Goal: Task Accomplishment & Management: Manage account settings

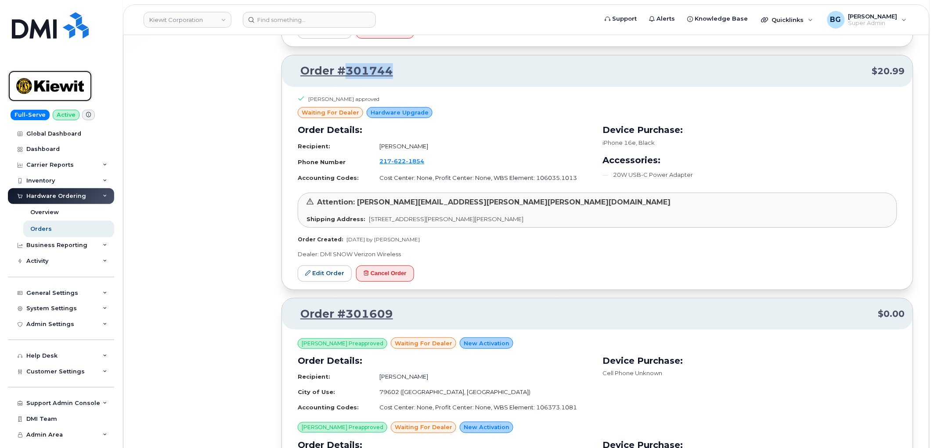
scroll to position [24001, 0]
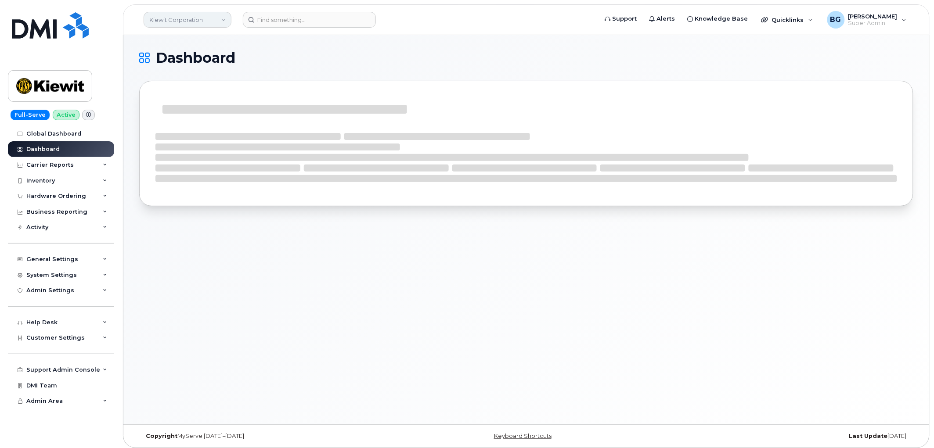
click at [175, 20] on link "Kiewit Corporation" at bounding box center [188, 20] width 88 height 16
type input "[PERSON_NAME]"
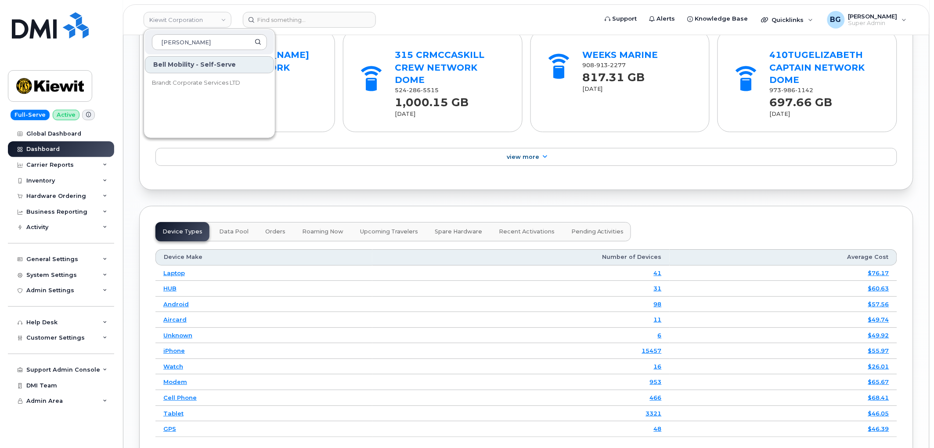
scroll to position [1008, 0]
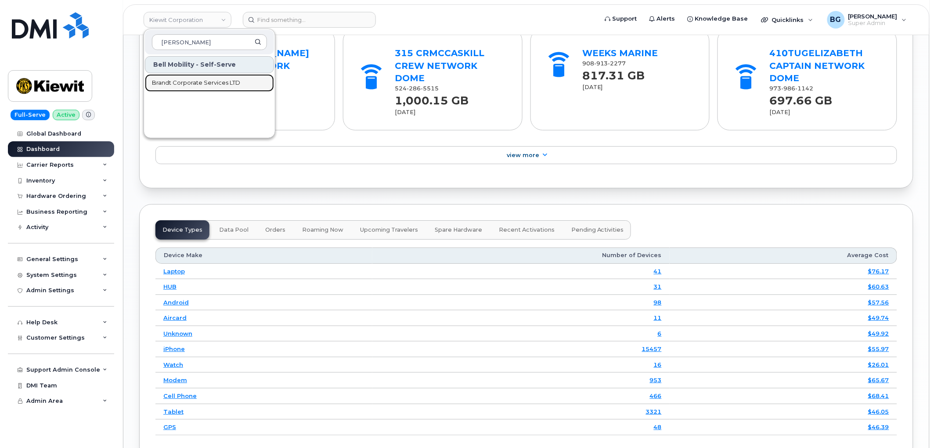
click at [191, 82] on span "Brandt Corporate Services LTD" at bounding box center [196, 83] width 88 height 9
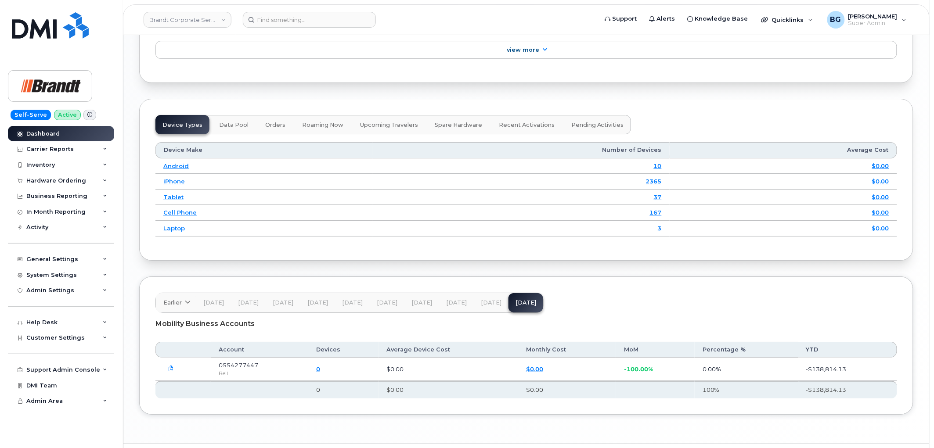
scroll to position [1068, 0]
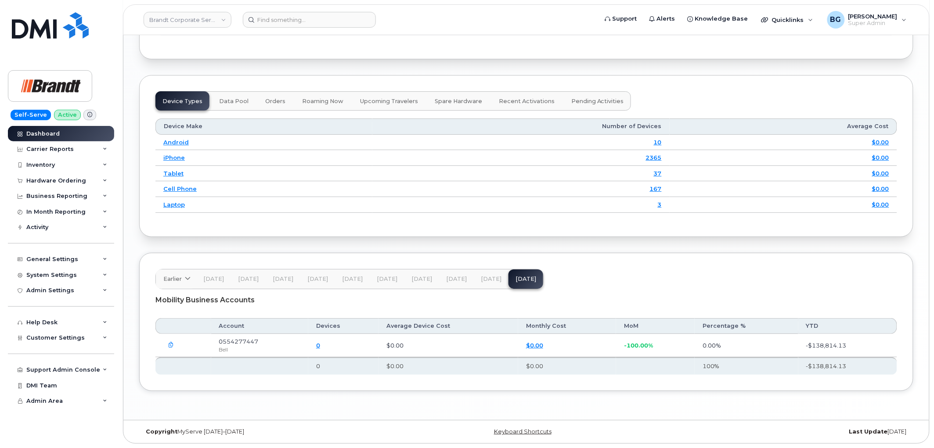
click at [639, 277] on header "Earlier 2024 December Jan 25 Feb 25 Mar 25 Apr 25 May 25 Jun 25 Jul 25 Aug 25 S…" at bounding box center [525, 279] width 741 height 20
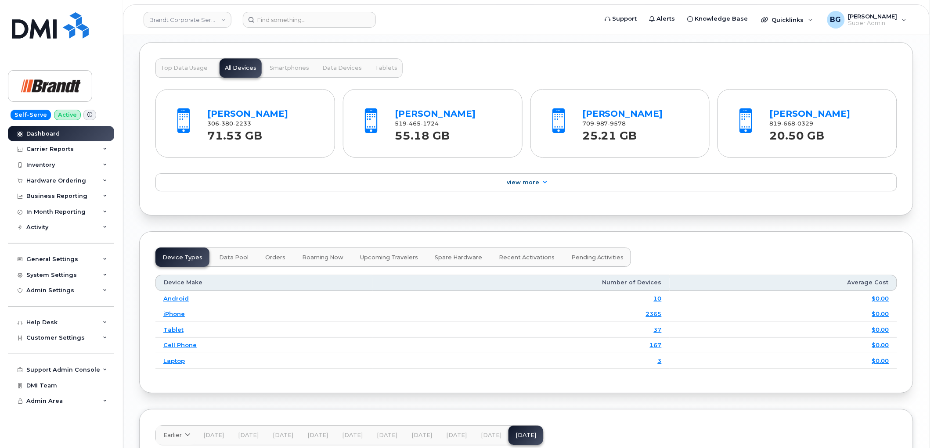
scroll to position [905, 0]
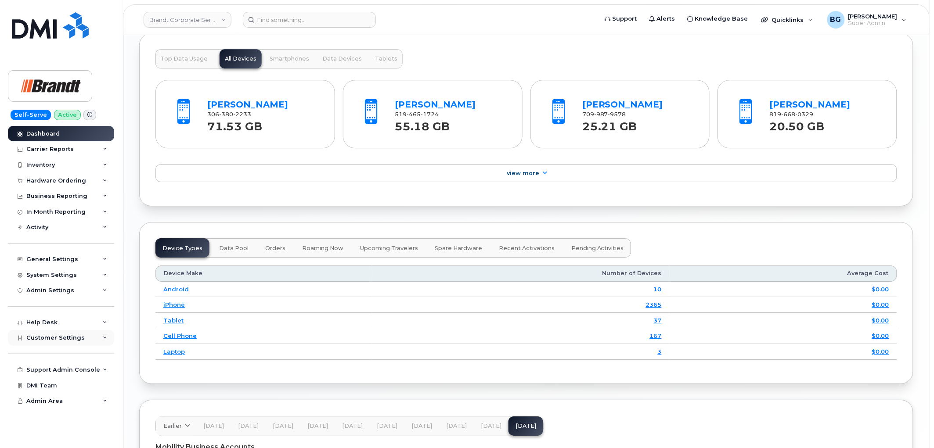
click at [60, 335] on span "Customer Settings" at bounding box center [55, 337] width 58 height 7
click at [40, 353] on div "General" at bounding box center [42, 354] width 24 height 8
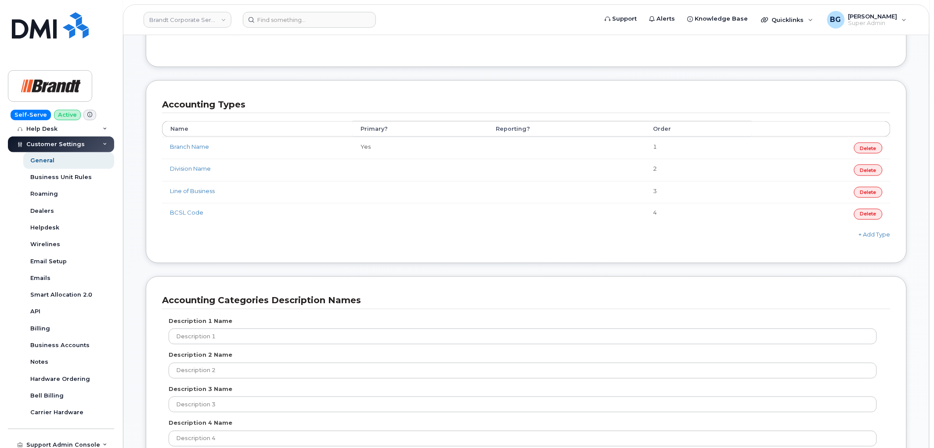
scroll to position [195, 0]
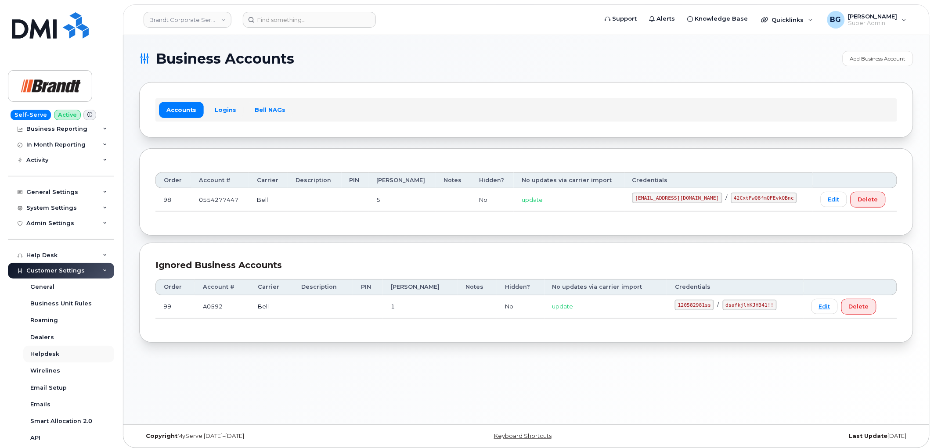
scroll to position [65, 0]
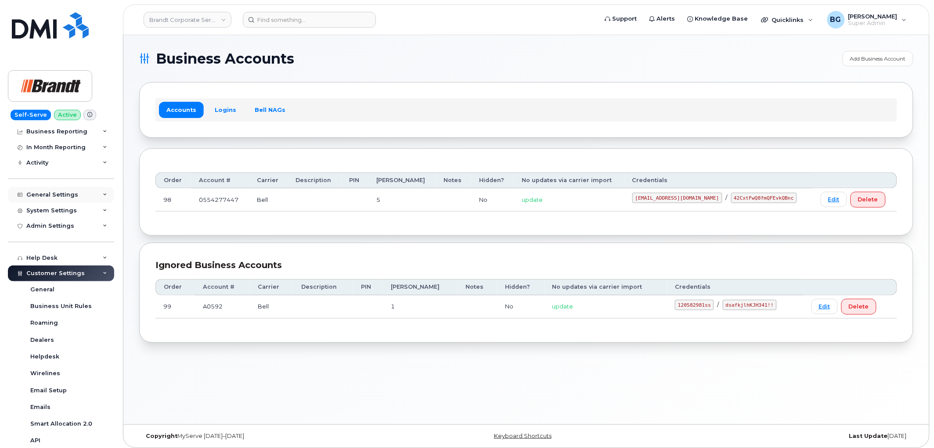
click at [58, 193] on div "General Settings" at bounding box center [52, 194] width 52 height 7
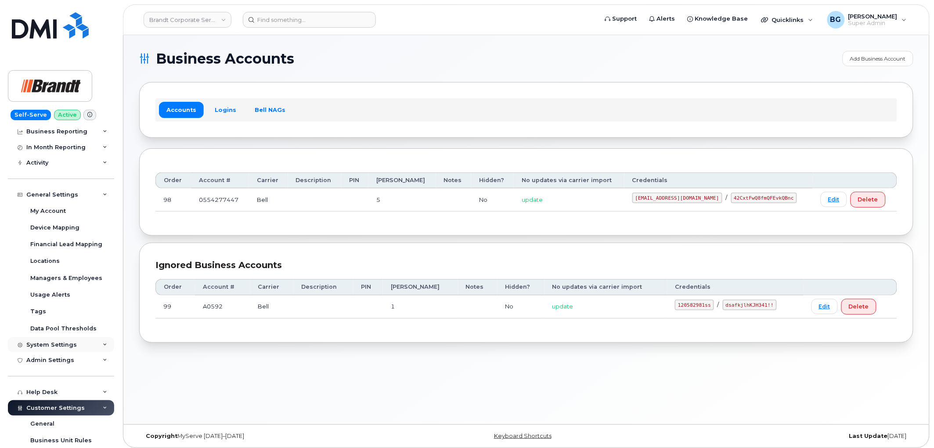
click at [49, 343] on div "System Settings" at bounding box center [51, 345] width 50 height 7
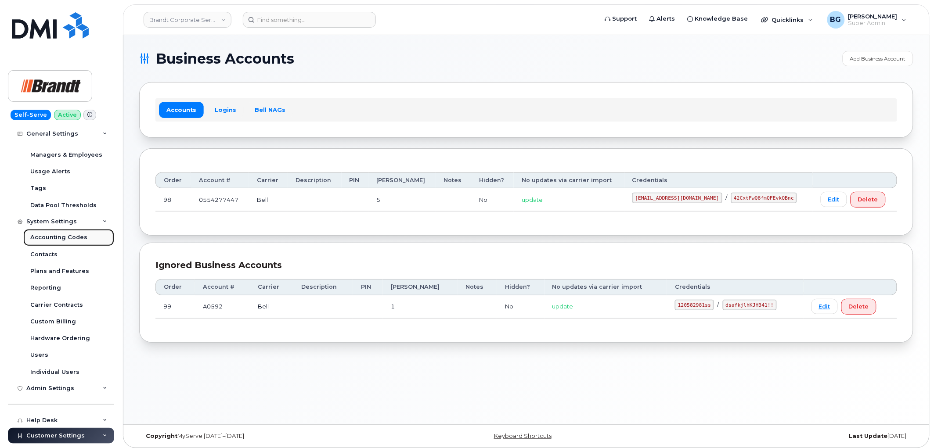
scroll to position [195, 0]
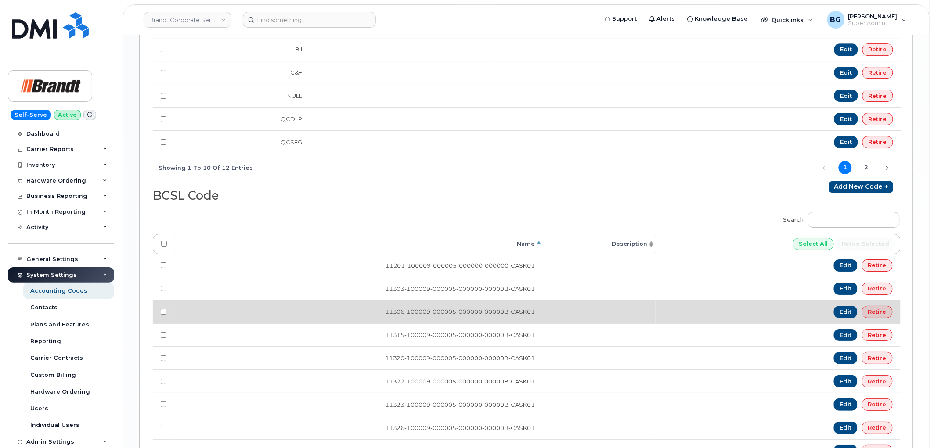
scroll to position [1008, 0]
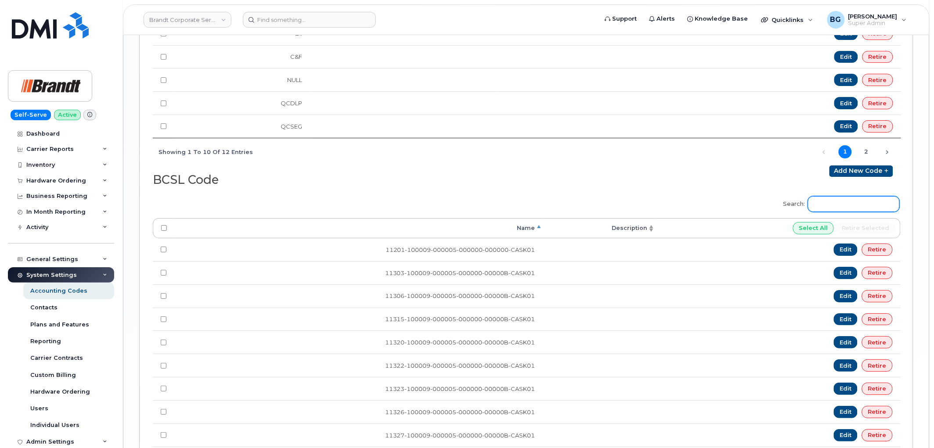
click at [856, 209] on input "Search:" at bounding box center [854, 204] width 92 height 16
click at [845, 205] on input "Search:" at bounding box center [854, 204] width 92 height 16
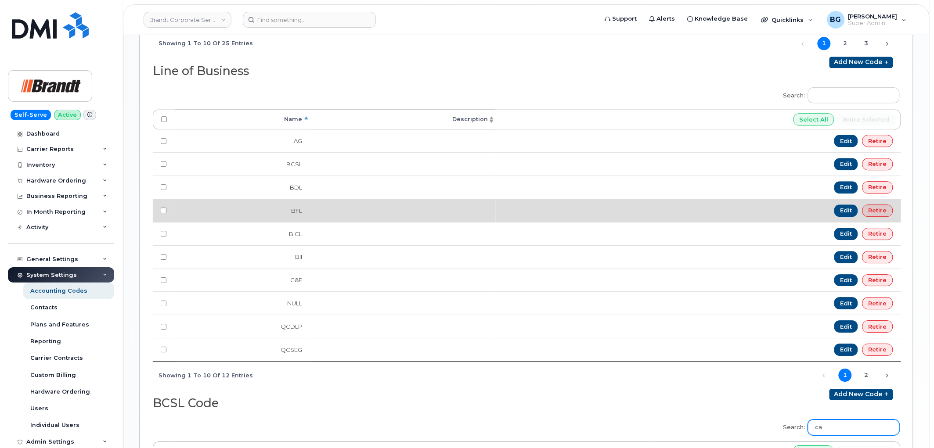
scroll to position [765, 0]
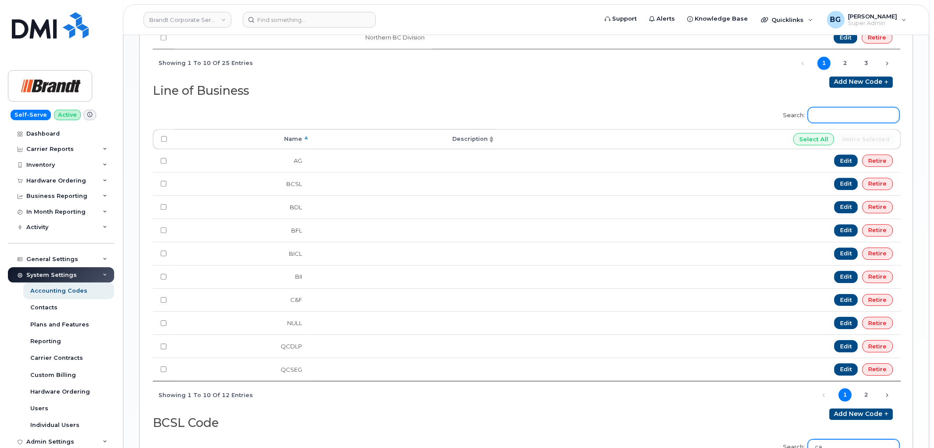
type input "ca"
click at [856, 118] on input "Search:" at bounding box center [854, 115] width 92 height 16
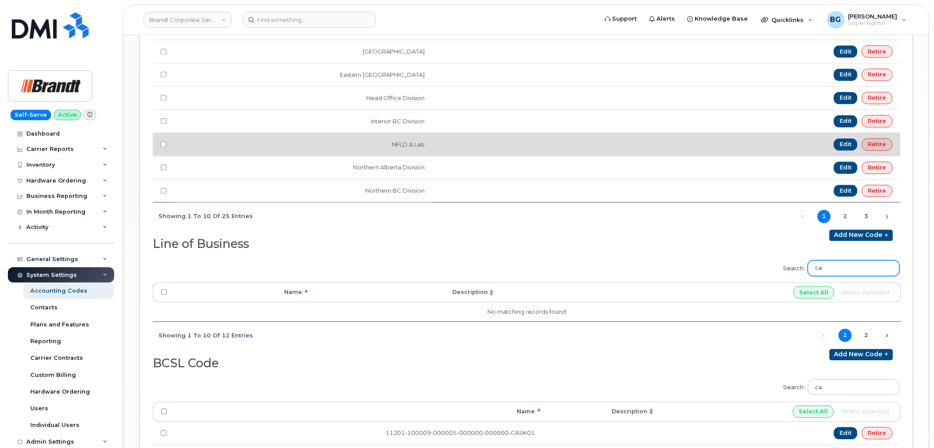
scroll to position [602, 0]
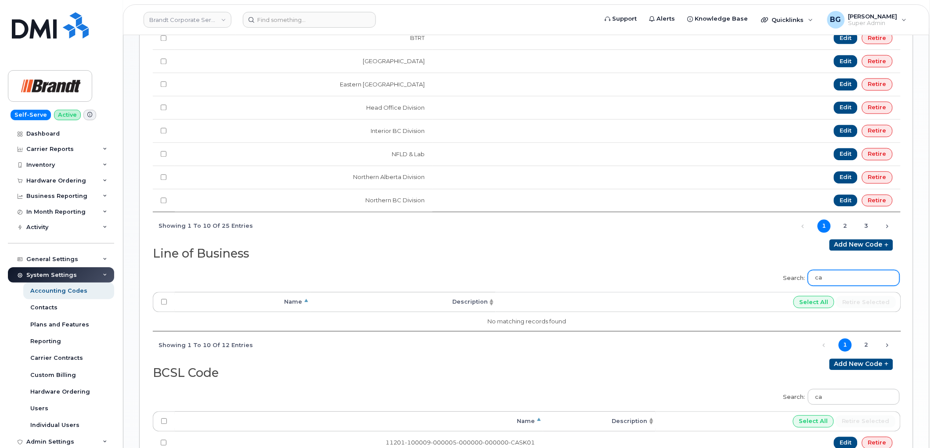
type input "c"
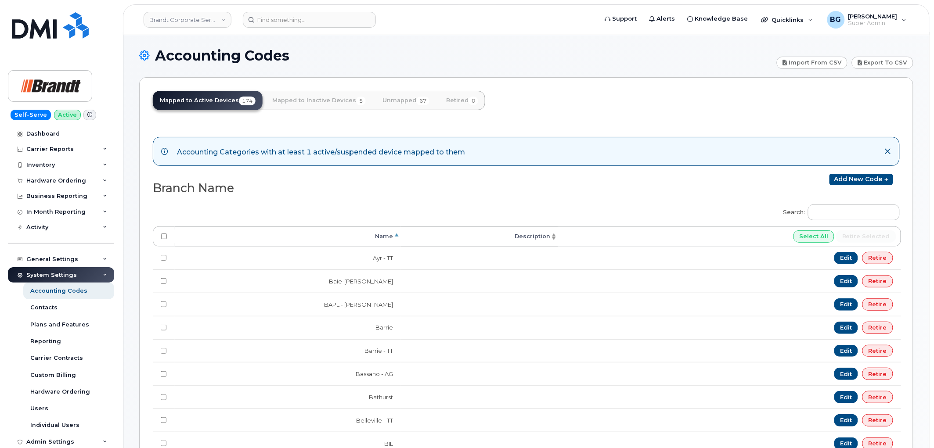
scroll to position [0, 0]
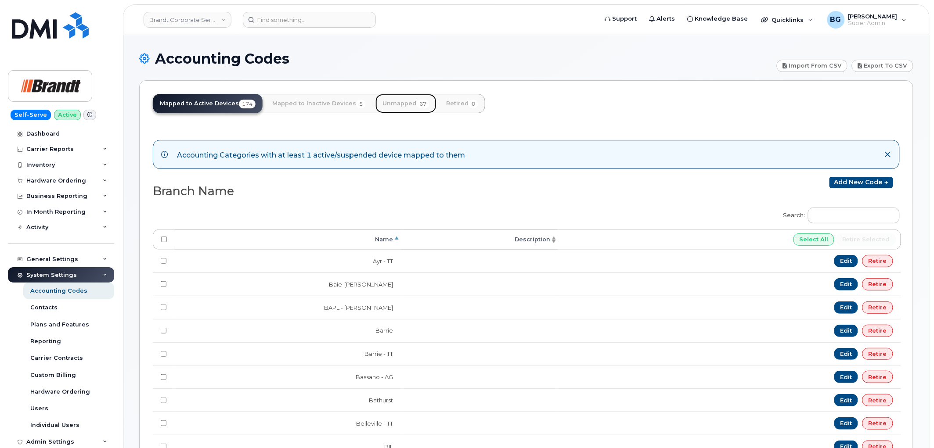
click at [394, 102] on link "Unmapped 67" at bounding box center [405, 103] width 61 height 19
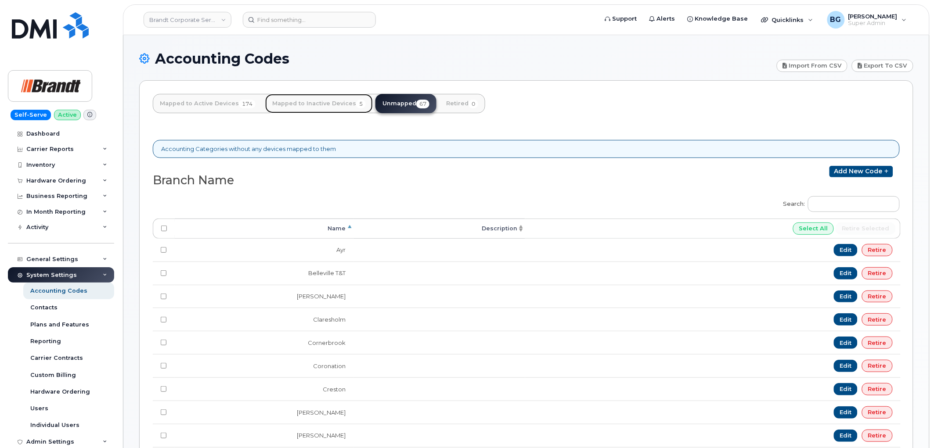
click at [300, 102] on link "Mapped to Inactive Devices 5" at bounding box center [319, 103] width 108 height 19
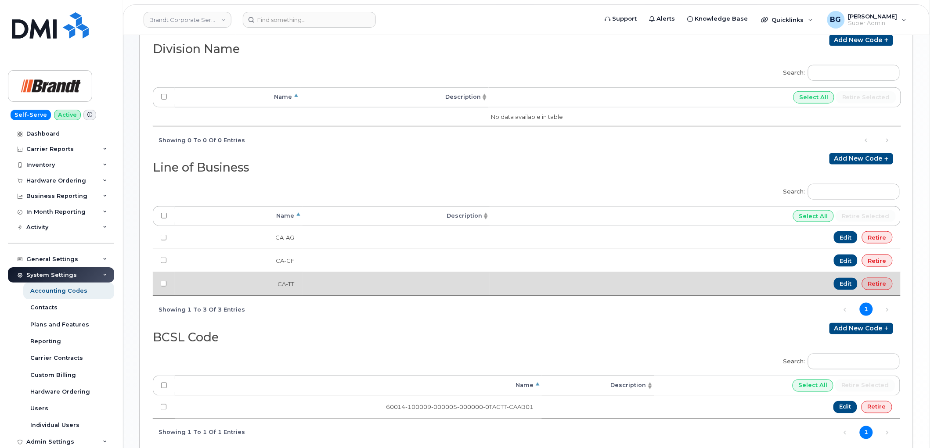
scroll to position [260, 0]
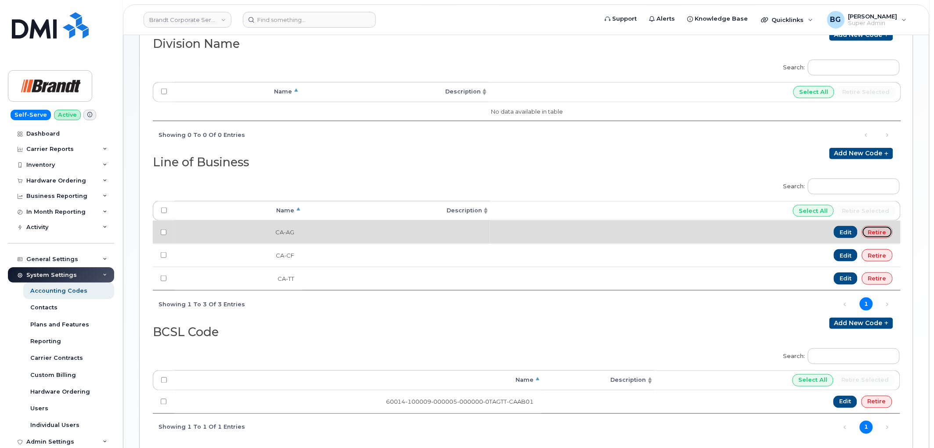
click at [879, 231] on link "Retire" at bounding box center [877, 232] width 31 height 12
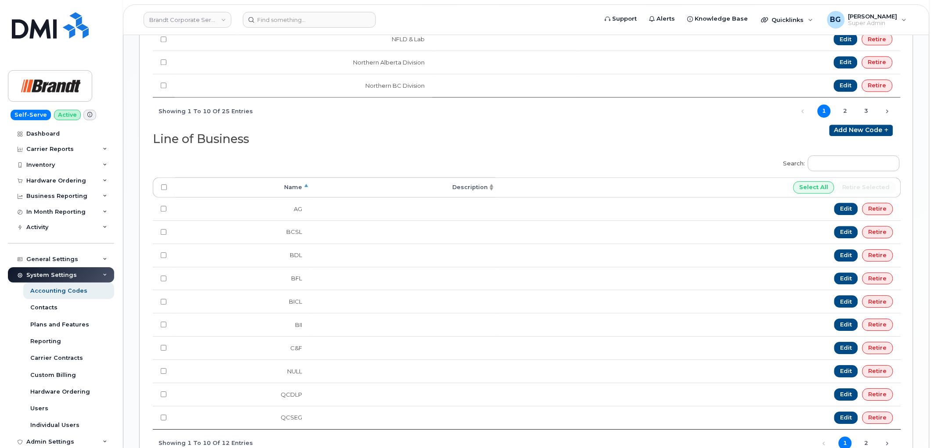
scroll to position [780, 0]
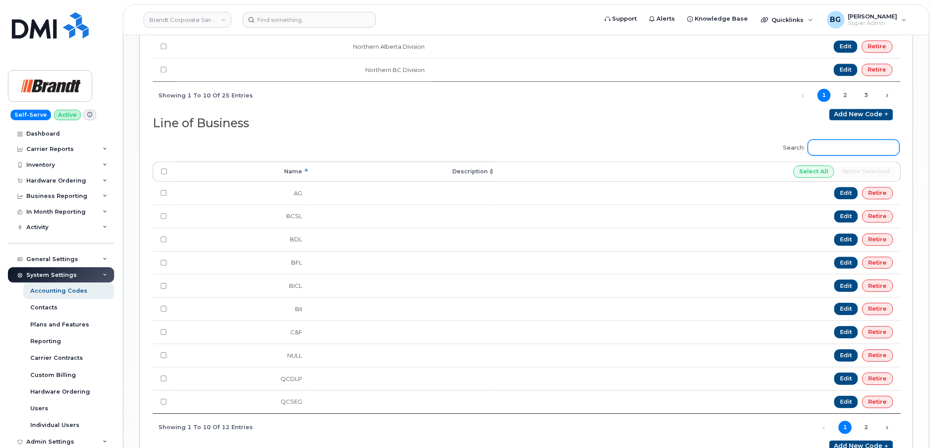
click at [845, 151] on input "Search:" at bounding box center [854, 148] width 92 height 16
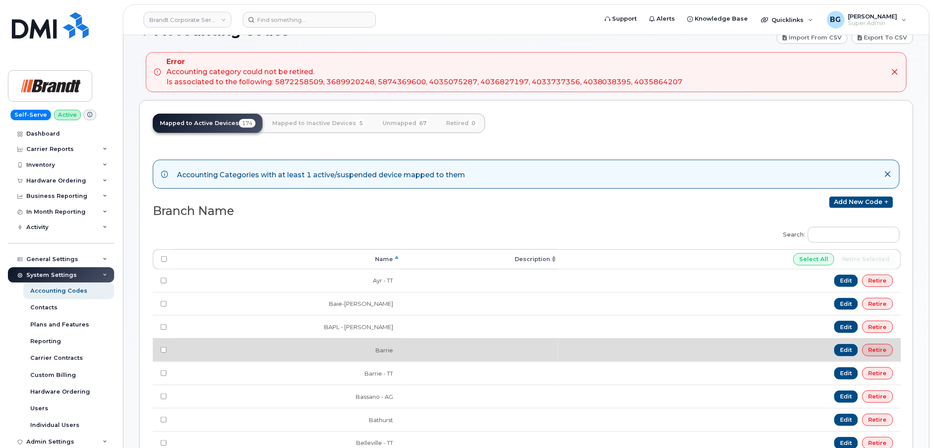
scroll to position [0, 0]
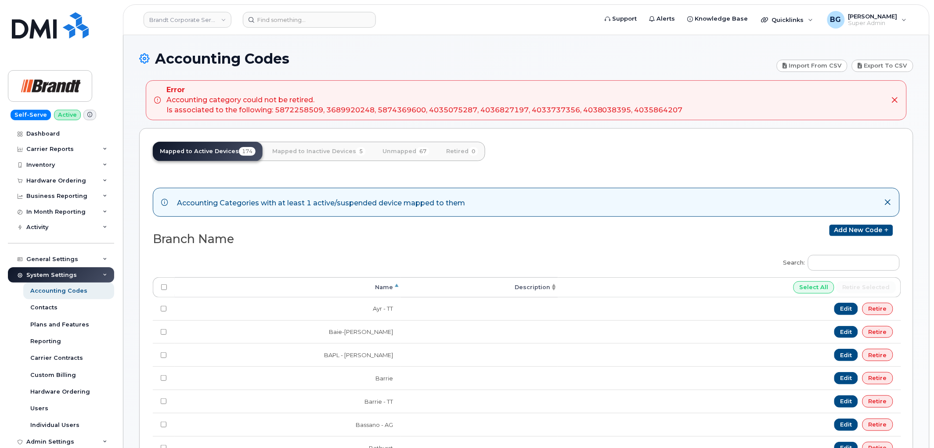
type input "ca"
click at [385, 147] on link "Unmapped 67" at bounding box center [405, 151] width 61 height 19
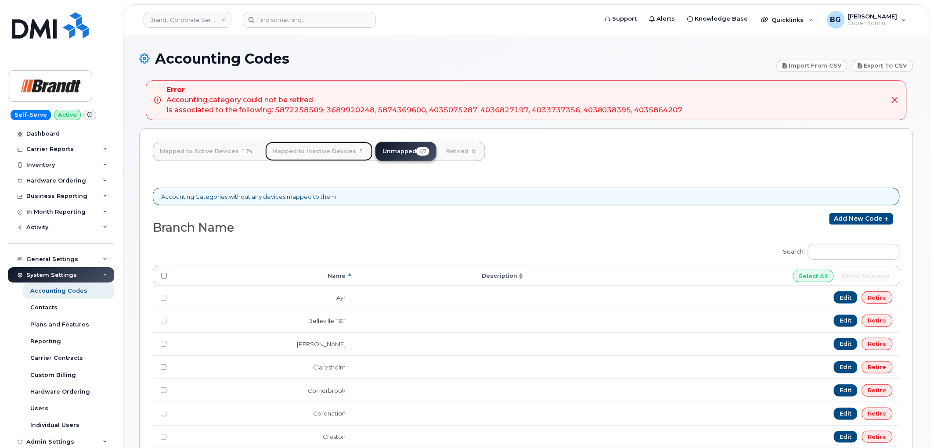
click at [284, 146] on link "Mapped to Inactive Devices 5" at bounding box center [319, 151] width 108 height 19
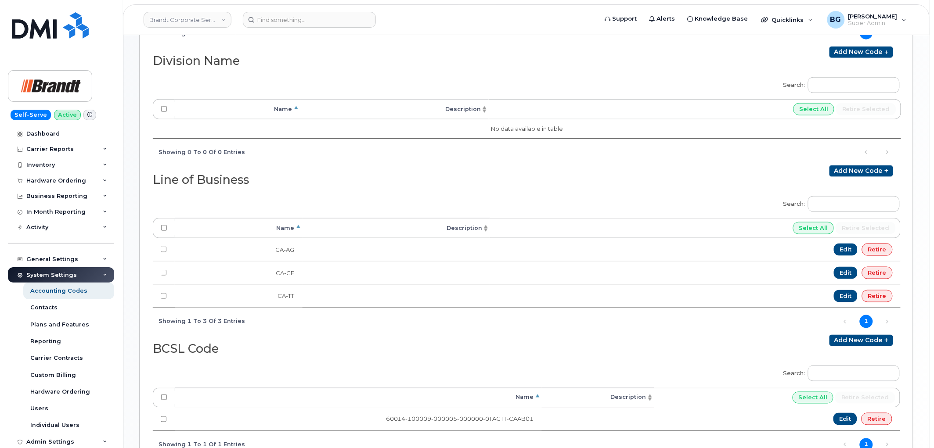
scroll to position [292, 0]
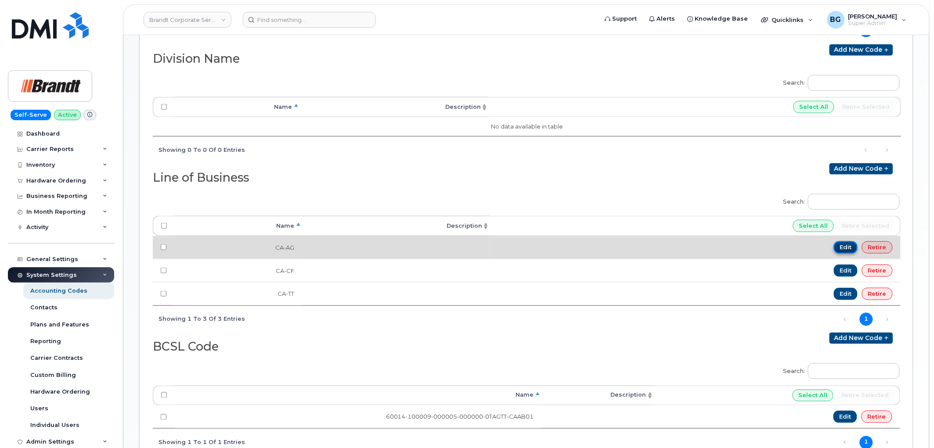
click at [845, 247] on link "Edit" at bounding box center [846, 247] width 24 height 12
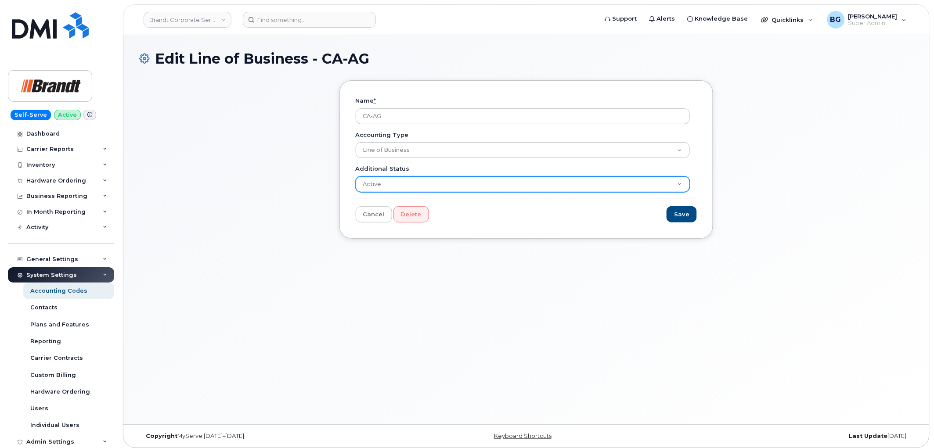
click at [403, 183] on select "Active Suspended Cancelled Closed" at bounding box center [523, 184] width 334 height 16
select select "Closed"
click at [356, 176] on select "Active Suspended Cancelled Closed" at bounding box center [523, 184] width 334 height 16
click at [541, 183] on select "Active Suspended Cancelled Closed" at bounding box center [523, 184] width 334 height 16
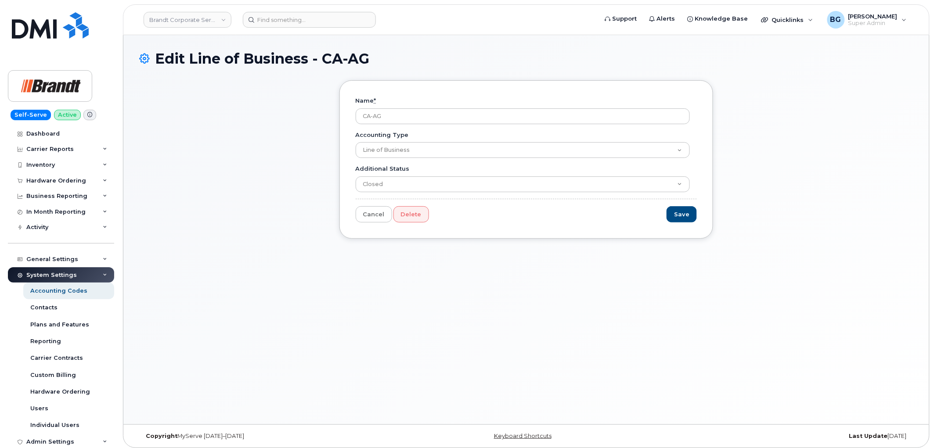
click at [587, 302] on div "Edit Line of Business - CA-AG Name * CA-AG Accounting Type Branch Name Division…" at bounding box center [525, 229] width 805 height 389
click at [678, 216] on input "Save" at bounding box center [681, 214] width 30 height 16
type input "Saving..."
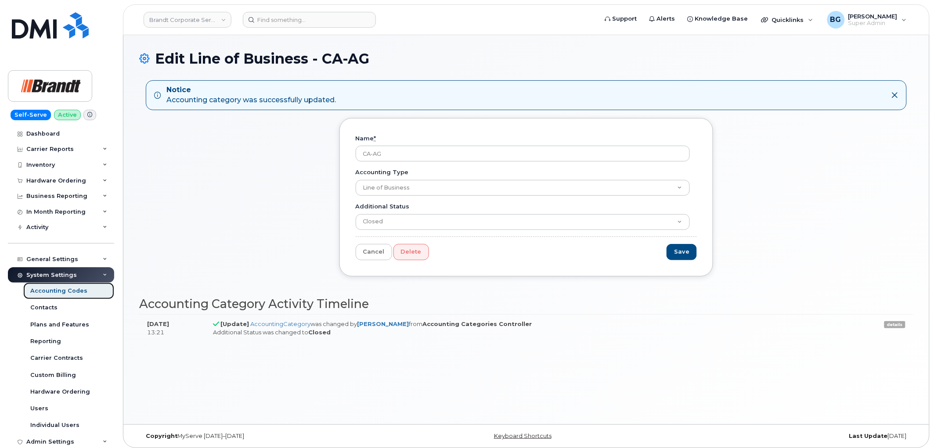
click at [54, 290] on div "Accounting Codes" at bounding box center [58, 291] width 57 height 8
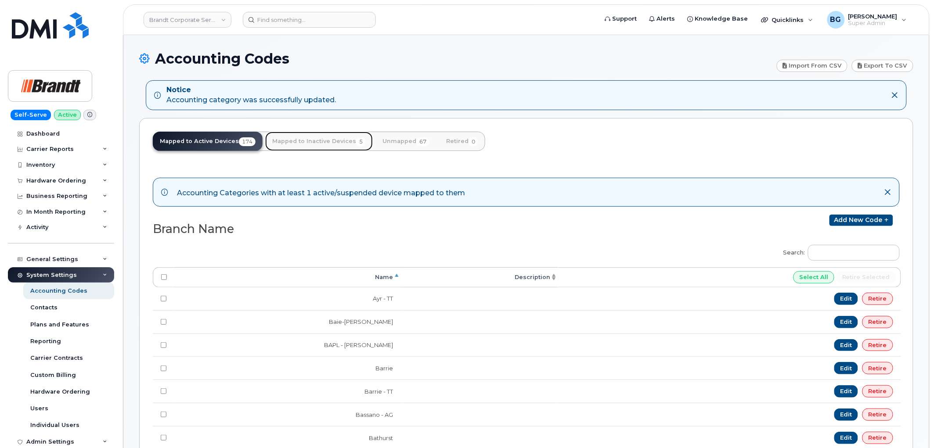
click at [313, 140] on link "Mapped to Inactive Devices 5" at bounding box center [319, 141] width 108 height 19
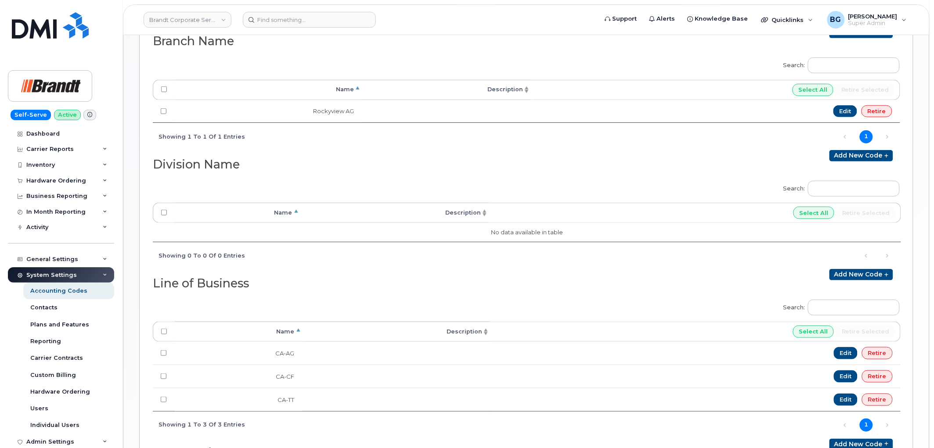
scroll to position [162, 0]
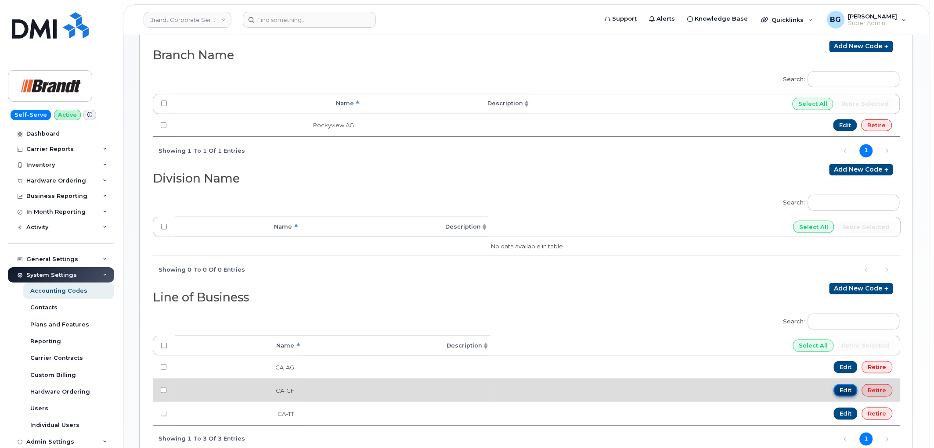
click at [844, 388] on link "Edit" at bounding box center [846, 391] width 24 height 12
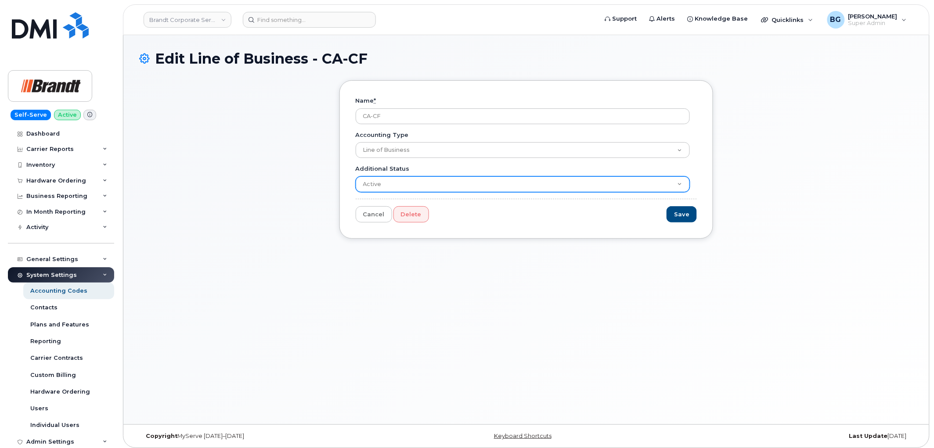
click at [402, 183] on select "Active Suspended Cancelled Closed" at bounding box center [523, 184] width 334 height 16
select select "Closed"
click at [356, 176] on select "Active Suspended Cancelled Closed" at bounding box center [523, 184] width 334 height 16
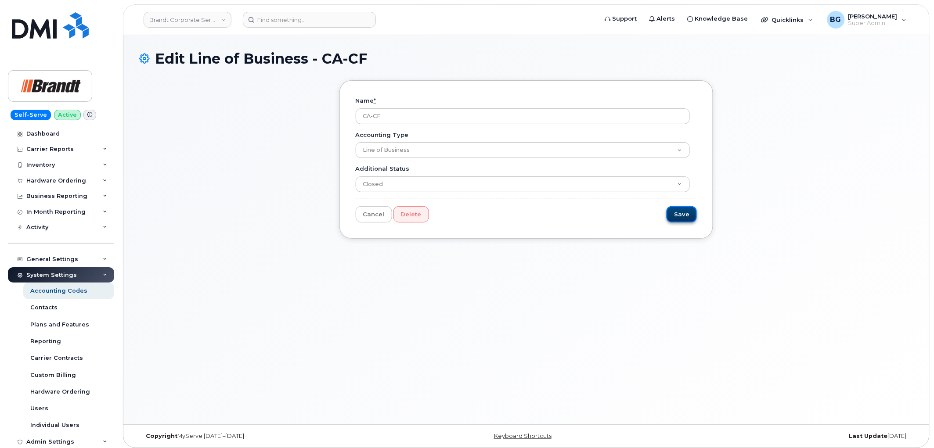
click at [675, 211] on input "Save" at bounding box center [681, 214] width 30 height 16
type input "Saving..."
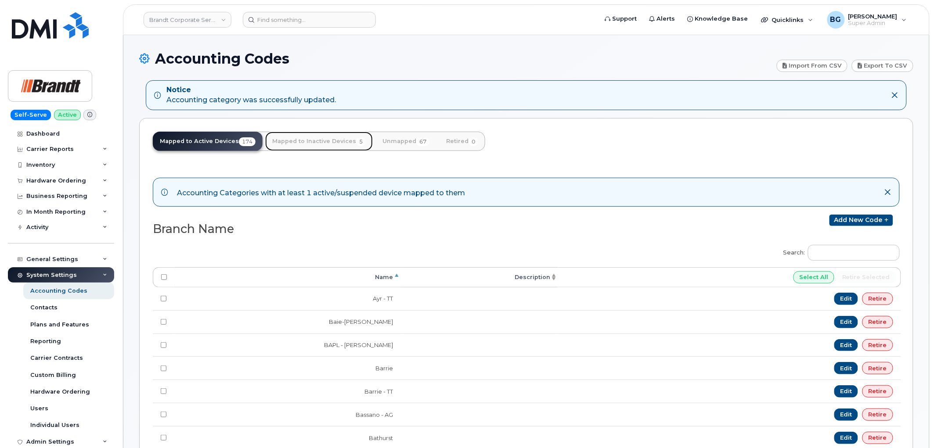
click at [313, 137] on link "Mapped to Inactive Devices 5" at bounding box center [319, 141] width 108 height 19
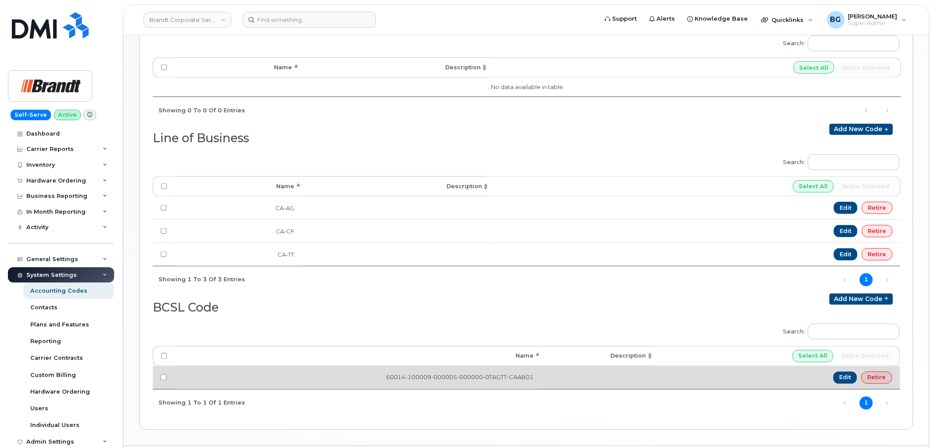
scroll to position [350, 0]
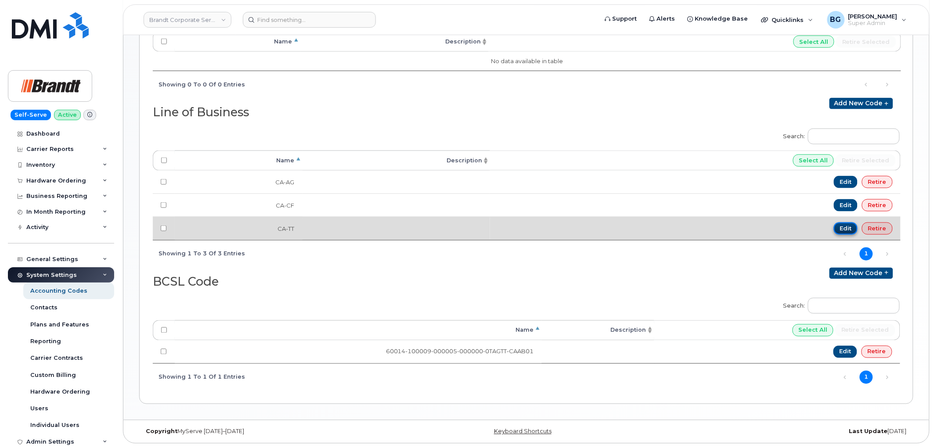
click at [842, 228] on link "Edit" at bounding box center [846, 229] width 24 height 12
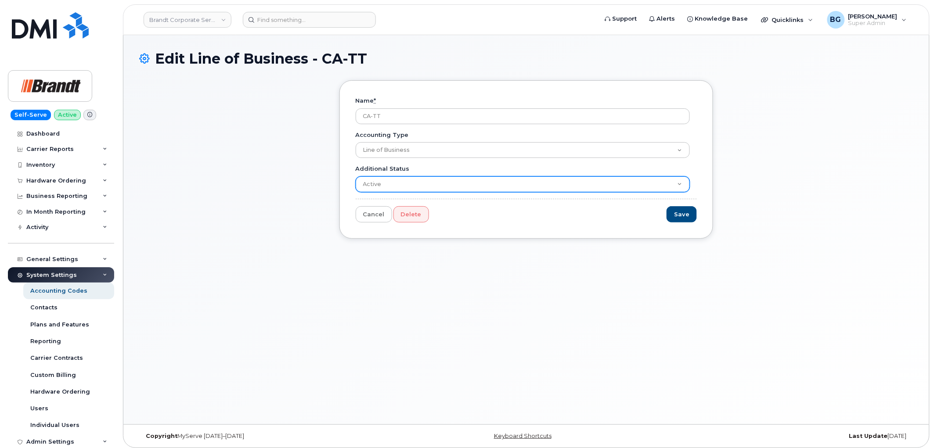
click at [495, 181] on select "Active Suspended Cancelled Closed" at bounding box center [523, 184] width 334 height 16
select select "Closed"
click at [356, 176] on select "Active Suspended Cancelled Closed" at bounding box center [523, 184] width 334 height 16
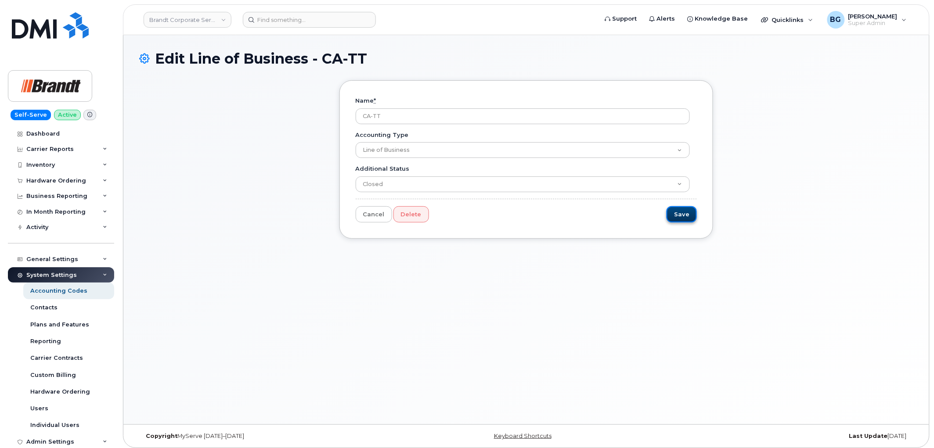
click at [679, 211] on input "Save" at bounding box center [681, 214] width 30 height 16
type input "Saving..."
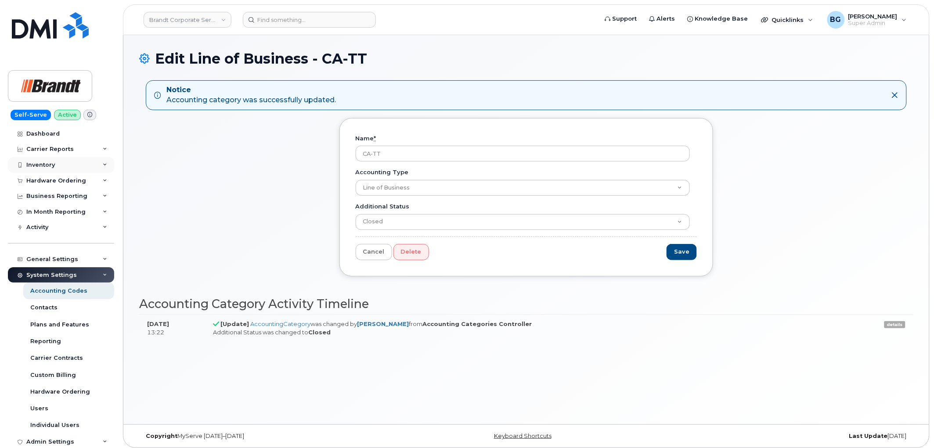
click at [41, 162] on div "Inventory" at bounding box center [40, 165] width 29 height 7
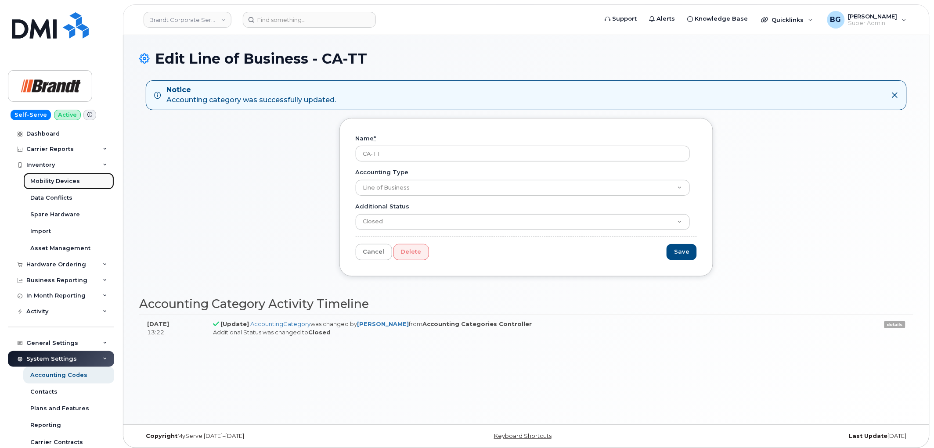
click at [55, 176] on link "Mobility Devices" at bounding box center [68, 181] width 91 height 17
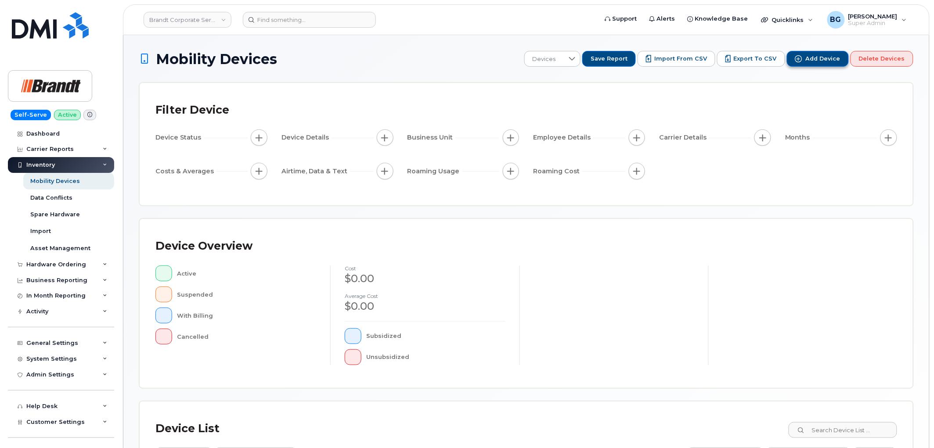
click at [821, 58] on span "Add Device" at bounding box center [822, 59] width 35 height 8
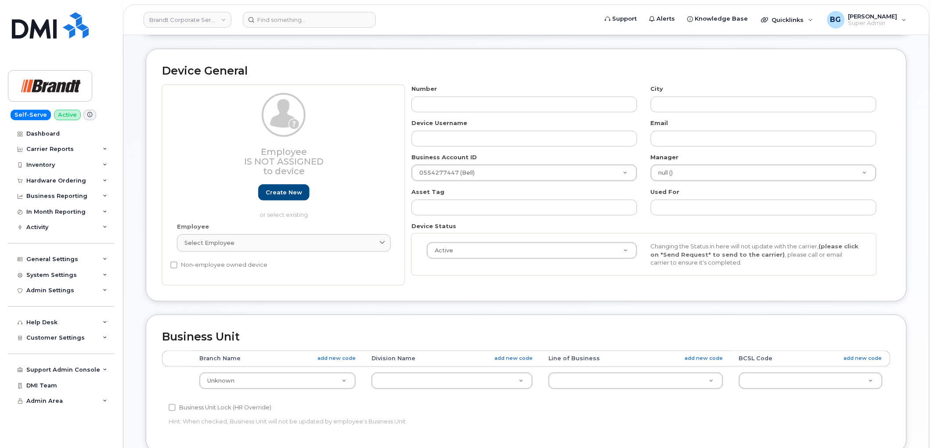
scroll to position [162, 0]
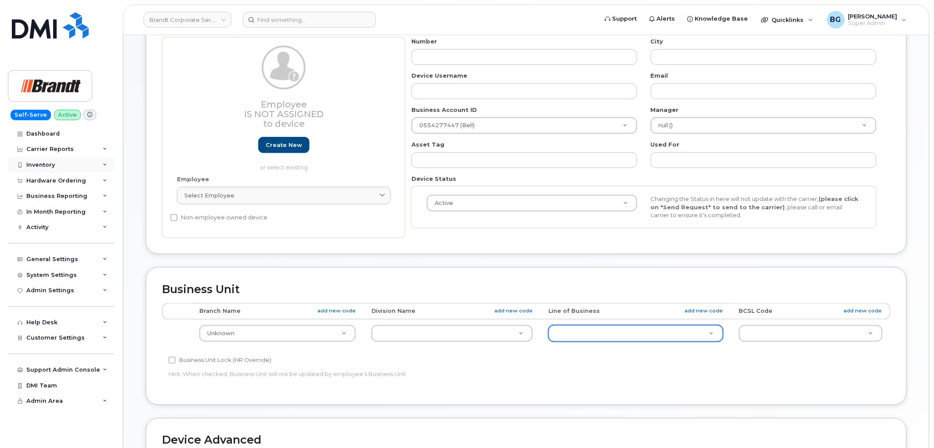
click at [50, 168] on div "Inventory" at bounding box center [40, 165] width 29 height 7
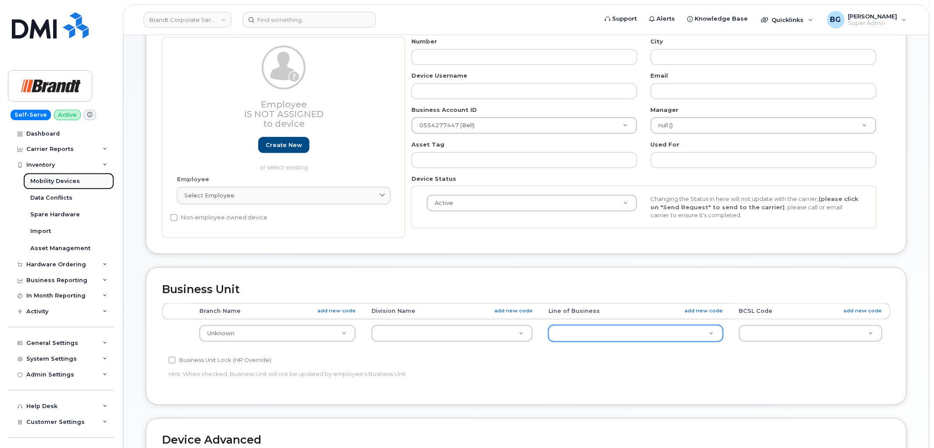
drag, startPoint x: 42, startPoint y: 178, endPoint x: 47, endPoint y: 179, distance: 5.3
click at [43, 178] on div "Mobility Devices" at bounding box center [55, 181] width 50 height 8
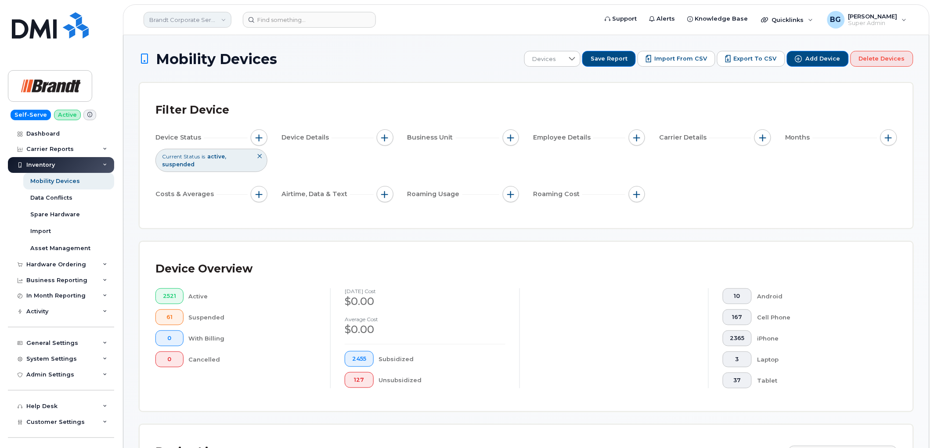
click at [176, 20] on link "Brandt Corporate Services LTD" at bounding box center [188, 20] width 88 height 16
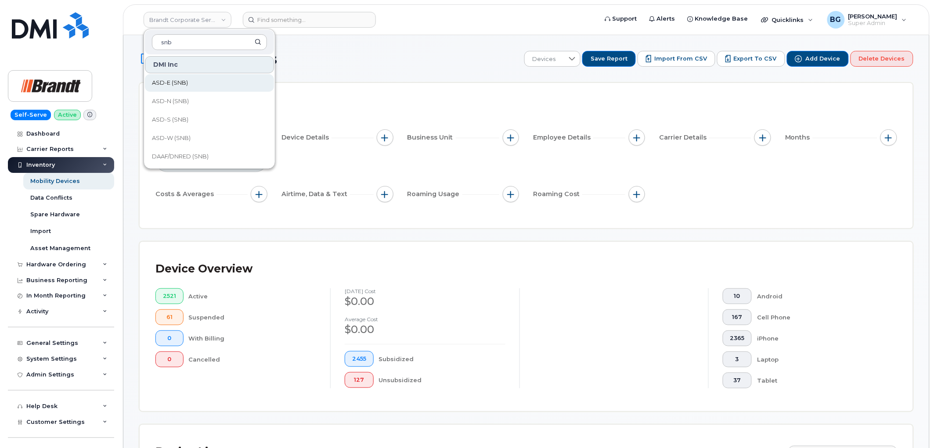
type input "snb"
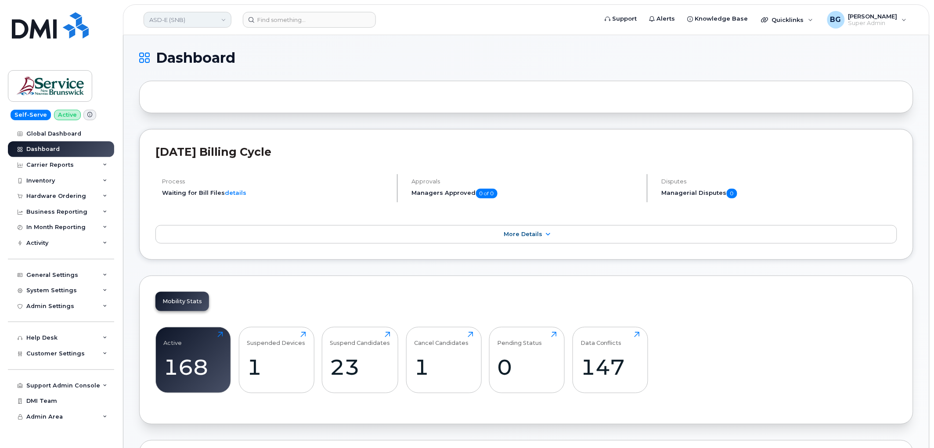
click at [174, 21] on link "ASD-E (SNB)" at bounding box center [188, 20] width 88 height 16
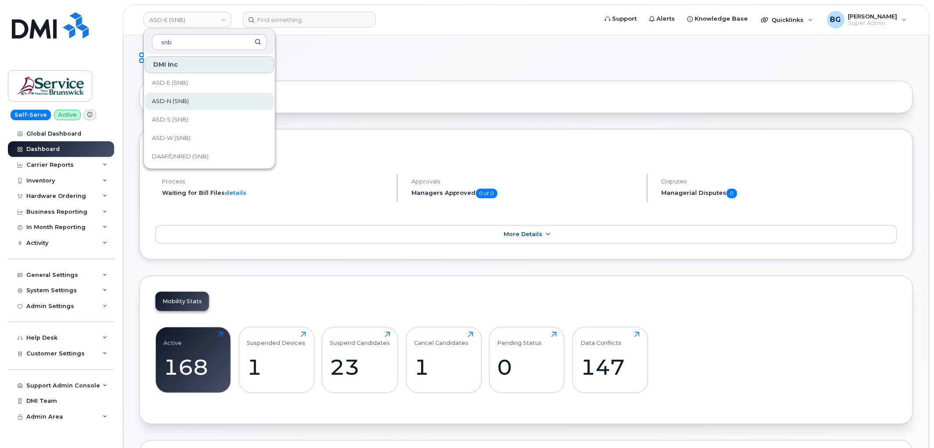
type input "snb"
click at [342, 195] on li "Waiting for Bill Files details" at bounding box center [275, 193] width 227 height 8
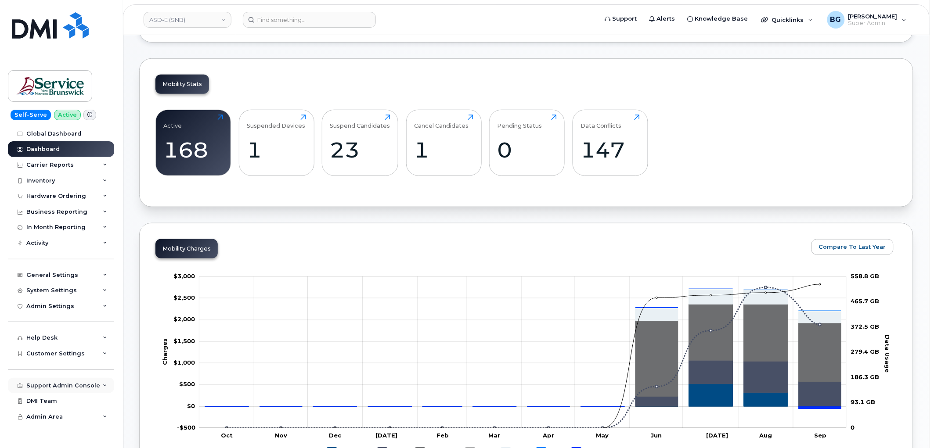
scroll to position [227, 0]
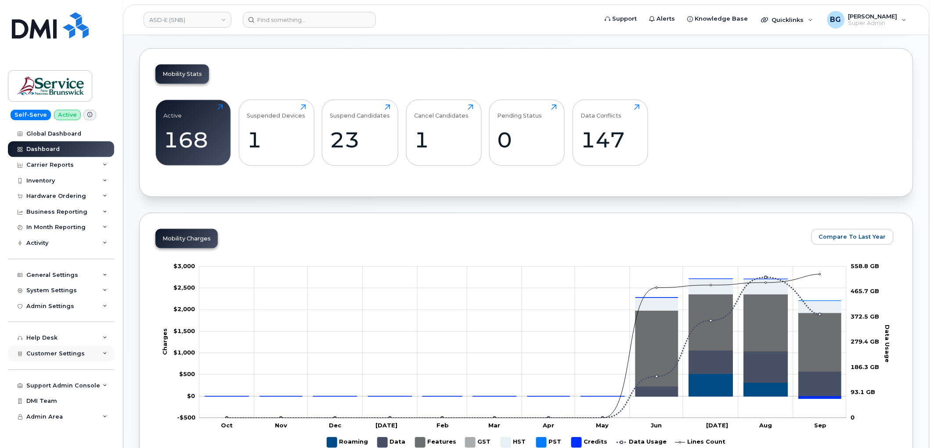
click at [61, 356] on span "Customer Settings" at bounding box center [55, 353] width 58 height 7
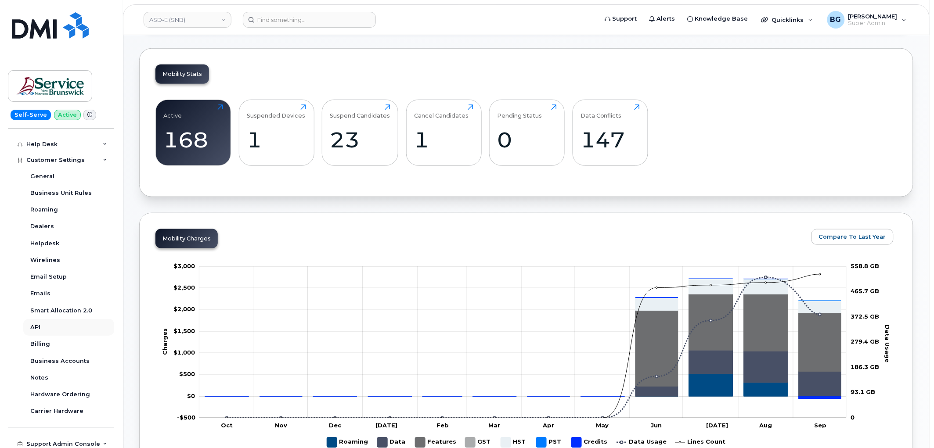
scroll to position [195, 0]
click at [37, 343] on div "Billing" at bounding box center [40, 343] width 20 height 8
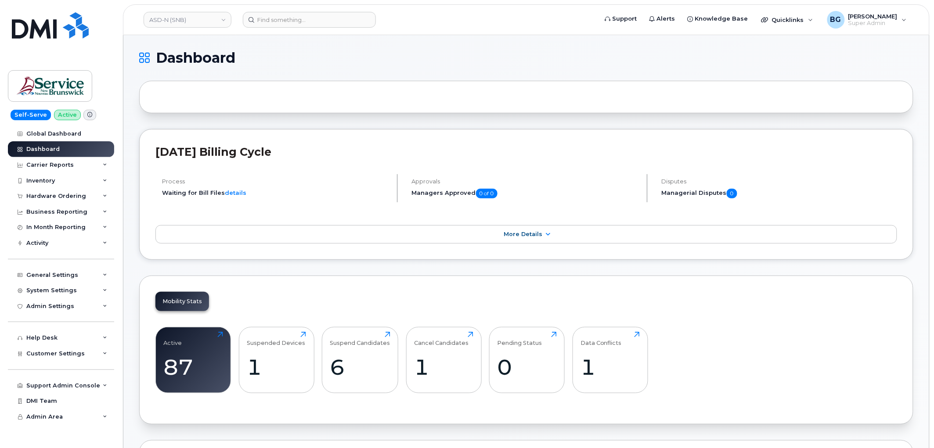
scroll to position [1024, 0]
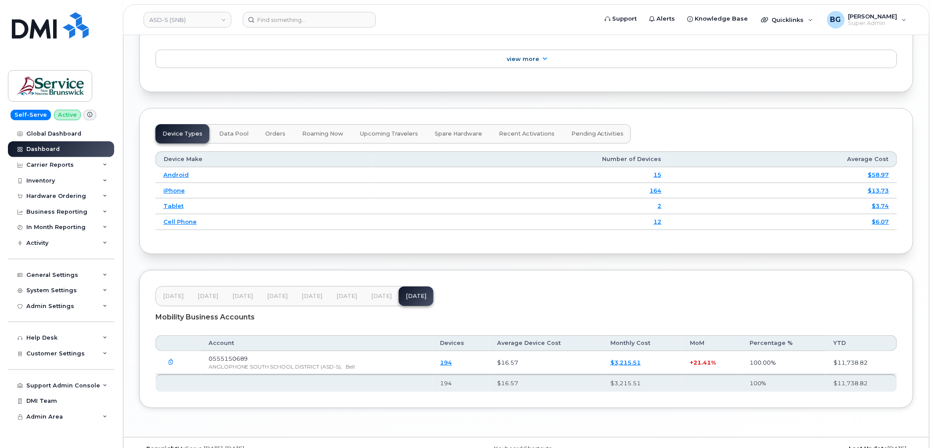
scroll to position [1039, 0]
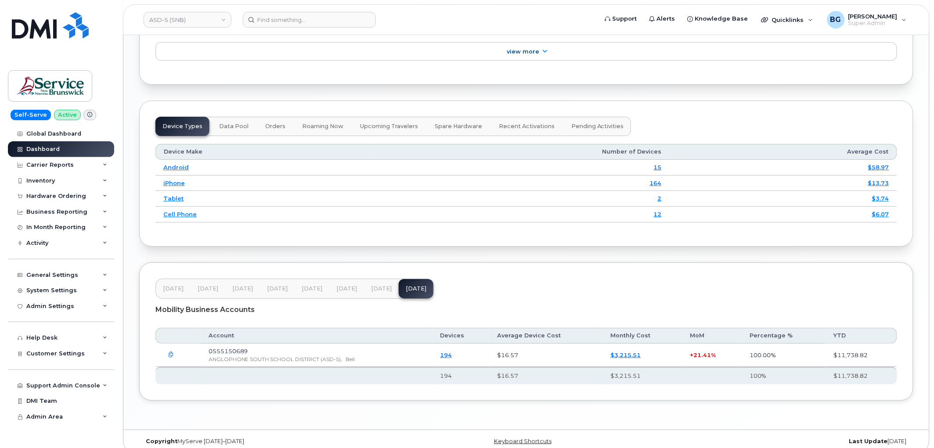
click at [376, 285] on span "[DATE]" at bounding box center [381, 288] width 21 height 7
click at [411, 285] on span "[DATE]" at bounding box center [416, 288] width 21 height 7
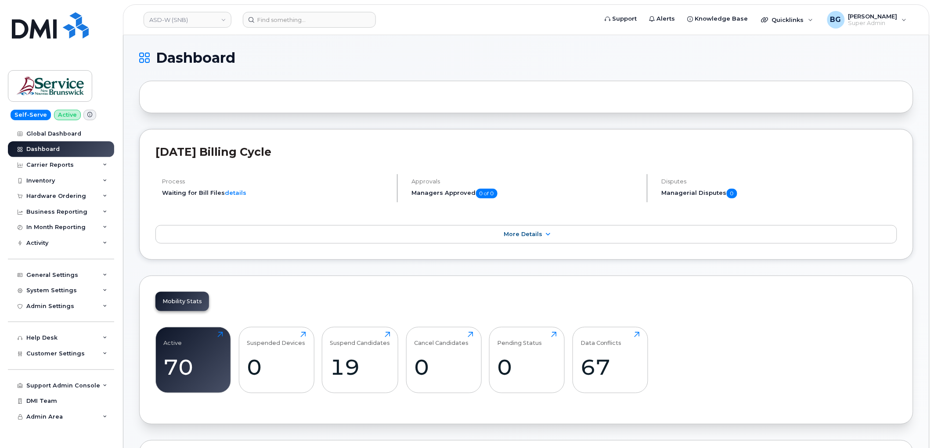
scroll to position [1039, 0]
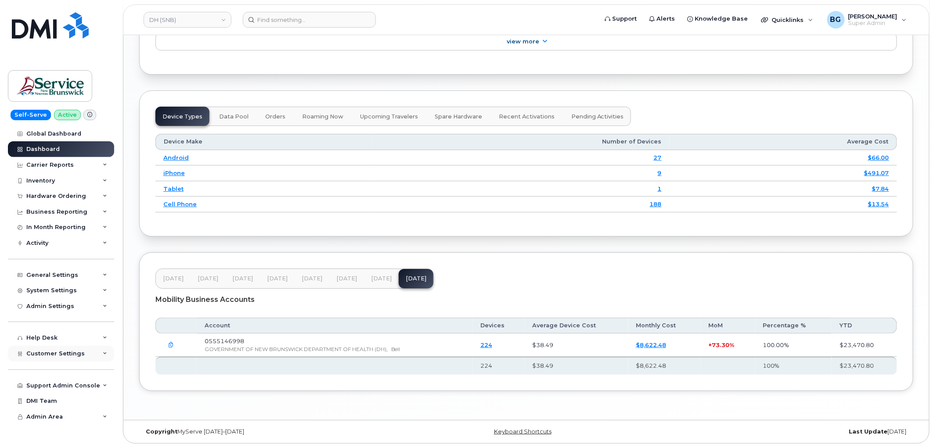
click at [45, 348] on div "Customer Settings" at bounding box center [61, 354] width 106 height 16
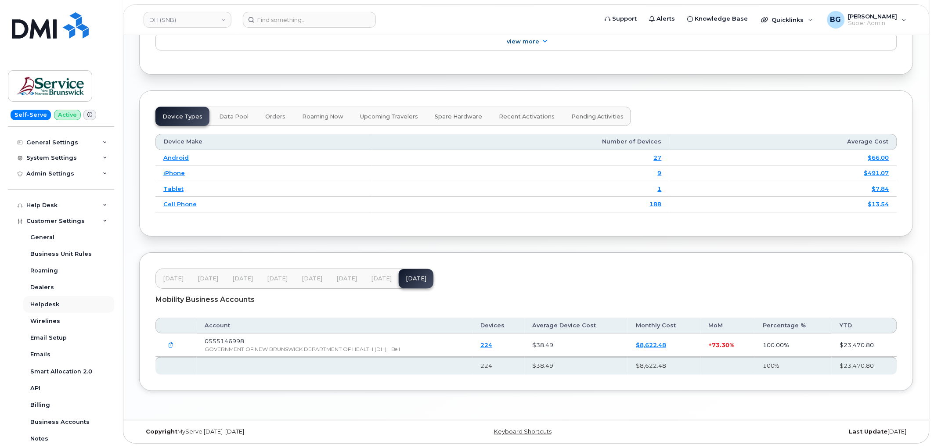
scroll to position [195, 0]
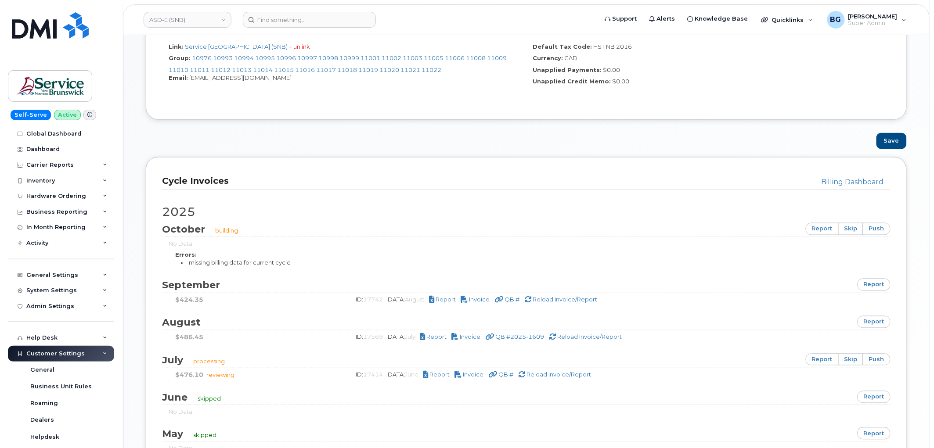
scroll to position [423, 0]
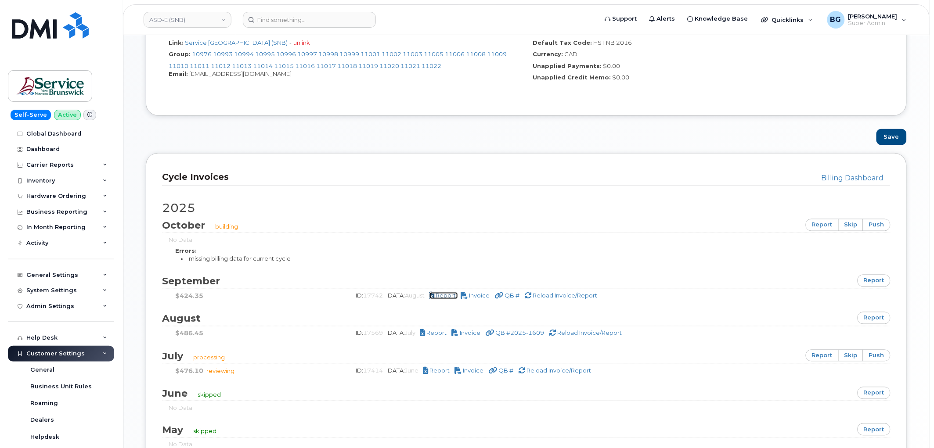
click at [450, 293] on span "Report" at bounding box center [446, 295] width 20 height 7
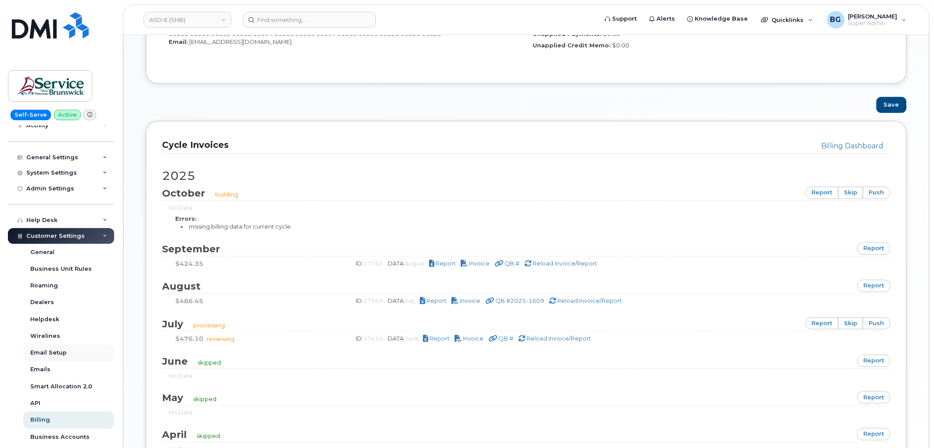
scroll to position [98, 0]
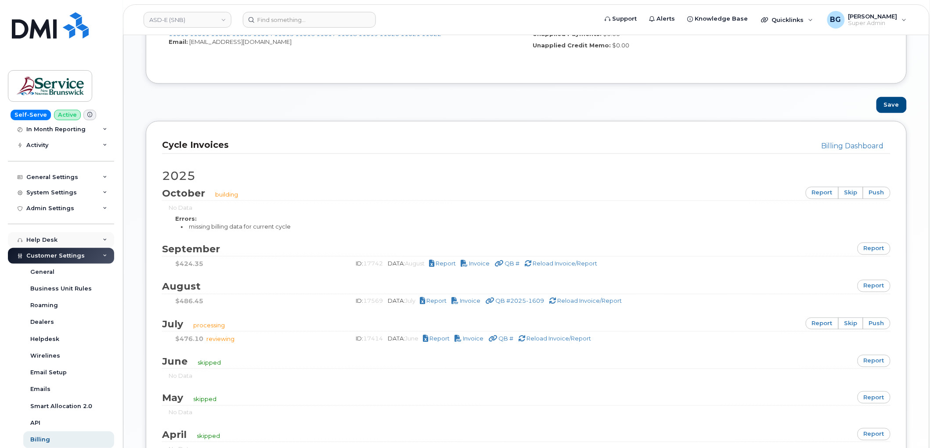
click at [45, 240] on div "Help Desk" at bounding box center [41, 240] width 31 height 7
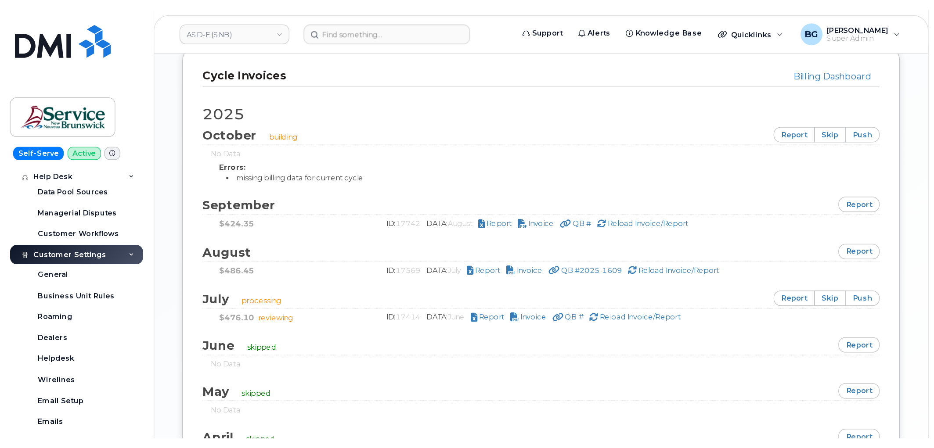
scroll to position [326, 0]
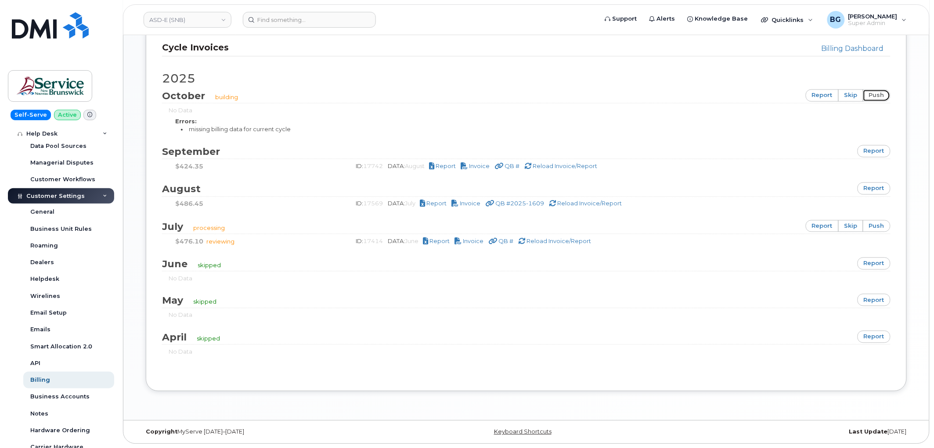
click at [875, 97] on link "push" at bounding box center [877, 96] width 28 height 12
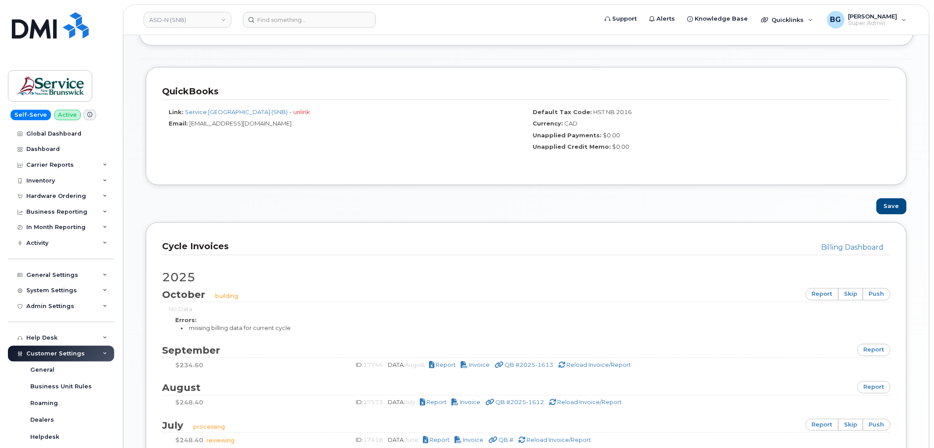
scroll to position [357, 0]
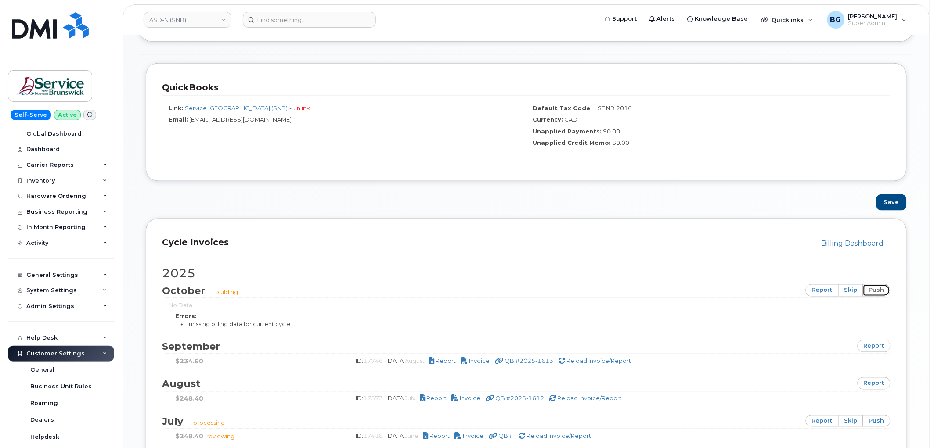
click at [874, 291] on link "push" at bounding box center [877, 290] width 28 height 12
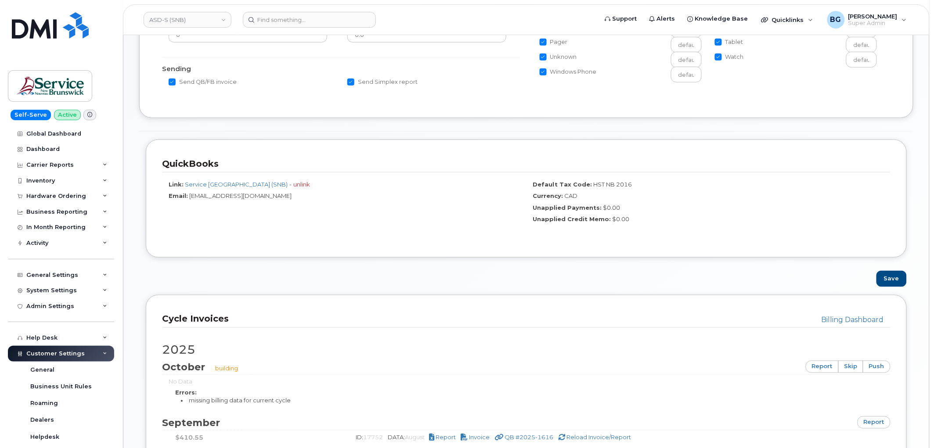
scroll to position [292, 0]
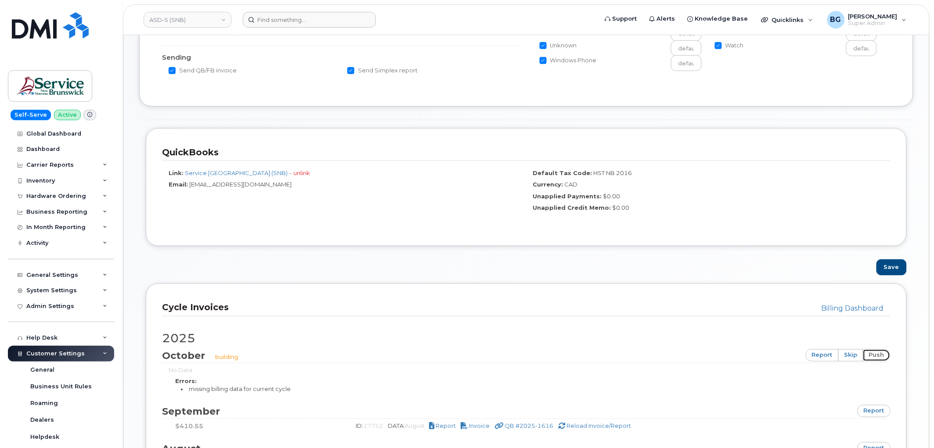
drag, startPoint x: 874, startPoint y: 355, endPoint x: 480, endPoint y: 20, distance: 516.6
click at [874, 355] on link "push" at bounding box center [877, 355] width 28 height 12
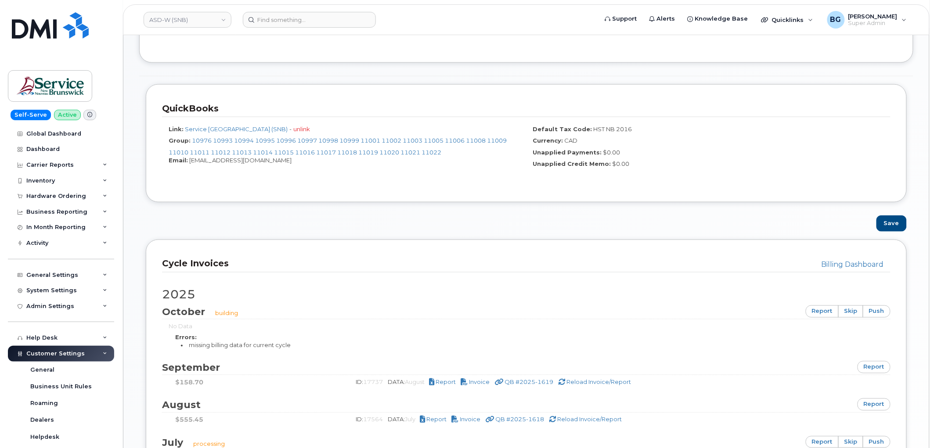
scroll to position [325, 0]
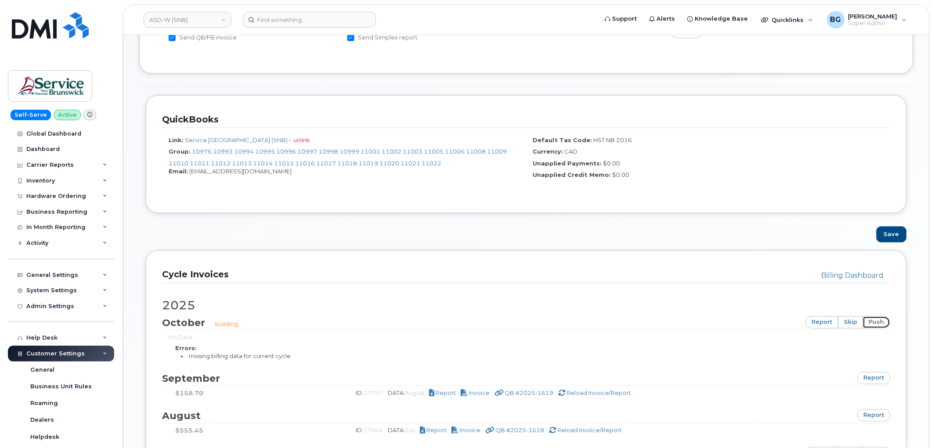
click at [875, 321] on link "push" at bounding box center [877, 322] width 28 height 12
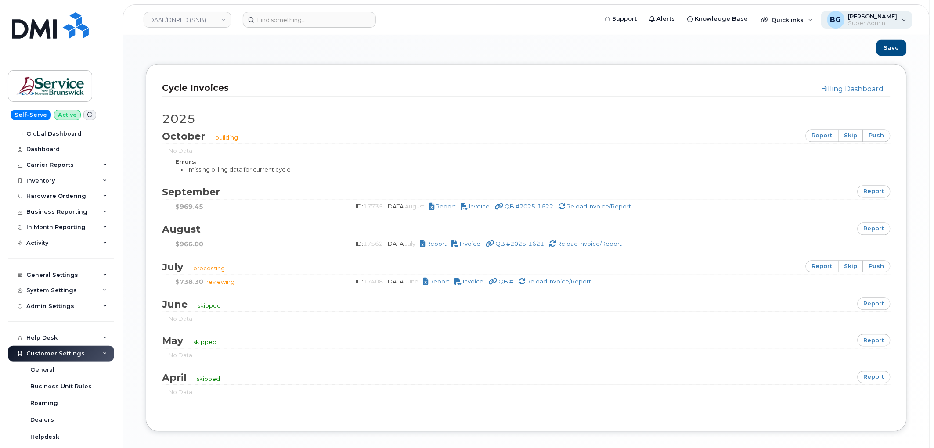
scroll to position [488, 0]
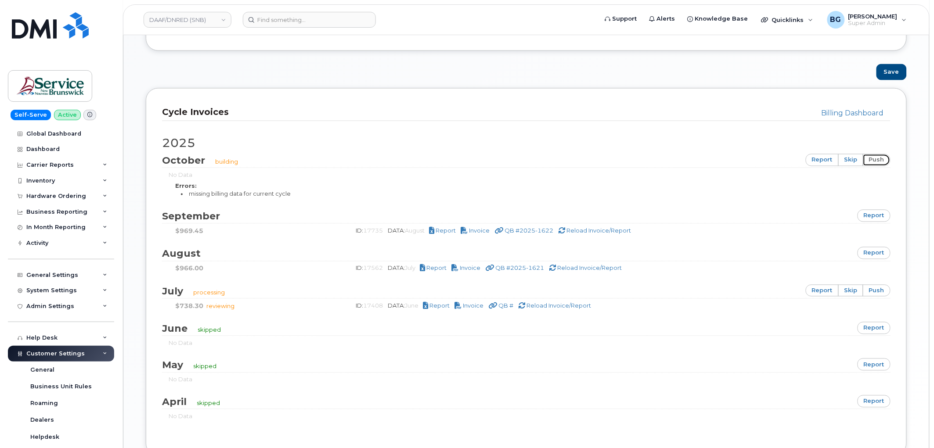
drag, startPoint x: 880, startPoint y: 162, endPoint x: 360, endPoint y: 1, distance: 544.4
click at [880, 161] on link "push" at bounding box center [877, 160] width 28 height 12
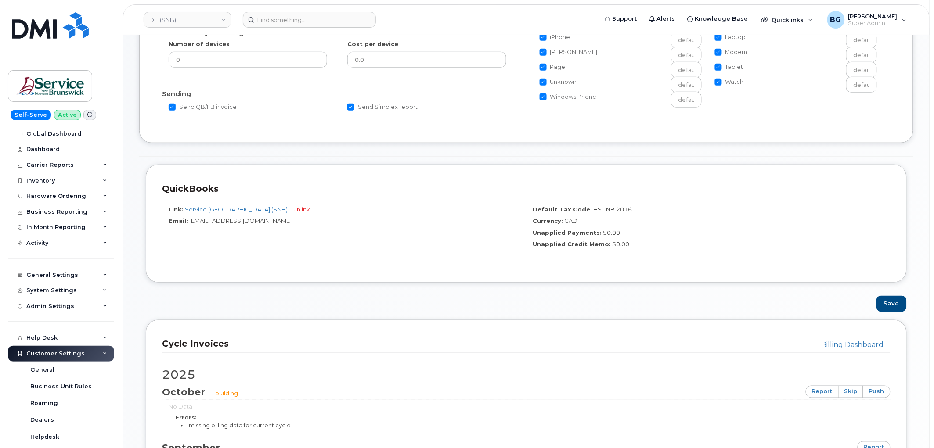
scroll to position [292, 0]
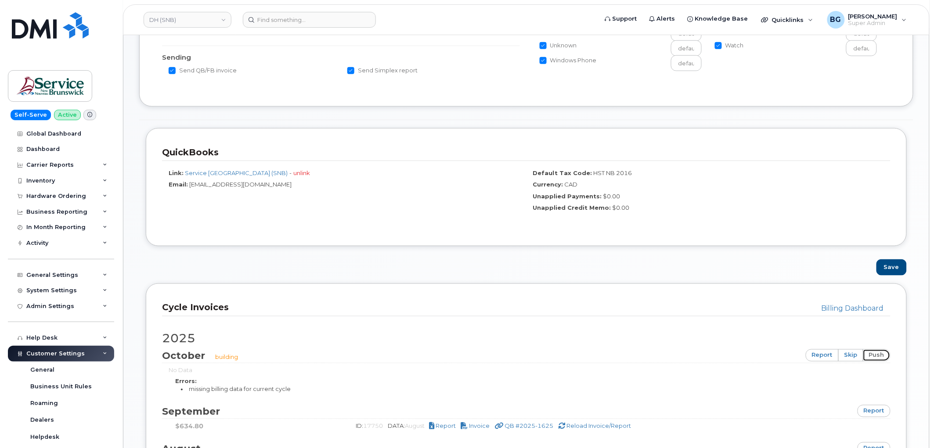
drag, startPoint x: 874, startPoint y: 354, endPoint x: 506, endPoint y: 34, distance: 487.3
click at [874, 353] on link "push" at bounding box center [877, 355] width 28 height 12
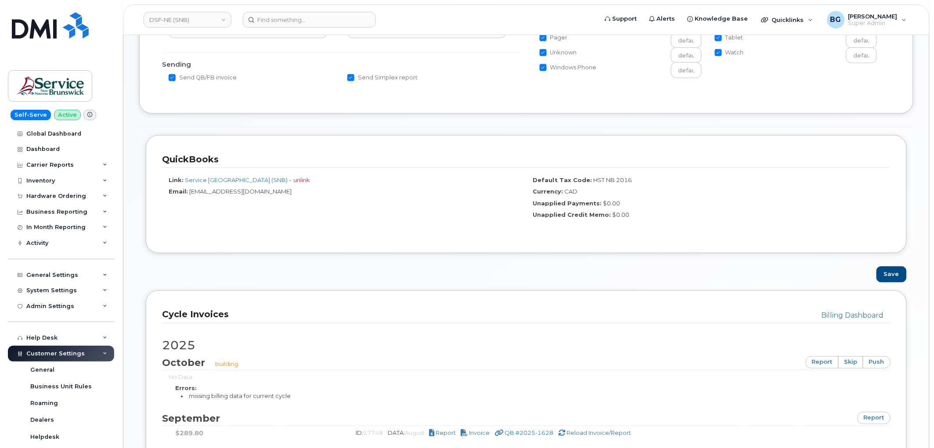
scroll to position [292, 0]
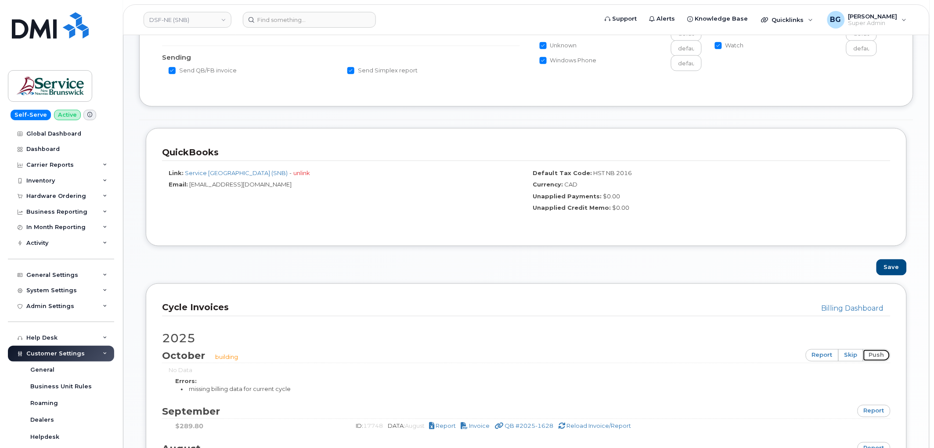
click at [880, 355] on link "push" at bounding box center [877, 355] width 28 height 12
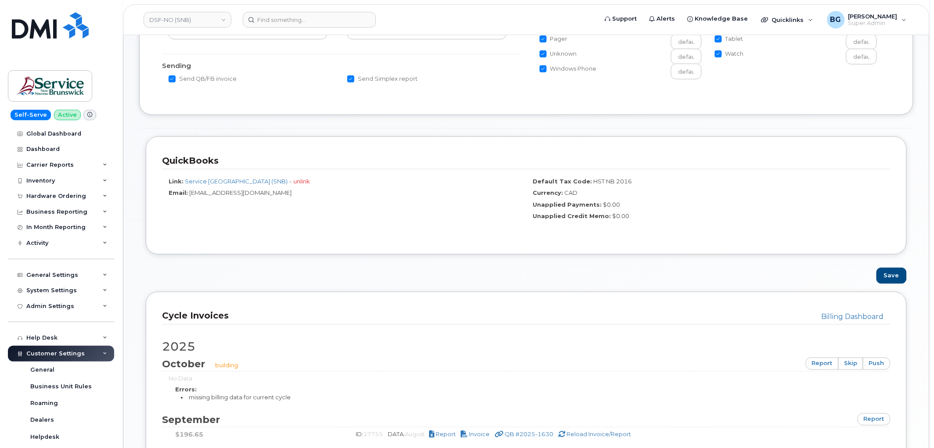
scroll to position [292, 0]
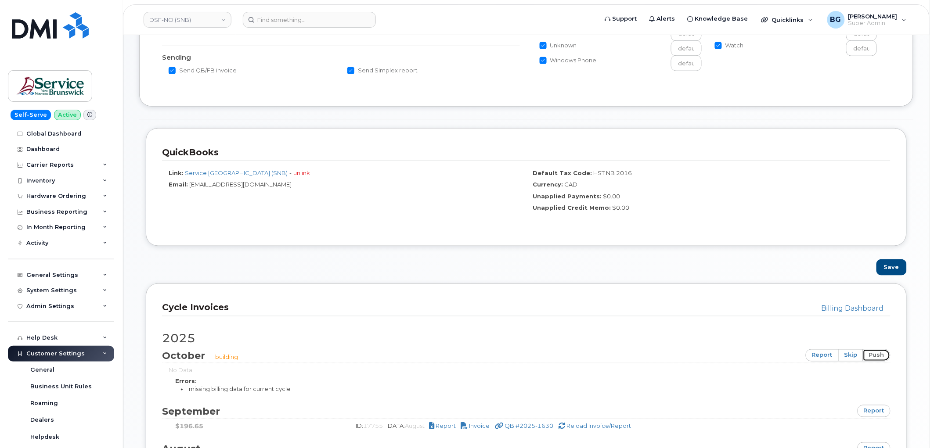
click at [877, 352] on link "push" at bounding box center [877, 355] width 28 height 12
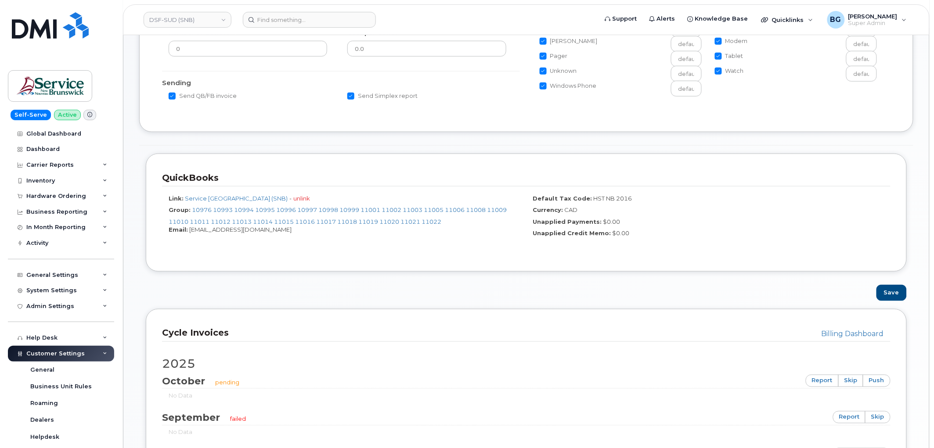
scroll to position [292, 0]
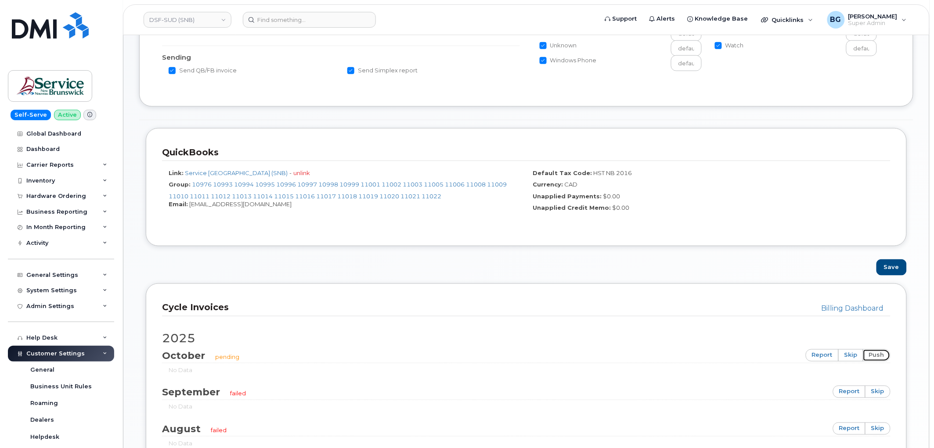
click at [874, 350] on link "push" at bounding box center [877, 355] width 28 height 12
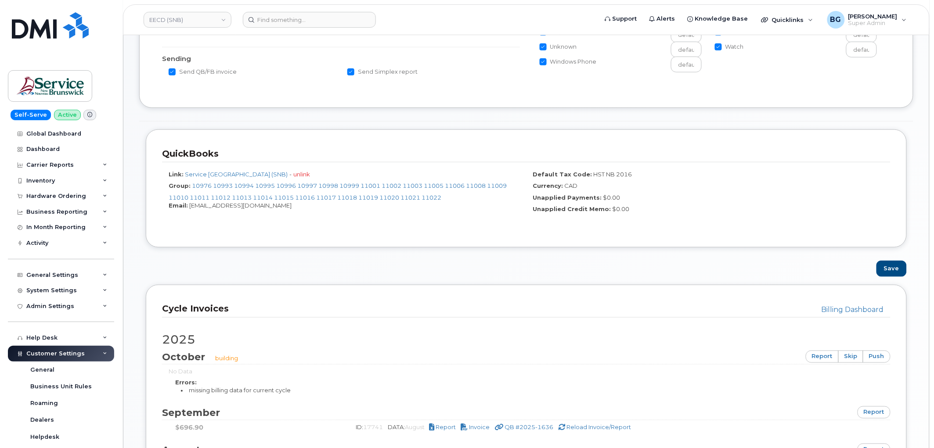
scroll to position [292, 0]
click at [884, 356] on link "push" at bounding box center [877, 355] width 28 height 12
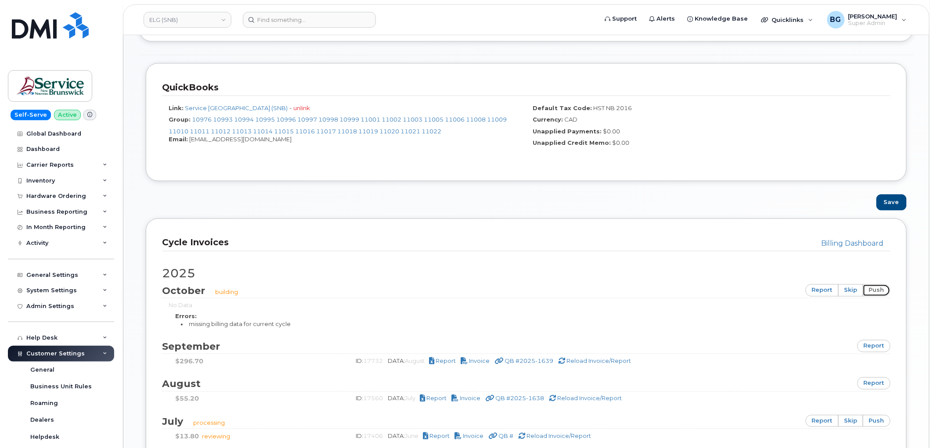
click at [876, 288] on link "push" at bounding box center [877, 290] width 28 height 12
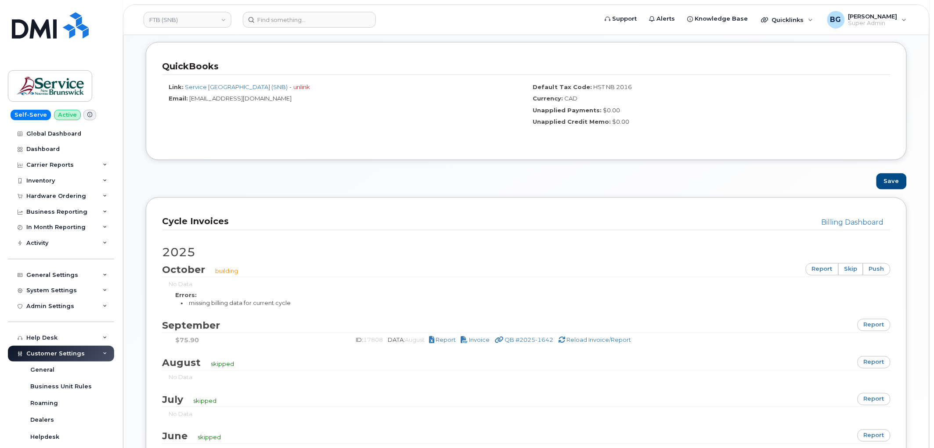
scroll to position [390, 0]
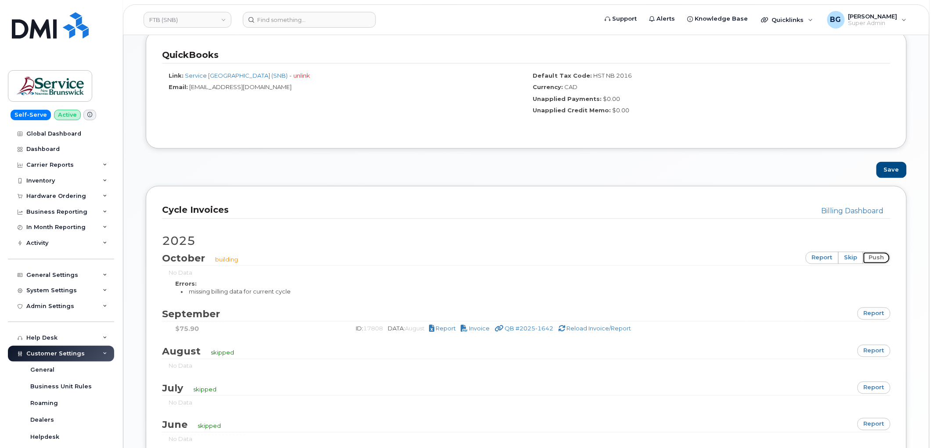
drag, startPoint x: 877, startPoint y: 259, endPoint x: 470, endPoint y: 8, distance: 477.8
click at [876, 258] on link "push" at bounding box center [877, 258] width 28 height 12
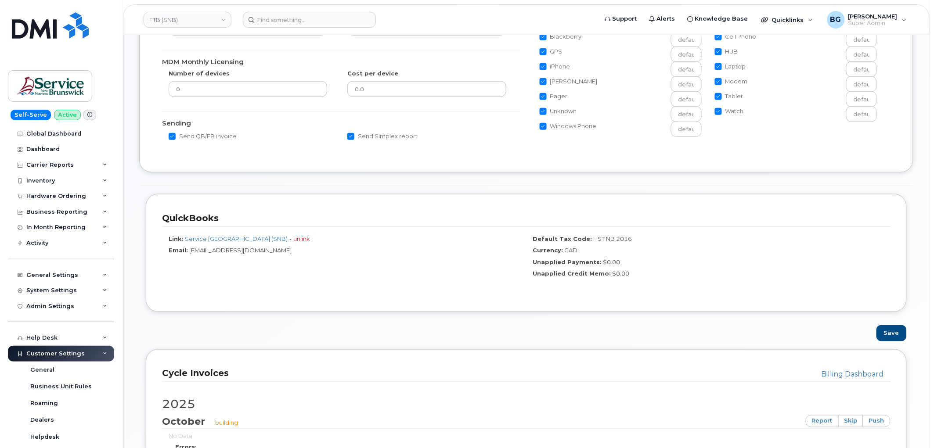
scroll to position [227, 0]
click at [872, 420] on link "push" at bounding box center [877, 420] width 28 height 12
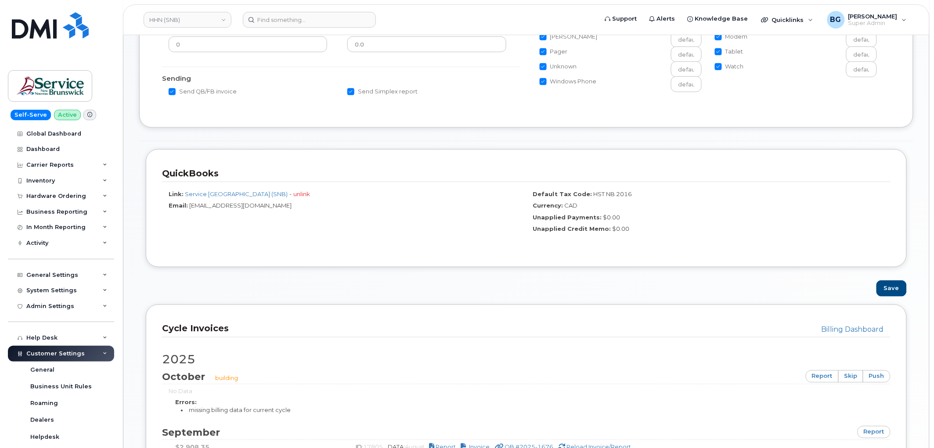
scroll to position [260, 0]
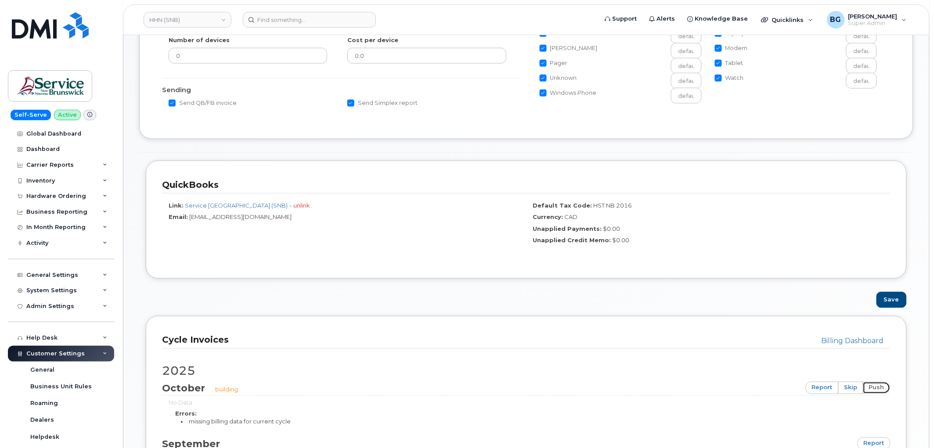
click at [878, 384] on link "push" at bounding box center [877, 388] width 28 height 12
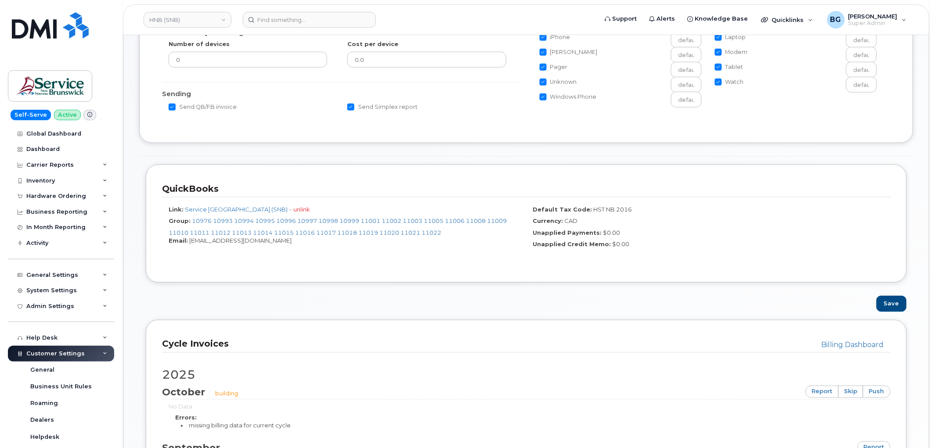
scroll to position [292, 0]
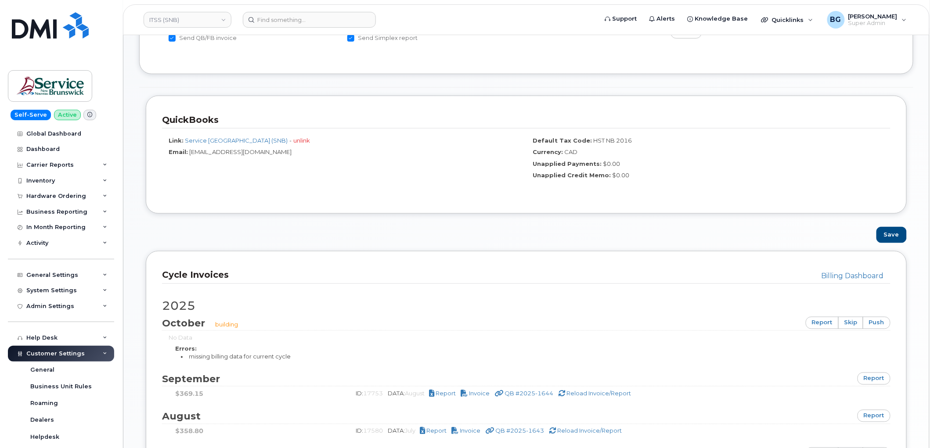
scroll to position [325, 0]
click at [876, 321] on link "push" at bounding box center [877, 322] width 28 height 12
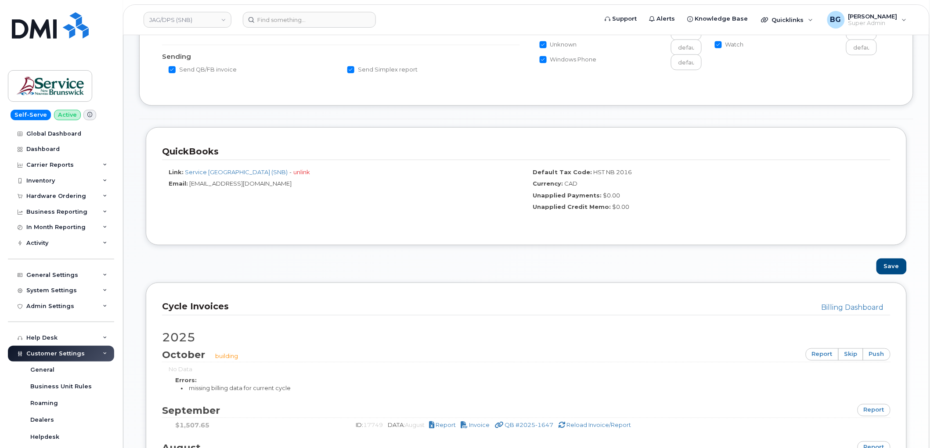
scroll to position [292, 0]
click at [881, 355] on link "push" at bounding box center [877, 355] width 28 height 12
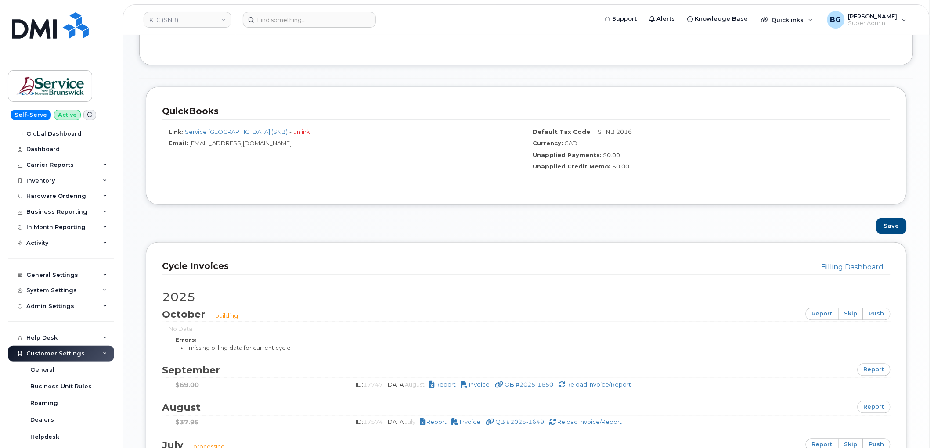
scroll to position [390, 0]
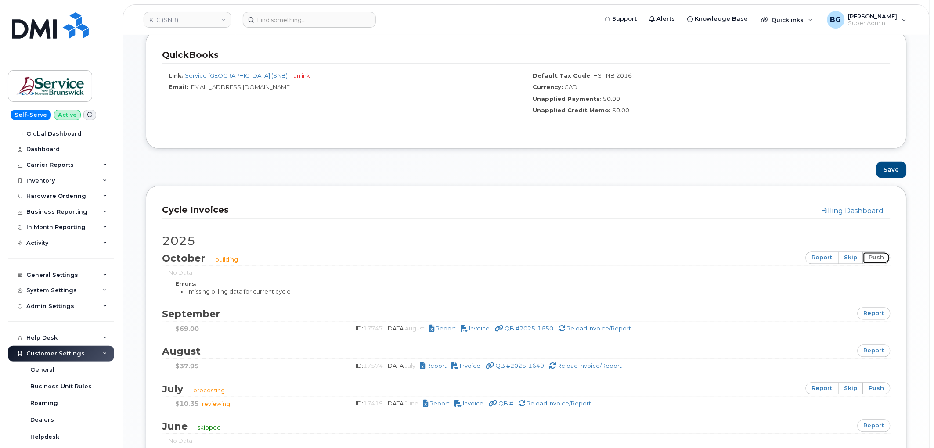
click at [881, 259] on link "push" at bounding box center [877, 258] width 28 height 12
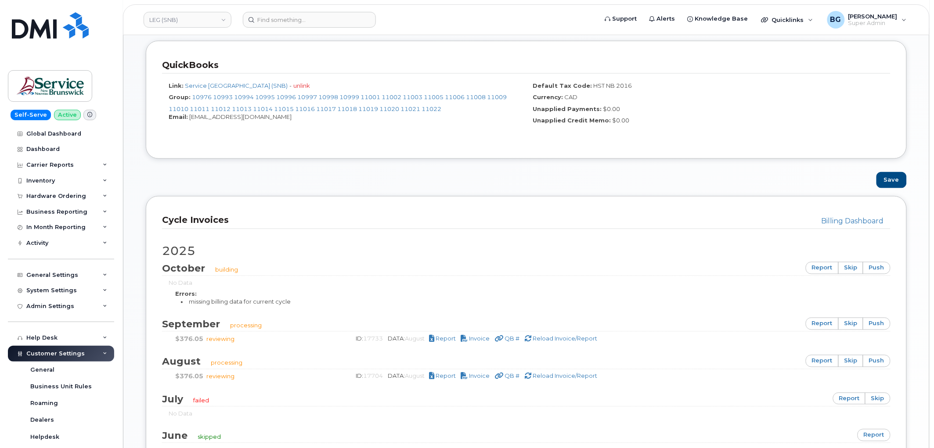
scroll to position [390, 0]
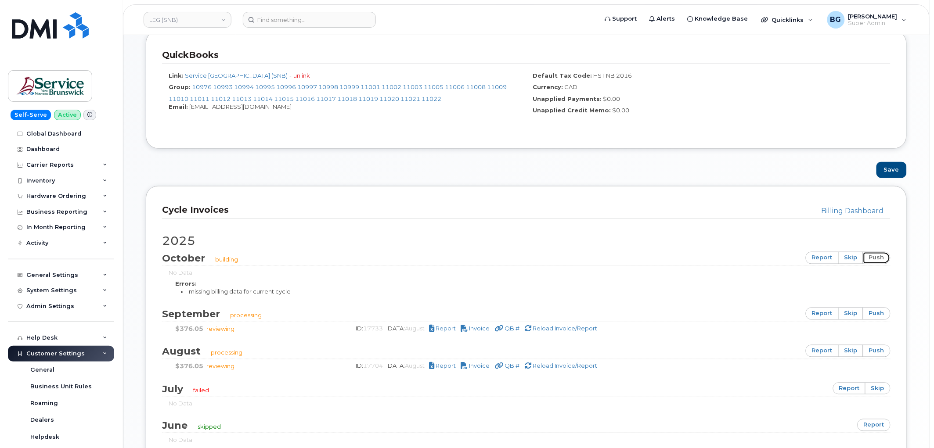
drag, startPoint x: 881, startPoint y: 260, endPoint x: 533, endPoint y: 0, distance: 434.0
click at [881, 259] on link "push" at bounding box center [877, 258] width 28 height 12
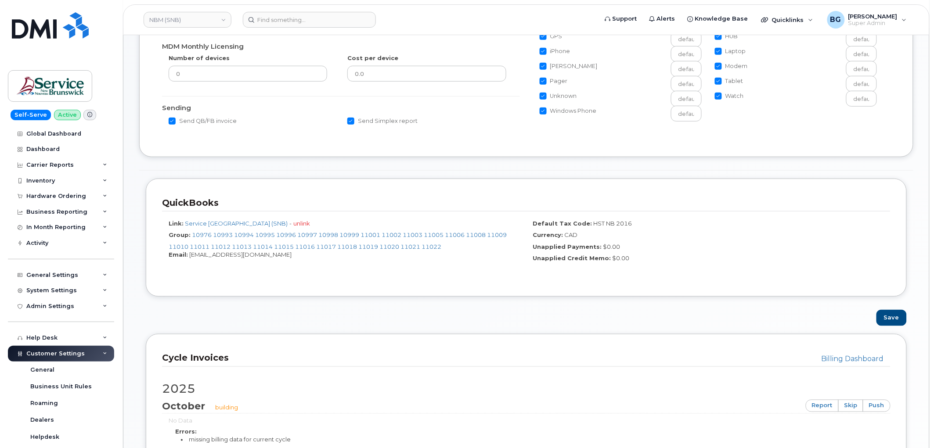
scroll to position [357, 0]
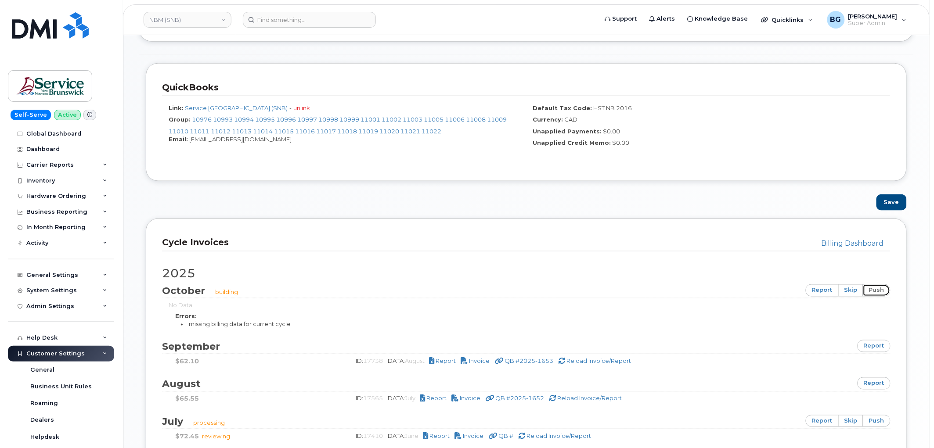
click at [875, 292] on link "push" at bounding box center [877, 290] width 28 height 12
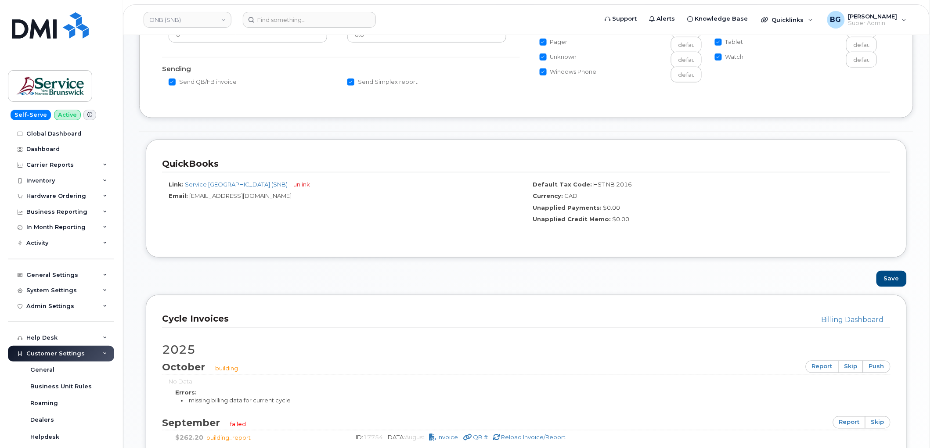
scroll to position [292, 0]
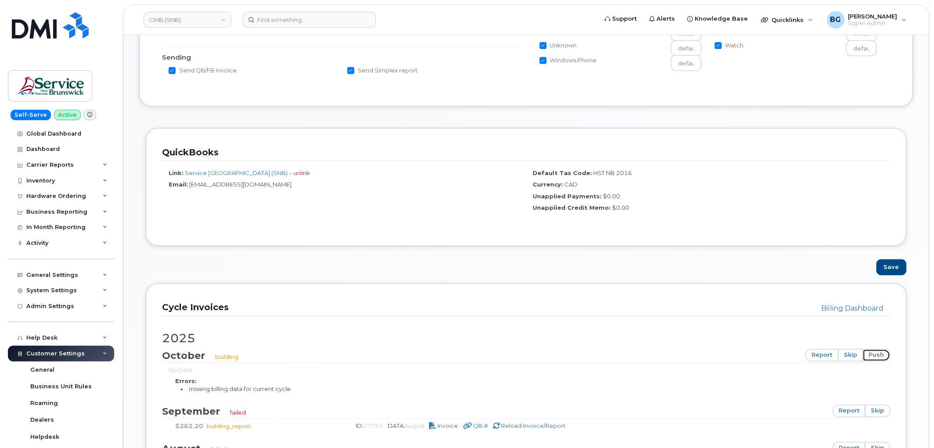
click at [875, 350] on link "push" at bounding box center [877, 355] width 28 height 12
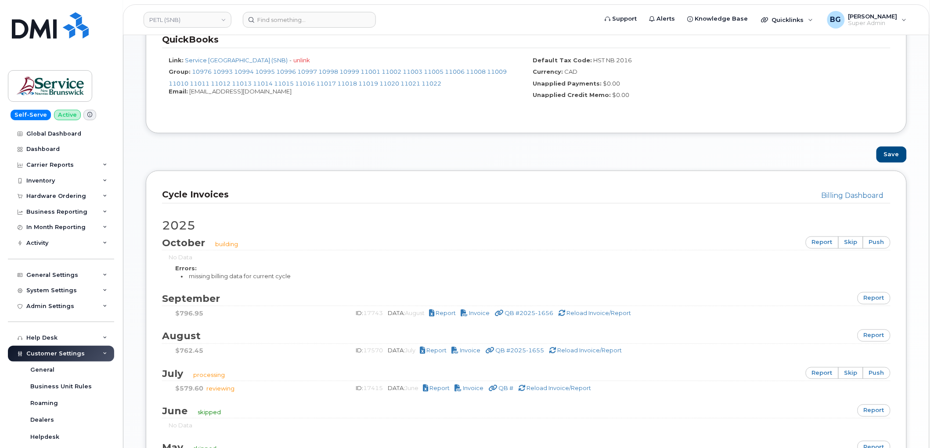
scroll to position [390, 0]
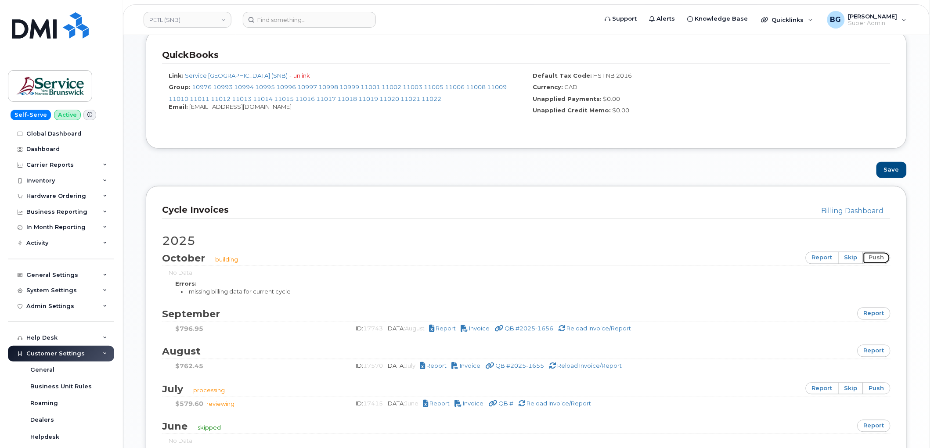
drag, startPoint x: 872, startPoint y: 258, endPoint x: 540, endPoint y: 2, distance: 418.8
click at [872, 258] on link "push" at bounding box center [877, 258] width 28 height 12
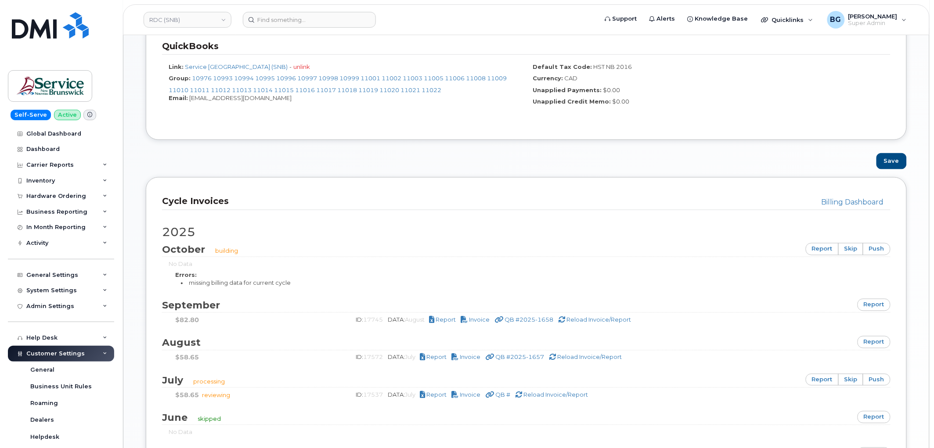
scroll to position [488, 0]
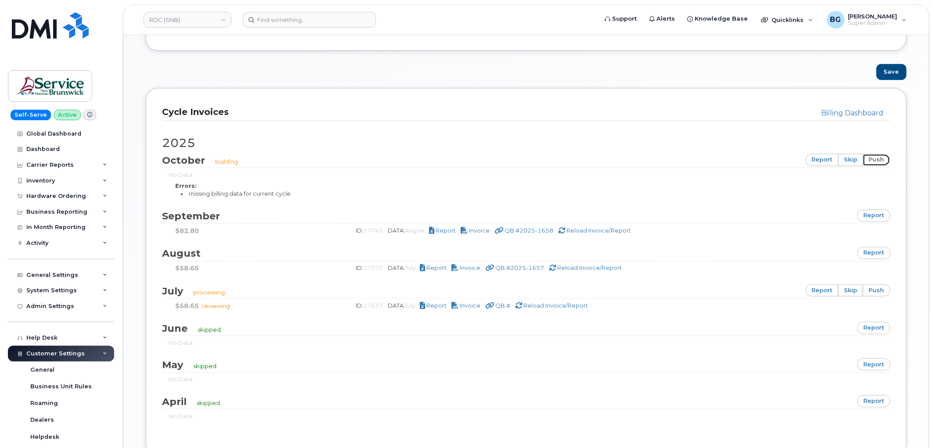
drag, startPoint x: 873, startPoint y: 161, endPoint x: 591, endPoint y: 3, distance: 323.1
click at [873, 160] on link "push" at bounding box center [877, 160] width 28 height 12
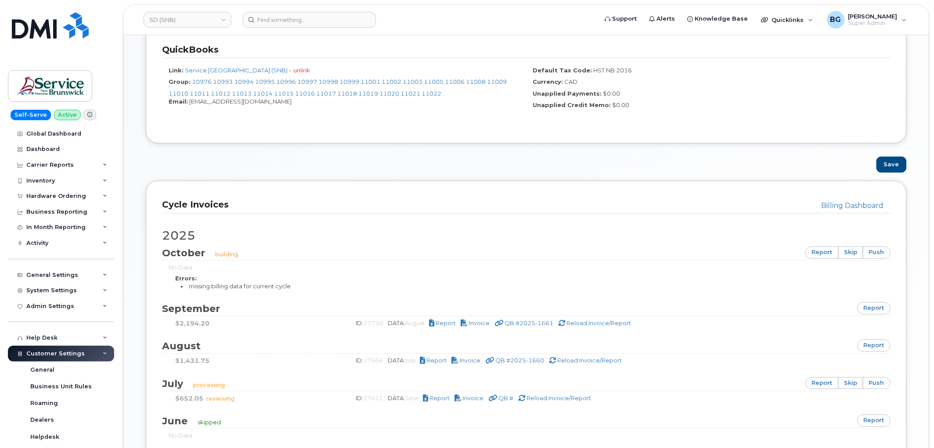
scroll to position [423, 0]
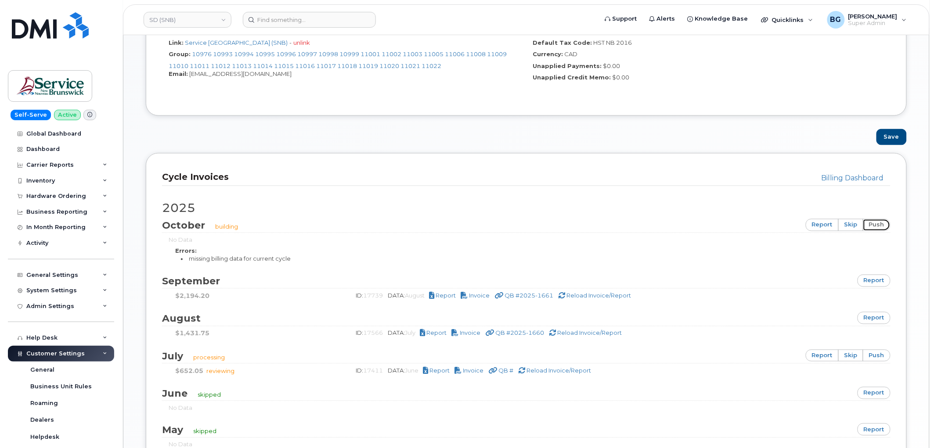
click at [876, 229] on link "push" at bounding box center [877, 225] width 28 height 12
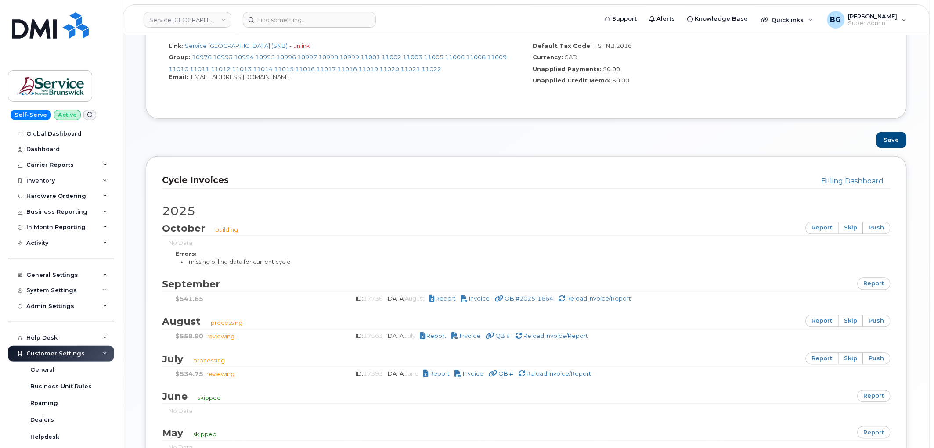
scroll to position [423, 0]
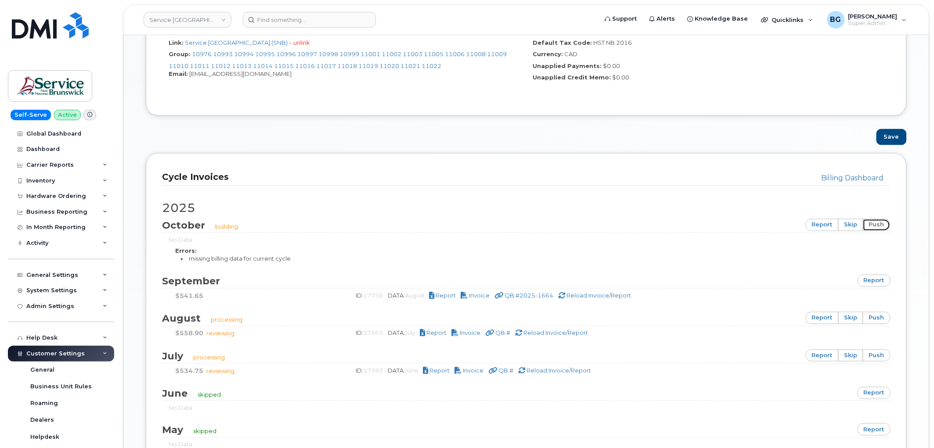
click at [877, 224] on link "push" at bounding box center [877, 225] width 28 height 12
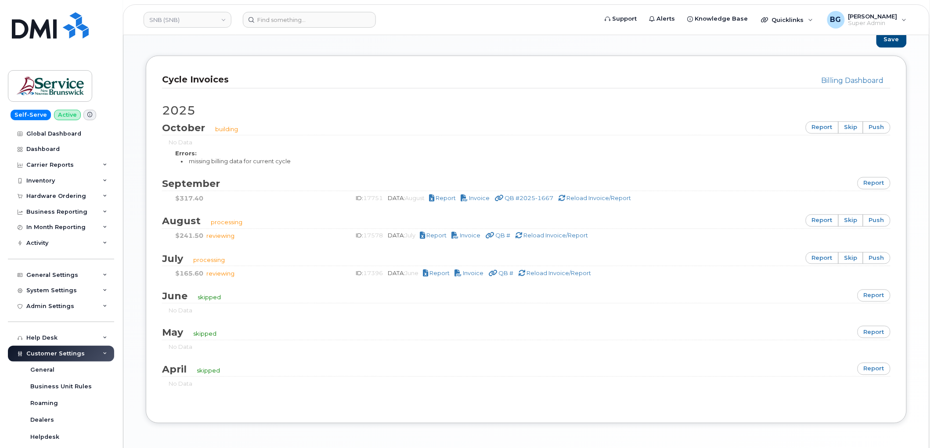
scroll to position [554, 0]
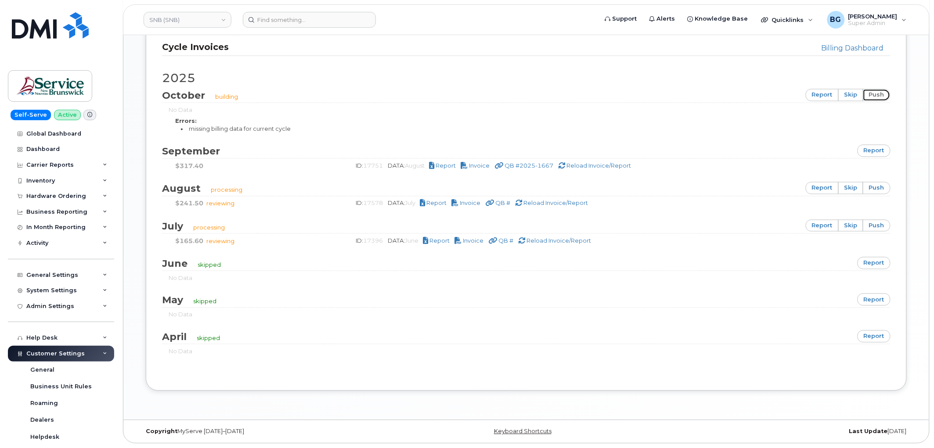
click at [886, 95] on link "push" at bounding box center [877, 95] width 28 height 12
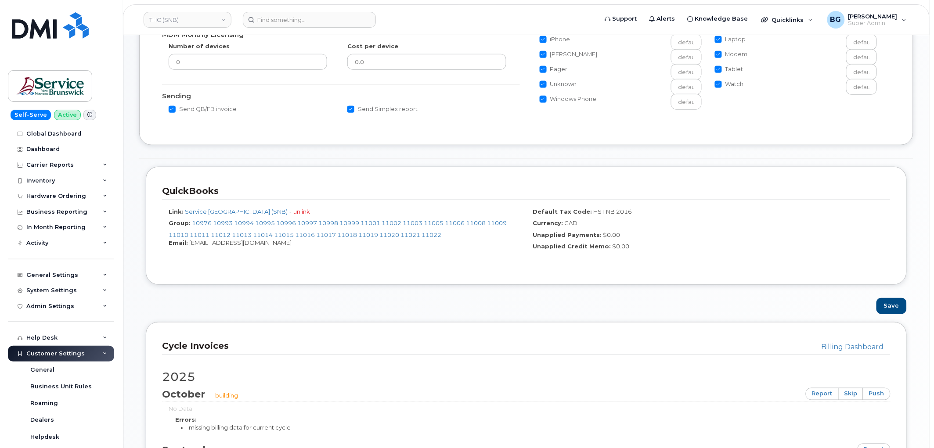
scroll to position [423, 0]
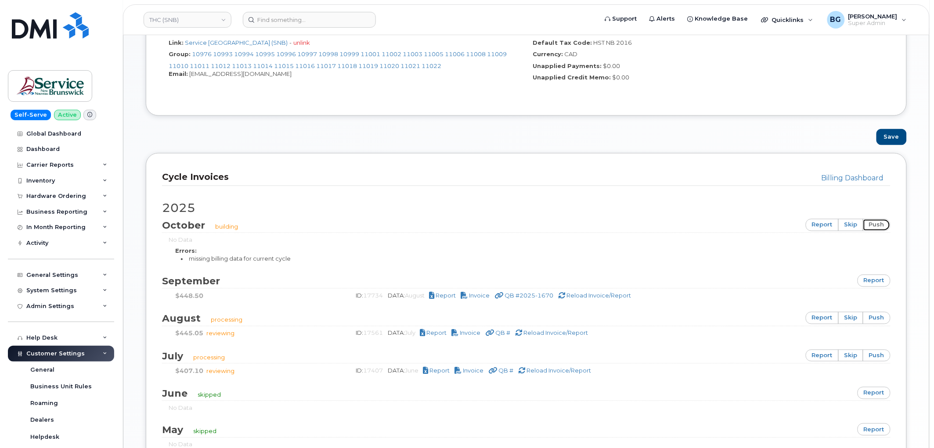
drag, startPoint x: 878, startPoint y: 221, endPoint x: 516, endPoint y: 33, distance: 408.0
click at [878, 221] on link "push" at bounding box center [877, 225] width 28 height 12
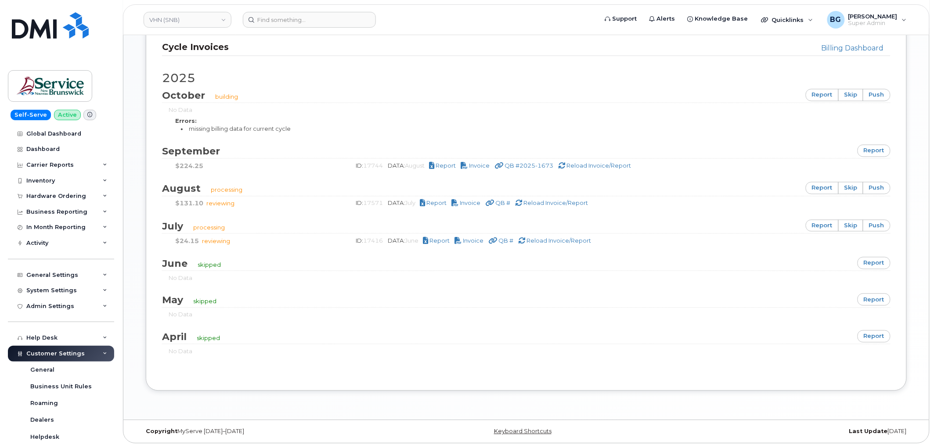
scroll to position [554, 0]
click at [869, 94] on link "push" at bounding box center [877, 95] width 28 height 12
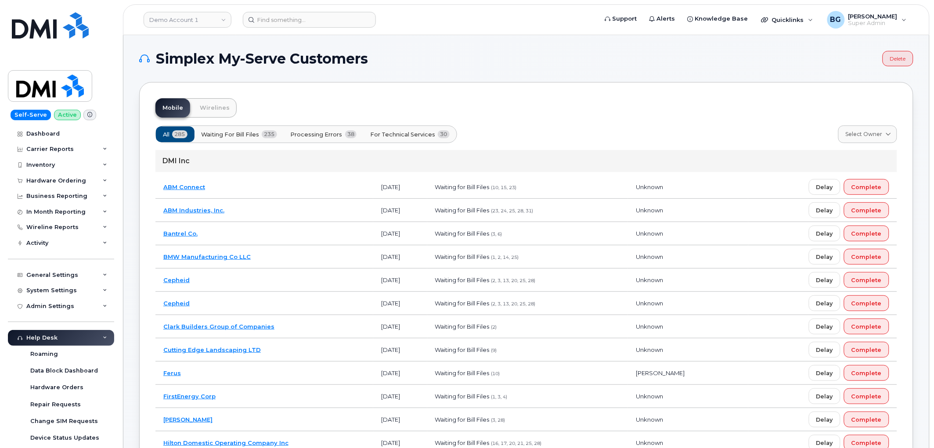
click at [216, 131] on span "Waiting for Bill Files" at bounding box center [230, 134] width 58 height 8
click at [314, 130] on span "Processing Errors" at bounding box center [317, 134] width 52 height 8
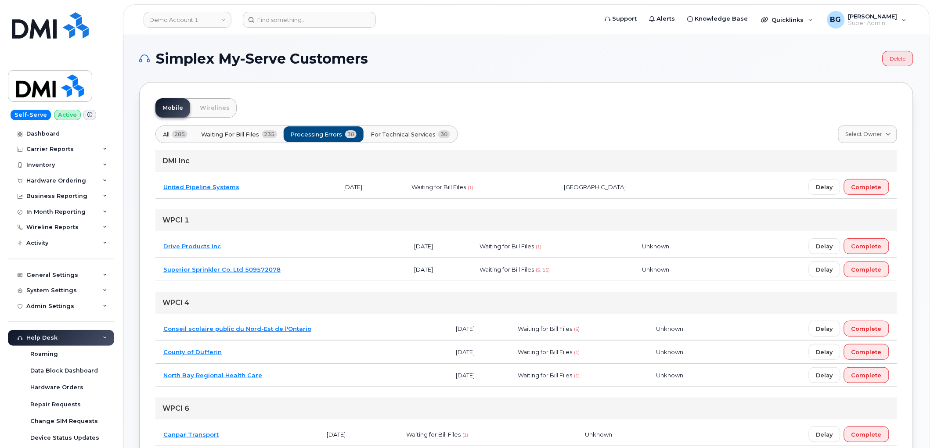
click at [393, 130] on span "For Technical Services" at bounding box center [402, 134] width 65 height 8
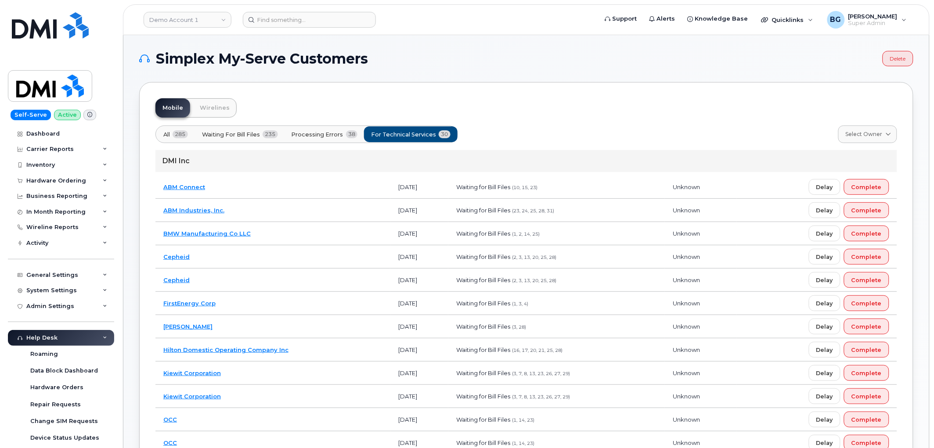
click at [175, 135] on span "285" at bounding box center [180, 134] width 15 height 8
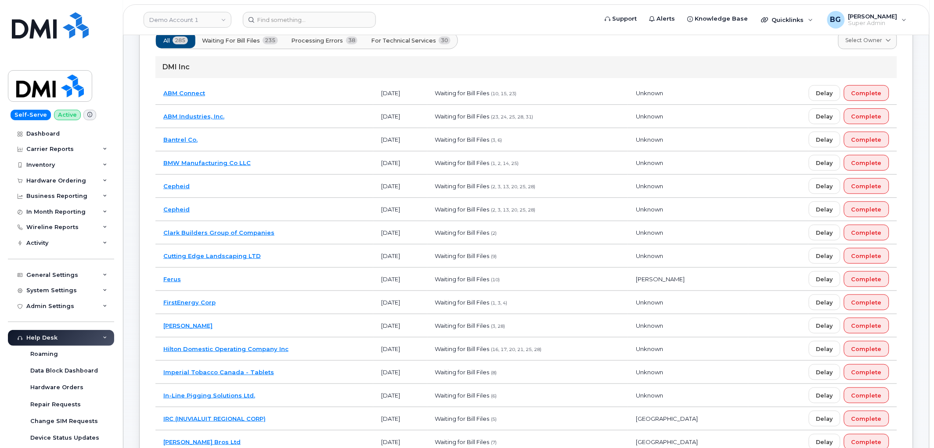
scroll to position [32, 0]
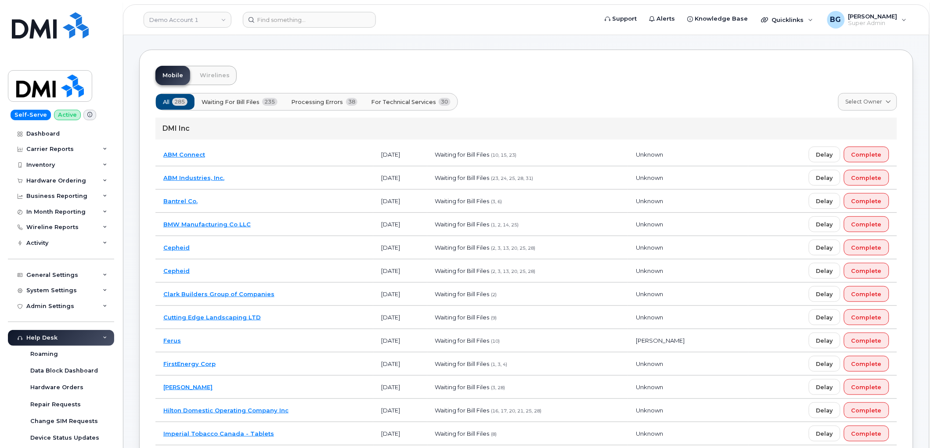
click at [226, 101] on span "Waiting for Bill Files" at bounding box center [230, 102] width 58 height 8
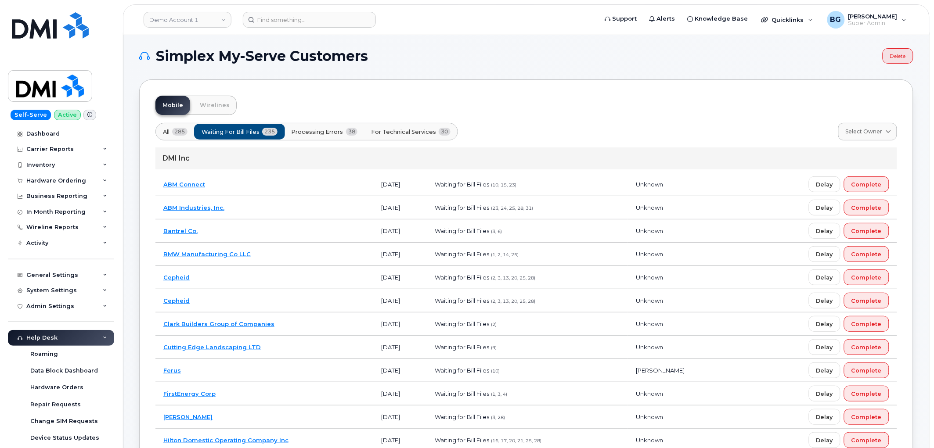
scroll to position [0, 0]
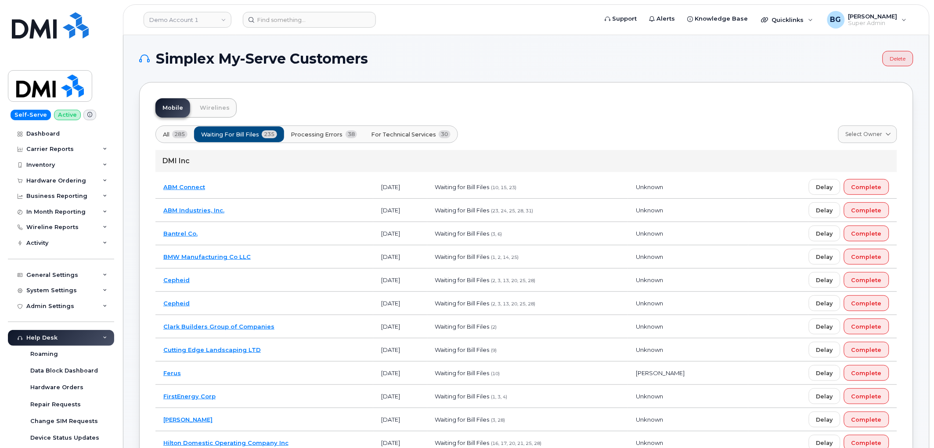
click at [314, 130] on span "Processing Errors" at bounding box center [317, 134] width 52 height 8
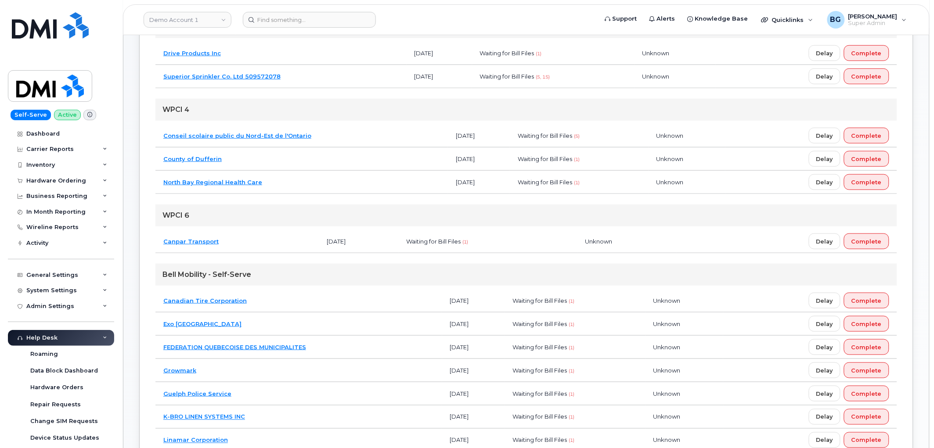
scroll to position [195, 0]
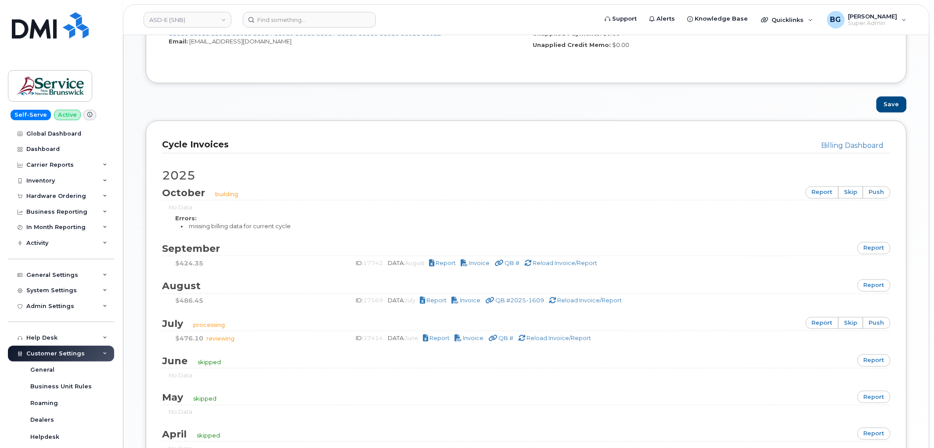
scroll to position [488, 0]
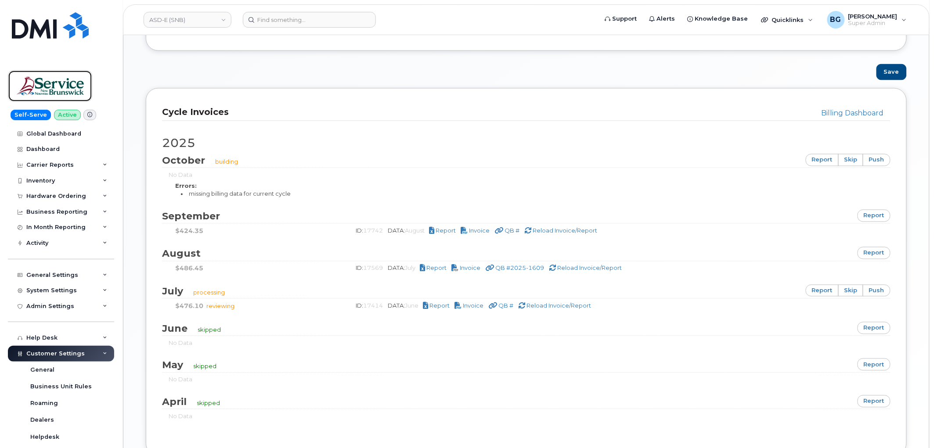
click at [55, 81] on img at bounding box center [50, 85] width 68 height 25
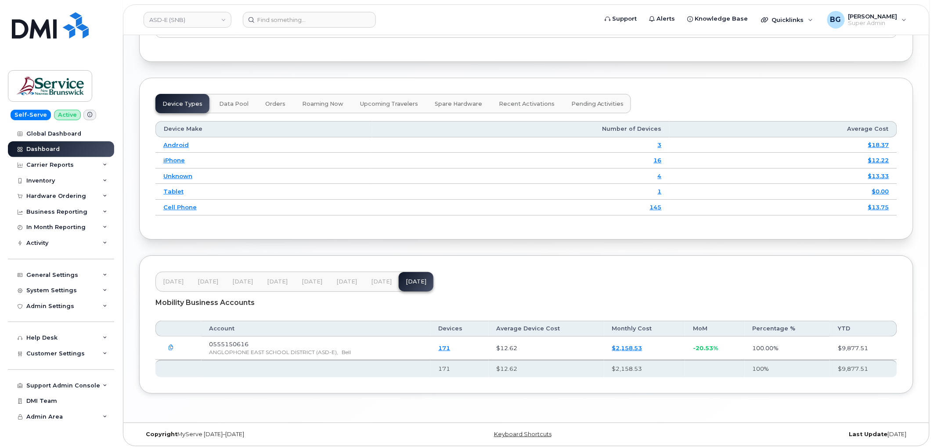
scroll to position [1055, 0]
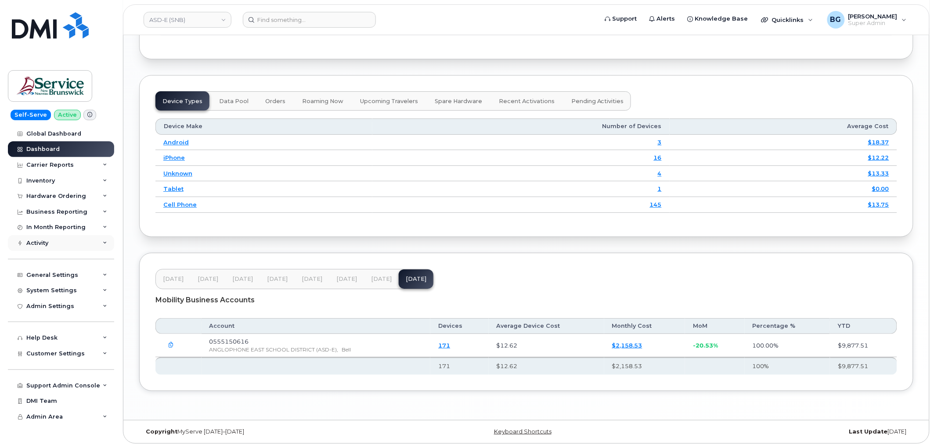
click at [41, 243] on div "Activity" at bounding box center [37, 243] width 22 height 7
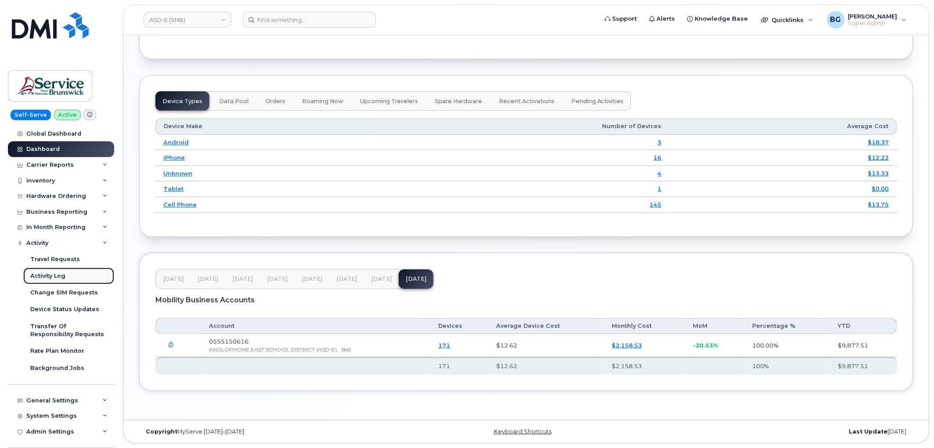
click at [40, 278] on div "Activity Log" at bounding box center [47, 276] width 35 height 8
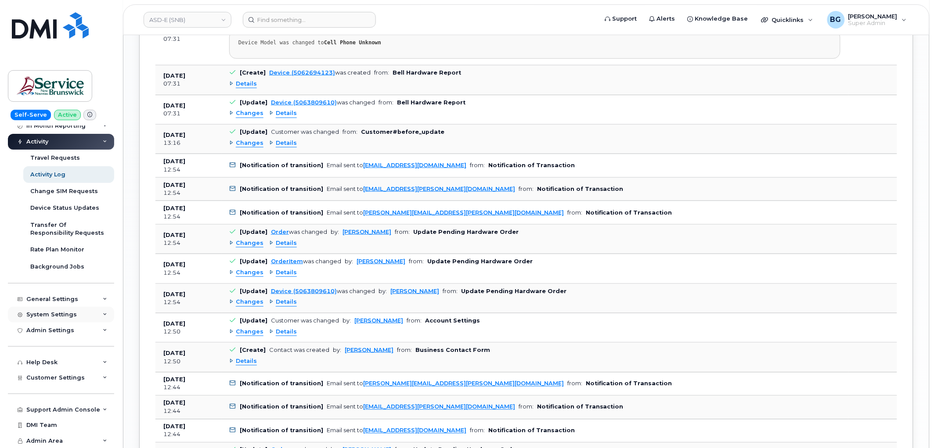
scroll to position [102, 0]
click at [58, 378] on span "Customer Settings" at bounding box center [55, 377] width 58 height 7
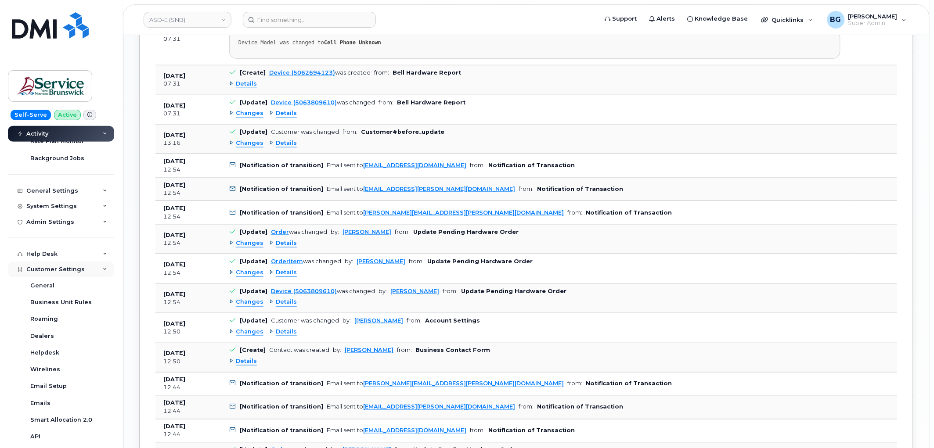
scroll to position [297, 0]
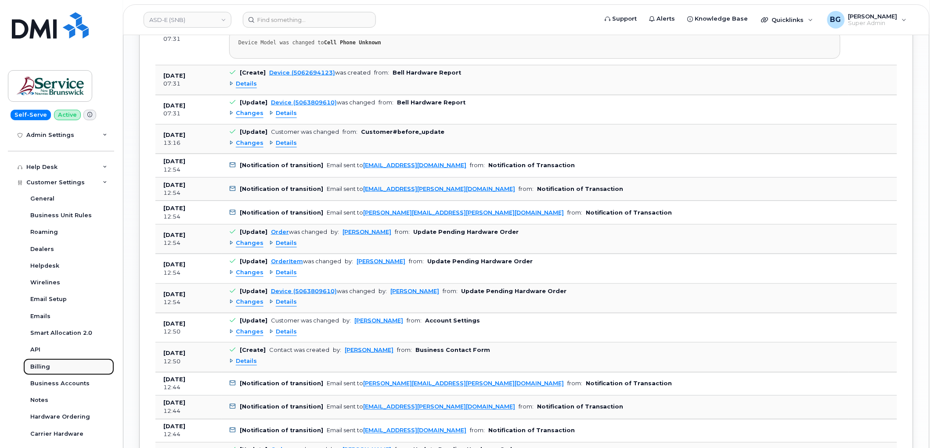
click at [41, 363] on div "Billing" at bounding box center [40, 367] width 20 height 8
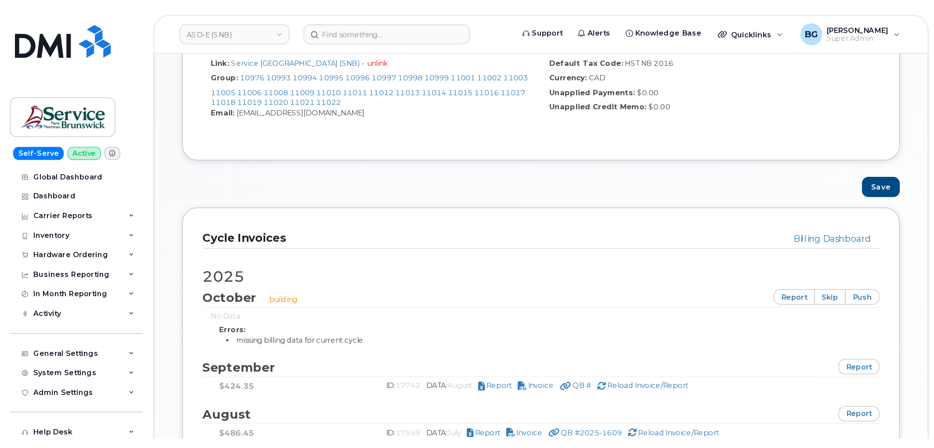
scroll to position [422, 0]
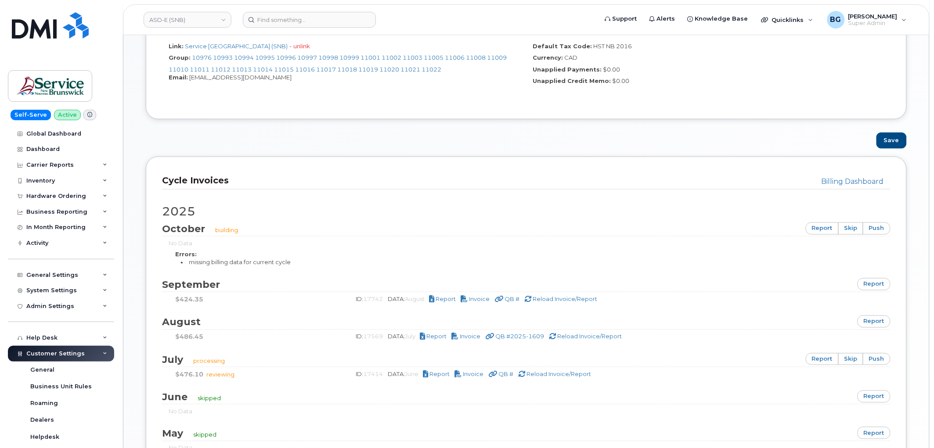
scroll to position [455, 0]
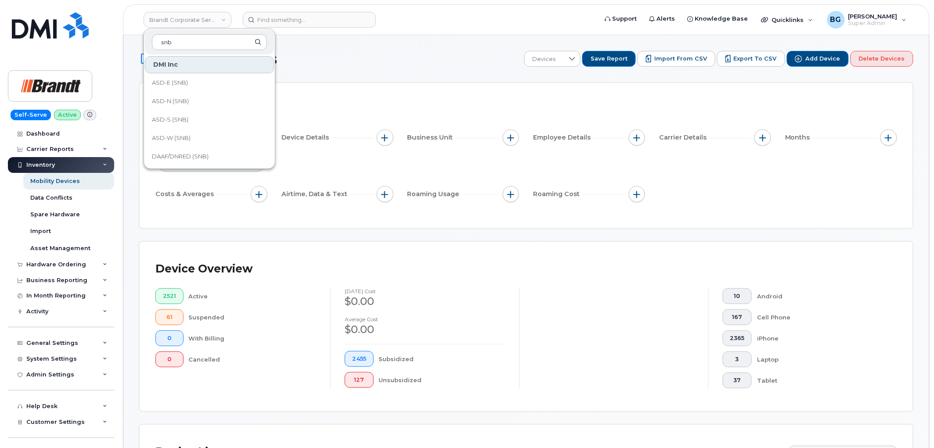
click at [454, 269] on div "Device Overview" at bounding box center [525, 269] width 741 height 23
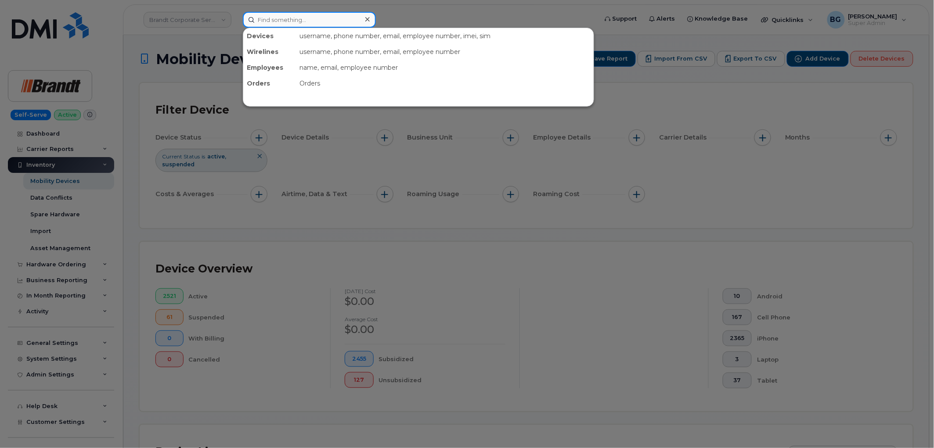
click at [317, 23] on input at bounding box center [309, 20] width 133 height 16
paste input "5872258509"
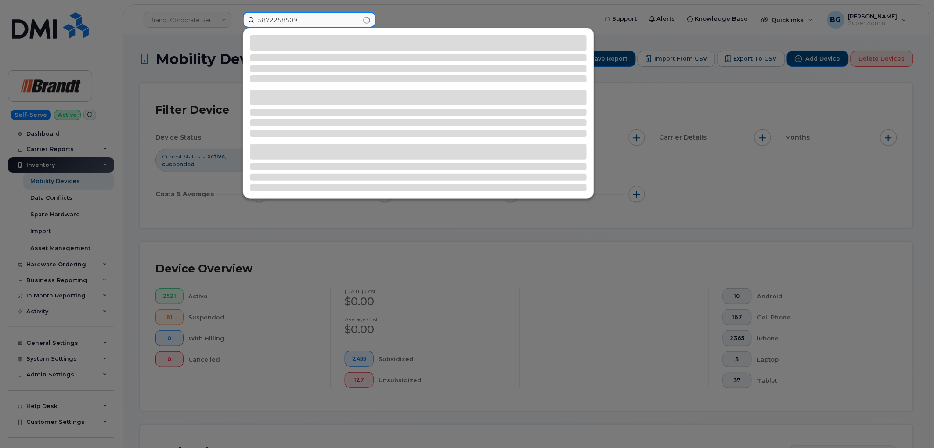
type input "5872258509"
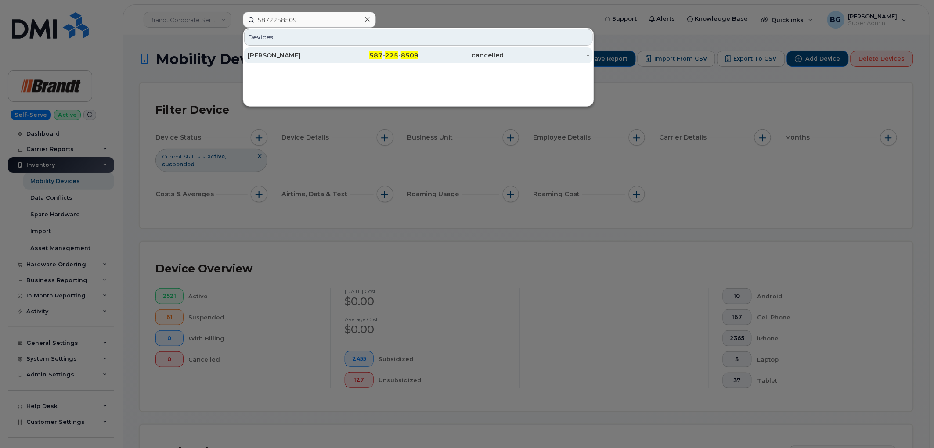
click at [404, 52] on span "8509" at bounding box center [410, 55] width 18 height 8
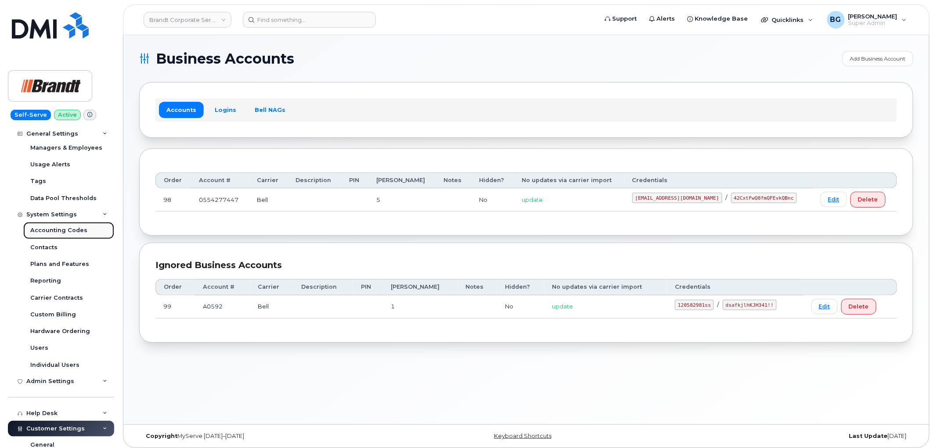
click at [72, 227] on div "Accounting Codes" at bounding box center [58, 230] width 57 height 8
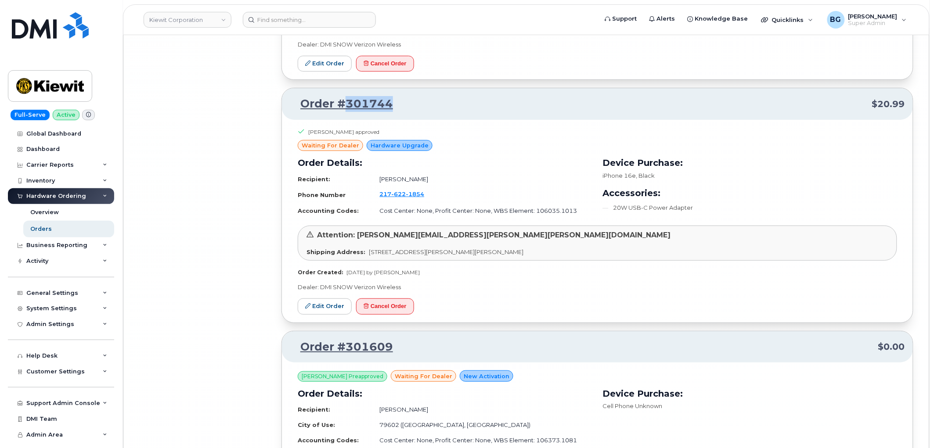
scroll to position [24001, 0]
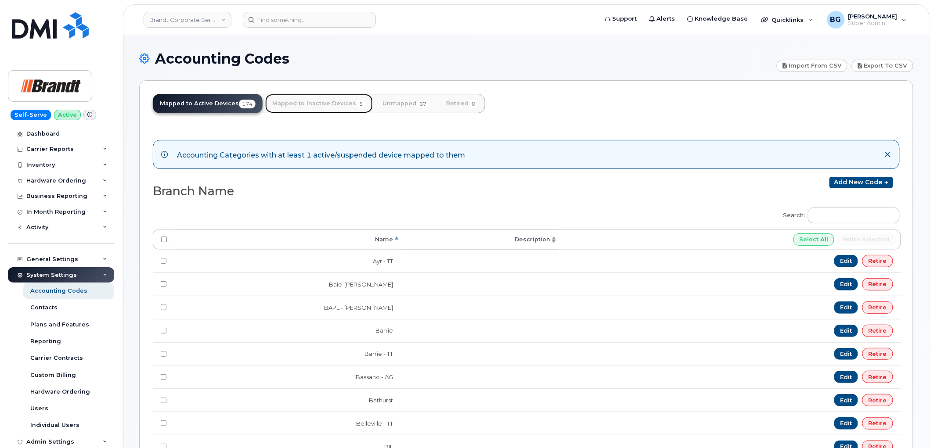
click at [310, 98] on link "Mapped to Inactive Devices 5" at bounding box center [319, 103] width 108 height 19
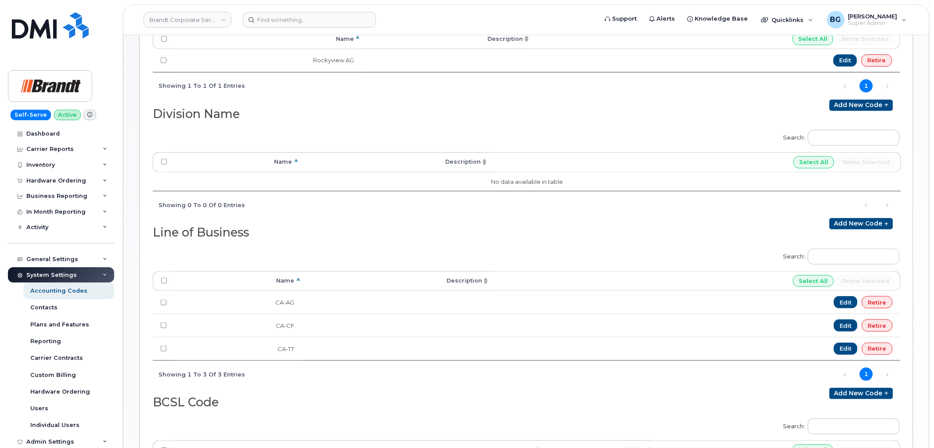
scroll to position [195, 0]
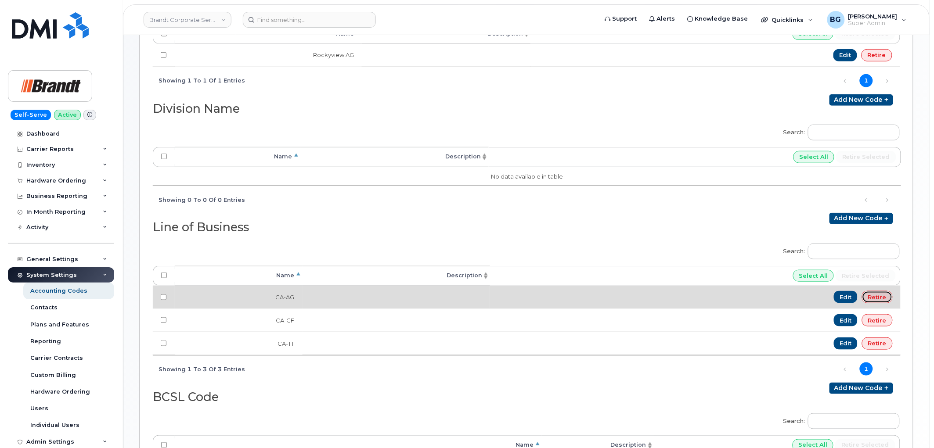
click at [883, 297] on link "Retire" at bounding box center [877, 297] width 31 height 12
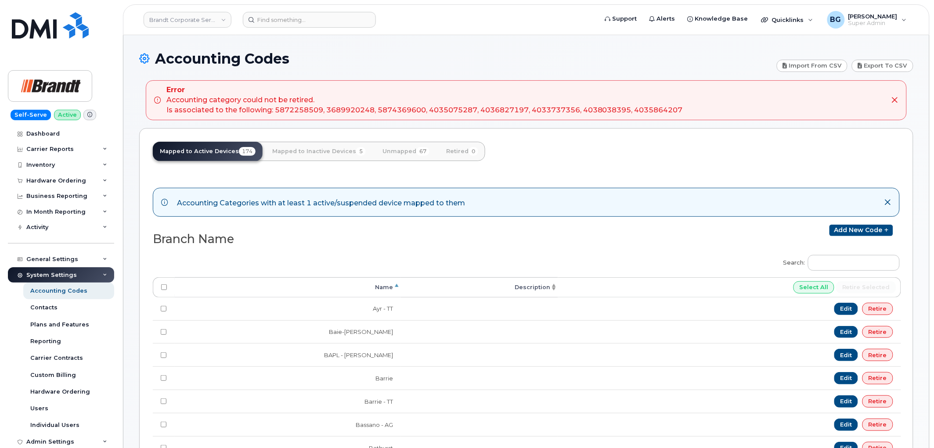
click at [302, 109] on div "Error Accounting category could not be retired. Is associated to the following:…" at bounding box center [424, 100] width 516 height 30
copy div "5872258509"
click at [343, 109] on div "Error Accounting category could not be retired. Is associated to the following:…" at bounding box center [424, 100] width 516 height 30
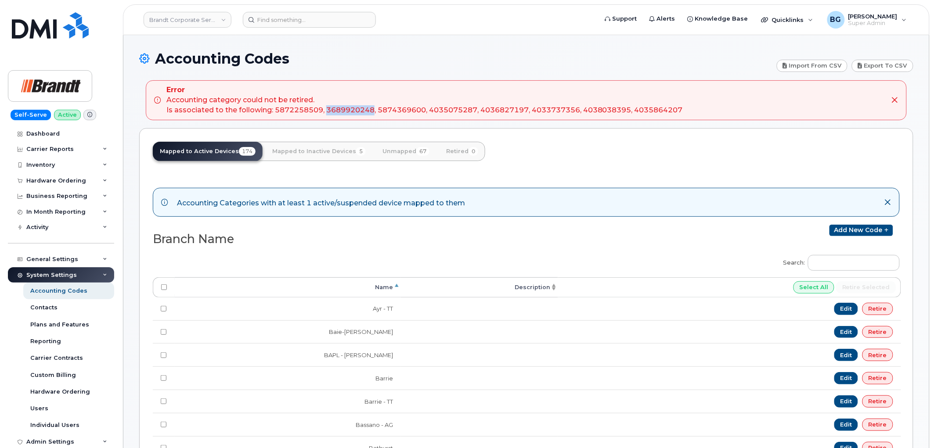
copy div "3689920248"
click at [399, 108] on div "Error Accounting category could not be retired. Is associated to the following:…" at bounding box center [424, 100] width 516 height 30
click at [400, 108] on div "Error Accounting category could not be retired. Is associated to the following:…" at bounding box center [424, 100] width 516 height 30
copy div "5874369600"
click at [455, 110] on div "Error Accounting category could not be retired. Is associated to the following:…" at bounding box center [424, 100] width 516 height 30
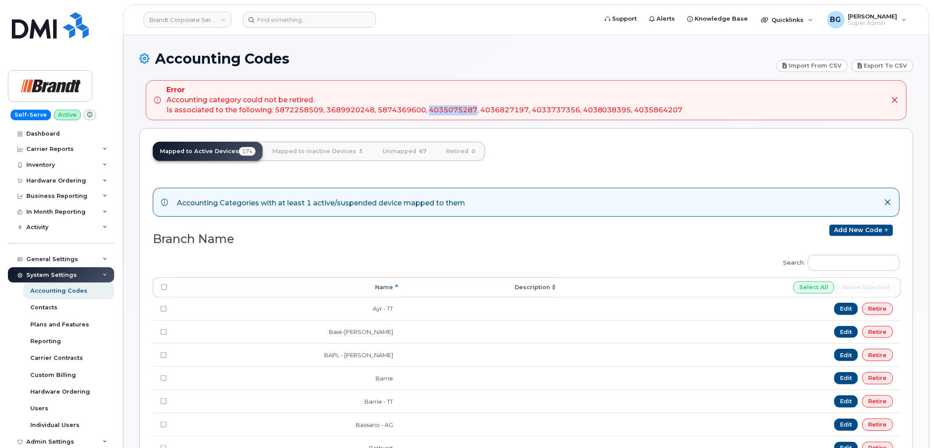
click at [457, 110] on div "Error Accounting category could not be retired. Is associated to the following:…" at bounding box center [424, 100] width 516 height 30
copy div "4035075287"
click at [515, 106] on div "Error Accounting category could not be retired. Is associated to the following:…" at bounding box center [424, 100] width 516 height 30
click at [515, 107] on div "Error Accounting category could not be retired. Is associated to the following:…" at bounding box center [424, 100] width 516 height 30
click at [507, 108] on div "Error Accounting category could not be retired. Is associated to the following:…" at bounding box center [424, 100] width 516 height 30
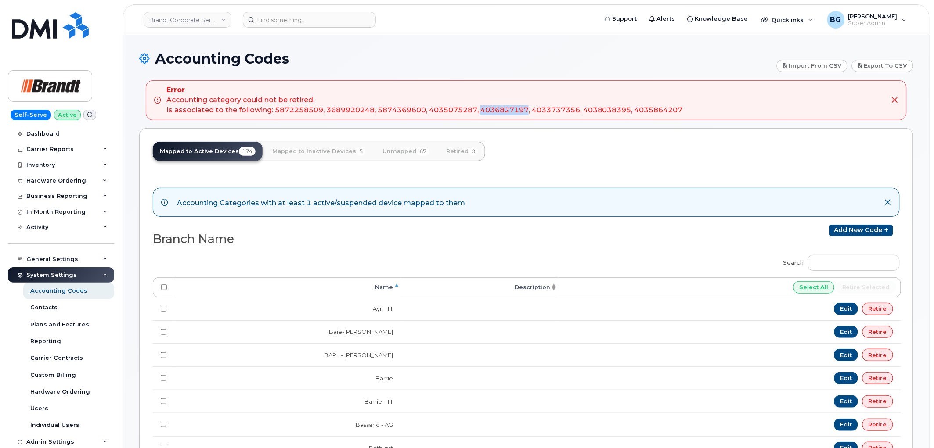
click at [507, 108] on div "Error Accounting category could not be retired. Is associated to the following:…" at bounding box center [424, 100] width 516 height 30
copy div "4036827197"
click at [558, 110] on div "Error Accounting category could not be retired. Is associated to the following:…" at bounding box center [424, 100] width 516 height 30
copy div "4033737356"
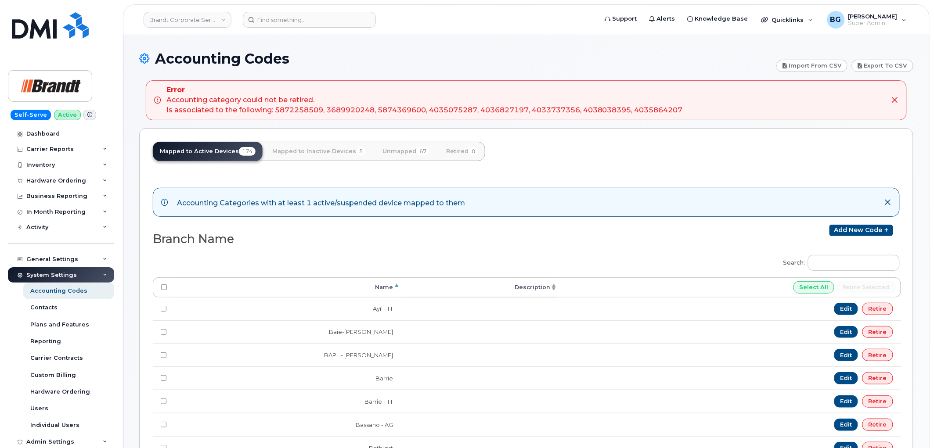
click at [604, 108] on div "Error Accounting category could not be retired. Is associated to the following:…" at bounding box center [424, 100] width 516 height 30
copy div "4038038395"
click at [671, 113] on div "Error Accounting category could not be retired. Is associated to the following:…" at bounding box center [424, 100] width 516 height 30
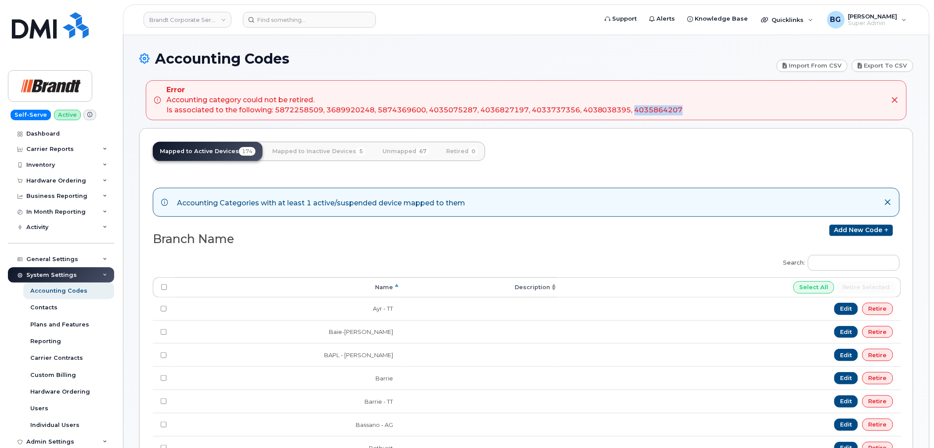
copy div "4035864207"
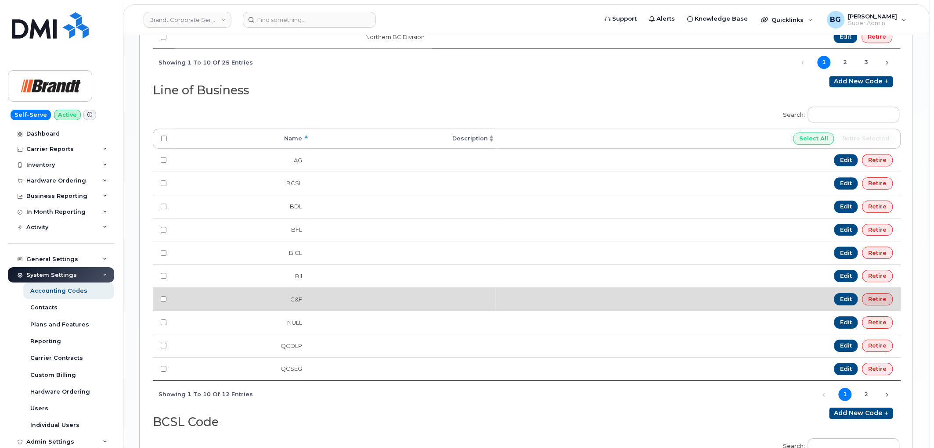
scroll to position [780, 0]
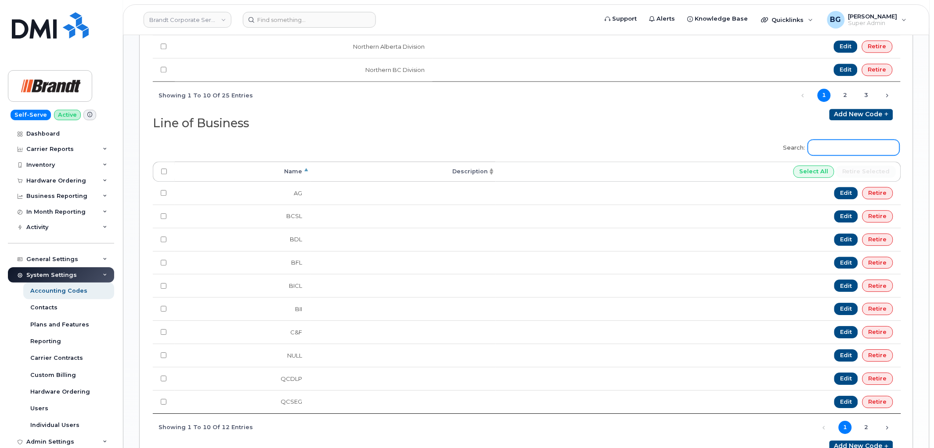
click at [844, 147] on input "Search:" at bounding box center [854, 148] width 92 height 16
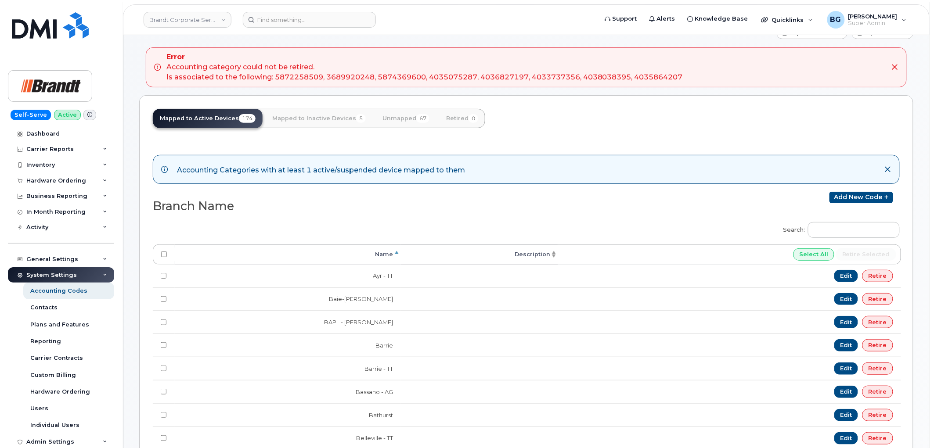
scroll to position [0, 0]
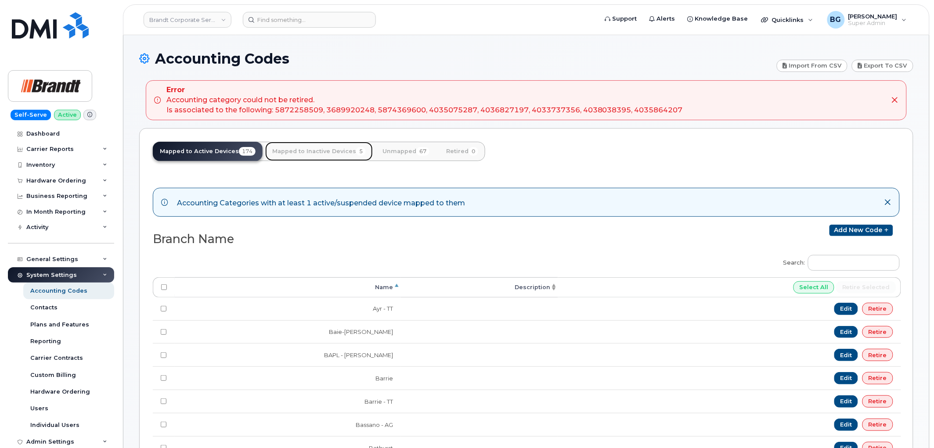
click at [316, 151] on link "Mapped to Inactive Devices 5" at bounding box center [319, 151] width 108 height 19
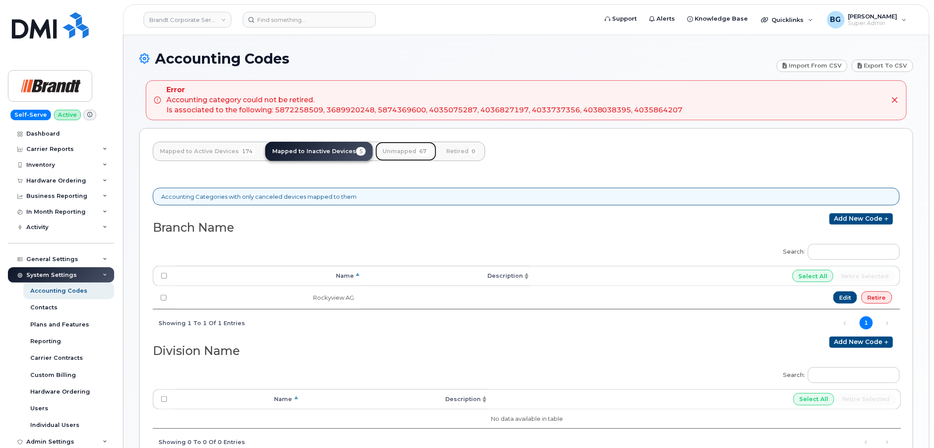
click at [406, 154] on link "Unmapped 67" at bounding box center [405, 151] width 61 height 19
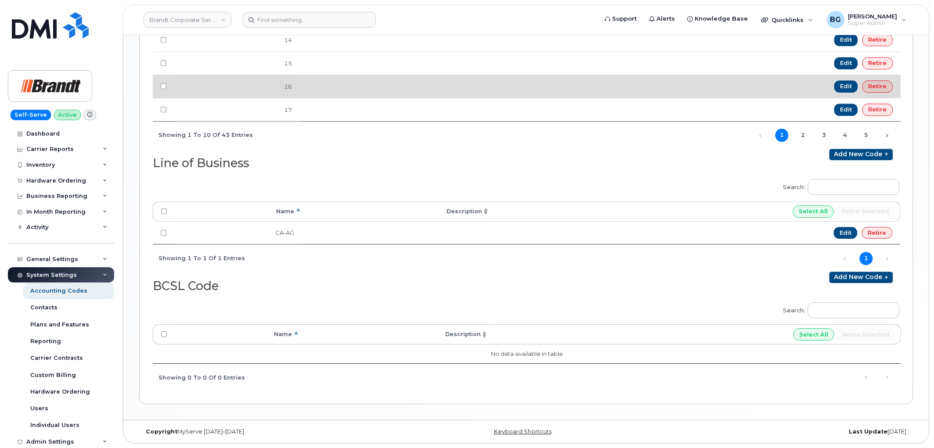
scroll to position [734, 0]
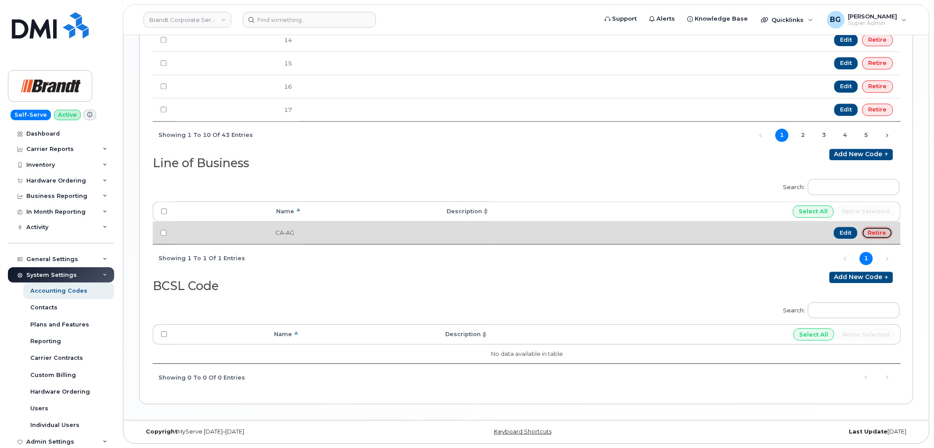
click at [880, 231] on link "Retire" at bounding box center [877, 233] width 31 height 12
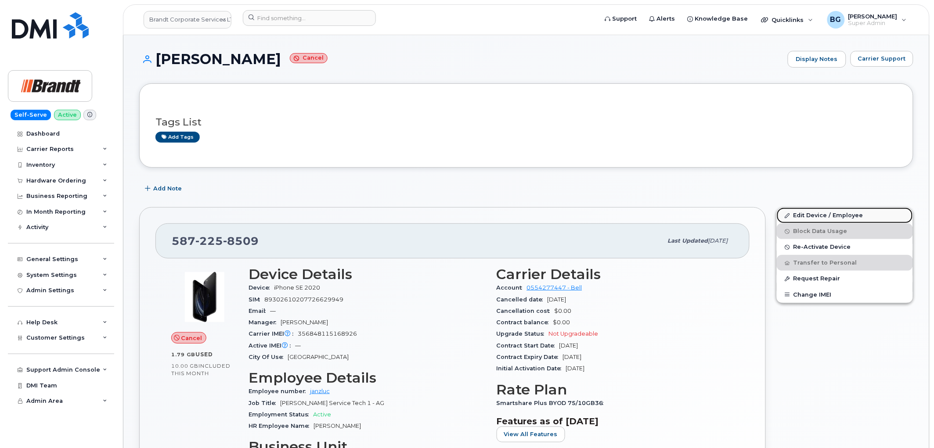
click at [802, 216] on link "Edit Device / Employee" at bounding box center [845, 216] width 136 height 16
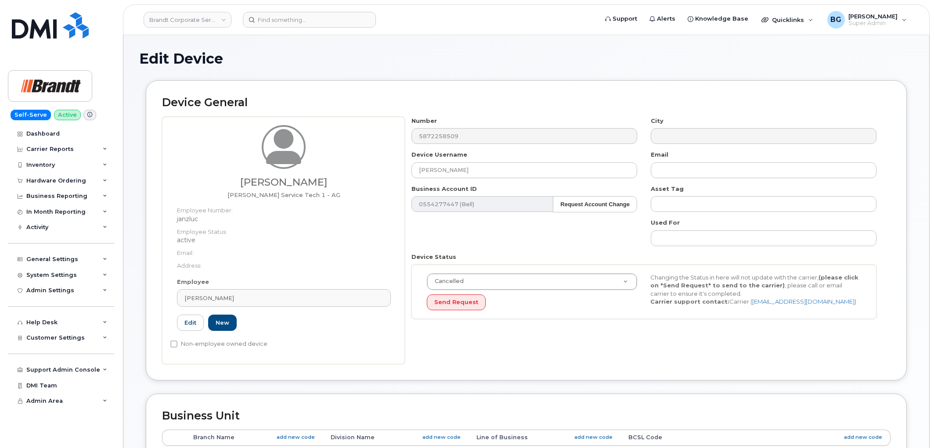
select select "34499228"
select select "34499246"
select select "35155014"
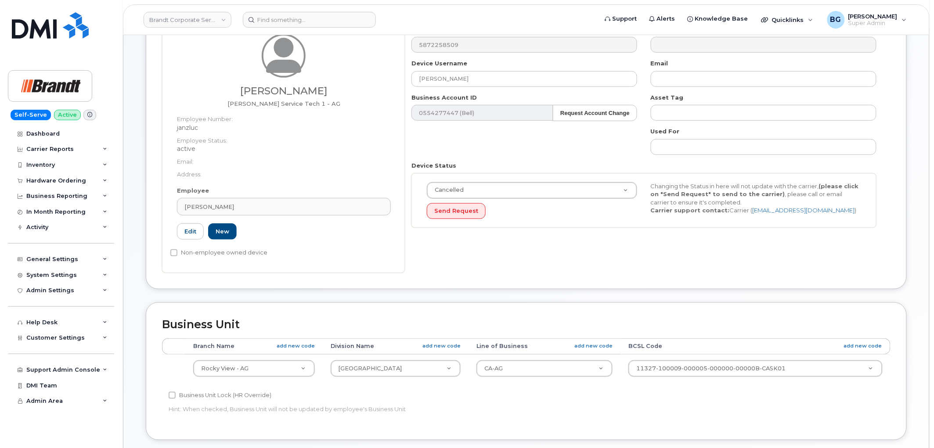
scroll to position [162, 0]
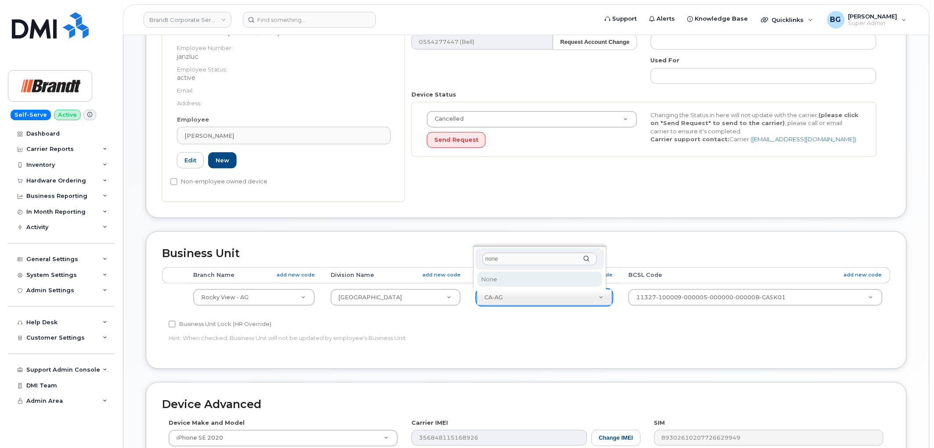
type input "none"
select select "34499155"
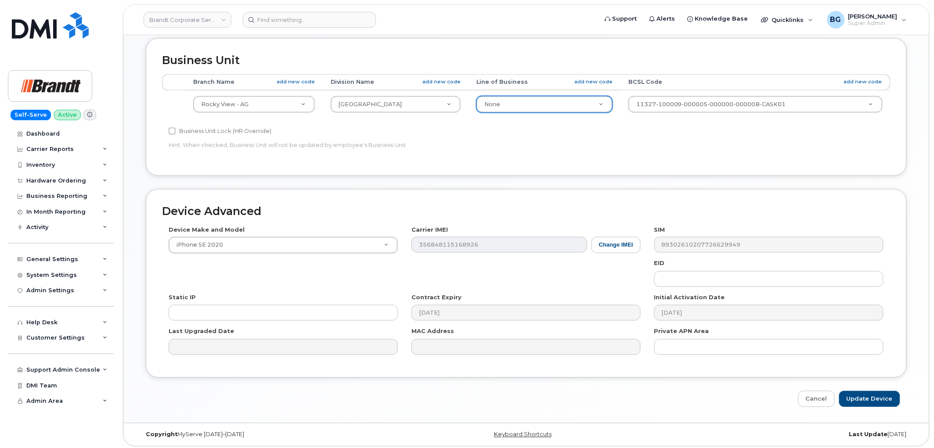
scroll to position [359, 0]
drag, startPoint x: 852, startPoint y: 393, endPoint x: 898, endPoint y: 405, distance: 47.1
click at [853, 393] on input "Update Device" at bounding box center [869, 396] width 61 height 16
type input "Saving..."
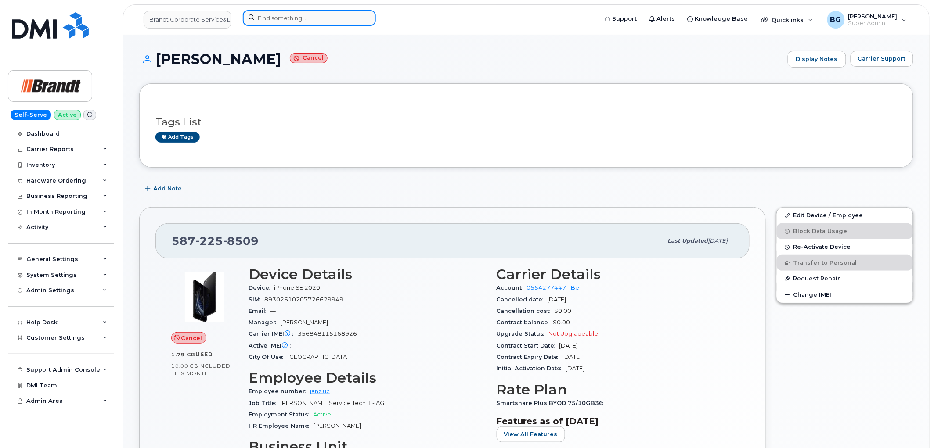
click at [283, 14] on input at bounding box center [309, 18] width 133 height 16
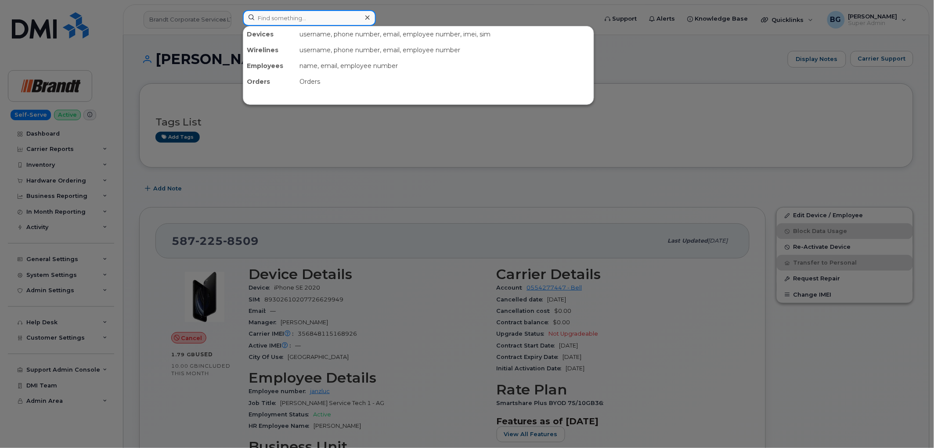
paste input "3689920248"
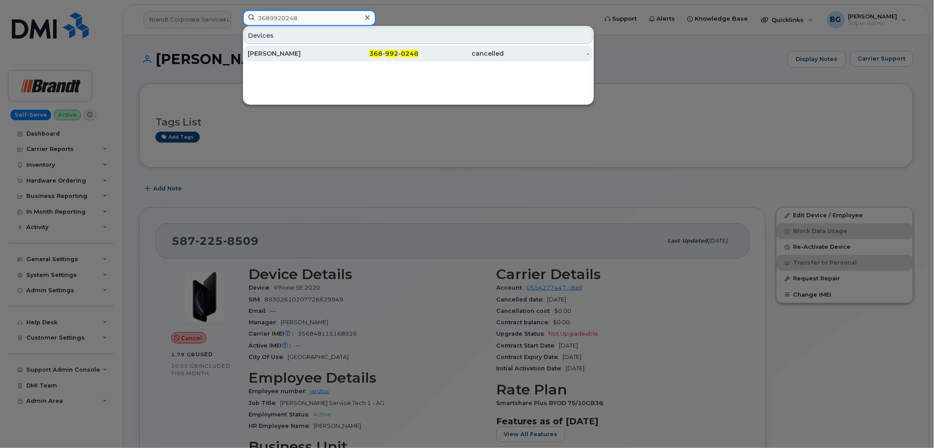
type input "3689920248"
drag, startPoint x: 379, startPoint y: 52, endPoint x: 384, endPoint y: 52, distance: 4.8
click at [380, 51] on span "368" at bounding box center [375, 54] width 13 height 8
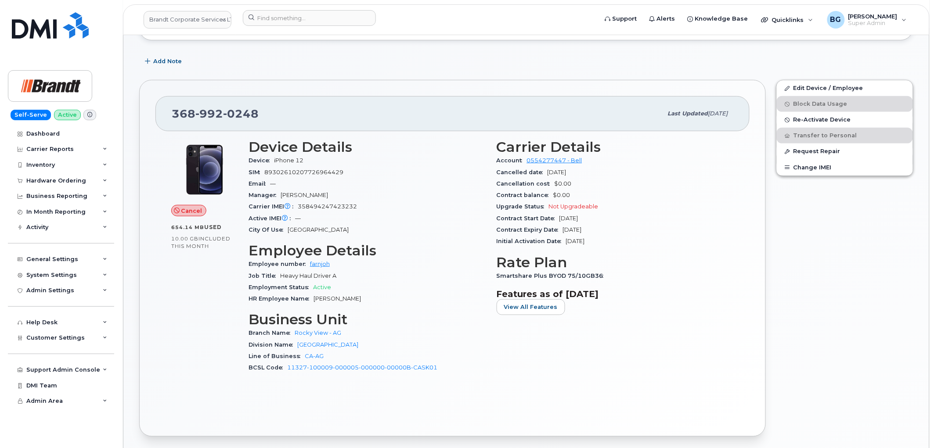
scroll to position [130, 0]
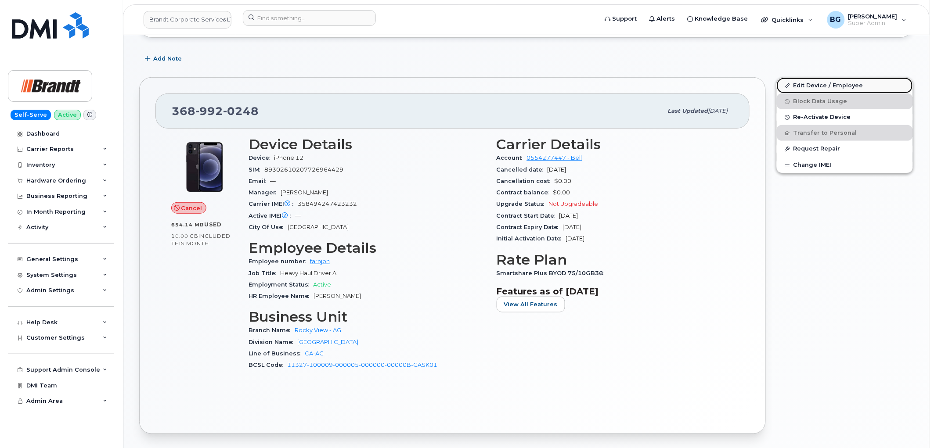
click at [800, 82] on link "Edit Device / Employee" at bounding box center [845, 86] width 136 height 16
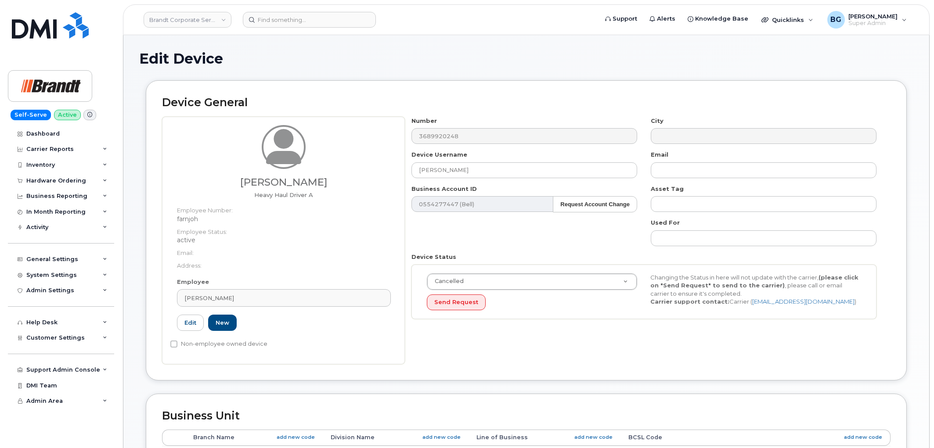
select select "34499228"
select select "34499246"
select select "35155014"
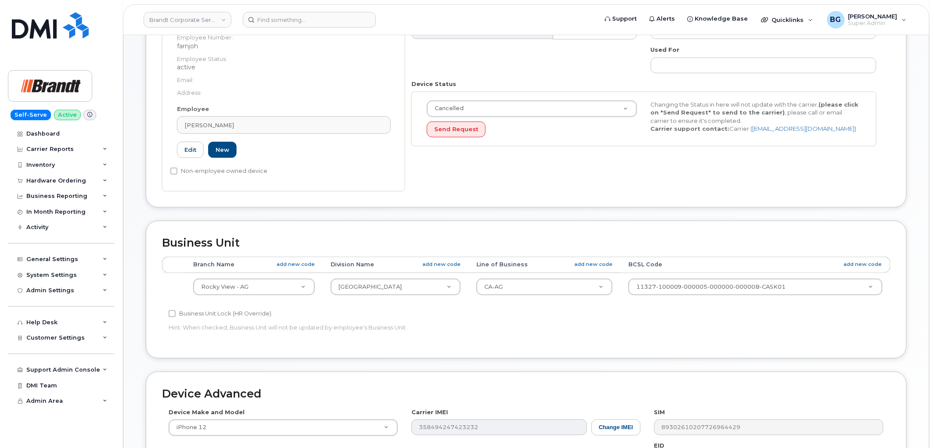
scroll to position [195, 0]
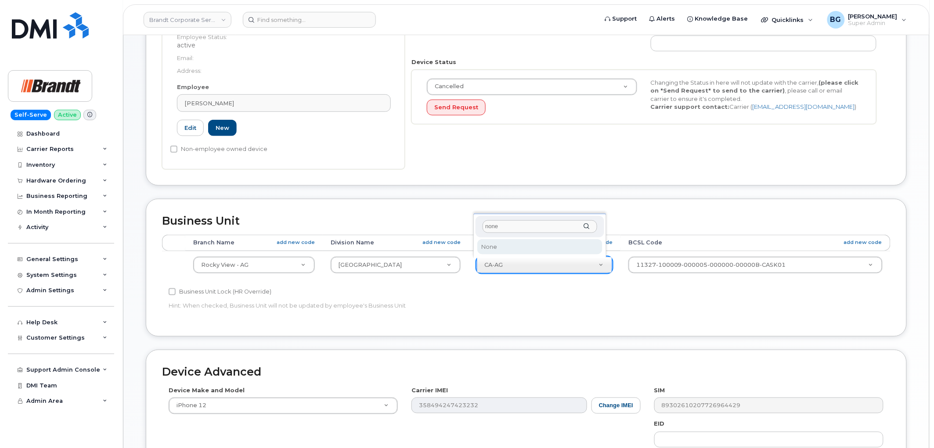
type input "none"
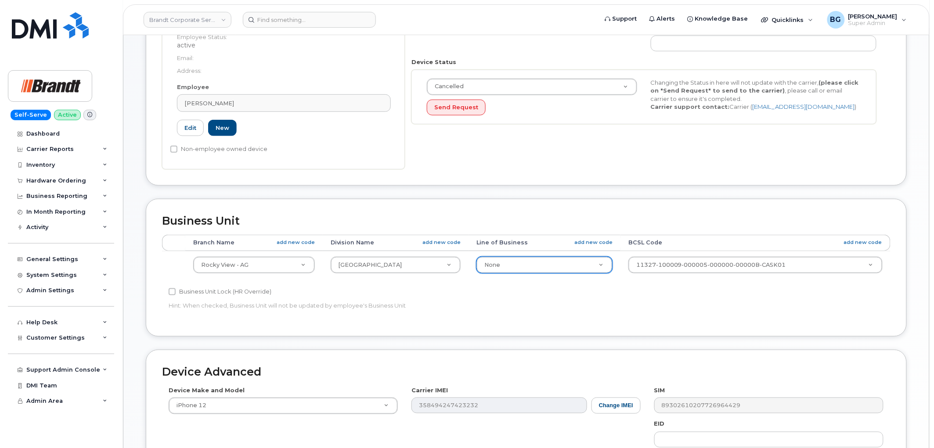
select select "34499155"
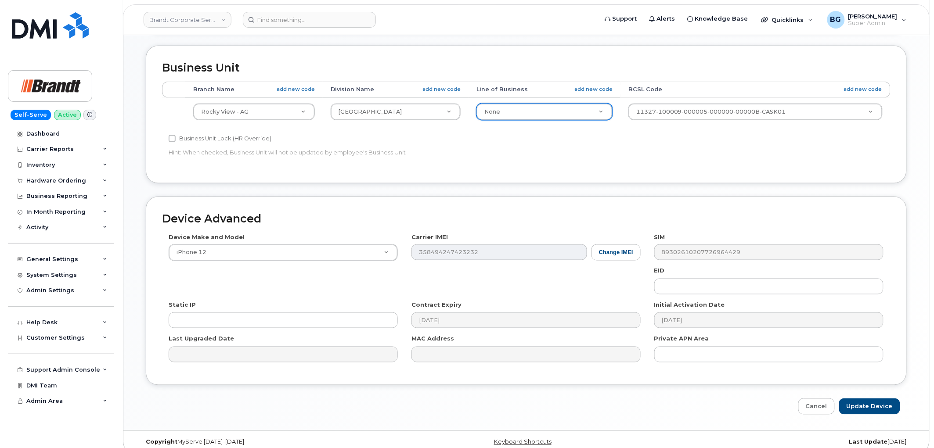
scroll to position [359, 0]
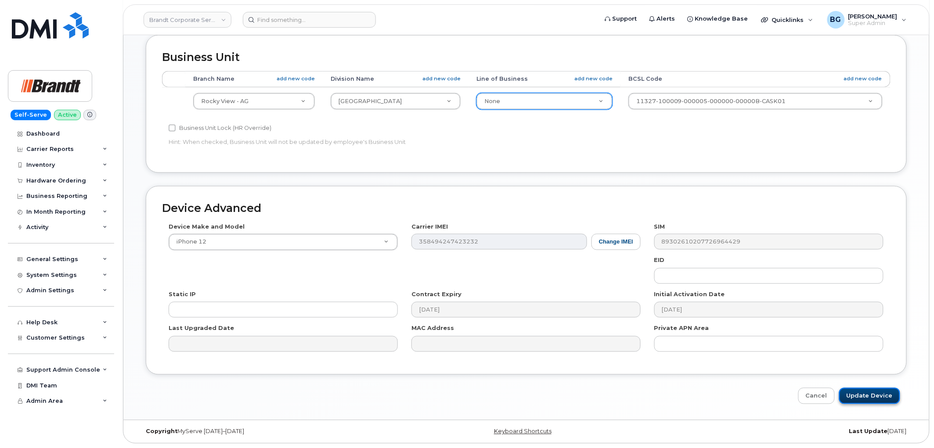
click at [866, 395] on input "Update Device" at bounding box center [869, 396] width 61 height 16
type input "Saving..."
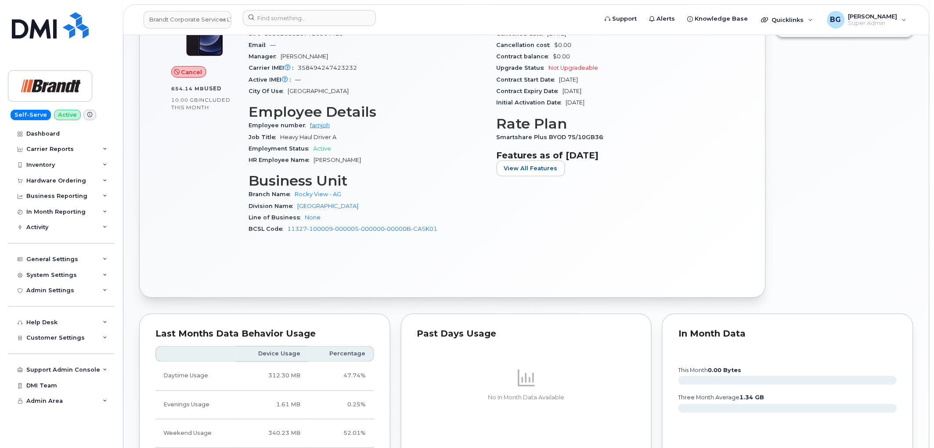
scroll to position [260, 0]
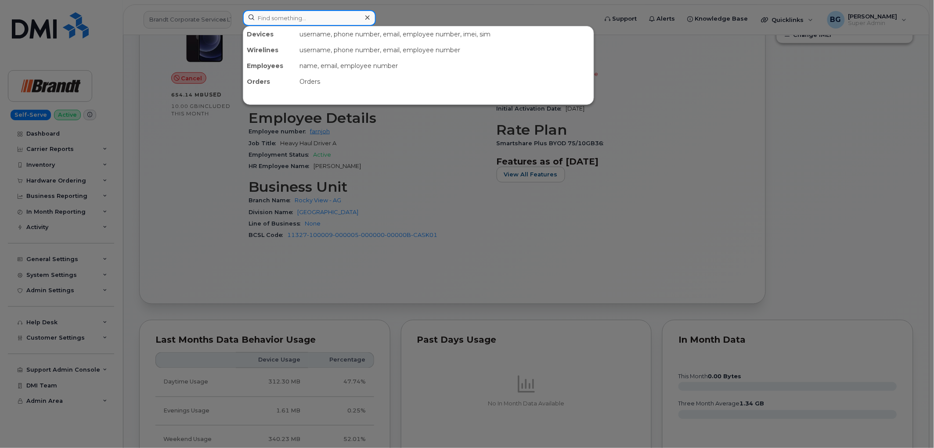
click at [306, 22] on input at bounding box center [309, 18] width 133 height 16
paste input "5874369600"
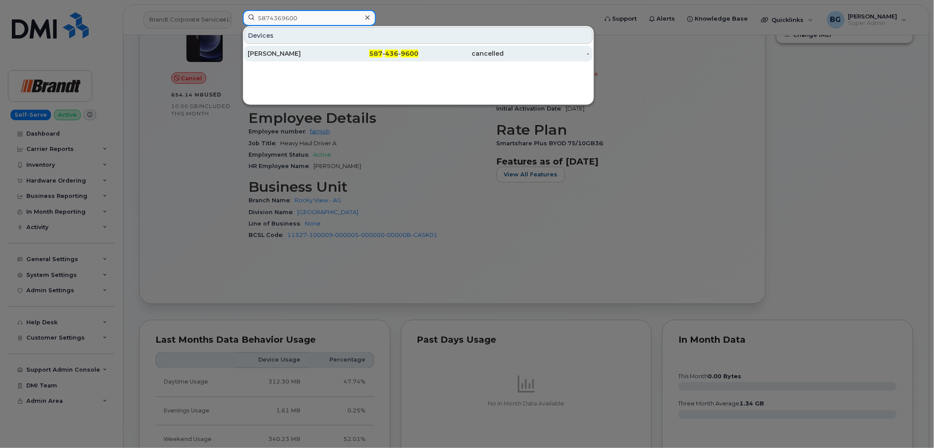
type input "5874369600"
click at [387, 54] on span "436" at bounding box center [391, 54] width 13 height 8
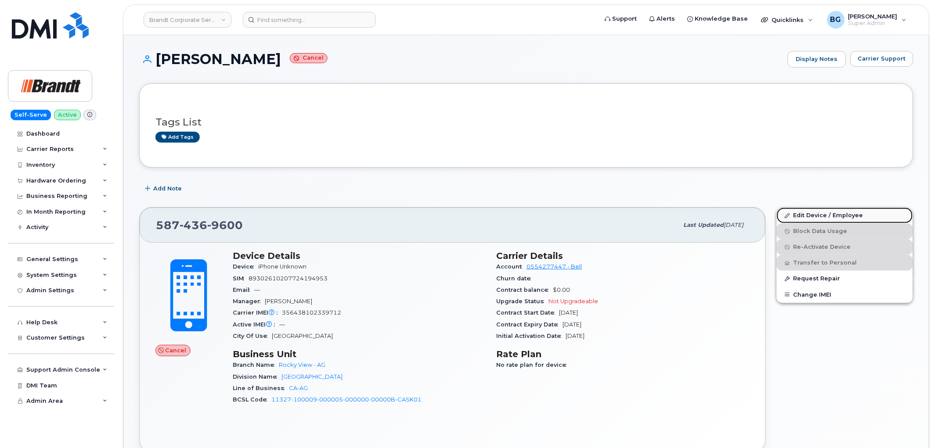
click at [815, 213] on link "Edit Device / Employee" at bounding box center [845, 216] width 136 height 16
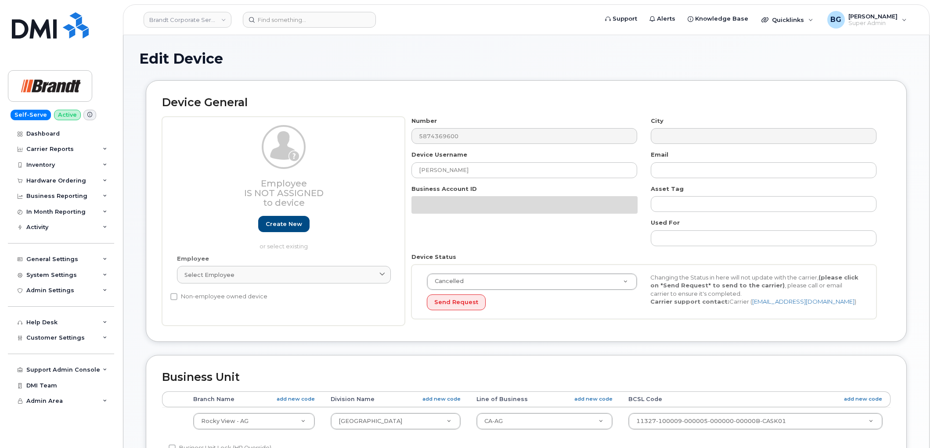
select select "34499228"
select select "34499246"
select select "35155014"
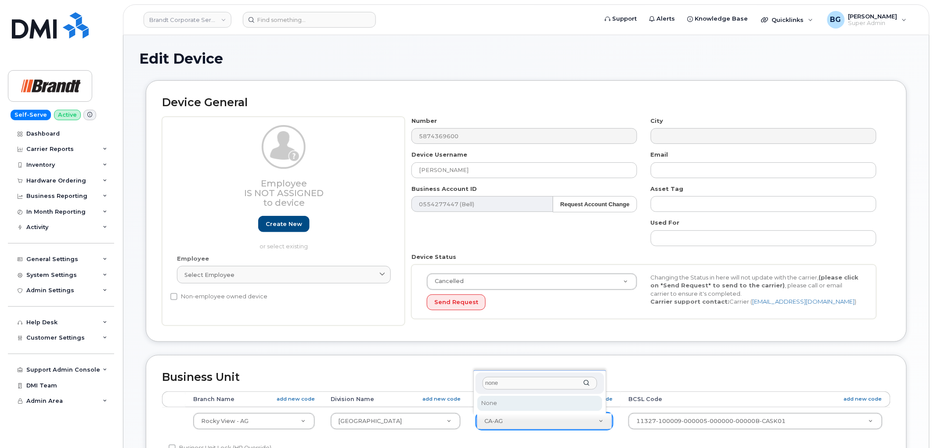
type input "none"
drag, startPoint x: 498, startPoint y: 400, endPoint x: 503, endPoint y: 402, distance: 5.7
select select "34499155"
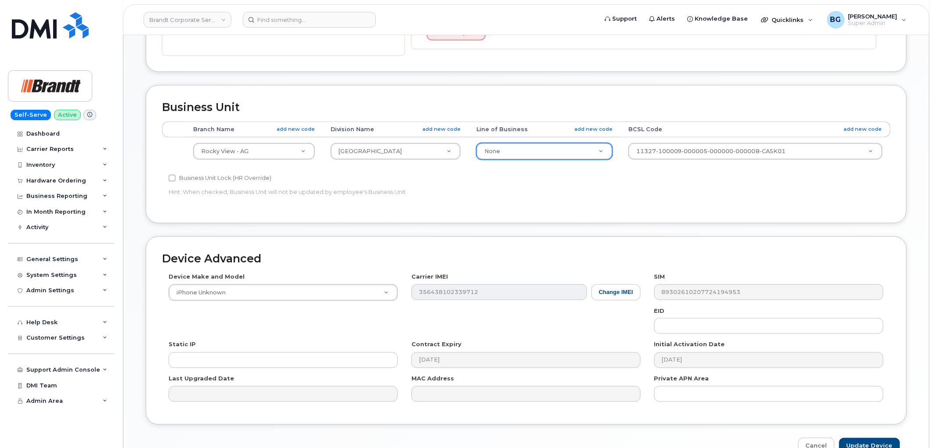
scroll to position [292, 0]
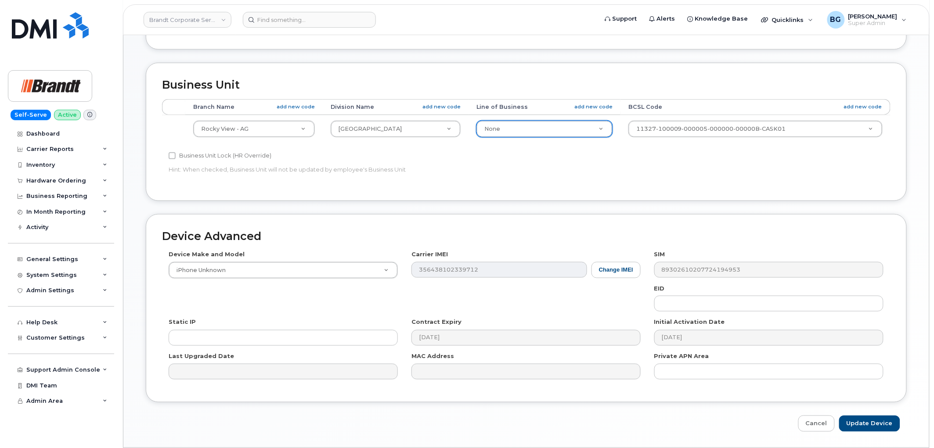
click at [867, 415] on div "Device Advanced Device Make and Model iPhone Unknown Android TCL 502 Watch Appl…" at bounding box center [526, 323] width 774 height 218
click at [874, 426] on input "Update Device" at bounding box center [869, 424] width 61 height 16
type input "Saving..."
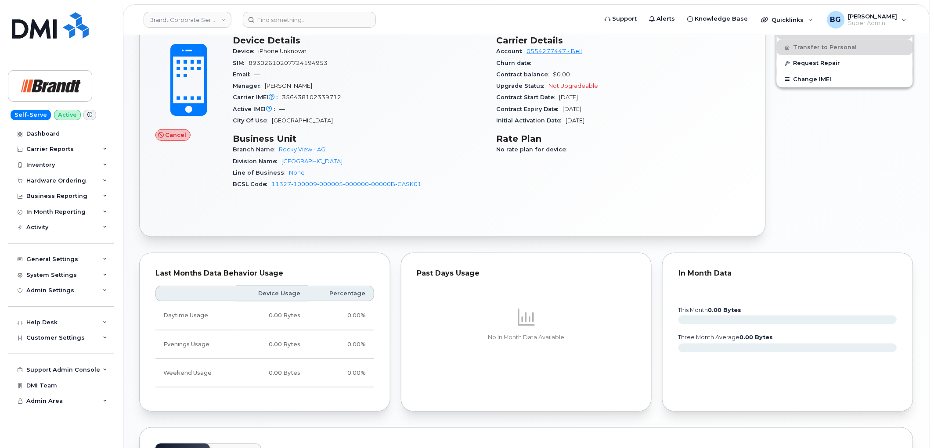
scroll to position [208, 0]
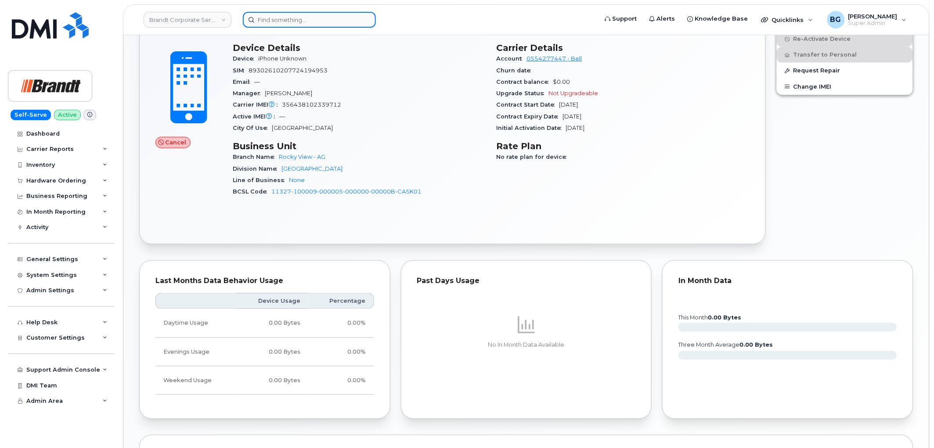
click at [281, 20] on input at bounding box center [309, 20] width 133 height 16
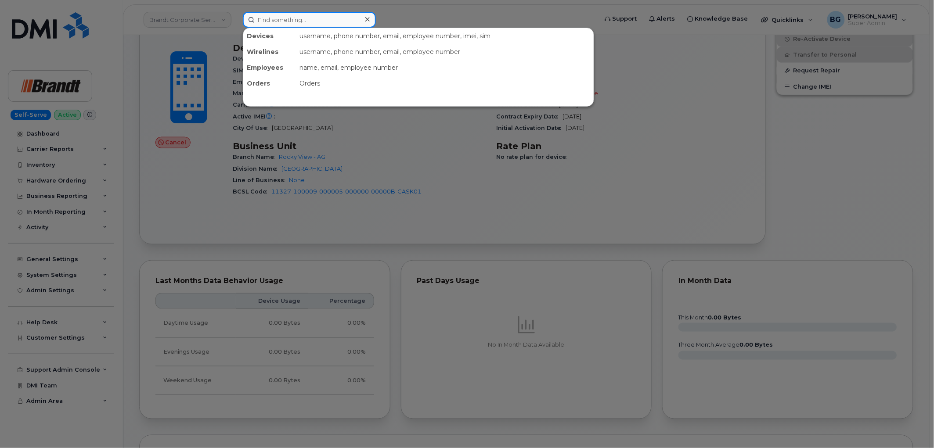
paste input "4035075287"
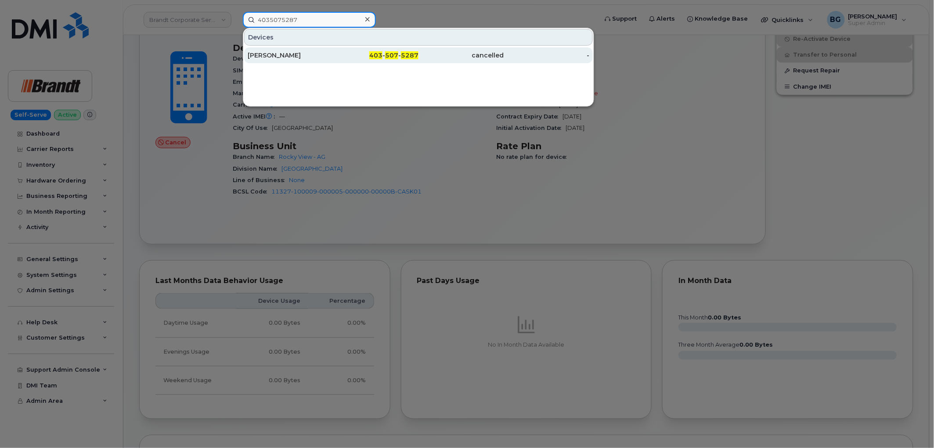
type input "4035075287"
click at [391, 54] on span "507" at bounding box center [391, 55] width 13 height 8
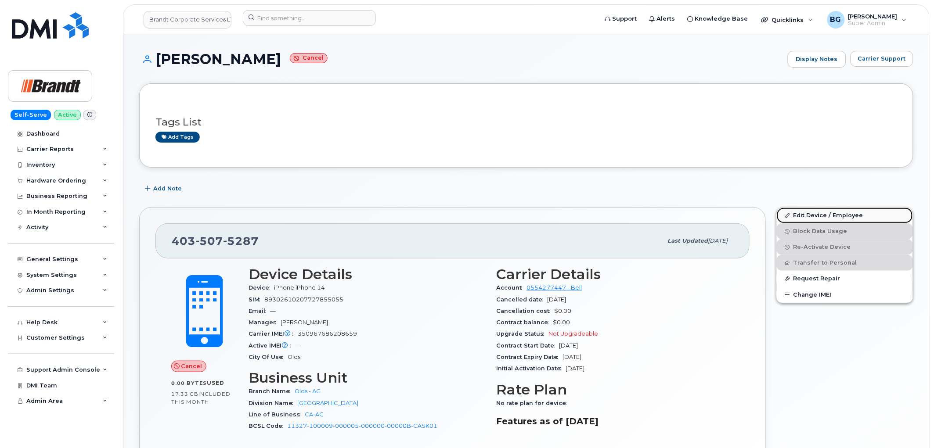
click at [820, 211] on link "Edit Device / Employee" at bounding box center [845, 216] width 136 height 16
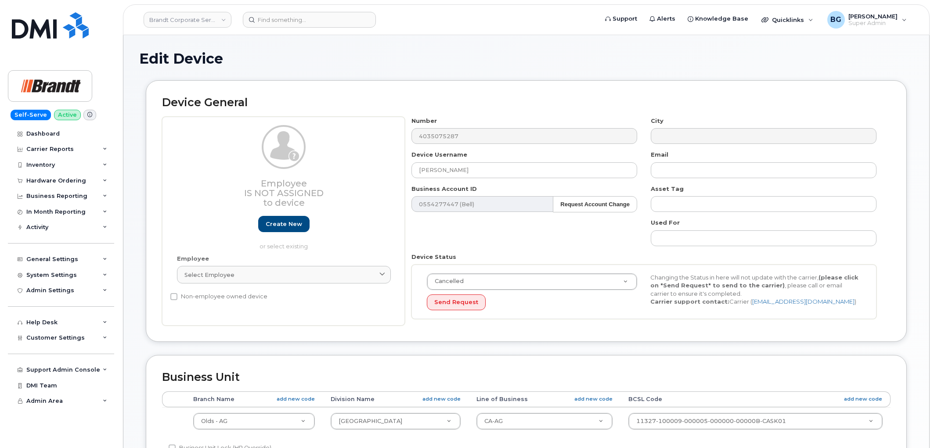
select select "34499227"
select select "34499246"
select select "35155014"
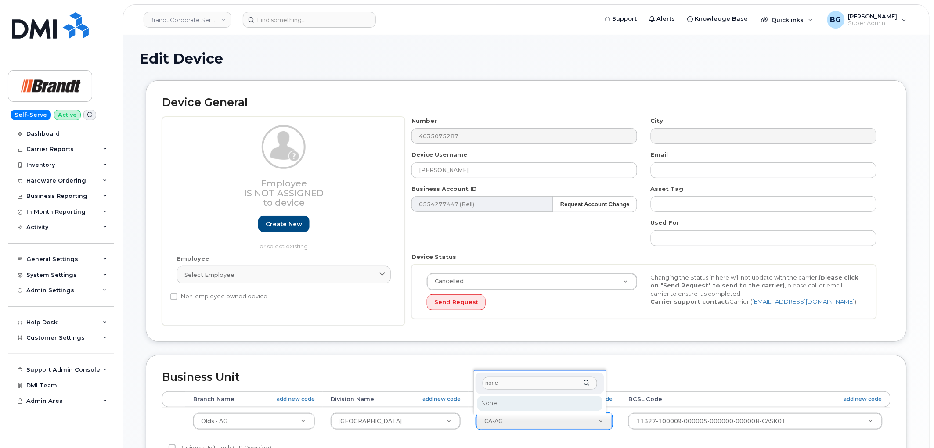
type input "none"
select select "34499155"
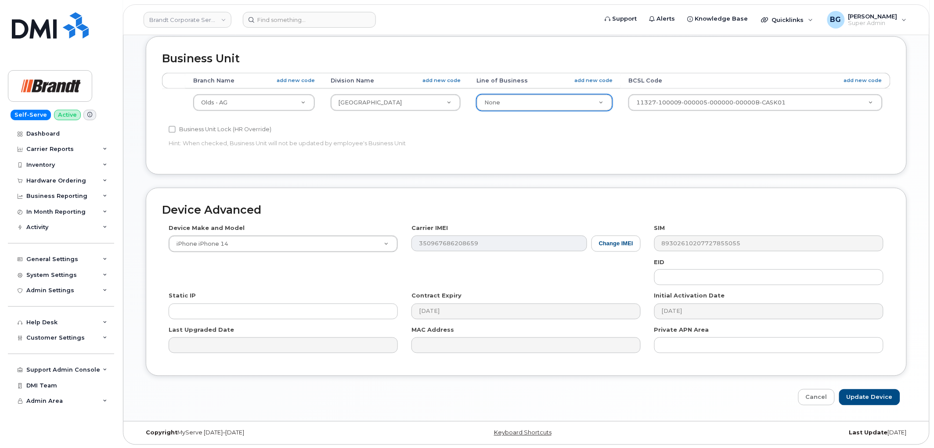
scroll to position [321, 0]
click at [866, 392] on input "Update Device" at bounding box center [869, 396] width 61 height 16
type input "Saving..."
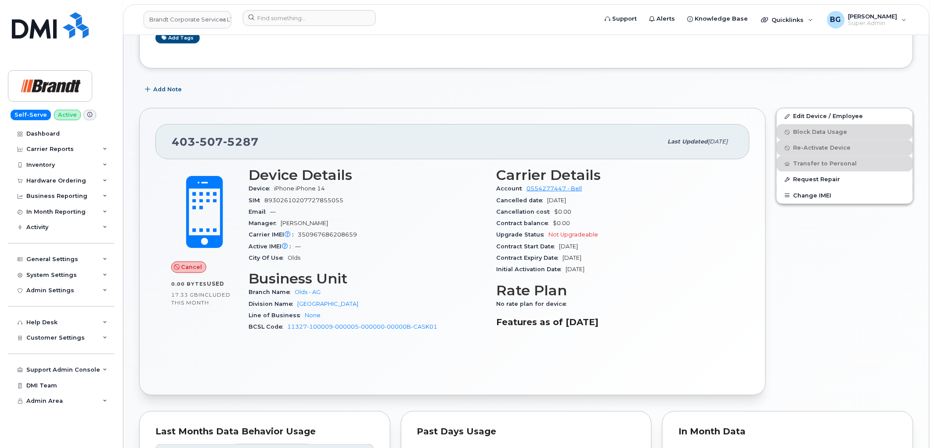
scroll to position [130, 0]
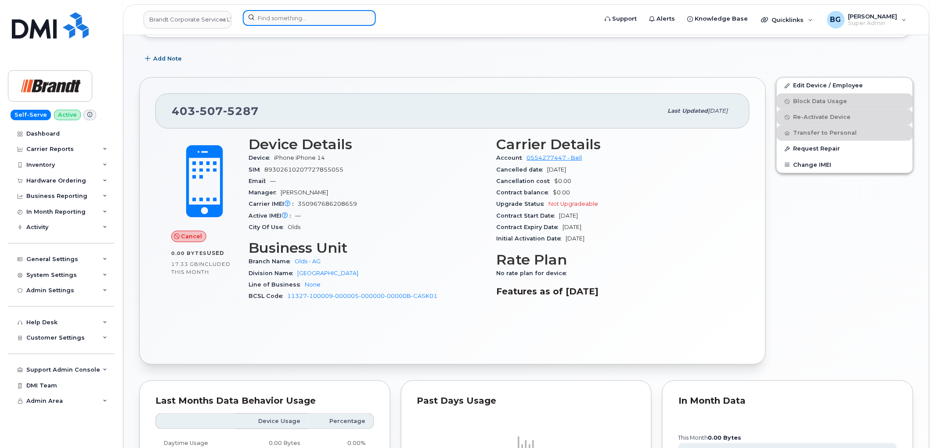
click at [308, 18] on input at bounding box center [309, 18] width 133 height 16
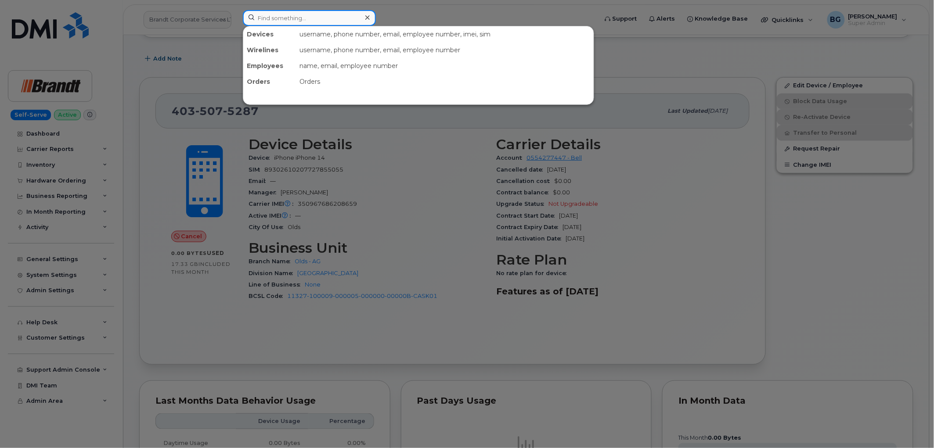
paste input "4035075287"
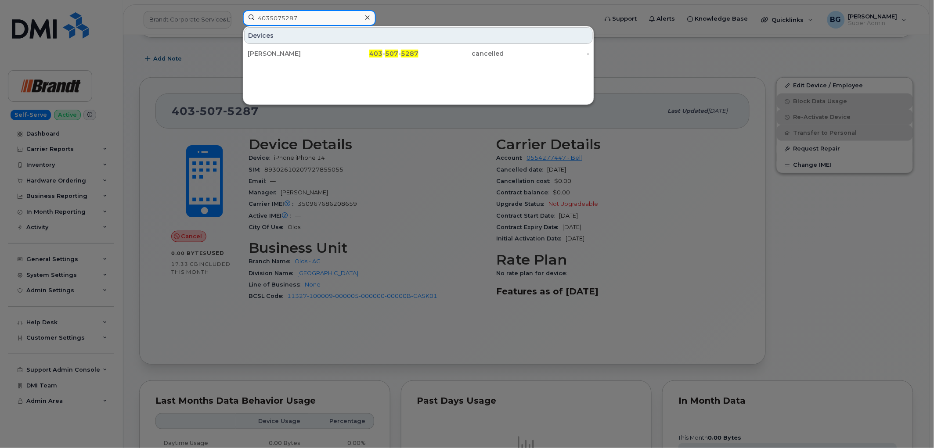
click at [273, 20] on input "4035075287" at bounding box center [309, 18] width 133 height 16
click at [273, 21] on input "4035075287" at bounding box center [309, 18] width 133 height 16
paste input "682719"
type input "4036827197"
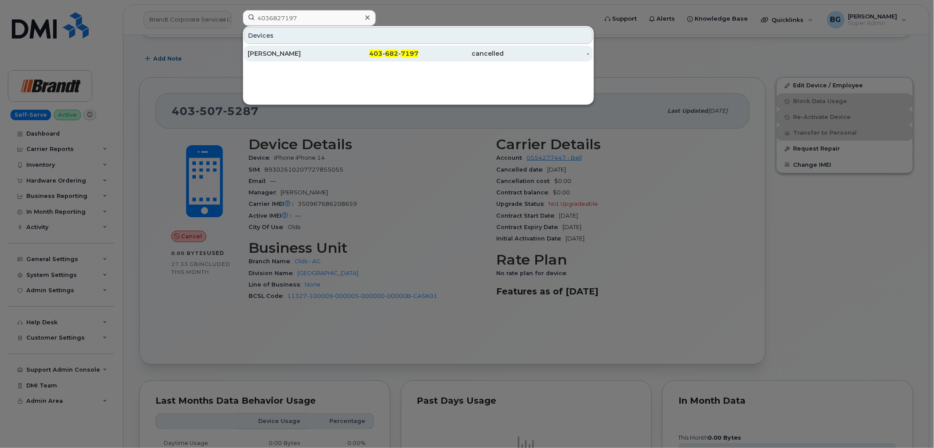
click at [385, 53] on div "403 - 682 - 7197" at bounding box center [376, 53] width 86 height 9
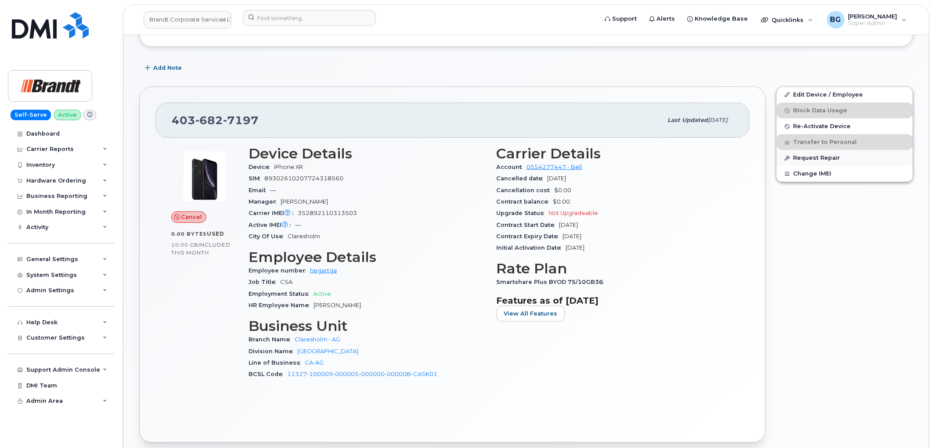
scroll to position [162, 0]
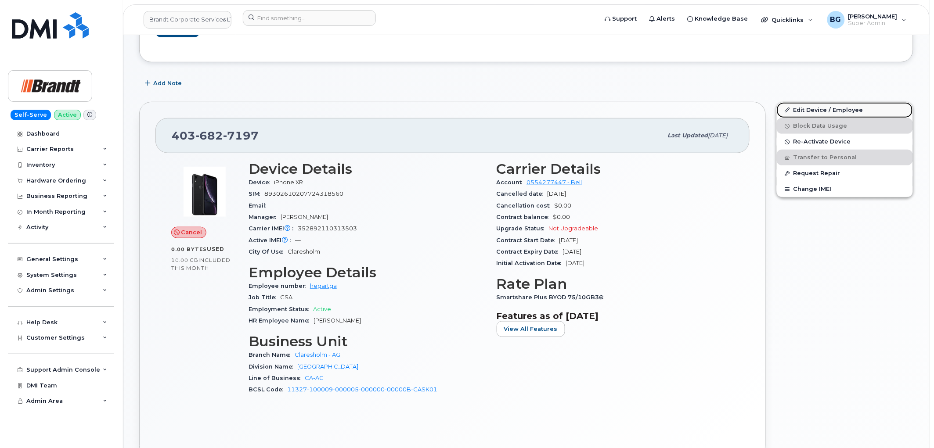
click at [808, 109] on link "Edit Device / Employee" at bounding box center [845, 110] width 136 height 16
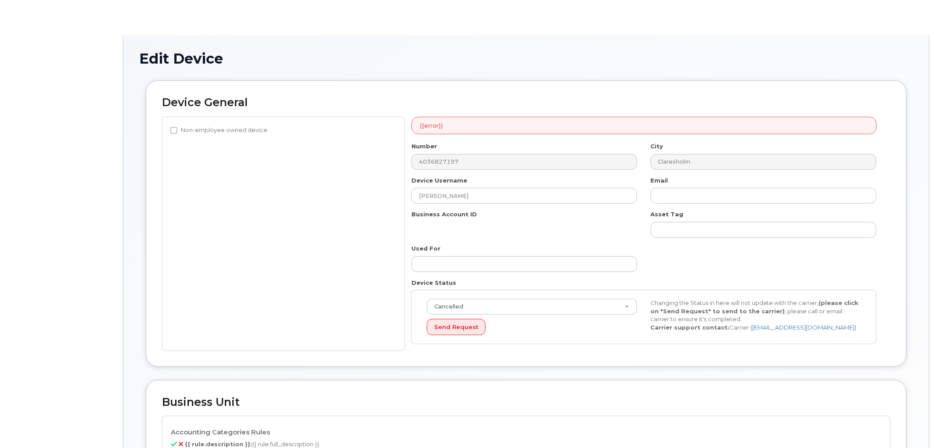
select select "34499228"
select select "34499246"
select select "35155014"
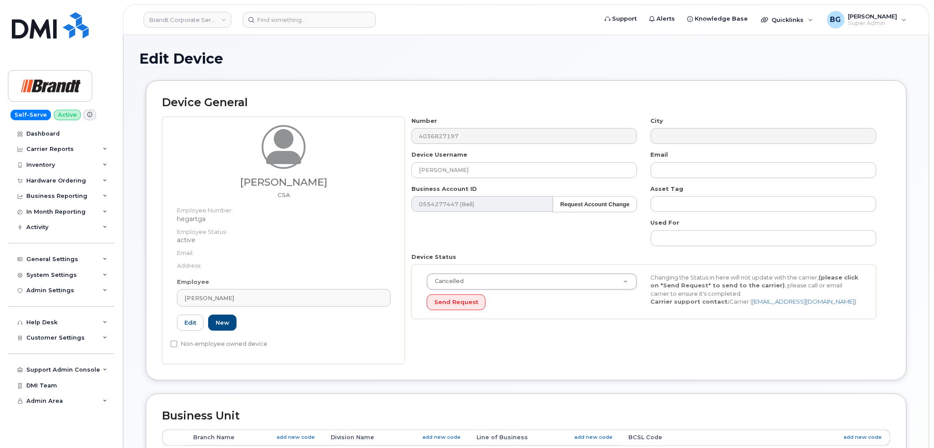
scroll to position [130, 0]
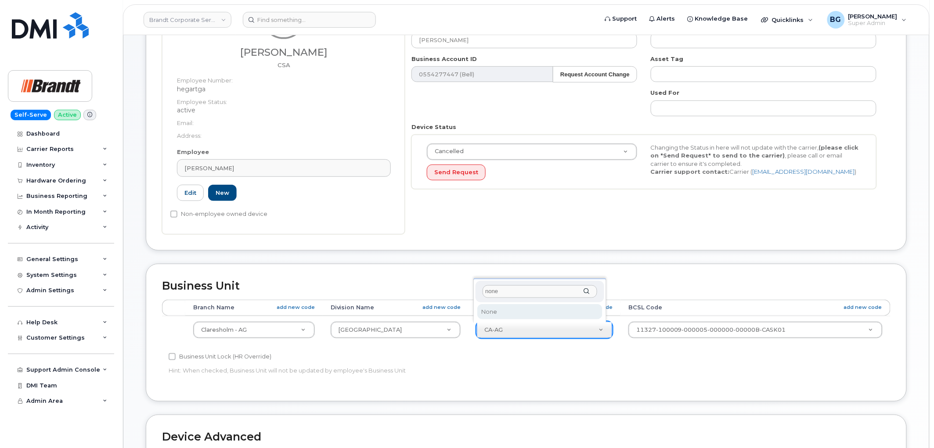
type input "none"
select select "34499155"
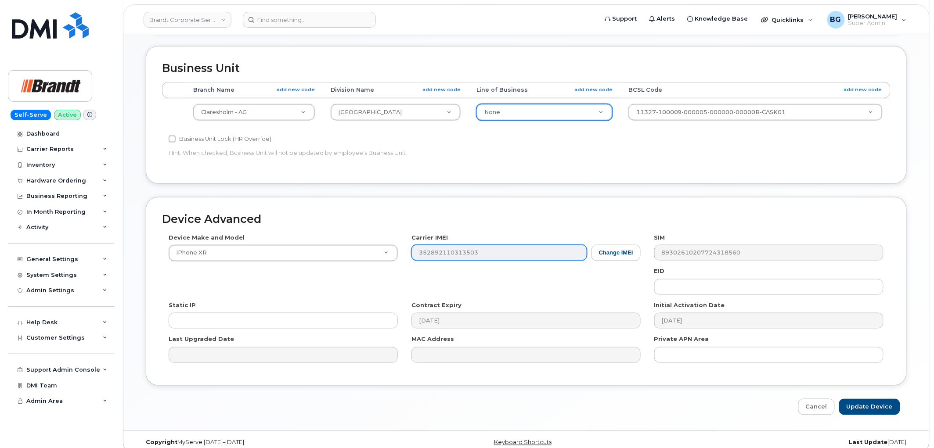
scroll to position [359, 0]
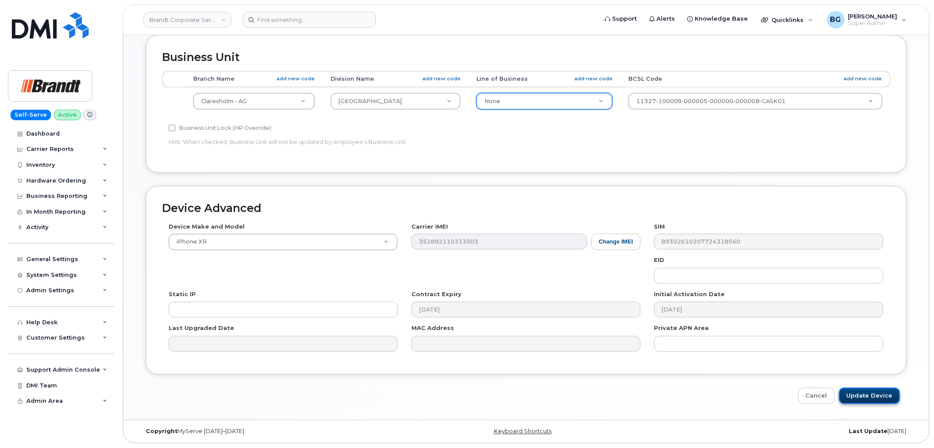
click at [873, 395] on input "Update Device" at bounding box center [869, 396] width 61 height 16
type input "Saving..."
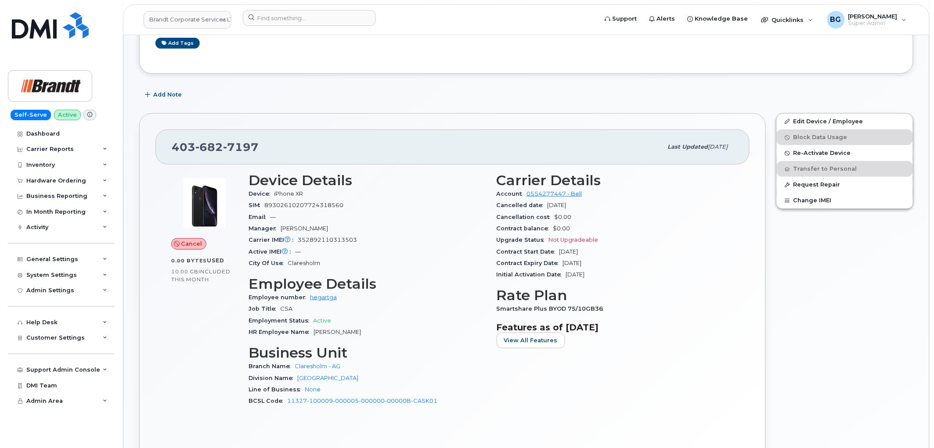
scroll to position [162, 0]
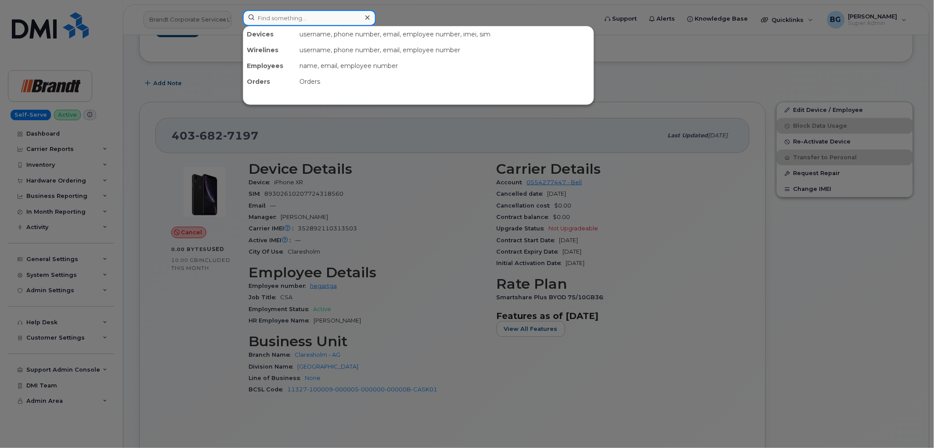
click at [281, 20] on input at bounding box center [309, 18] width 133 height 16
paste input "4033737356"
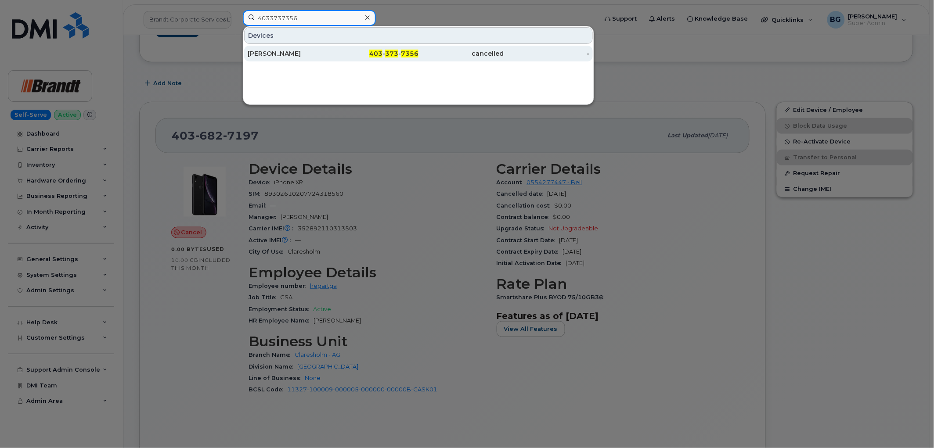
type input "4033737356"
click at [384, 55] on div "403 - 373 - 7356" at bounding box center [376, 53] width 86 height 9
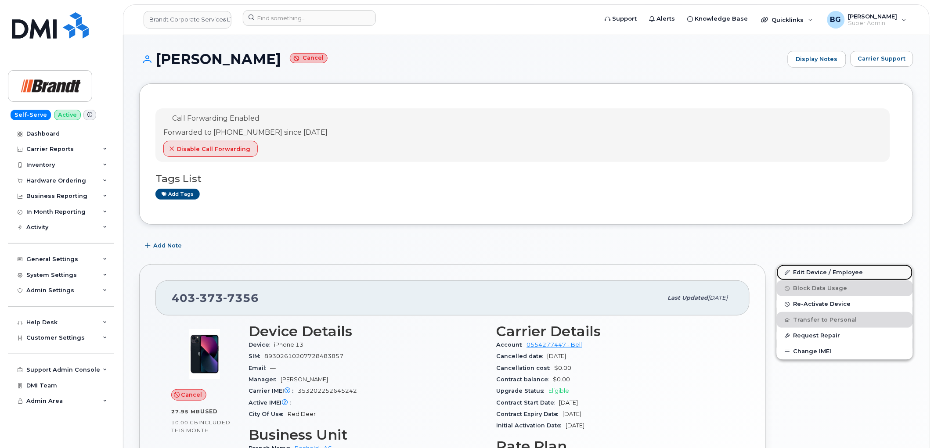
click at [820, 269] on link "Edit Device / Employee" at bounding box center [845, 273] width 136 height 16
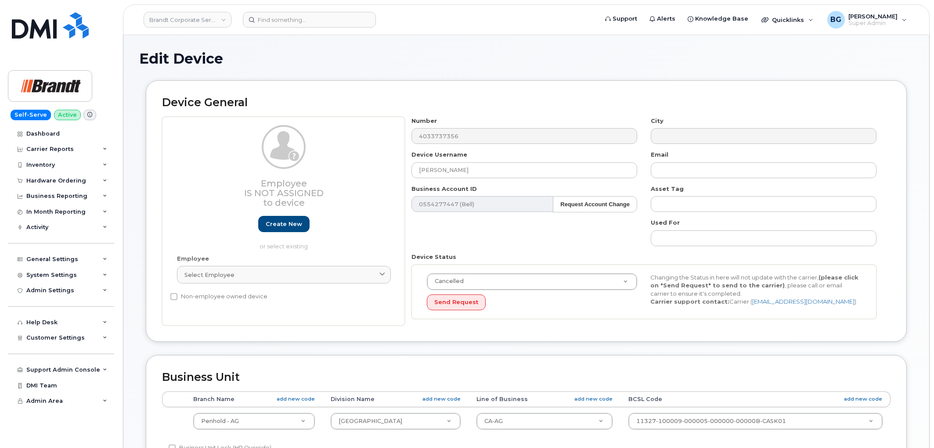
select select "34499227"
select select "34499246"
select select "35155014"
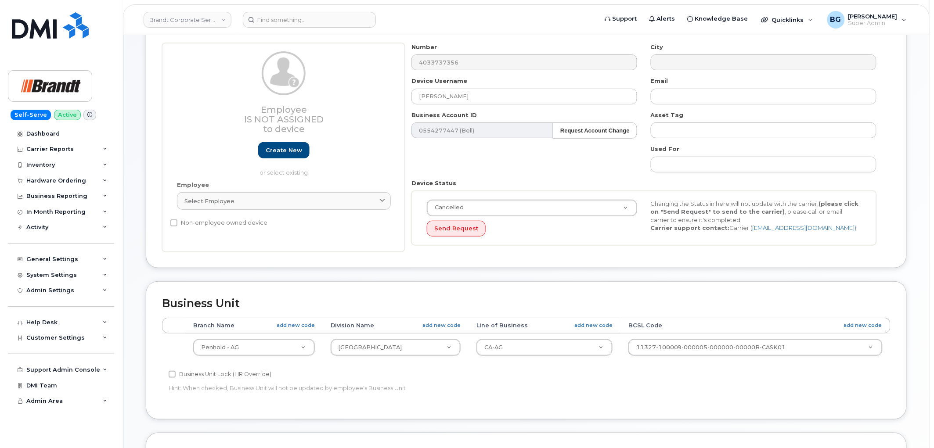
scroll to position [65, 0]
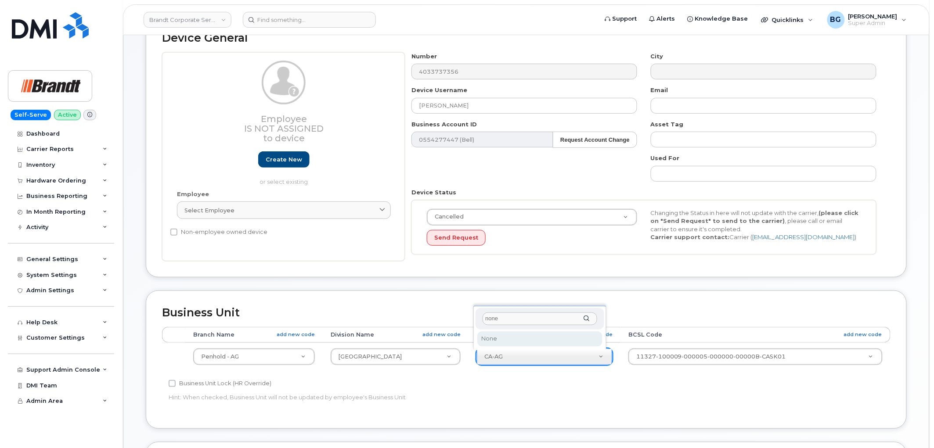
type input "none"
select select "34499155"
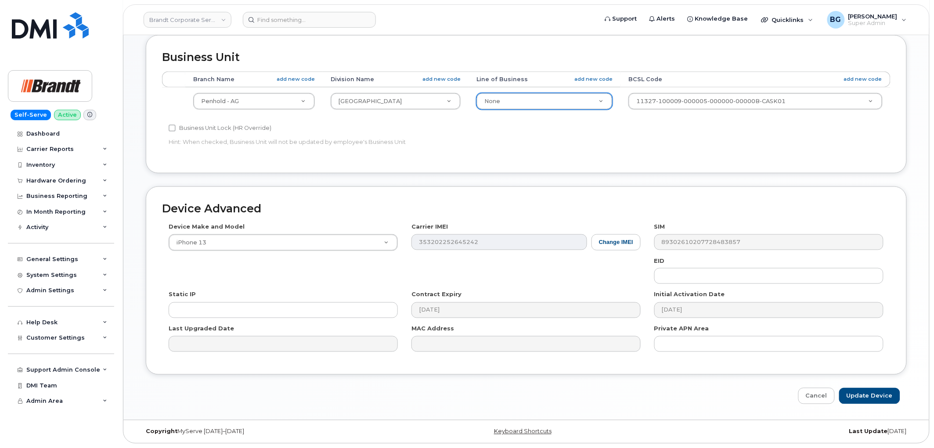
scroll to position [321, 0]
click at [873, 397] on input "Update Device" at bounding box center [869, 396] width 61 height 16
type input "Saving..."
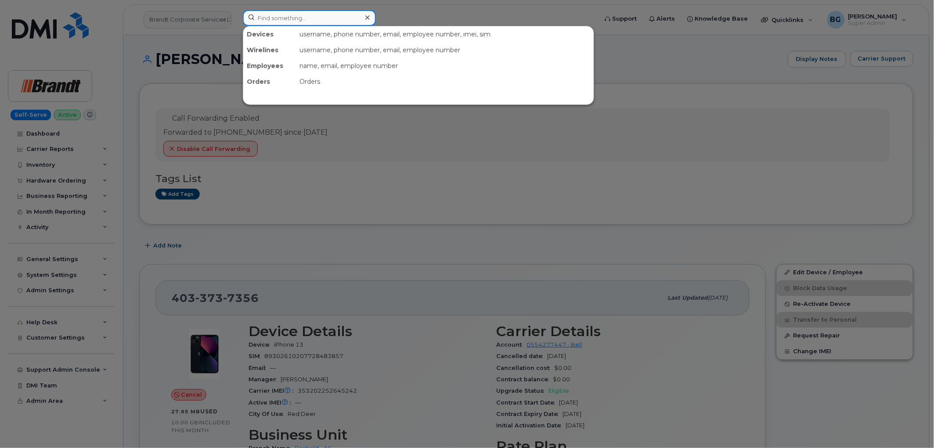
click at [308, 19] on input at bounding box center [309, 18] width 133 height 16
paste input "4038038395"
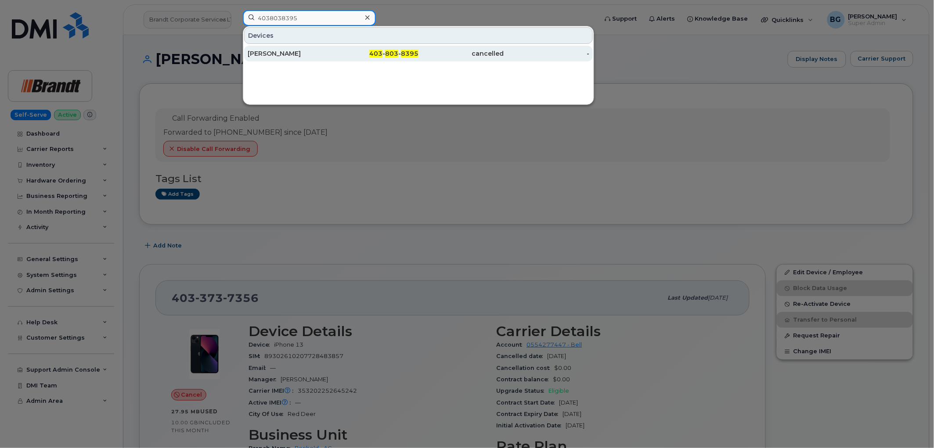
type input "4038038395"
click at [381, 54] on span "403" at bounding box center [375, 54] width 13 height 8
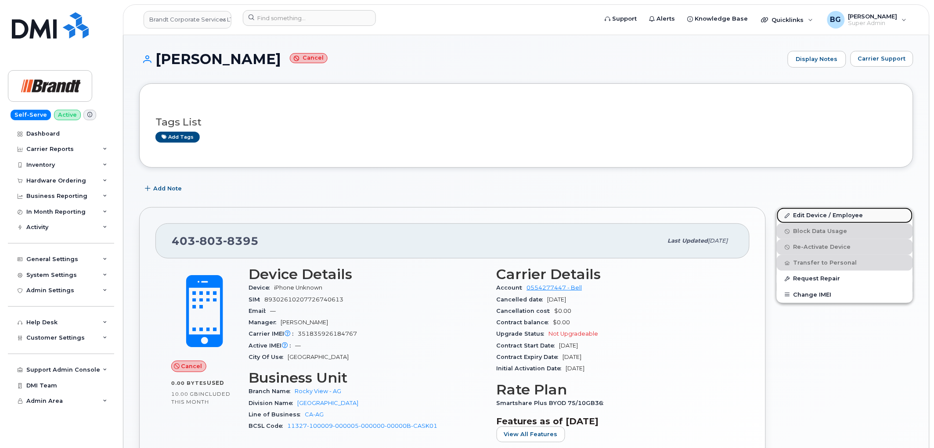
click at [809, 211] on link "Edit Device / Employee" at bounding box center [845, 216] width 136 height 16
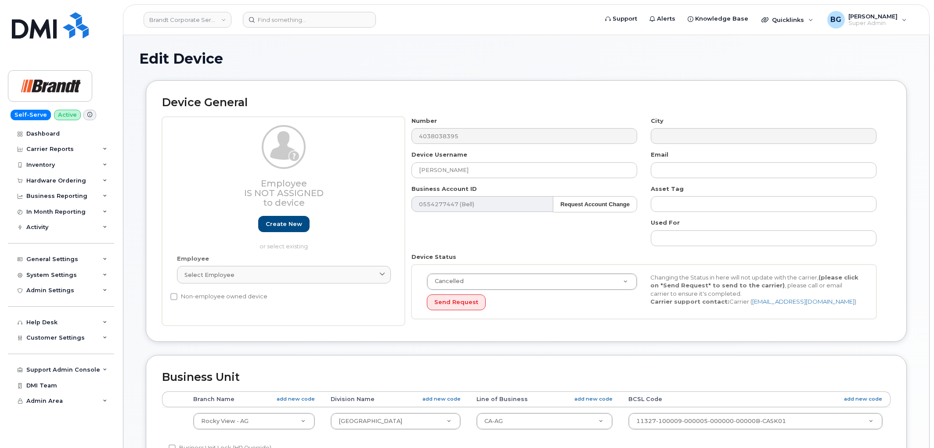
select select "34499228"
select select "34499246"
select select "35155014"
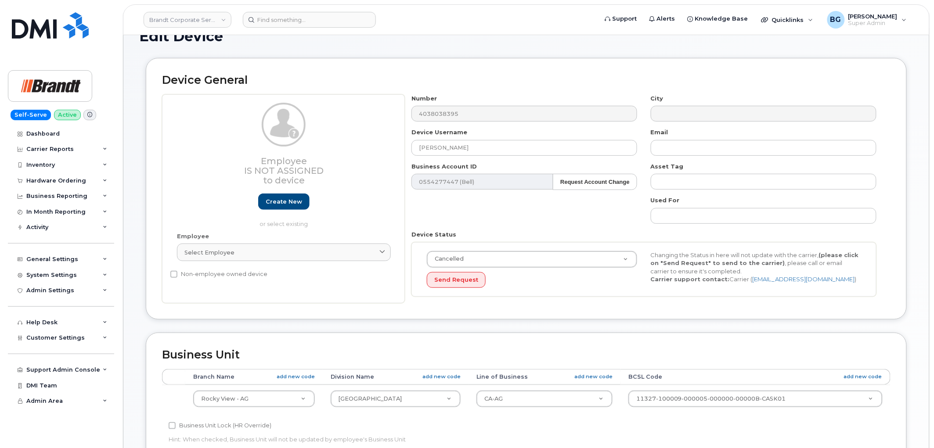
scroll to position [130, 0]
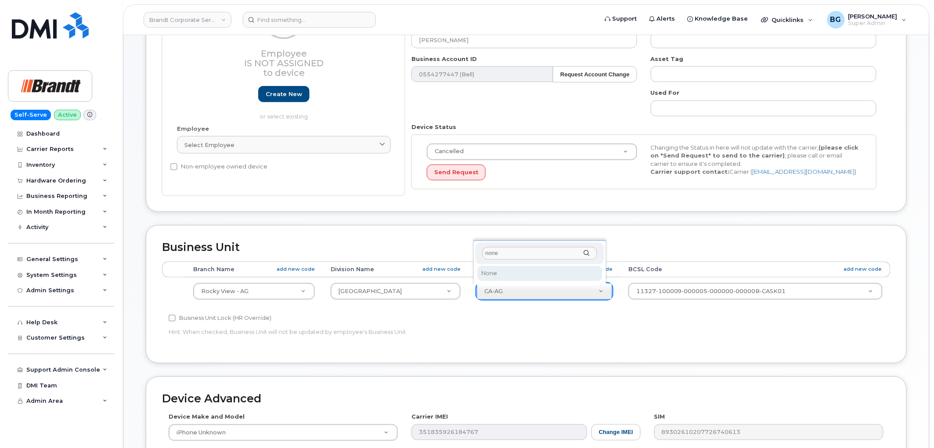
type input "none"
select select "34499155"
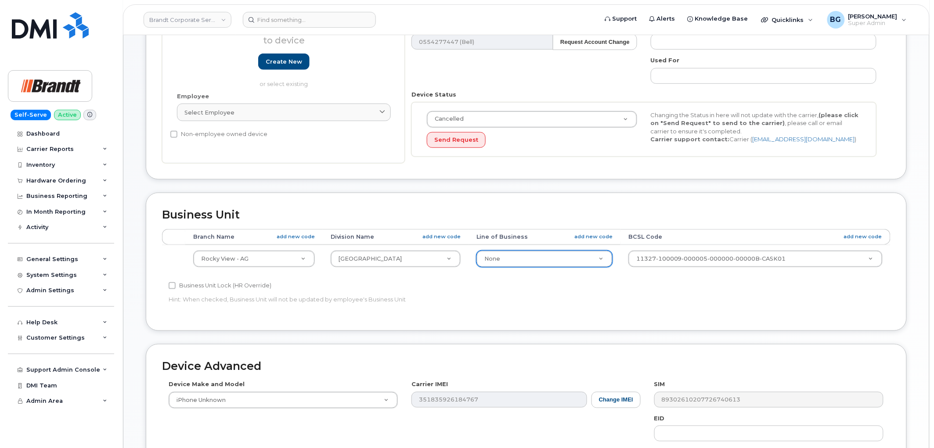
scroll to position [321, 0]
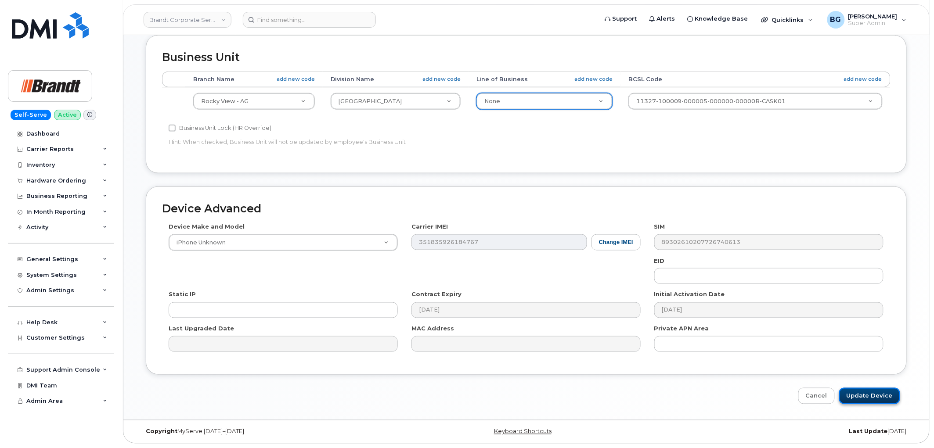
click at [859, 393] on input "Update Device" at bounding box center [869, 396] width 61 height 16
type input "Saving..."
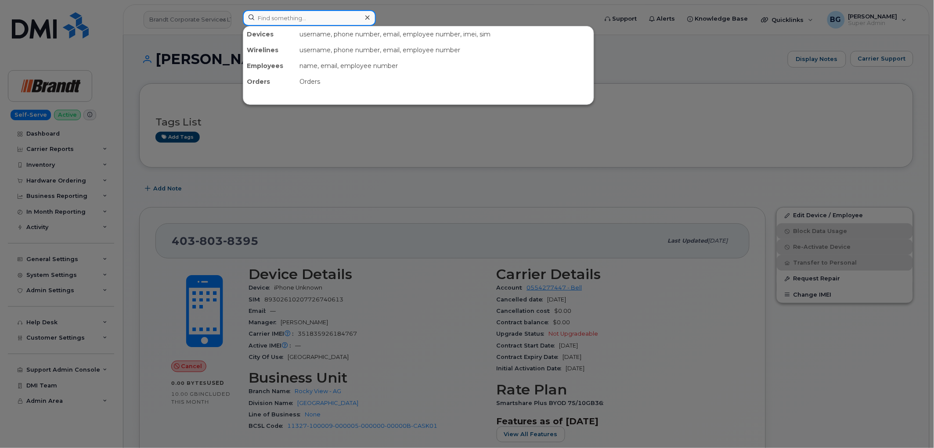
click at [288, 25] on div "Devices username, phone number, email, employee number, imei, sim Wirelines use…" at bounding box center [417, 18] width 349 height 16
paste input "4035864207"
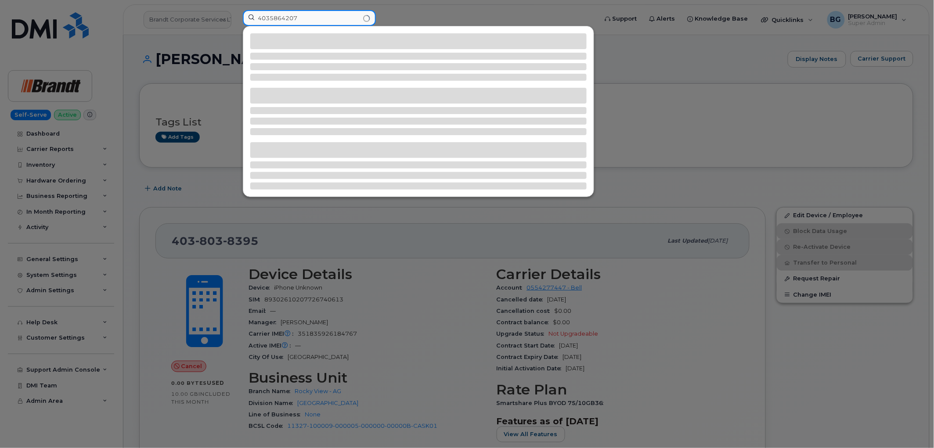
type input "4035864207"
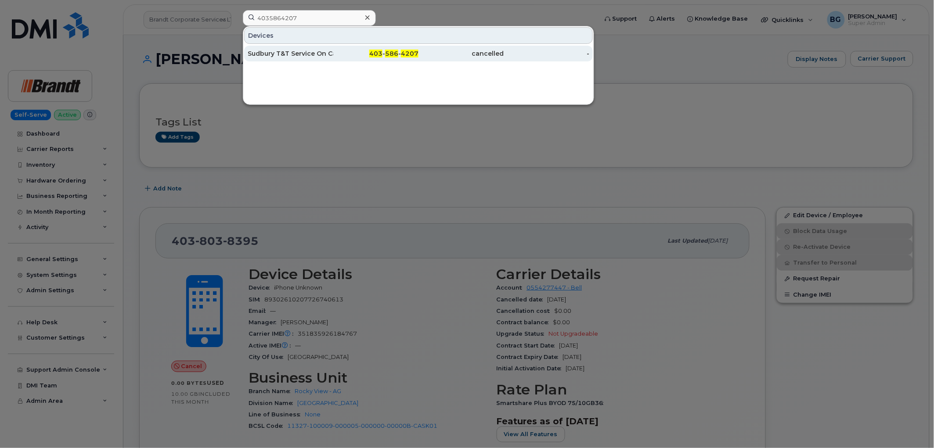
click at [335, 55] on div "403 - 586 - 4207" at bounding box center [376, 53] width 86 height 9
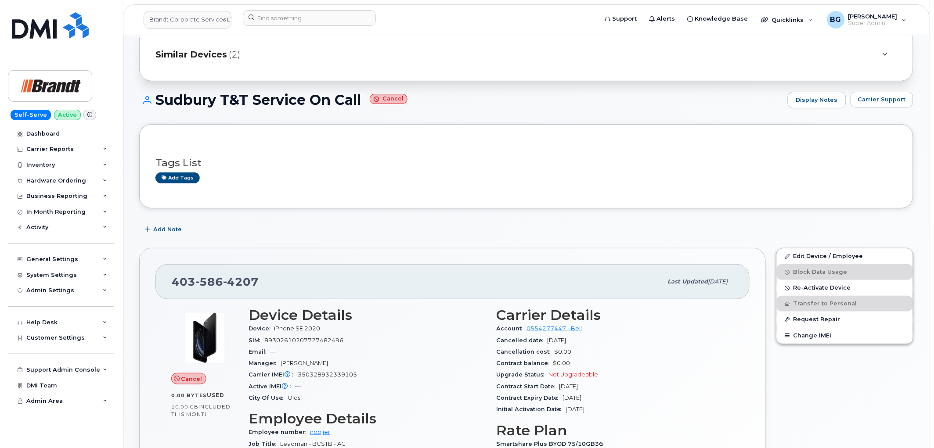
scroll to position [32, 0]
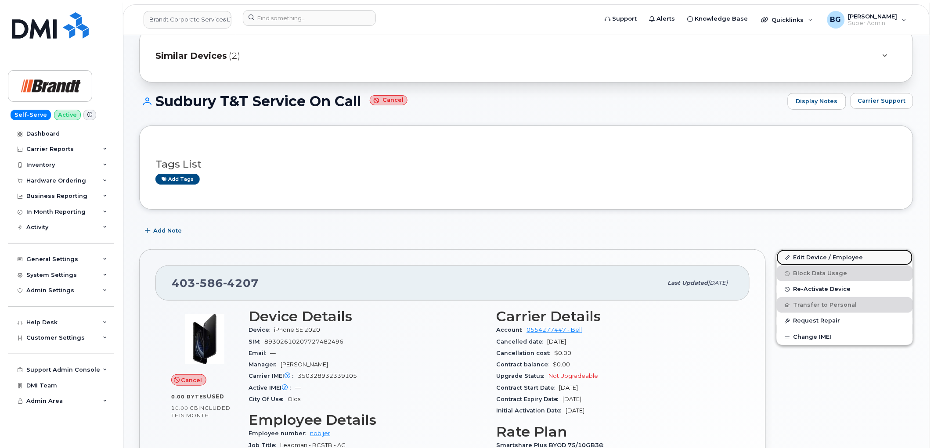
click at [809, 257] on link "Edit Device / Employee" at bounding box center [845, 258] width 136 height 16
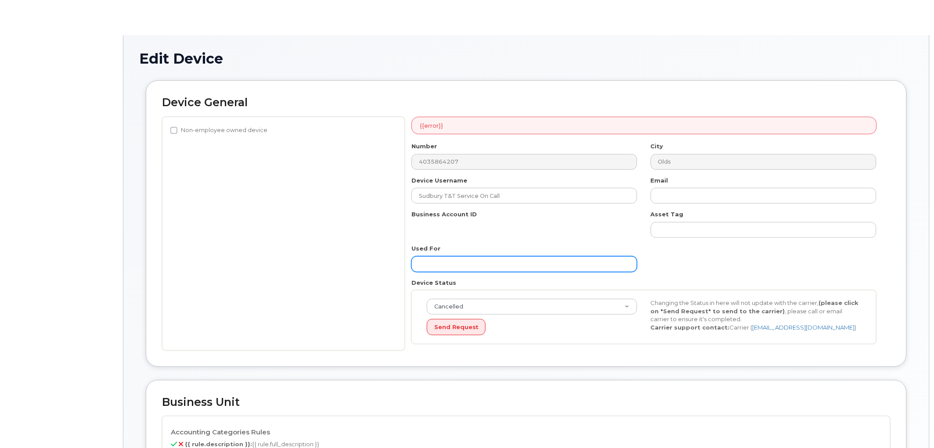
select select "34499227"
select select "34499246"
select select "35155014"
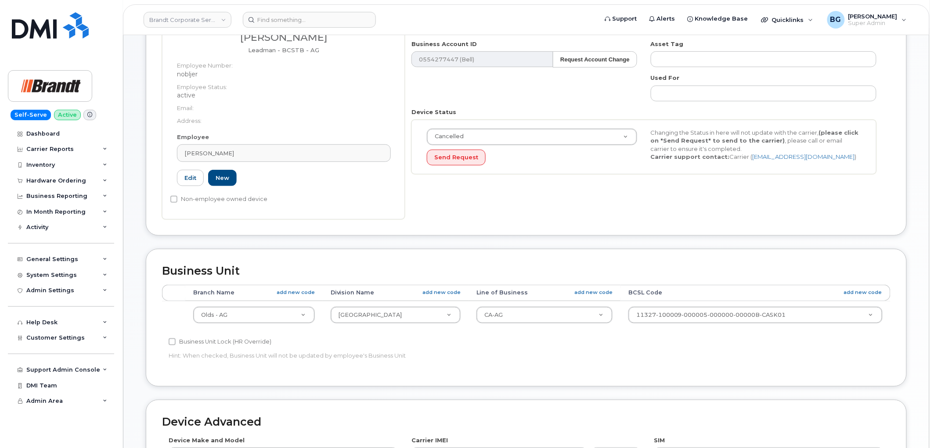
scroll to position [195, 0]
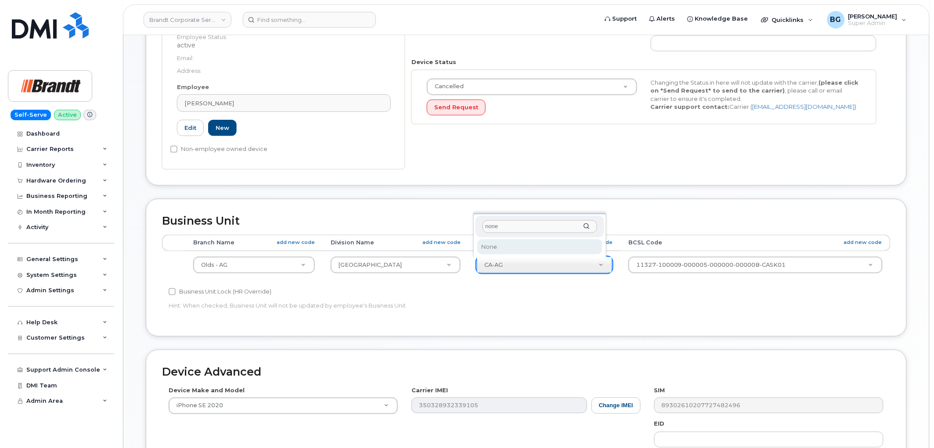
type input "none"
select select "34499155"
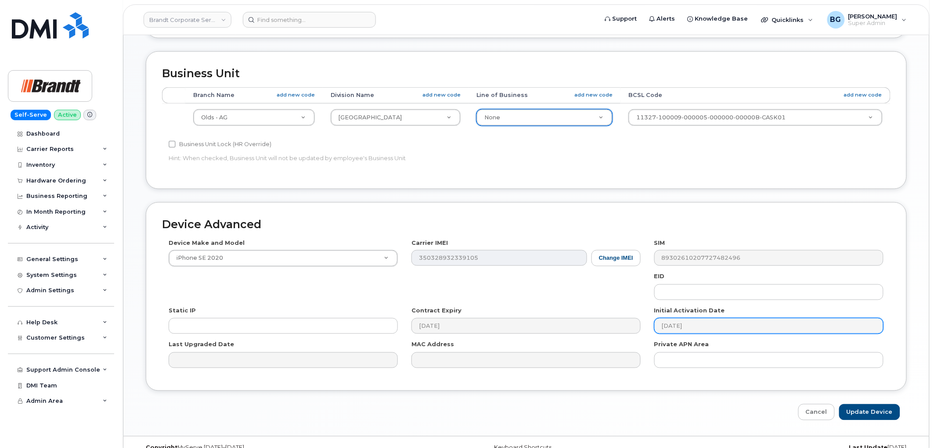
scroll to position [359, 0]
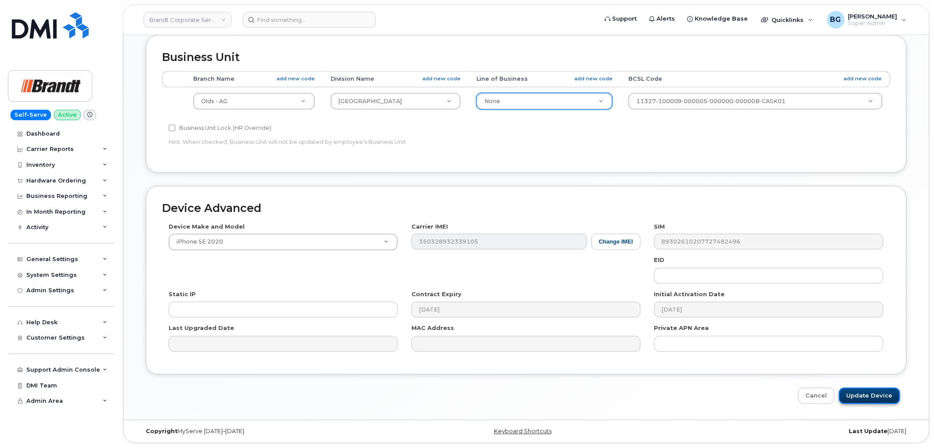
click at [870, 389] on input "Update Device" at bounding box center [869, 396] width 61 height 16
type input "Saving..."
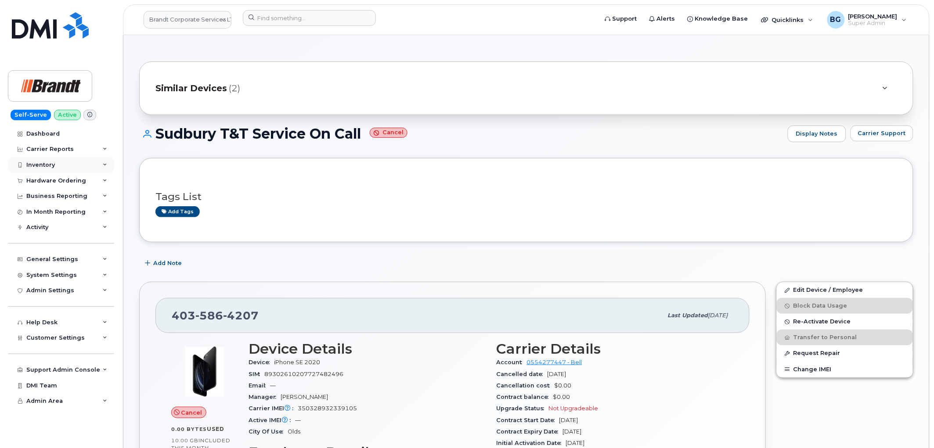
click at [46, 164] on div "Inventory" at bounding box center [40, 165] width 29 height 7
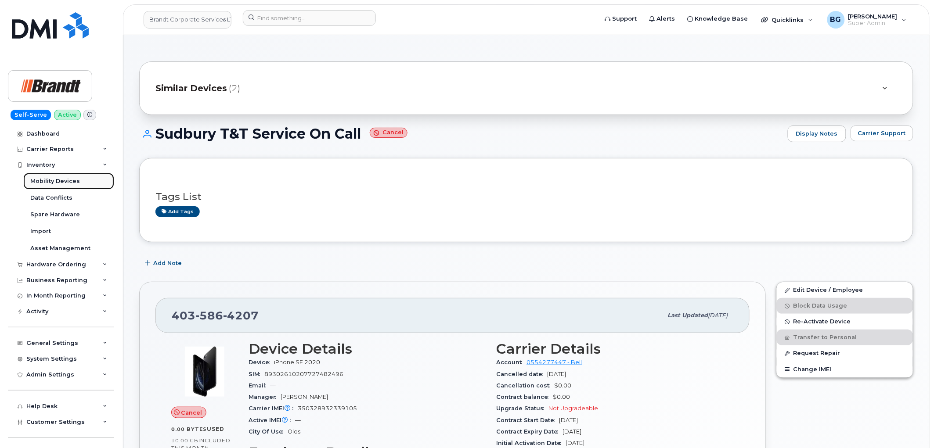
click at [40, 179] on div "Mobility Devices" at bounding box center [55, 181] width 50 height 8
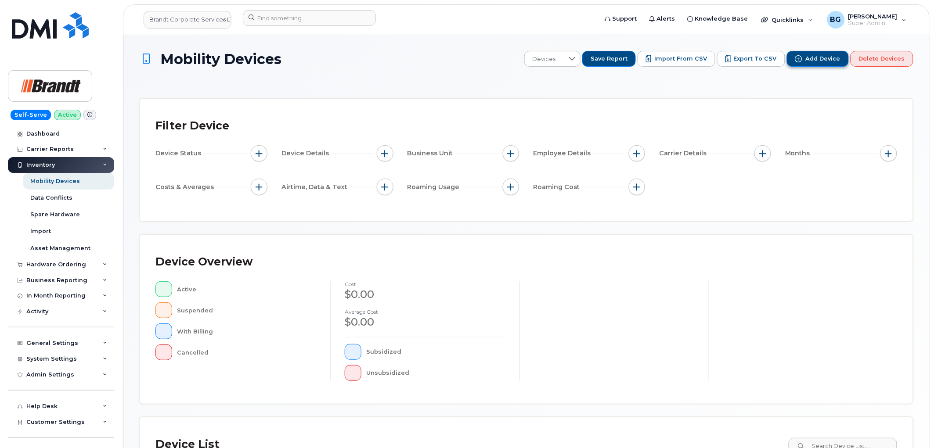
click at [821, 58] on span "Add Device" at bounding box center [822, 59] width 35 height 8
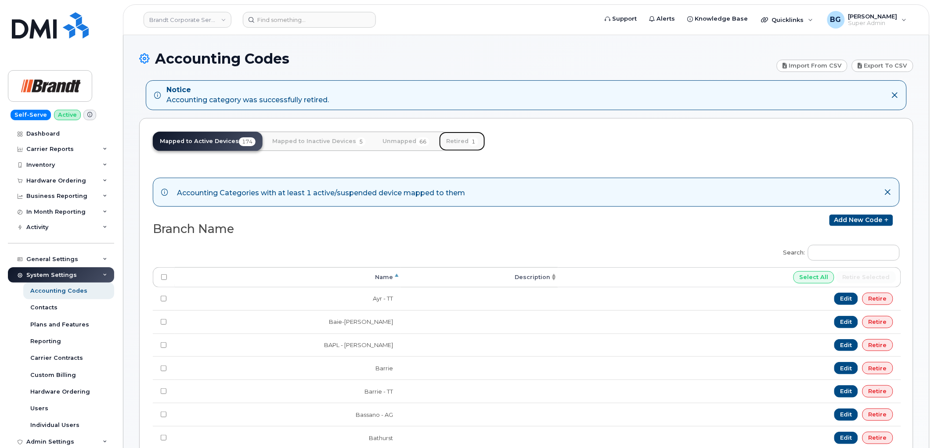
click at [451, 143] on link "Retired 1" at bounding box center [462, 141] width 46 height 19
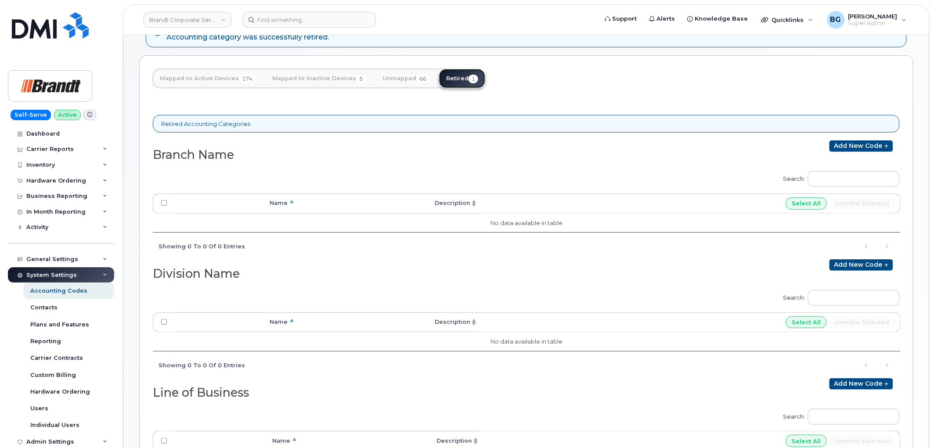
scroll to position [32, 0]
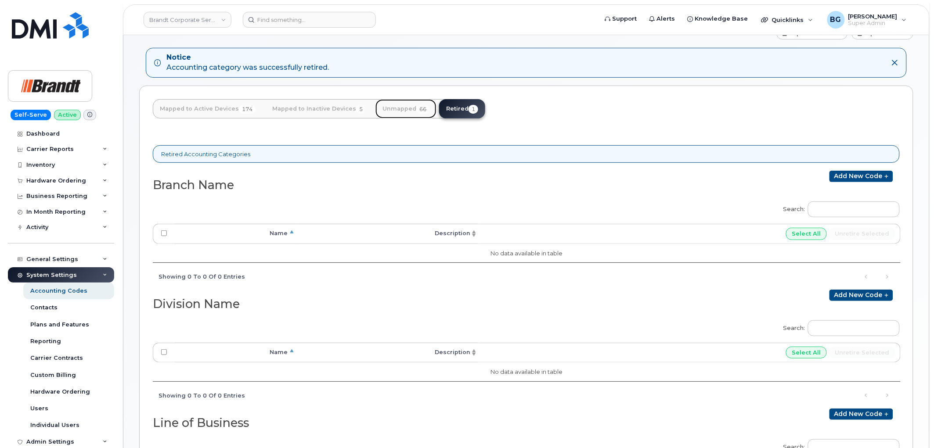
click at [394, 109] on link "Unmapped 66" at bounding box center [405, 108] width 61 height 19
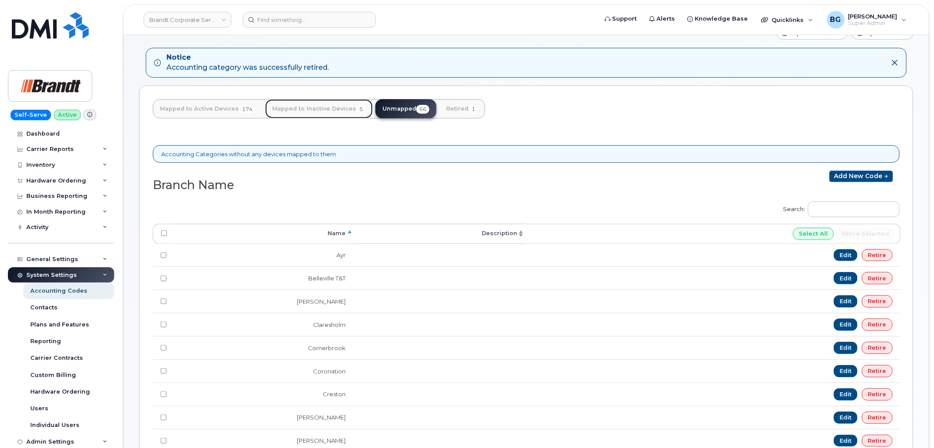
click at [334, 108] on link "Mapped to Inactive Devices 5" at bounding box center [319, 108] width 108 height 19
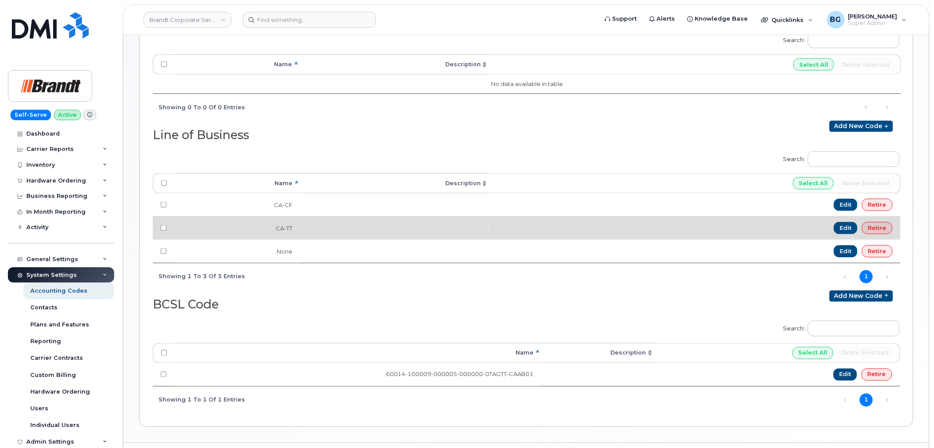
scroll to position [325, 0]
click at [883, 229] on link "Retire" at bounding box center [877, 228] width 31 height 12
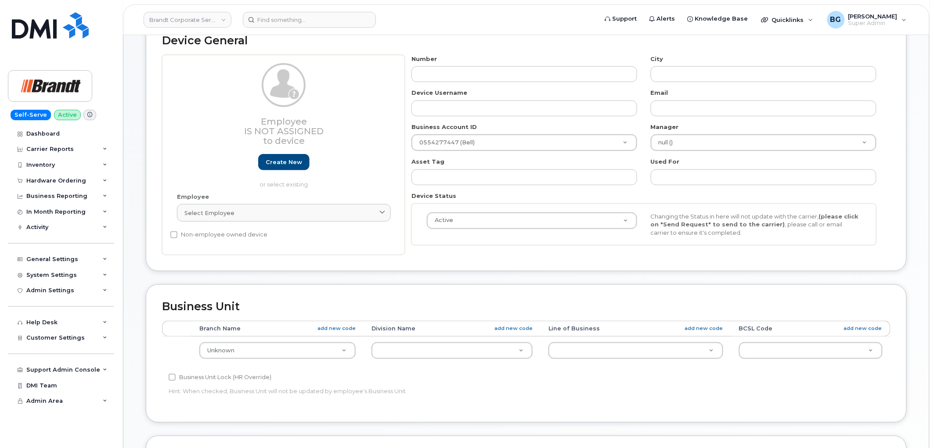
scroll to position [108, 0]
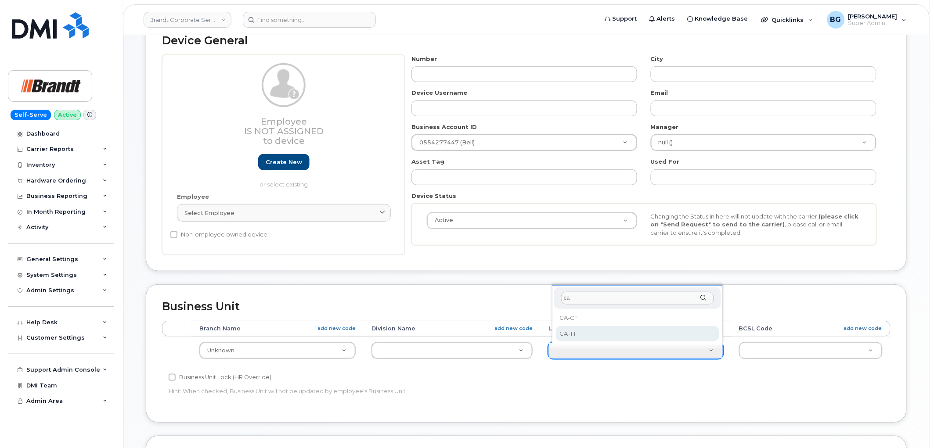
type input "ca"
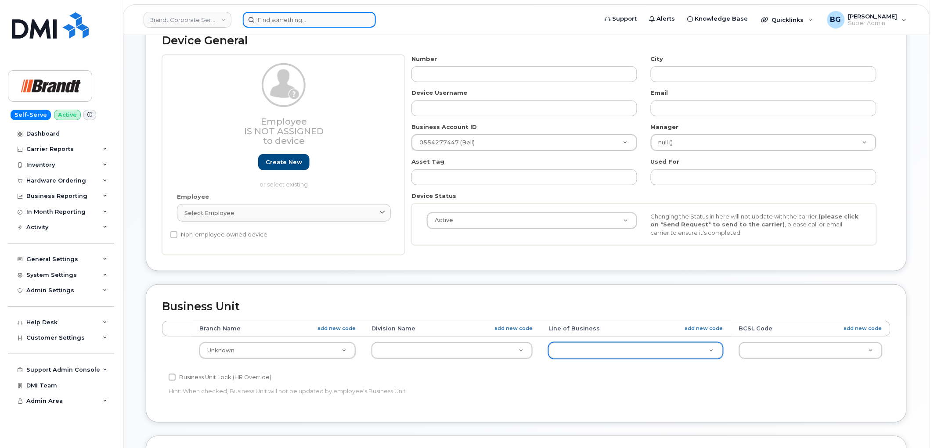
click at [296, 17] on input at bounding box center [309, 20] width 133 height 16
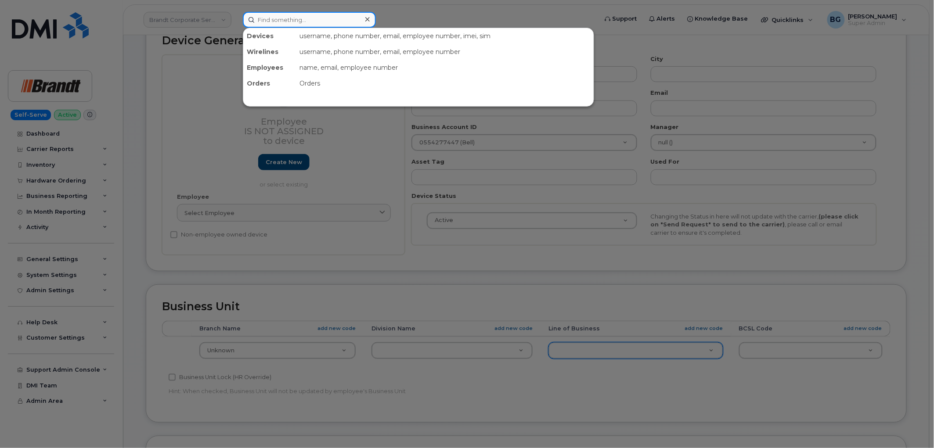
paste input "7052074378"
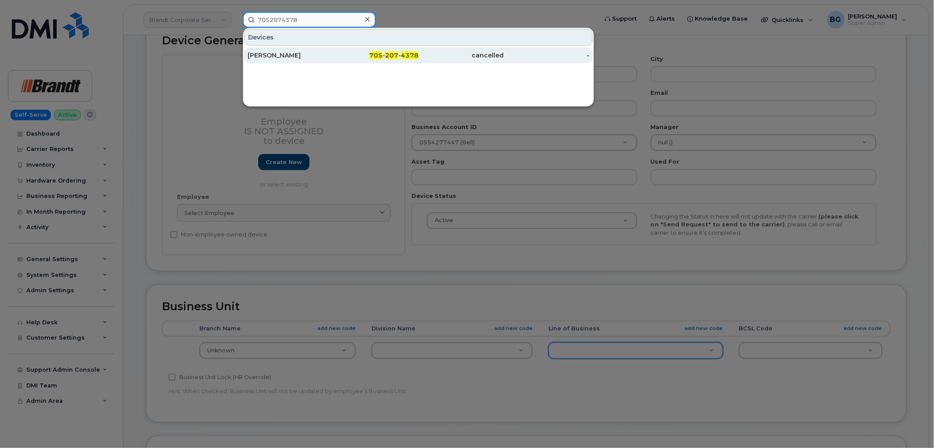
type input "7052074378"
click at [387, 54] on span "207" at bounding box center [391, 55] width 13 height 8
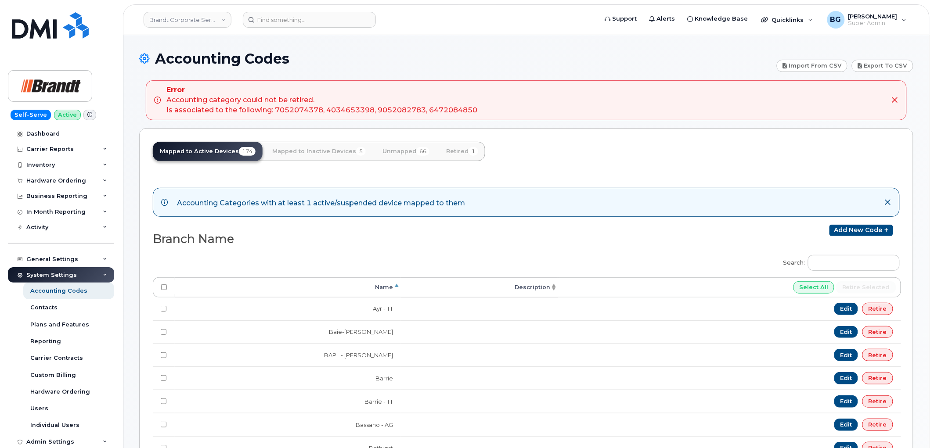
click at [301, 111] on div "Error Accounting category could not be retired. Is associated to the following:…" at bounding box center [321, 100] width 311 height 30
click at [299, 111] on div "Error Accounting category could not be retired. Is associated to the following:…" at bounding box center [321, 100] width 311 height 30
click at [300, 107] on div "Error Accounting category could not be retired. Is associated to the following:…" at bounding box center [321, 100] width 311 height 30
click at [301, 107] on div "Error Accounting category could not be retired. Is associated to the following:…" at bounding box center [321, 100] width 311 height 30
copy div "7052074378"
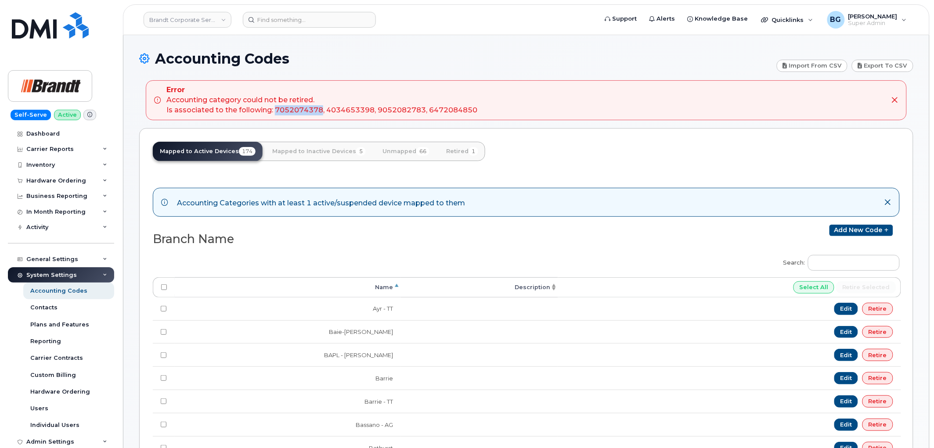
click at [291, 111] on div "Error Accounting category could not be retired. Is associated to the following:…" at bounding box center [321, 100] width 311 height 30
click at [292, 111] on div "Error Accounting category could not be retired. Is associated to the following:…" at bounding box center [321, 100] width 311 height 30
click at [349, 104] on div "Error Accounting category could not be retired. Is associated to the following:…" at bounding box center [321, 100] width 311 height 30
click at [347, 111] on div "Error Accounting category could not be retired. Is associated to the following:…" at bounding box center [321, 100] width 311 height 30
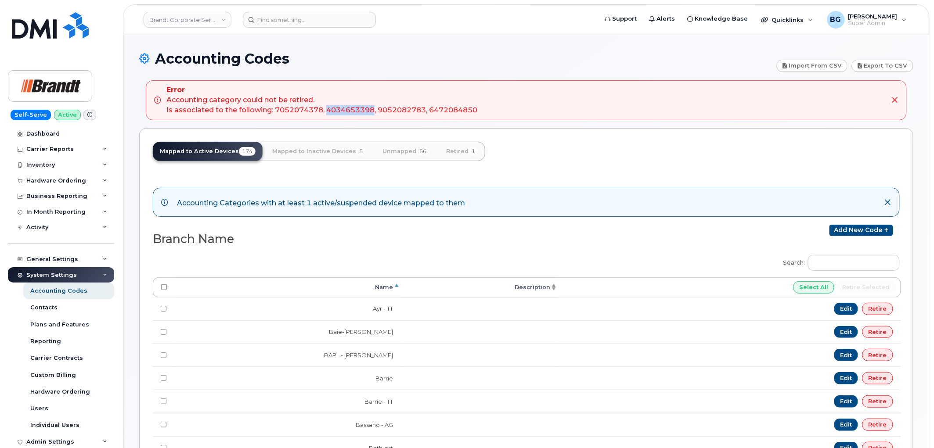
click at [347, 112] on div "Error Accounting category could not be retired. Is associated to the following:…" at bounding box center [321, 100] width 311 height 30
copy div "4034653398"
click at [401, 111] on div "Error Accounting category could not be retired. Is associated to the following:…" at bounding box center [321, 100] width 311 height 30
copy div "9052082783"
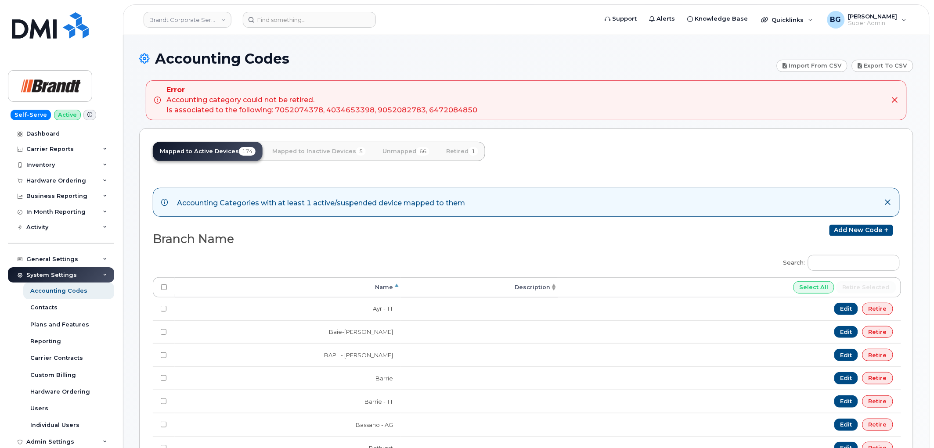
click at [456, 108] on div "Error Accounting category could not be retired. Is associated to the following:…" at bounding box center [321, 100] width 311 height 30
click at [456, 109] on div "Error Accounting category could not be retired. Is associated to the following:…" at bounding box center [321, 100] width 311 height 30
copy div "6472084850"
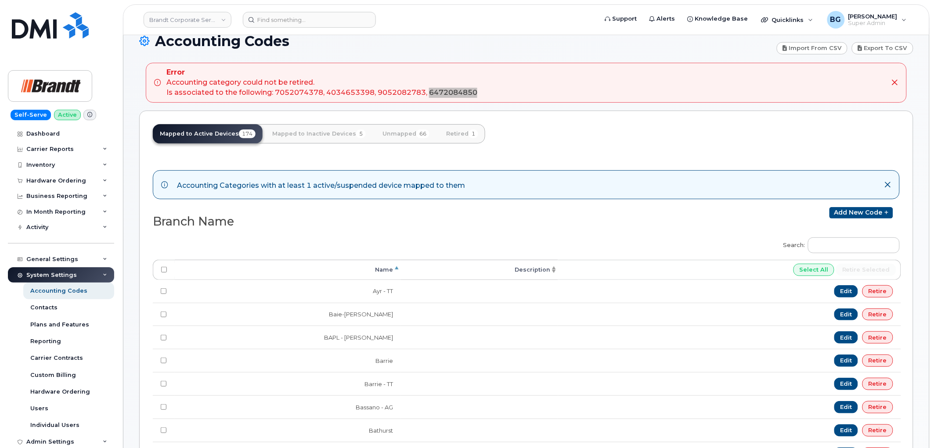
scroll to position [32, 0]
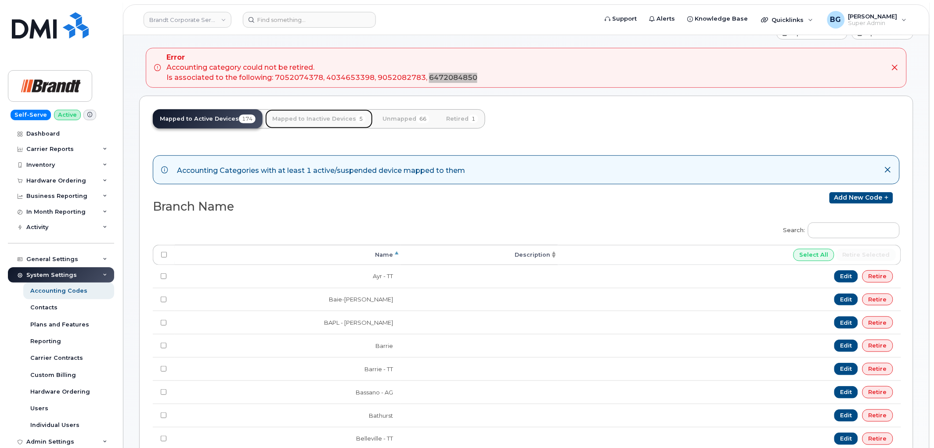
drag, startPoint x: 326, startPoint y: 117, endPoint x: 346, endPoint y: 126, distance: 21.6
click at [326, 117] on link "Mapped to Inactive Devices 5" at bounding box center [319, 118] width 108 height 19
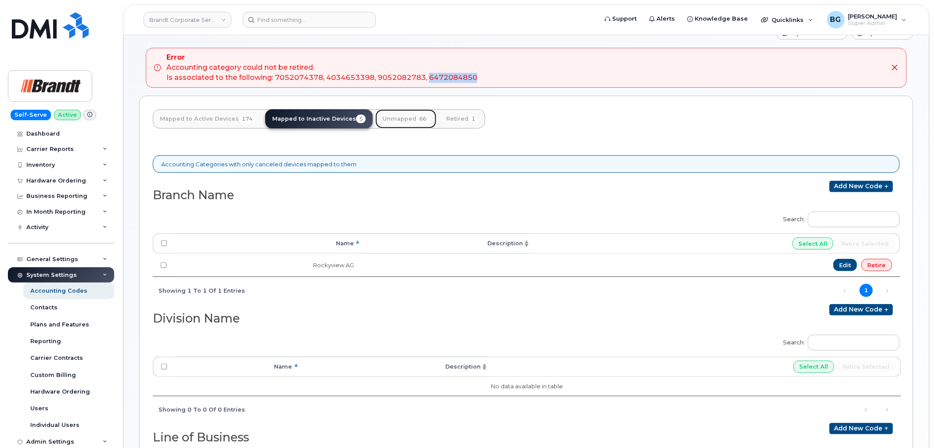
click at [405, 117] on link "Unmapped 66" at bounding box center [405, 118] width 61 height 19
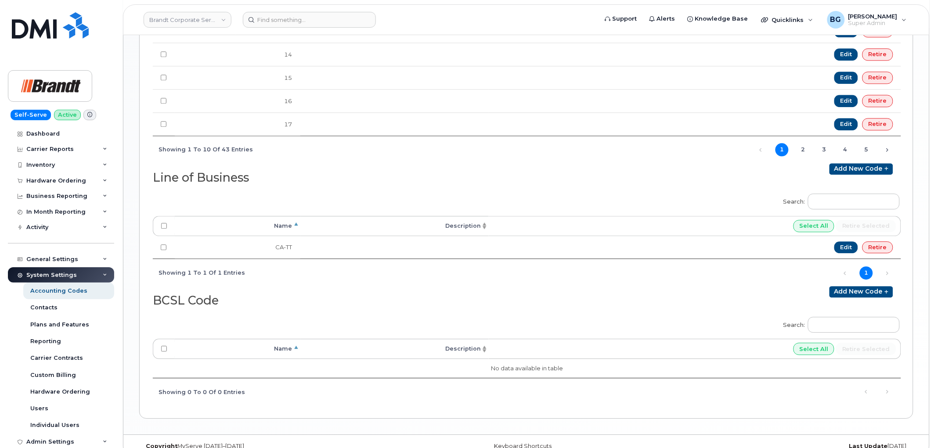
scroll to position [715, 0]
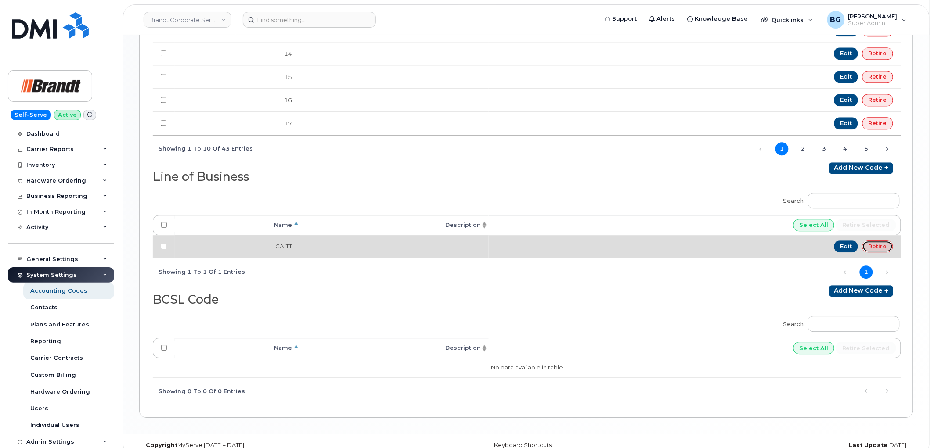
click at [879, 248] on link "Retire" at bounding box center [877, 247] width 31 height 12
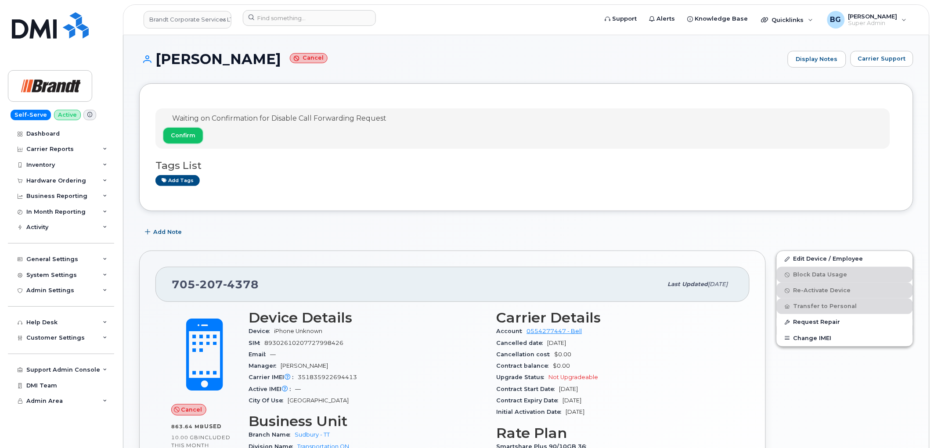
click at [187, 132] on span "Confirm" at bounding box center [183, 135] width 25 height 8
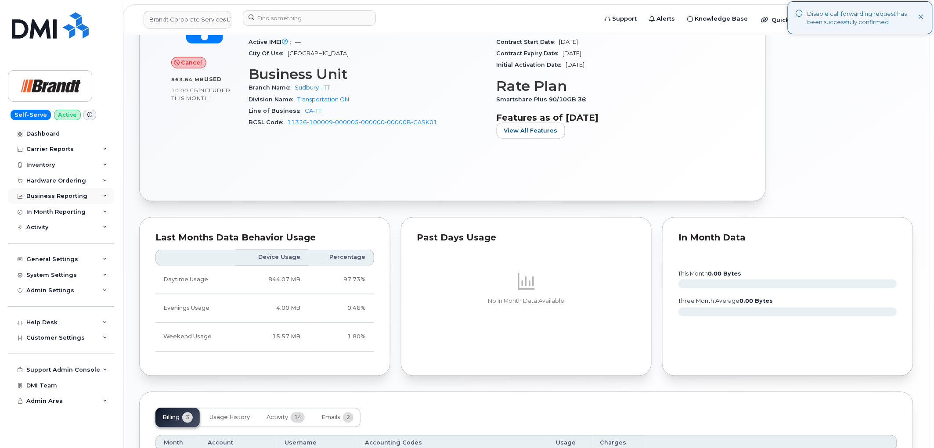
scroll to position [324, 0]
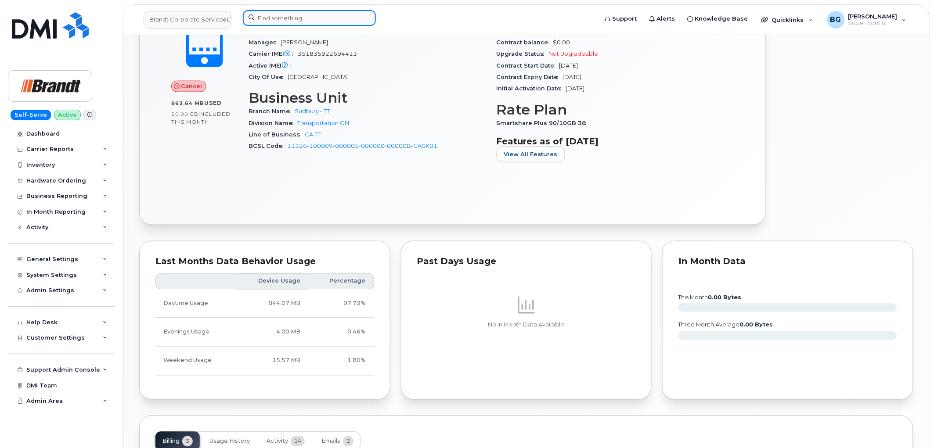
click at [284, 18] on input at bounding box center [309, 18] width 133 height 16
paste input "7052074378"
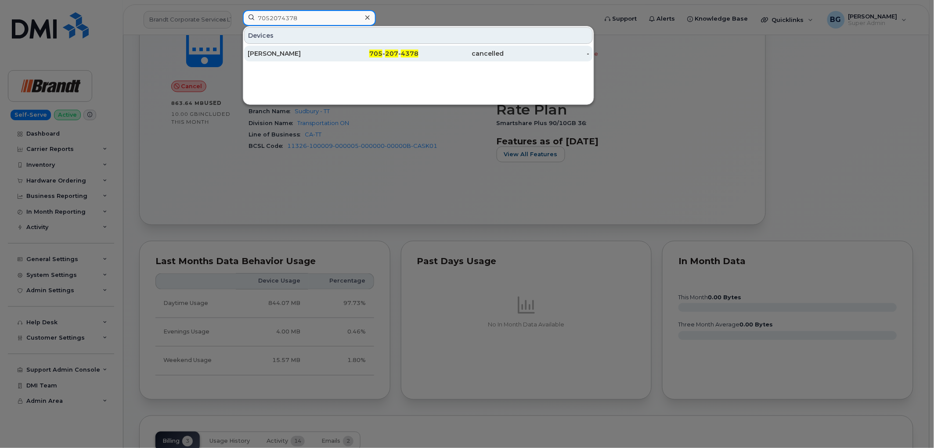
type input "7052074378"
click at [398, 51] on span "207" at bounding box center [391, 54] width 13 height 8
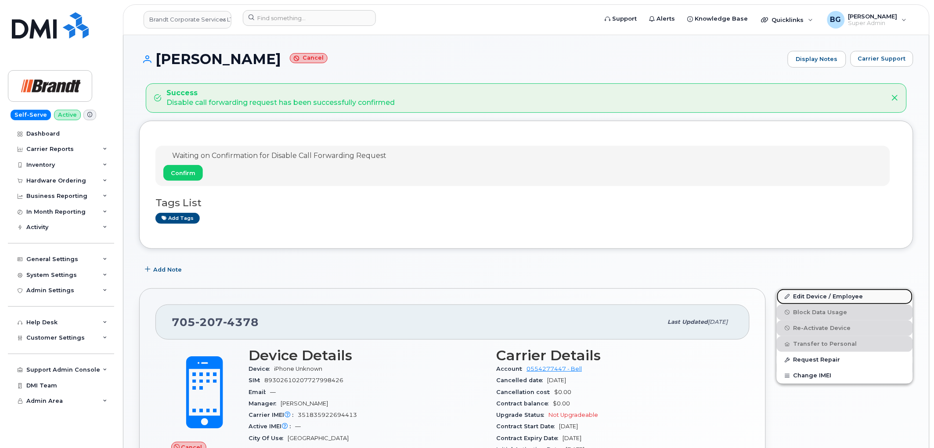
click at [810, 297] on link "Edit Device / Employee" at bounding box center [845, 297] width 136 height 16
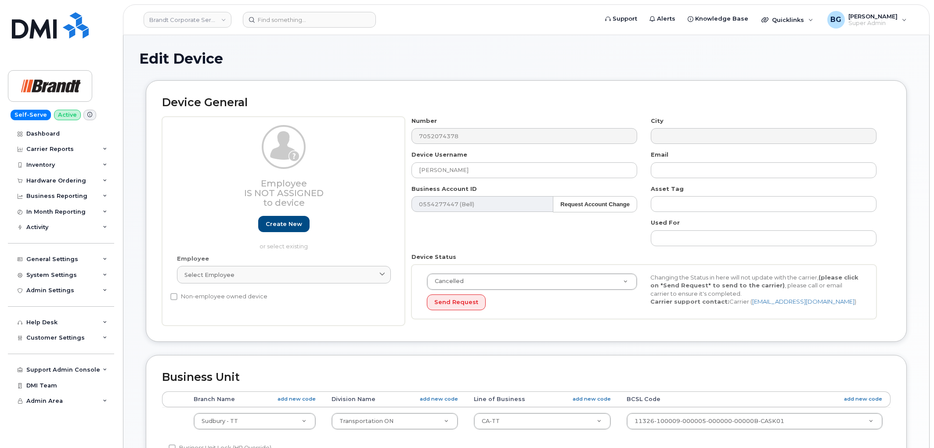
select select "34499225"
select select "34499244"
select select "35155016"
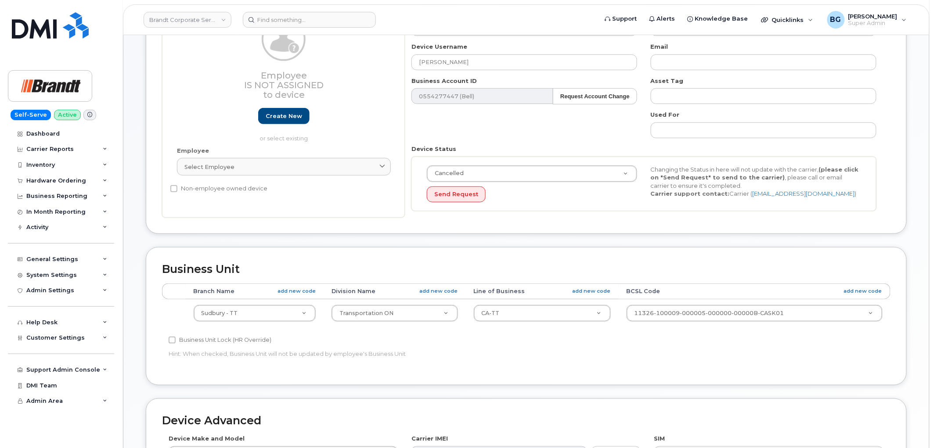
scroll to position [130, 0]
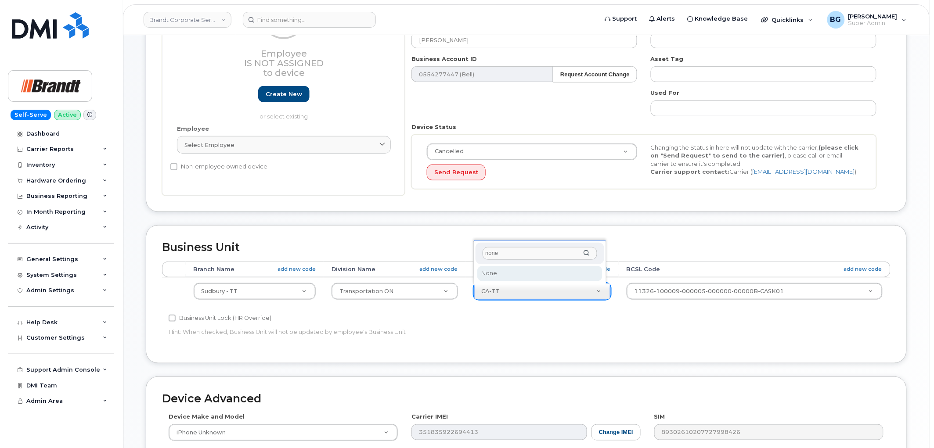
type input "none"
select select "34499155"
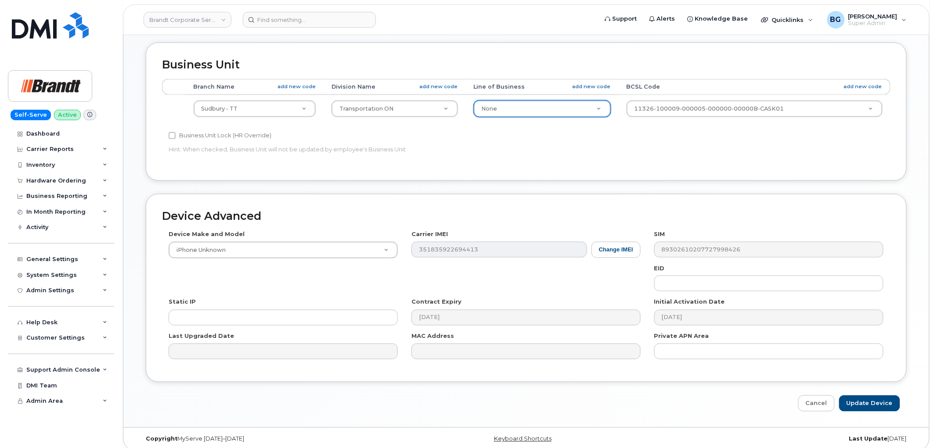
scroll to position [321, 0]
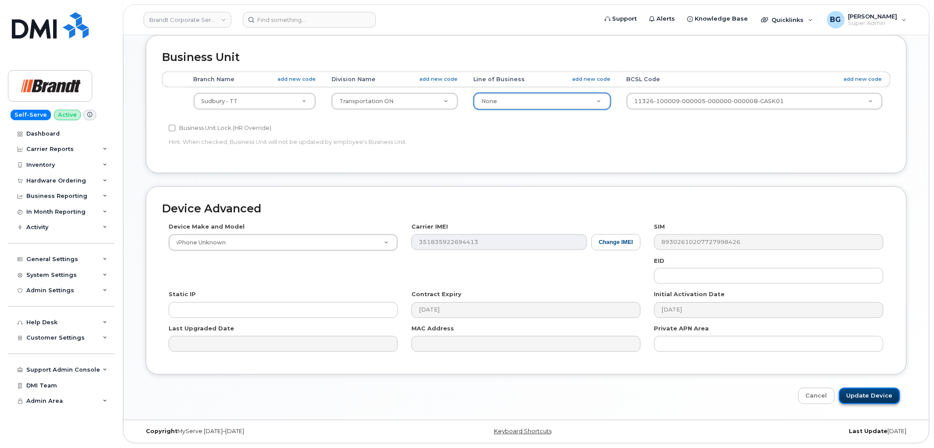
click at [874, 392] on input "Update Device" at bounding box center [869, 396] width 61 height 16
type input "Saving..."
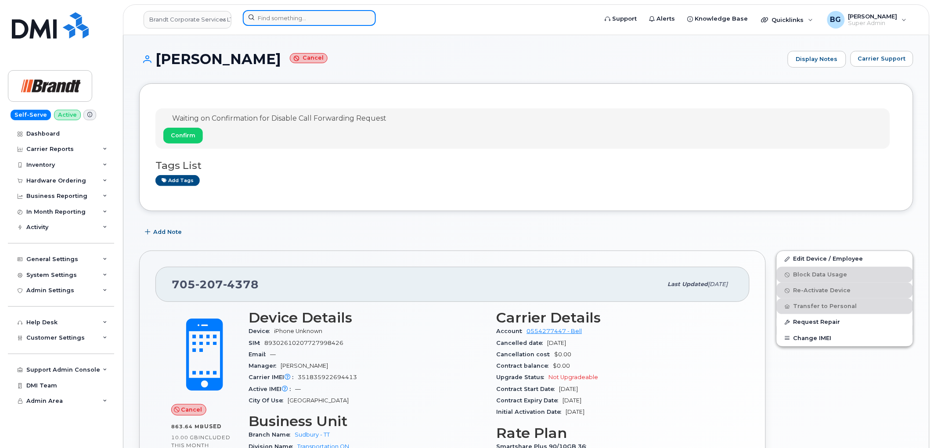
click at [326, 16] on input at bounding box center [309, 18] width 133 height 16
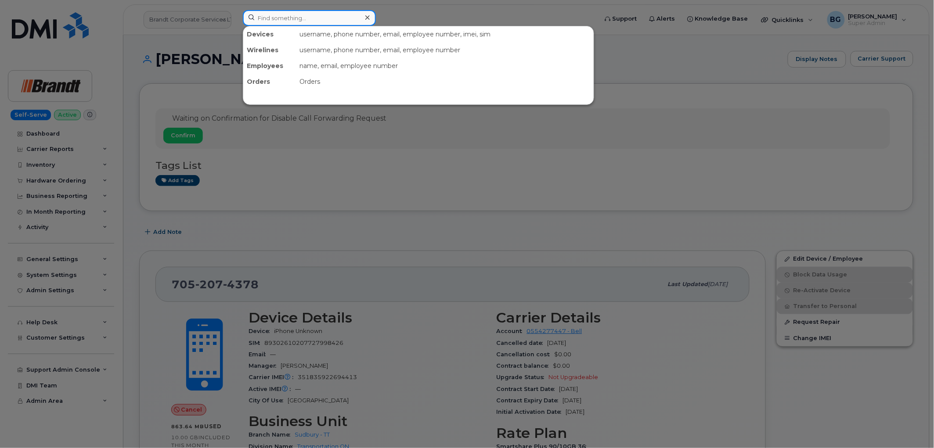
paste input "4034653398"
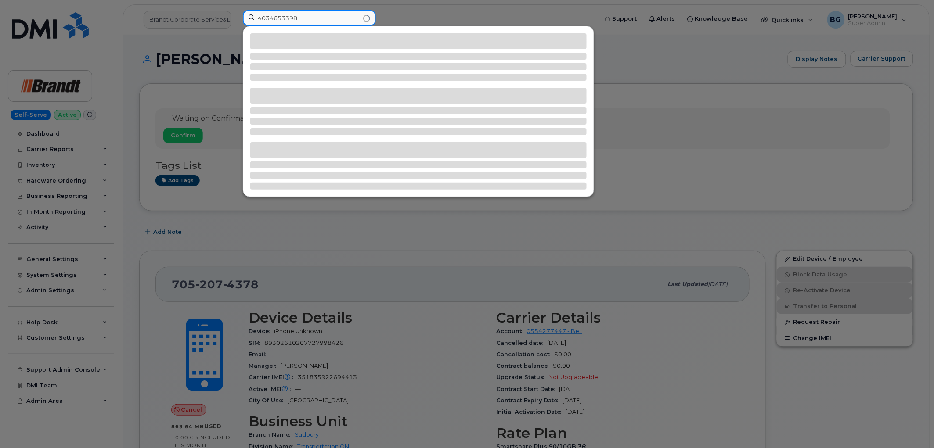
type input "4034653398"
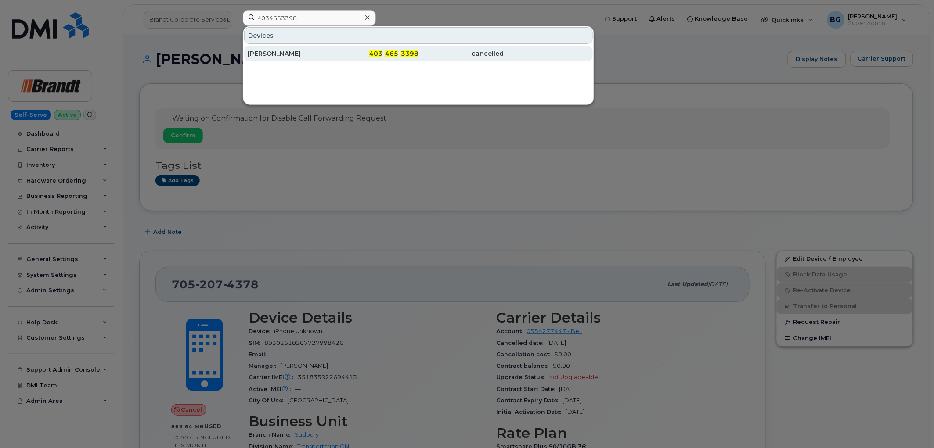
click at [380, 49] on div "403 - 465 - 3398" at bounding box center [376, 54] width 86 height 16
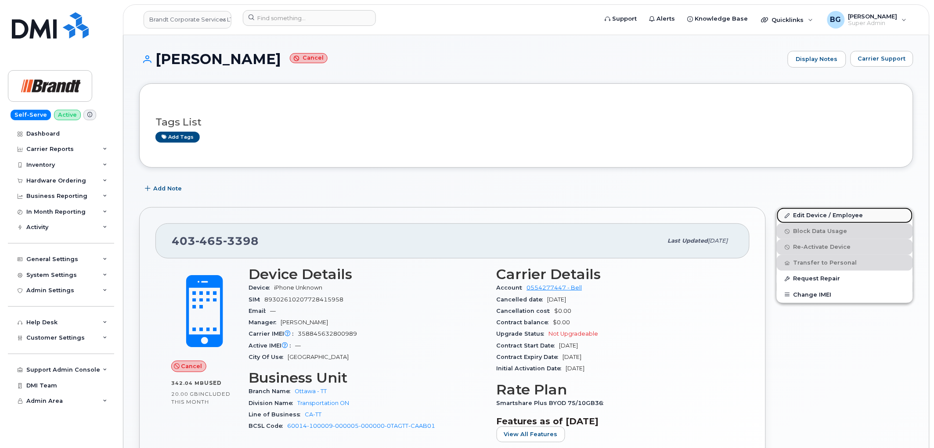
click at [816, 216] on link "Edit Device / Employee" at bounding box center [845, 216] width 136 height 16
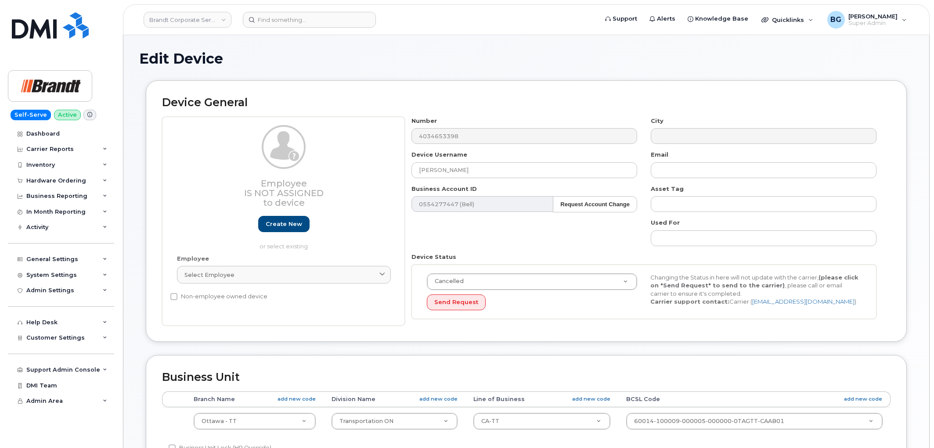
select select "34499225"
select select "34499244"
select select "35155036"
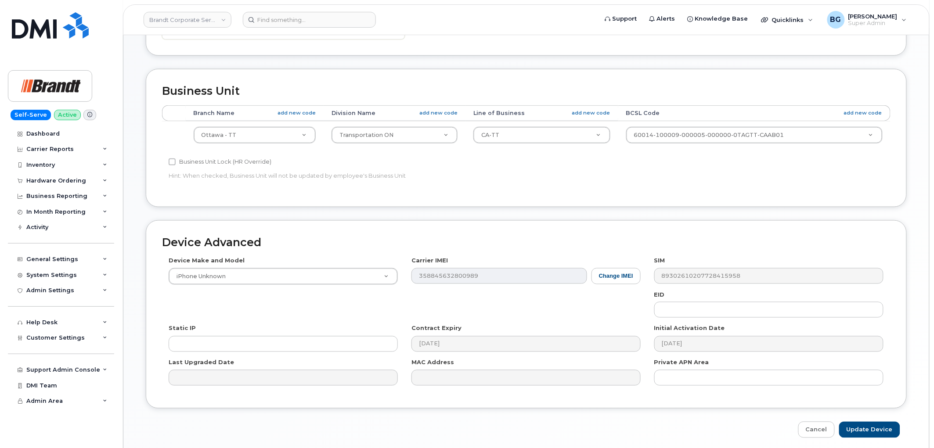
scroll to position [286, 0]
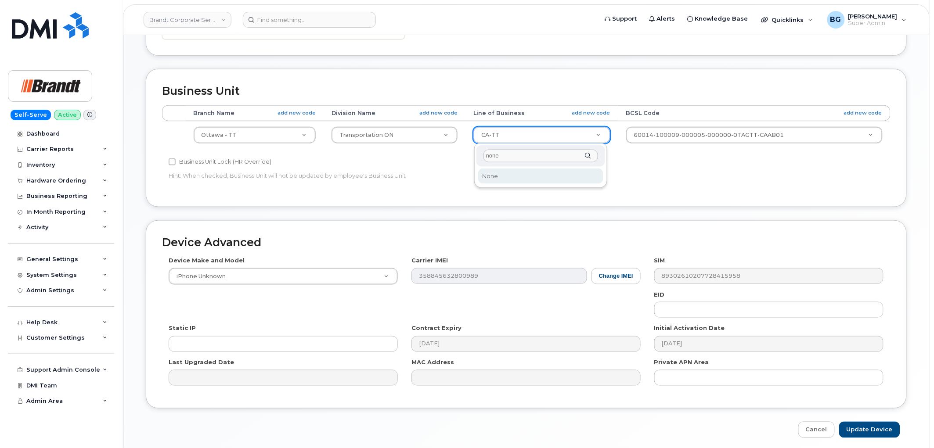
type input "none"
select select "34499155"
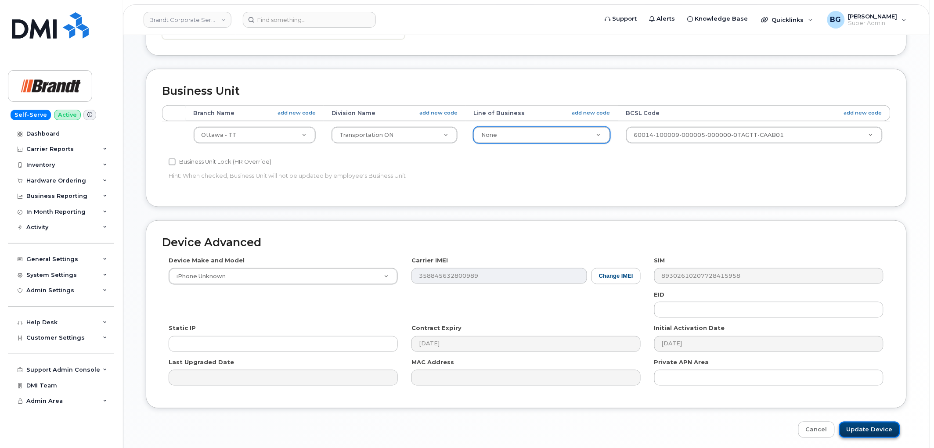
drag, startPoint x: 868, startPoint y: 426, endPoint x: 875, endPoint y: 431, distance: 8.7
click at [868, 426] on input "Update Device" at bounding box center [869, 430] width 61 height 16
type input "Saving..."
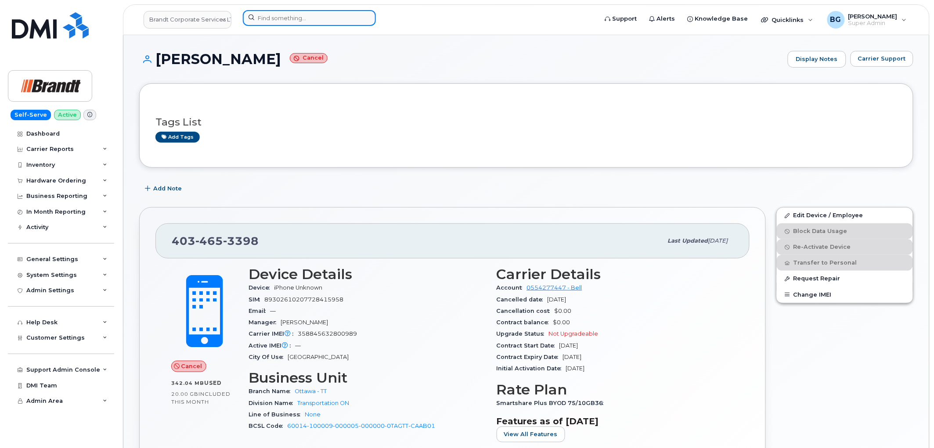
click at [336, 15] on input at bounding box center [309, 18] width 133 height 16
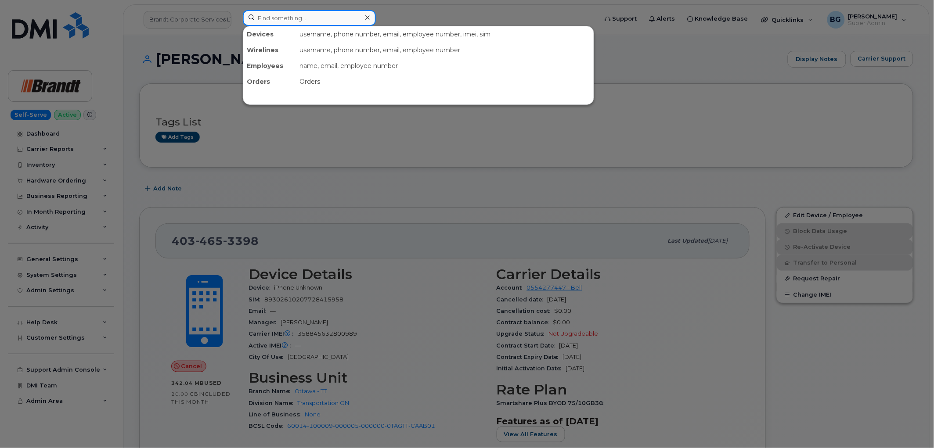
paste input "9052082783"
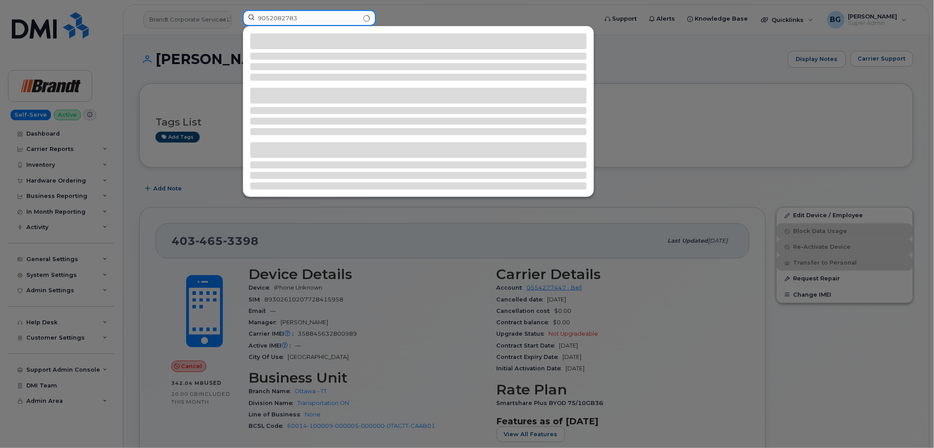
type input "9052082783"
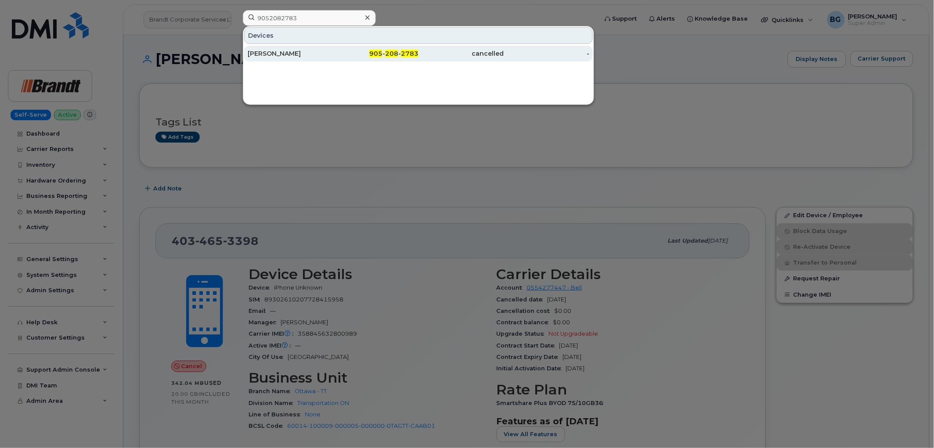
click at [397, 52] on span "208" at bounding box center [391, 54] width 13 height 8
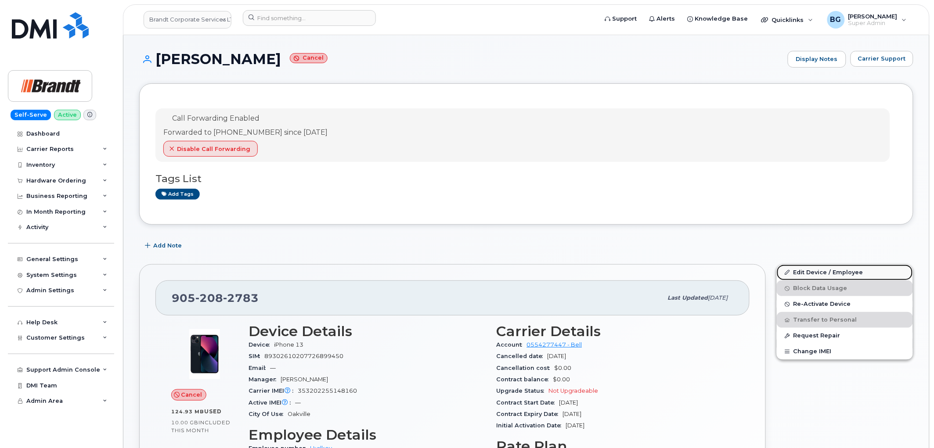
click at [825, 273] on link "Edit Device / Employee" at bounding box center [845, 273] width 136 height 16
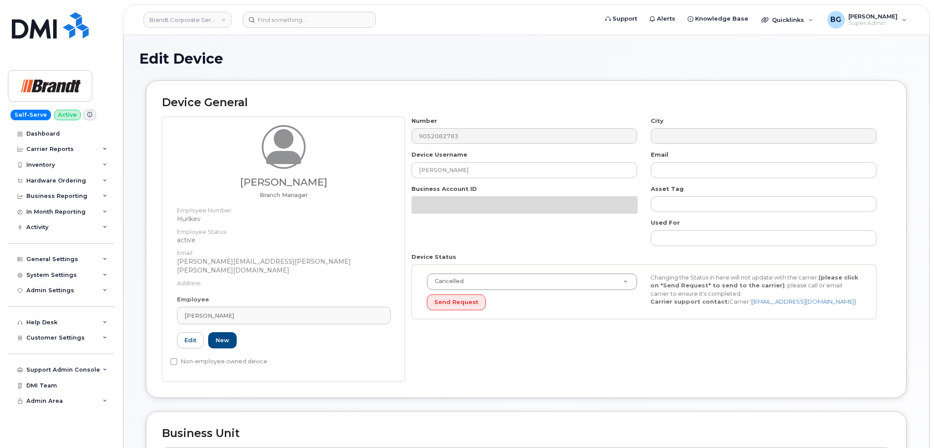
select select "34499225"
select select "34499244"
select select "35155016"
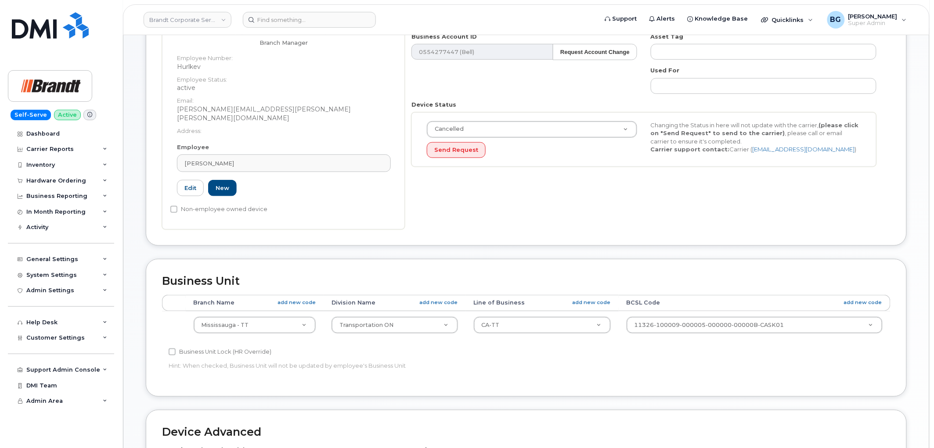
scroll to position [162, 0]
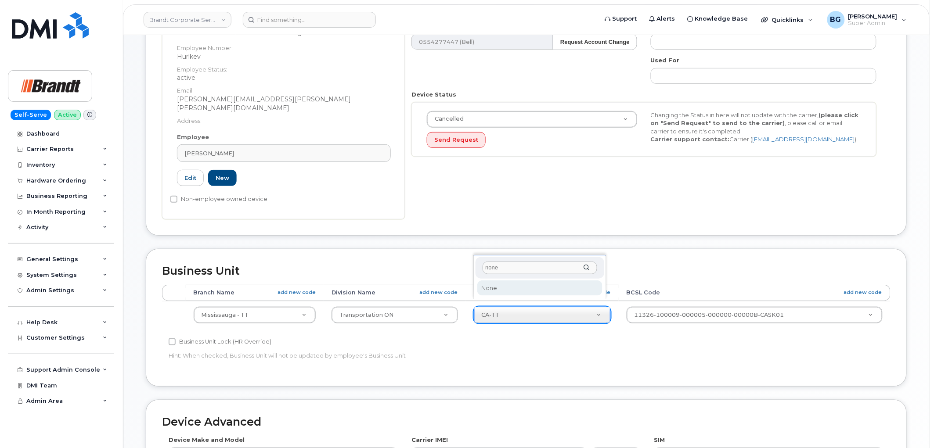
type input "none"
select select "34499155"
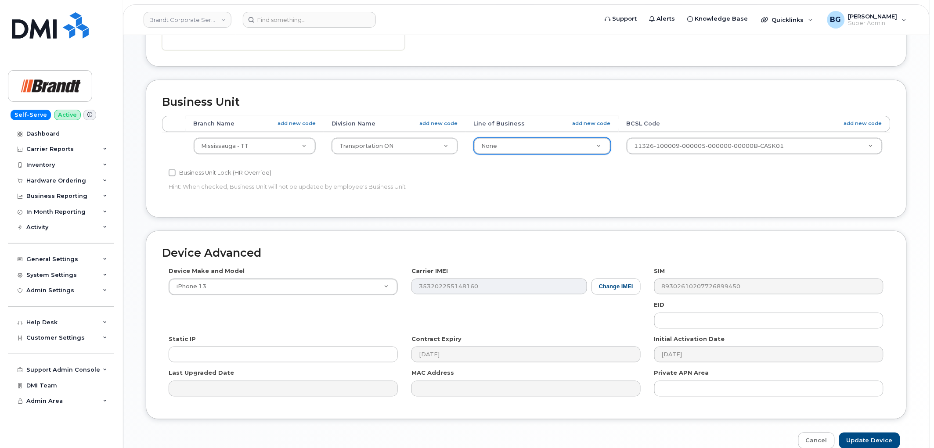
scroll to position [368, 0]
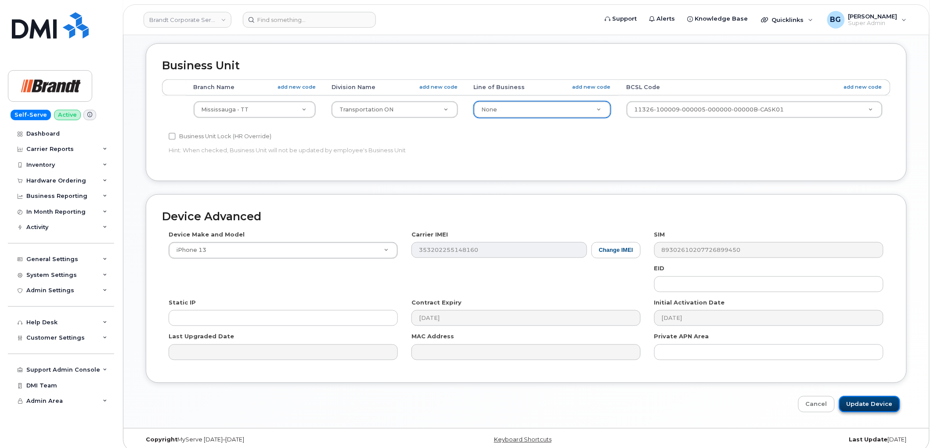
click at [871, 396] on input "Update Device" at bounding box center [869, 404] width 61 height 16
type input "Saving..."
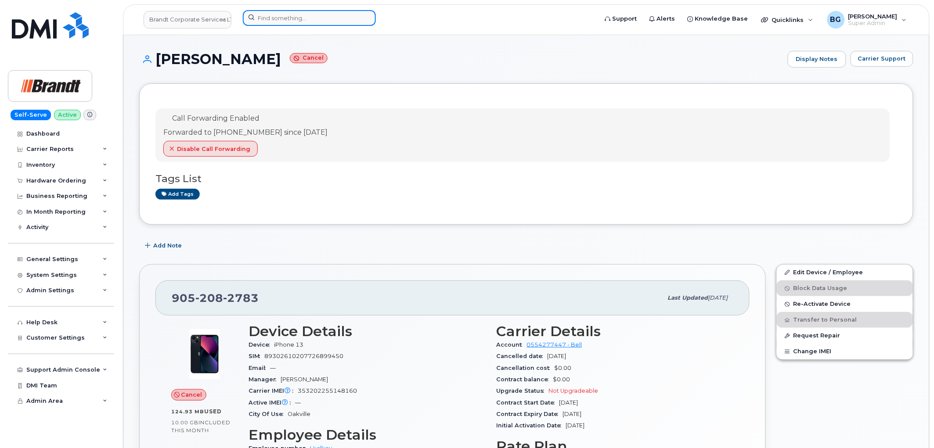
click at [273, 18] on input at bounding box center [309, 18] width 133 height 16
paste input "6472084850"
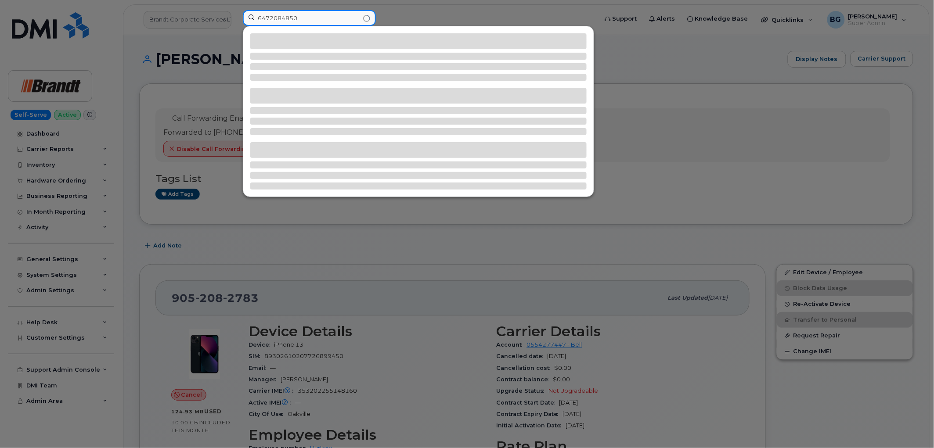
type input "6472084850"
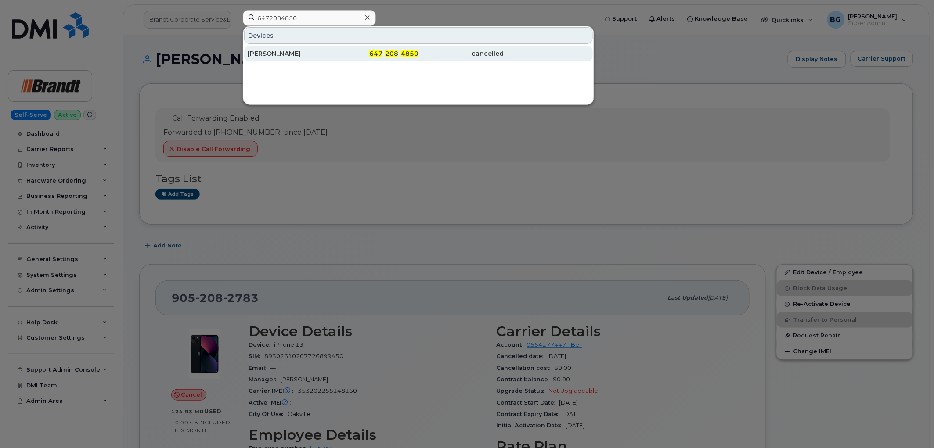
click at [398, 50] on div "647 - 208 - 4850" at bounding box center [376, 53] width 86 height 9
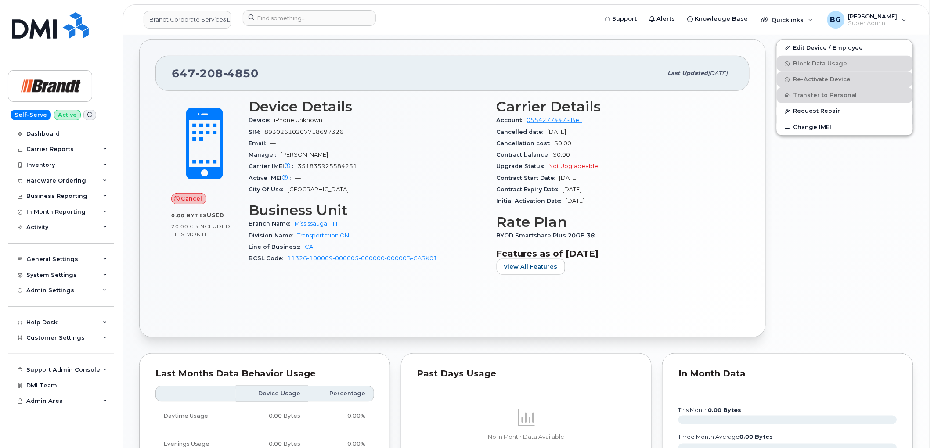
scroll to position [162, 0]
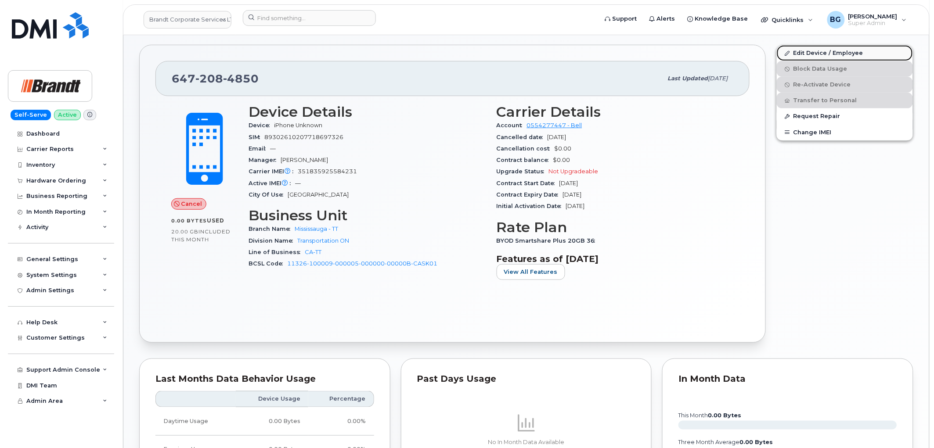
click at [813, 54] on link "Edit Device / Employee" at bounding box center [845, 53] width 136 height 16
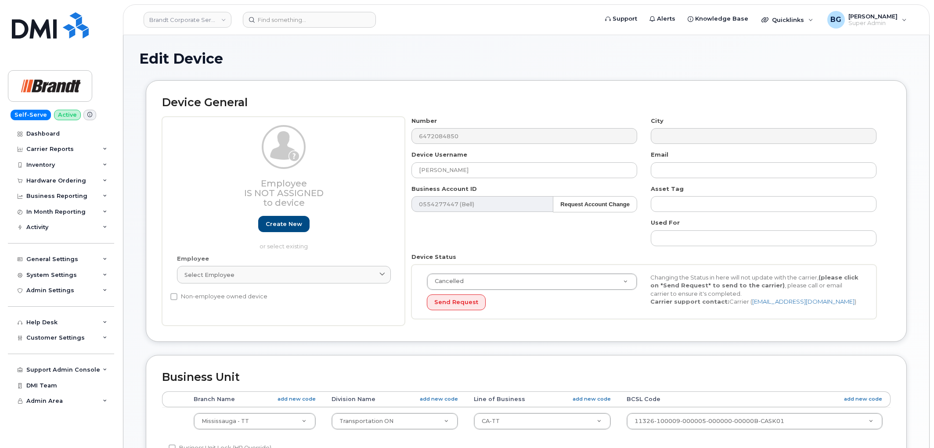
select select "34499225"
select select "34499244"
select select "35155016"
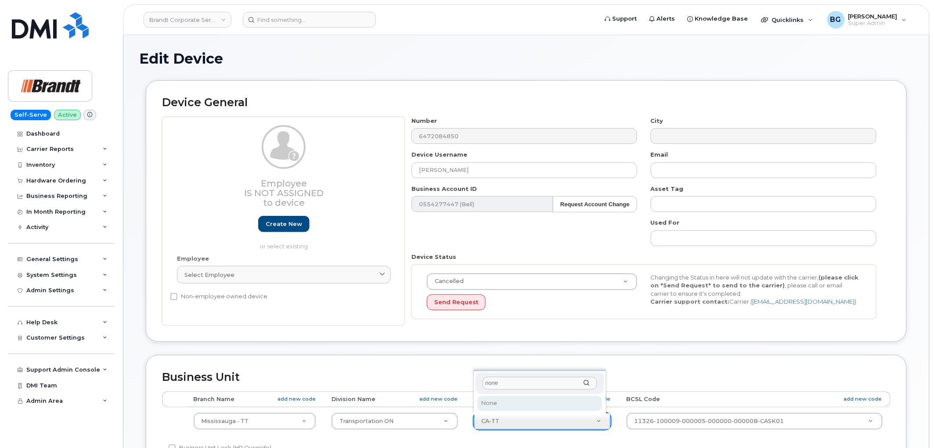
type input "none"
select select "34499155"
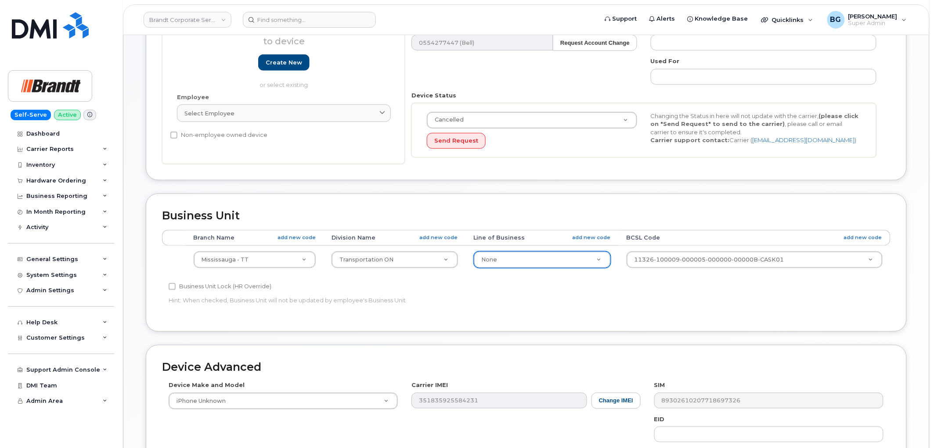
scroll to position [321, 0]
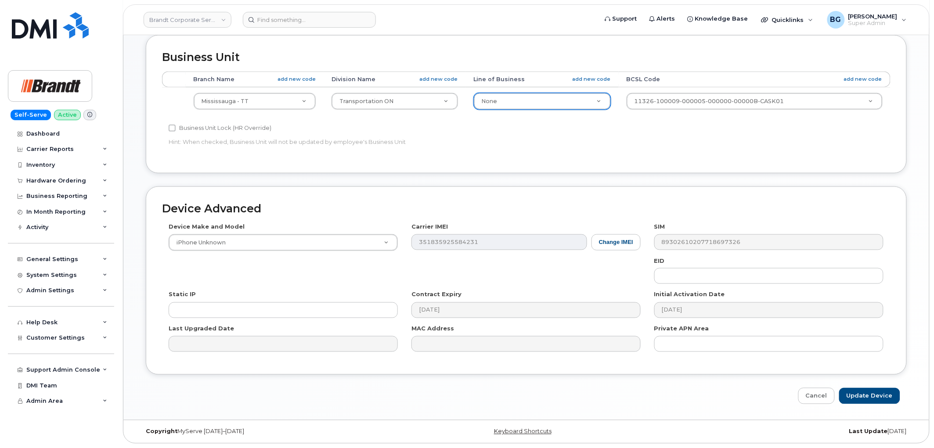
click at [876, 406] on div "Edit Device Device General Employee Is not assigned to device Create new or sel…" at bounding box center [525, 67] width 805 height 705
click at [874, 393] on input "Update Device" at bounding box center [869, 396] width 61 height 16
type input "Saving..."
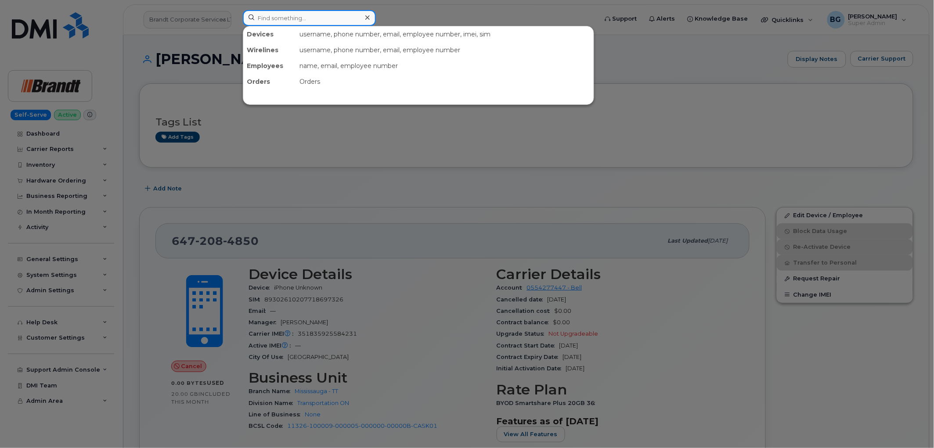
click at [287, 21] on input at bounding box center [309, 18] width 133 height 16
paste input "2498780214"
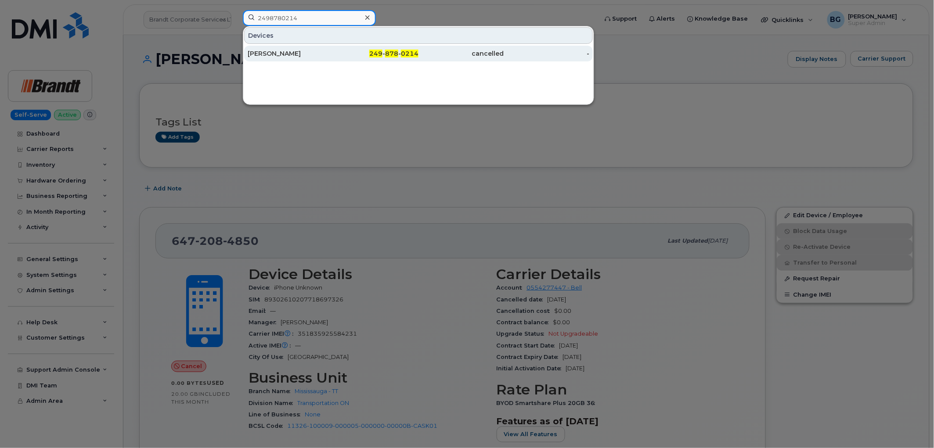
type input "2498780214"
click at [393, 54] on span "878" at bounding box center [391, 54] width 13 height 8
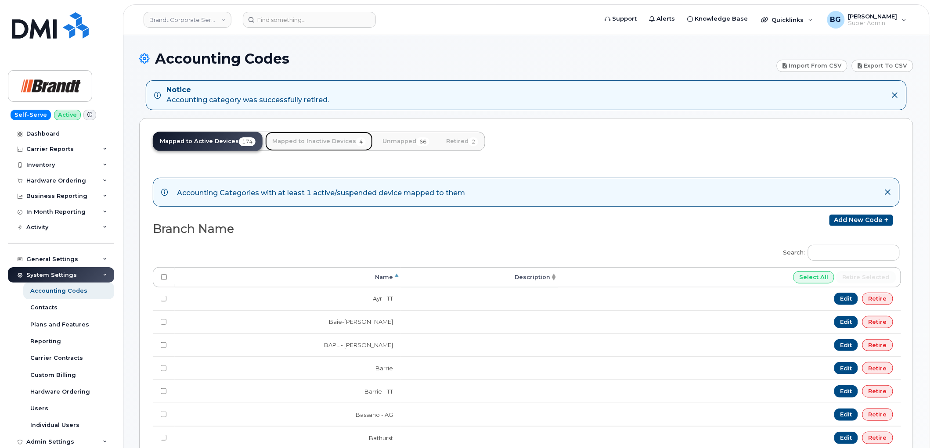
click at [310, 139] on link "Mapped to Inactive Devices 4" at bounding box center [319, 141] width 108 height 19
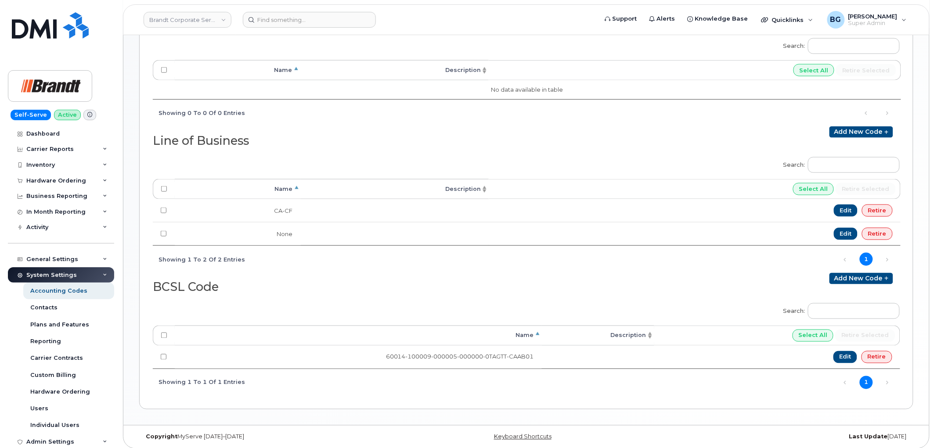
scroll to position [325, 0]
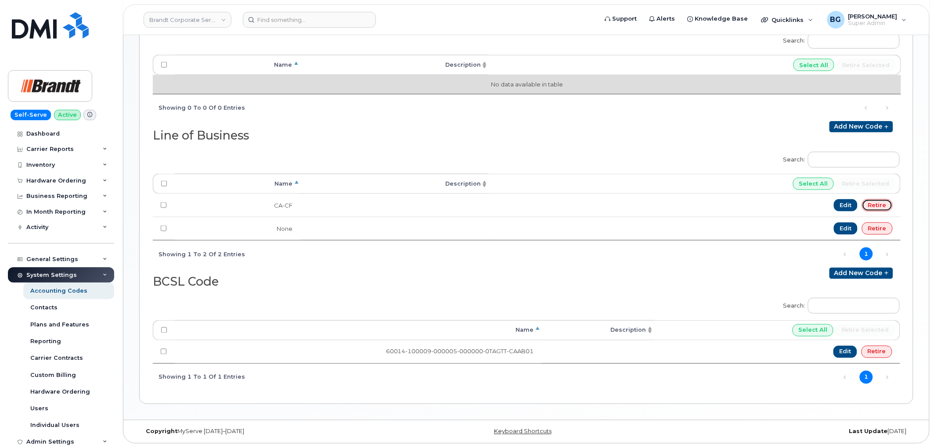
click at [872, 205] on link "Retire" at bounding box center [877, 205] width 31 height 12
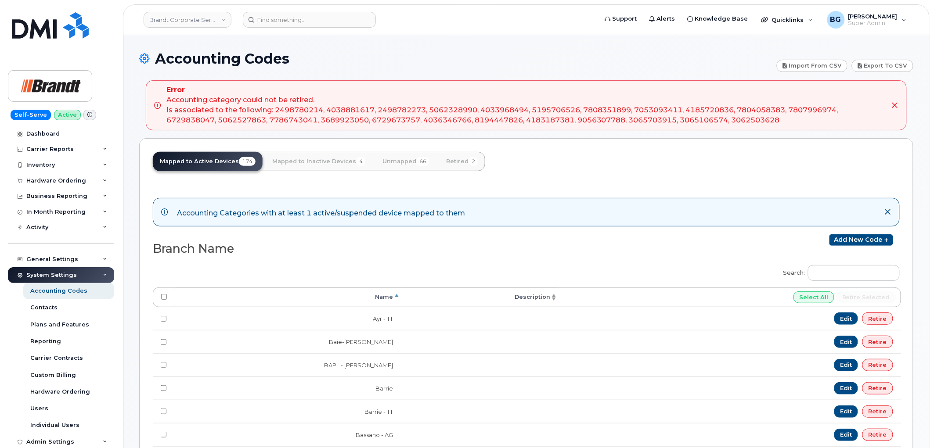
click at [288, 110] on div "Error Accounting category could not be retired. Is associated to the following:…" at bounding box center [525, 105] width 718 height 40
click at [288, 113] on div "Error Accounting category could not be retired. Is associated to the following:…" at bounding box center [525, 105] width 718 height 40
copy div "2498780214"
click at [342, 112] on div "Error Accounting category could not be retired. Is associated to the following:…" at bounding box center [525, 105] width 718 height 40
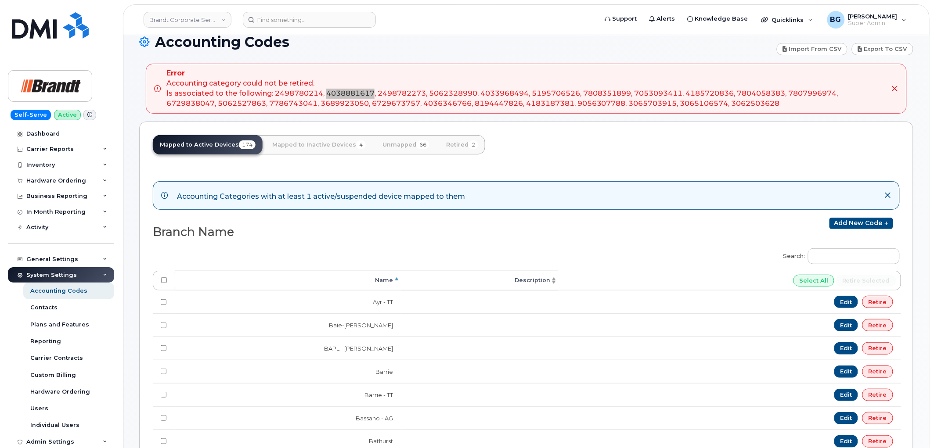
scroll to position [32, 0]
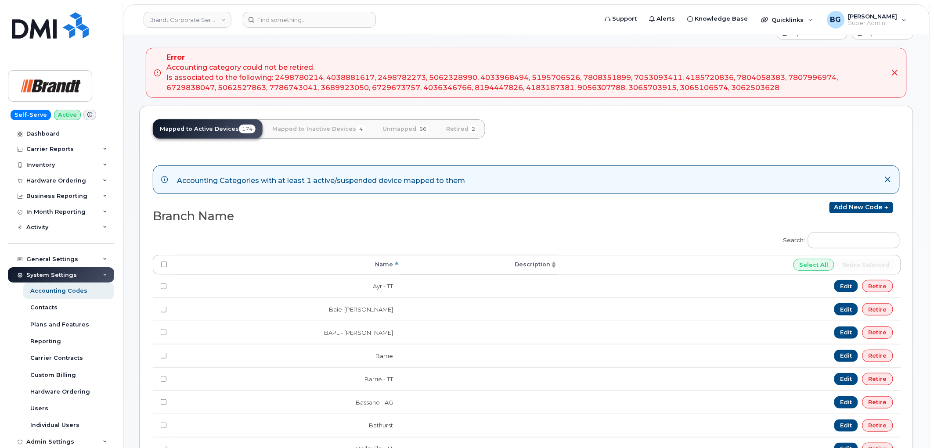
click at [401, 79] on div "Error Accounting category could not be retired. Is associated to the following:…" at bounding box center [525, 73] width 718 height 40
click at [402, 79] on div "Error Accounting category could not be retired. Is associated to the following:…" at bounding box center [525, 73] width 718 height 40
click at [344, 76] on div "Error Accounting category could not be retired. Is associated to the following:…" at bounding box center [525, 73] width 718 height 40
click at [346, 77] on div "Error Accounting category could not be retired. Is associated to the following:…" at bounding box center [525, 73] width 718 height 40
copy div "4038881617"
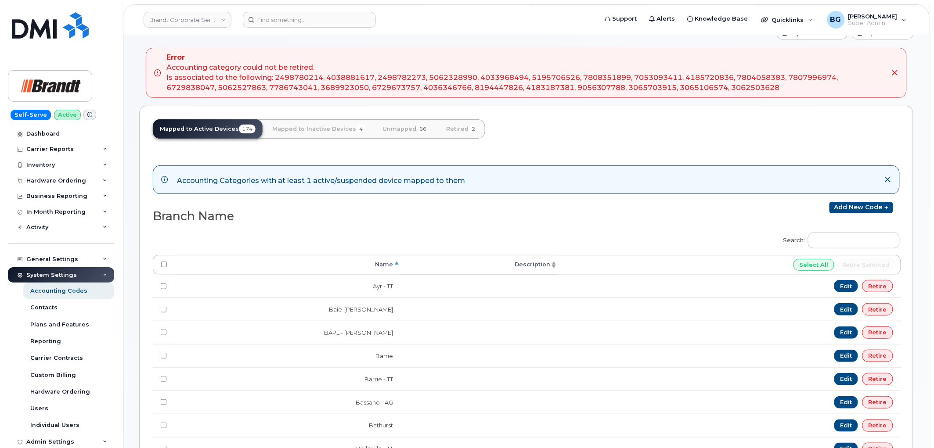
click at [404, 78] on div "Error Accounting category could not be retired. Is associated to the following:…" at bounding box center [525, 73] width 718 height 40
copy div "2498782273"
click at [463, 77] on div "Error Accounting category could not be retired. Is associated to the following:…" at bounding box center [525, 73] width 718 height 40
click at [464, 78] on div "Error Accounting category could not be retired. Is associated to the following:…" at bounding box center [525, 73] width 718 height 40
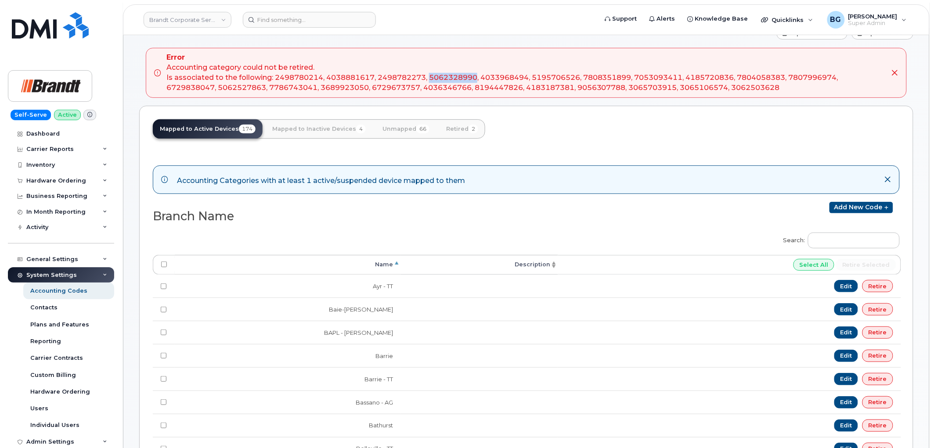
copy div "5062328990"
click at [514, 77] on div "Error Accounting category could not be retired. Is associated to the following:…" at bounding box center [525, 73] width 718 height 40
copy div "4033968494"
click at [560, 82] on div "Error Accounting category could not be retired. Is associated to the following:…" at bounding box center [525, 73] width 718 height 40
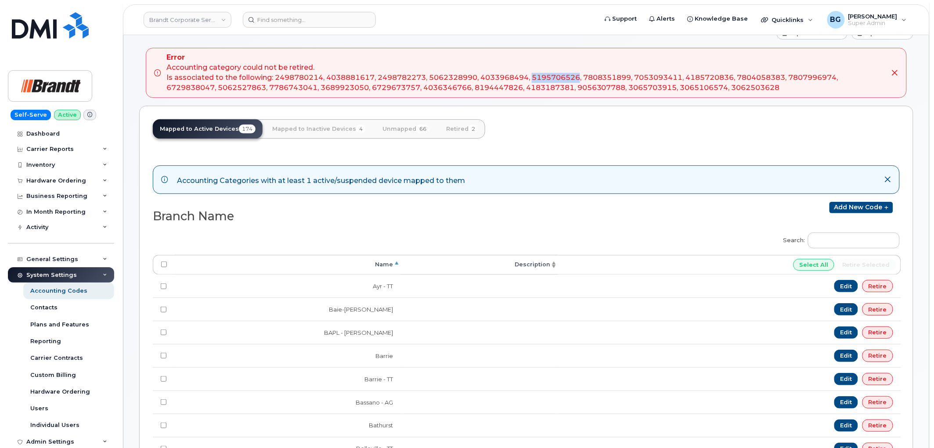
click at [560, 82] on div "Error Accounting category could not be retired. Is associated to the following:…" at bounding box center [525, 73] width 718 height 40
copy div "5195706526"
click at [614, 77] on div "Error Accounting category could not be retired. Is associated to the following:…" at bounding box center [525, 73] width 718 height 40
copy div "7808351899"
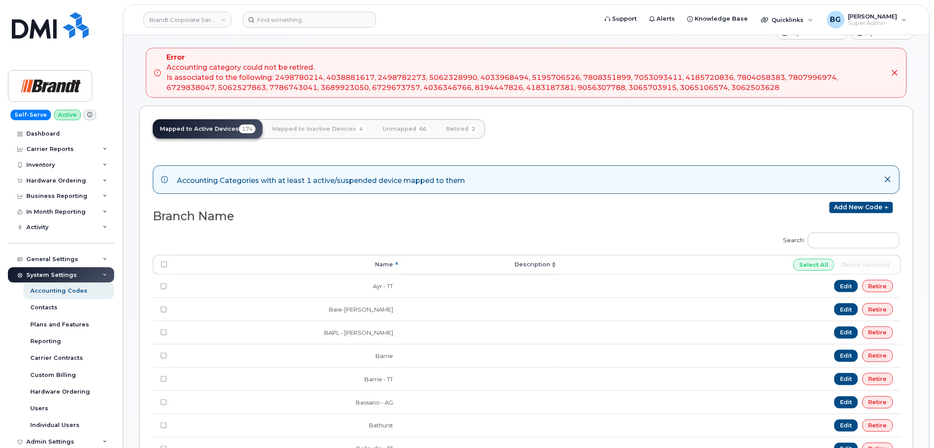
click at [651, 79] on div "Error Accounting category could not be retired. Is associated to the following:…" at bounding box center [525, 73] width 718 height 40
click at [652, 79] on div "Error Accounting category could not be retired. Is associated to the following:…" at bounding box center [525, 73] width 718 height 40
copy div "7053093411"
click at [712, 77] on div "Error Accounting category could not be retired. Is associated to the following:…" at bounding box center [525, 73] width 718 height 40
click at [713, 79] on div "Error Accounting category could not be retired. Is associated to the following:…" at bounding box center [525, 73] width 718 height 40
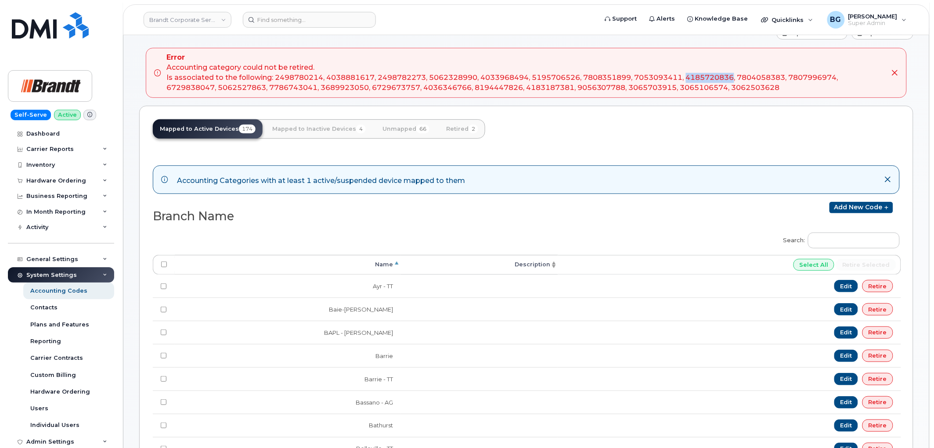
copy div "4185720836"
click at [769, 77] on div "Error Accounting category could not be retired. Is associated to the following:…" at bounding box center [525, 73] width 718 height 40
drag, startPoint x: 769, startPoint y: 77, endPoint x: 769, endPoint y: 81, distance: 4.4
click at [769, 81] on div "Error Accounting category could not be retired. Is associated to the following:…" at bounding box center [525, 73] width 718 height 40
copy div "7804058383"
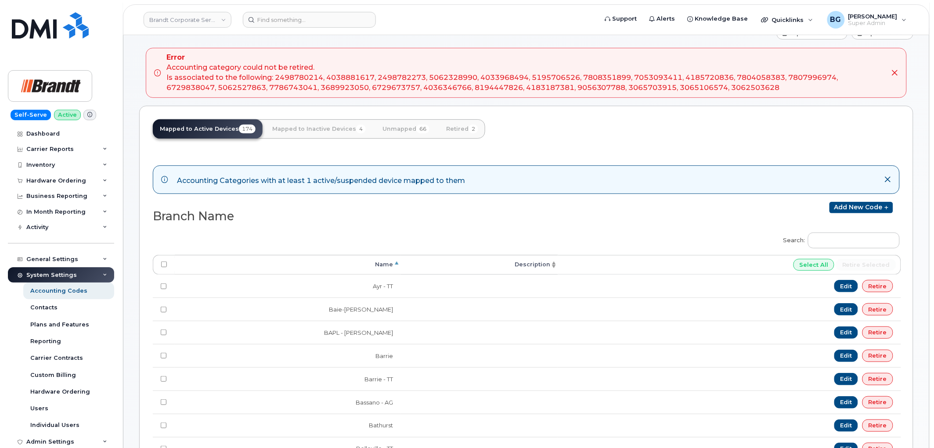
click at [825, 77] on div "Error Accounting category could not be retired. Is associated to the following:…" at bounding box center [525, 73] width 718 height 40
click at [179, 84] on div "Error Accounting category could not be retired. Is associated to the following:…" at bounding box center [525, 73] width 718 height 40
click at [246, 88] on div "Error Accounting category could not be retired. Is associated to the following:…" at bounding box center [525, 73] width 718 height 40
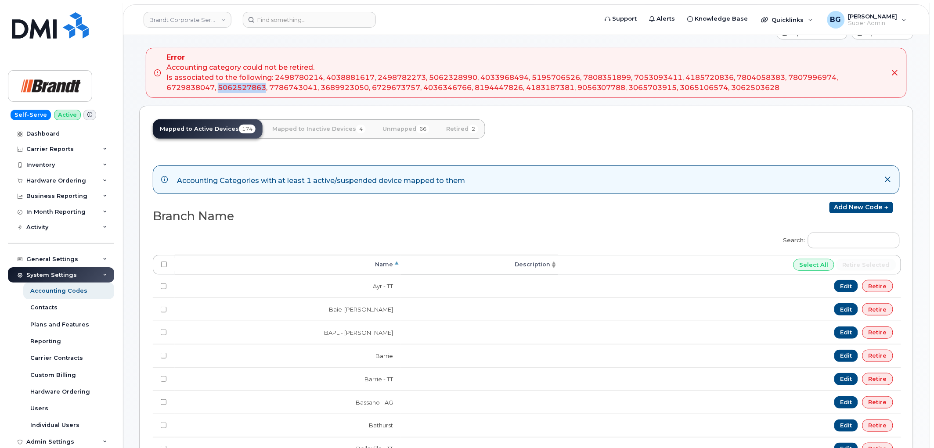
click at [246, 88] on div "Error Accounting category could not be retired. Is associated to the following:…" at bounding box center [525, 73] width 718 height 40
click at [291, 88] on div "Error Accounting category could not be retired. Is associated to the following:…" at bounding box center [525, 73] width 718 height 40
click at [349, 86] on div "Error Accounting category could not be retired. Is associated to the following:…" at bounding box center [525, 73] width 718 height 40
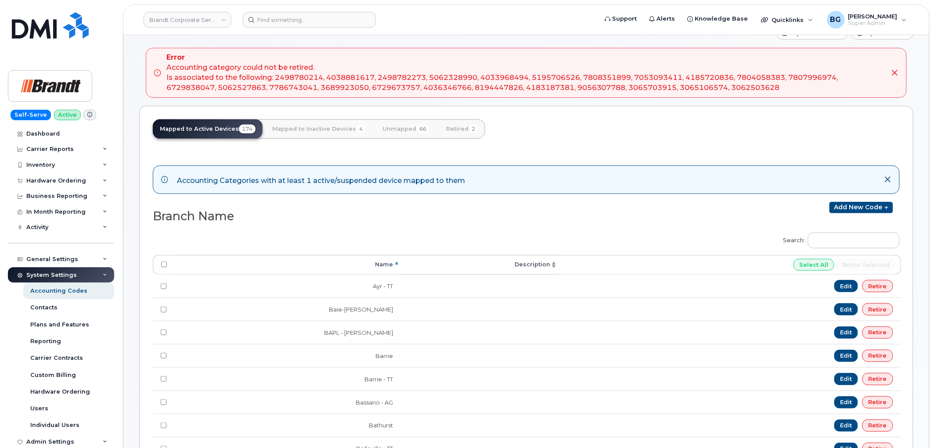
click at [385, 88] on div "Error Accounting category could not be retired. Is associated to the following:…" at bounding box center [525, 73] width 718 height 40
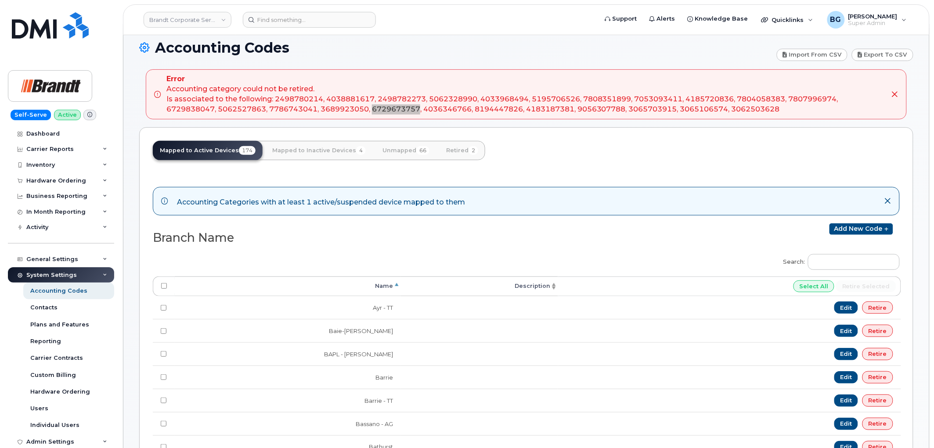
scroll to position [0, 0]
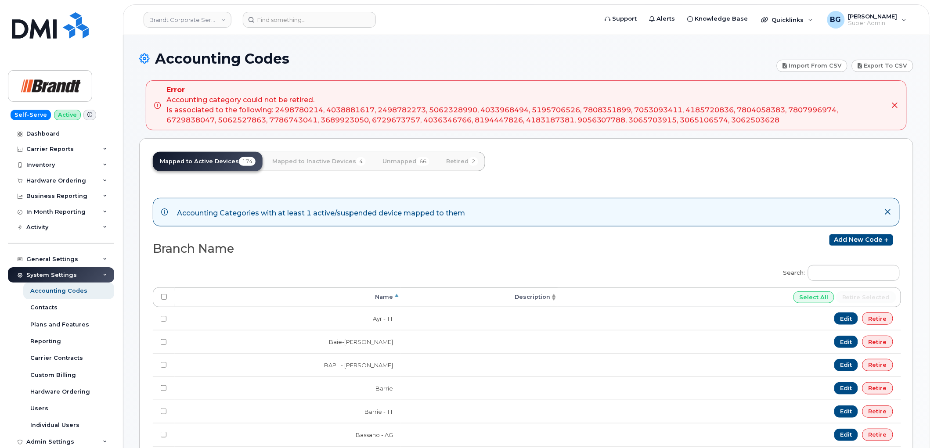
click at [458, 122] on div "Error Accounting category could not be retired. Is associated to the following:…" at bounding box center [525, 105] width 718 height 40
click at [459, 122] on div "Error Accounting category could not be retired. Is associated to the following:…" at bounding box center [525, 105] width 718 height 40
click at [506, 121] on div "Error Accounting category could not be retired. Is associated to the following:…" at bounding box center [525, 105] width 718 height 40
click at [565, 119] on div "Error Accounting category could not be retired. Is associated to the following:…" at bounding box center [525, 105] width 718 height 40
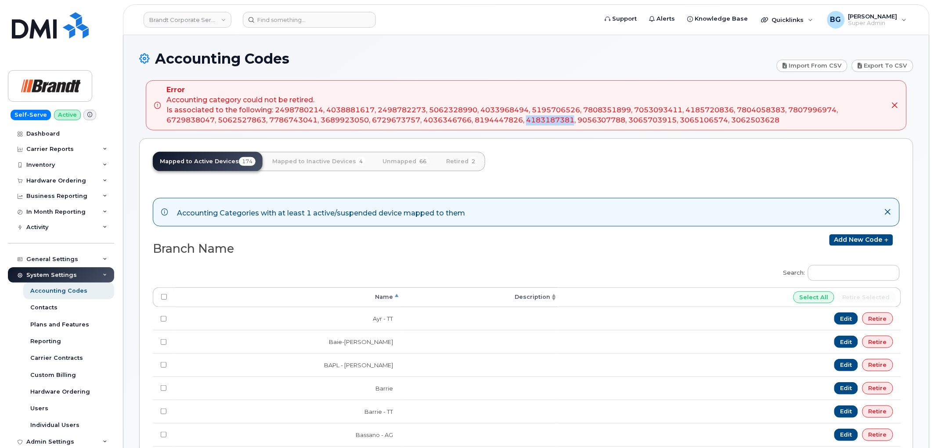
click at [565, 119] on div "Error Accounting category could not be retired. Is associated to the following:…" at bounding box center [525, 105] width 718 height 40
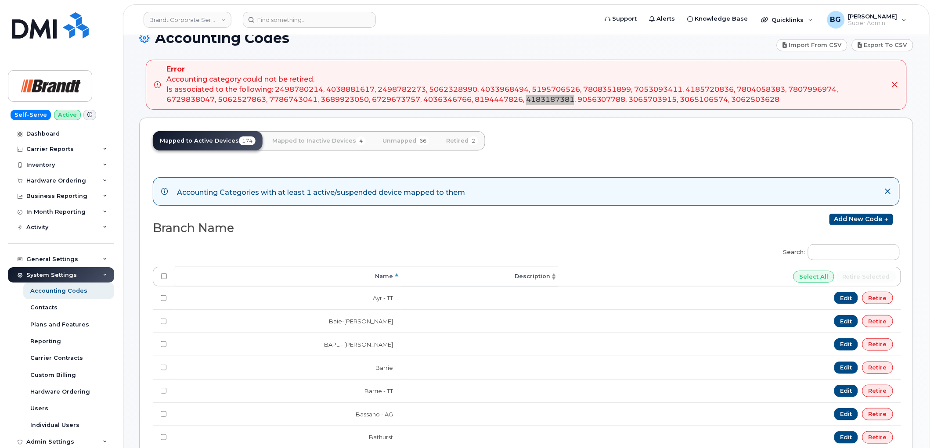
scroll to position [32, 0]
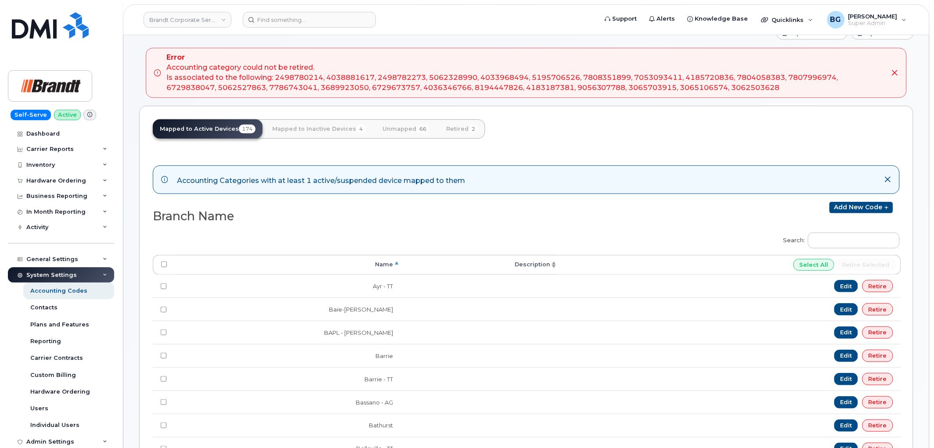
click at [599, 89] on div "Error Accounting category could not be retired. Is associated to the following:…" at bounding box center [525, 73] width 718 height 40
click at [669, 85] on div "Error Accounting category could not be retired. Is associated to the following:…" at bounding box center [525, 73] width 718 height 40
click at [715, 88] on div "Error Accounting category could not be retired. Is associated to the following:…" at bounding box center [525, 73] width 718 height 40
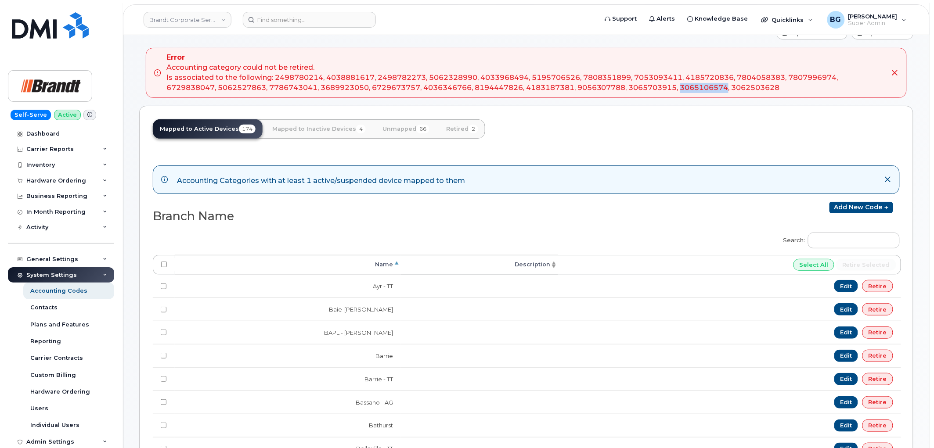
click at [715, 88] on div "Error Accounting category could not be retired. Is associated to the following:…" at bounding box center [525, 73] width 718 height 40
click at [766, 86] on div "Error Accounting category could not be retired. Is associated to the following:…" at bounding box center [525, 73] width 718 height 40
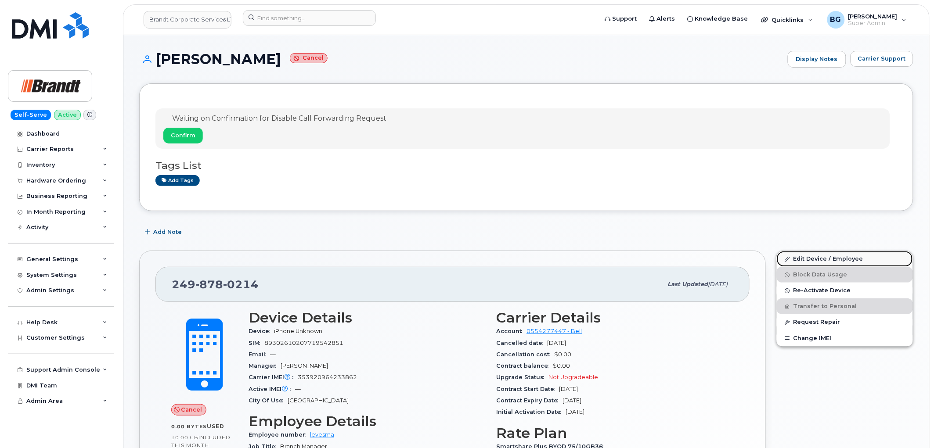
click at [808, 257] on link "Edit Device / Employee" at bounding box center [845, 259] width 136 height 16
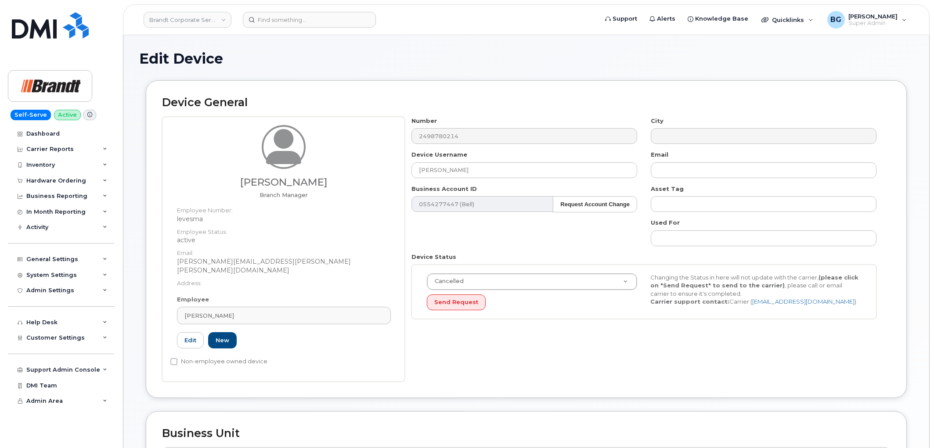
select select "34499224"
select select "34499245"
select select "35155013"
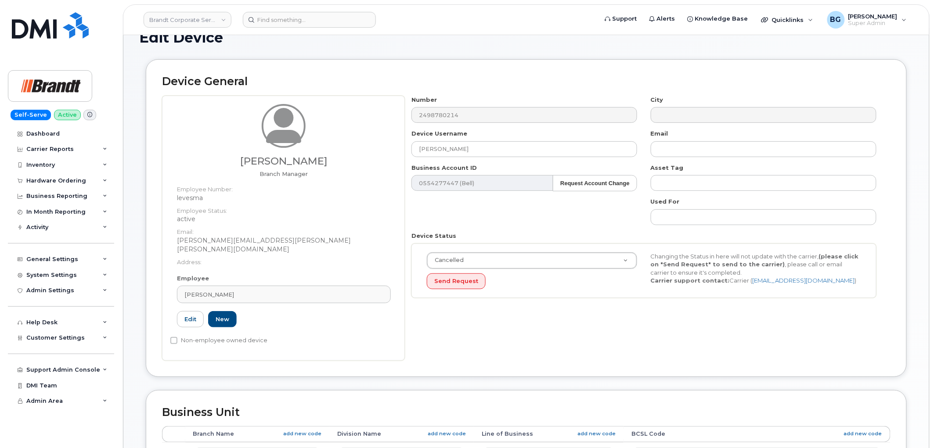
scroll to position [61, 0]
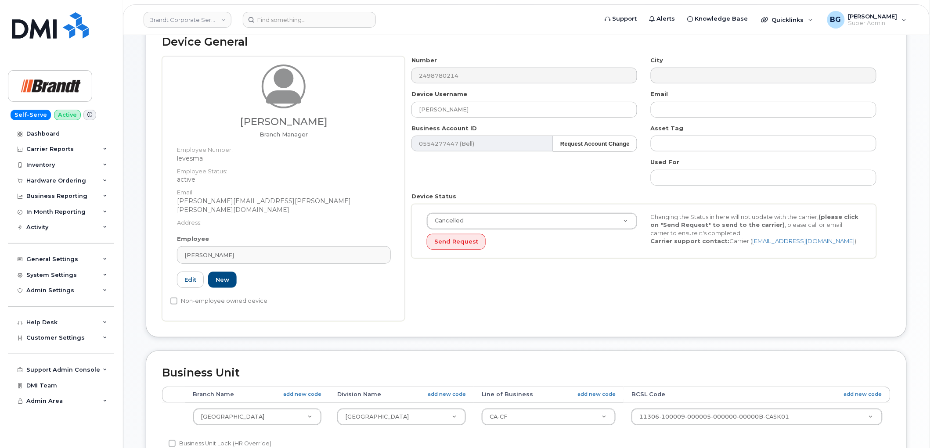
click at [501, 440] on div "Business Unit Accounting Categories Rules Branch Name add new code Division Nam…" at bounding box center [526, 426] width 774 height 151
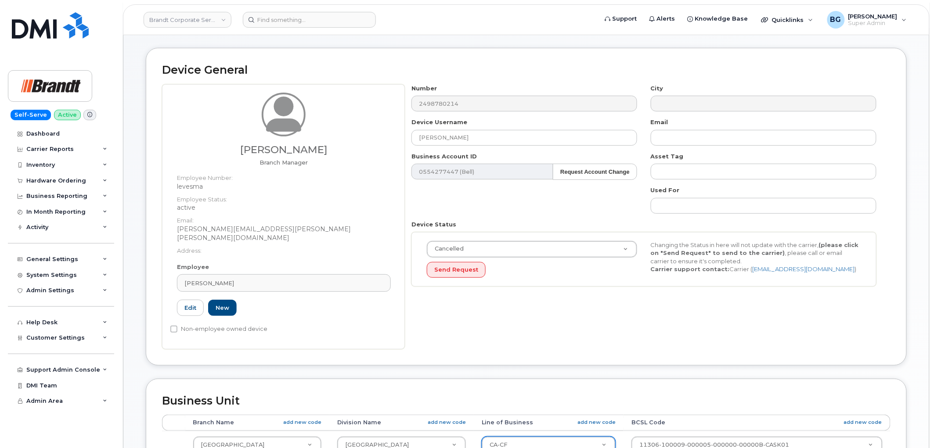
drag, startPoint x: 501, startPoint y: 439, endPoint x: 507, endPoint y: 441, distance: 5.7
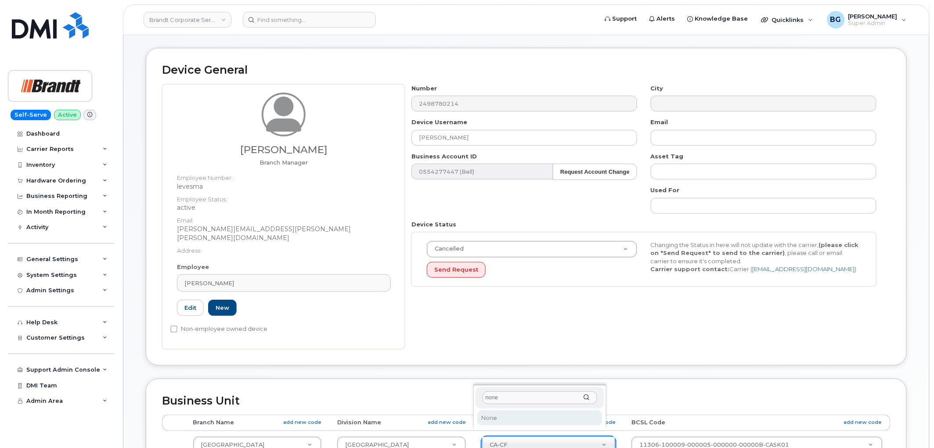
type input "none"
select select "34499155"
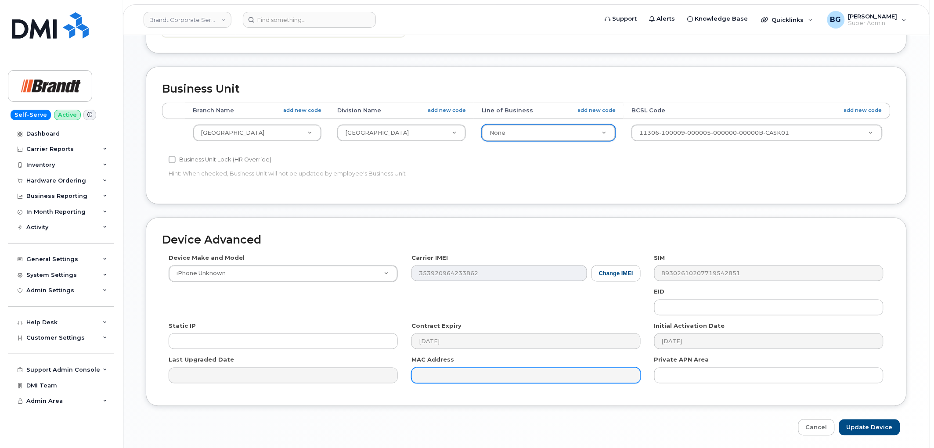
scroll to position [368, 0]
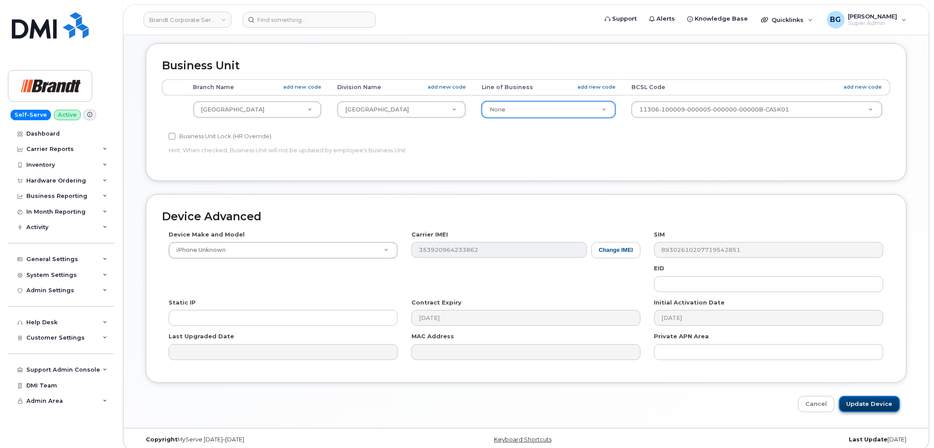
click at [866, 398] on input "Update Device" at bounding box center [869, 404] width 61 height 16
type input "Saving..."
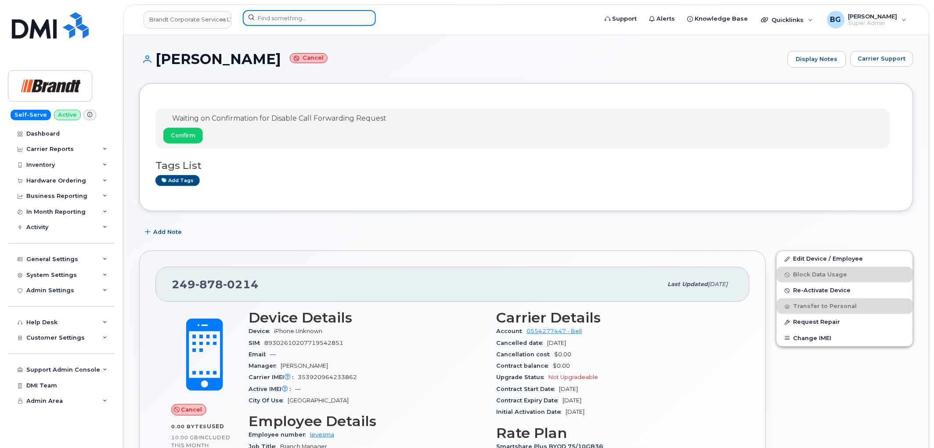
click at [300, 17] on input at bounding box center [309, 18] width 133 height 16
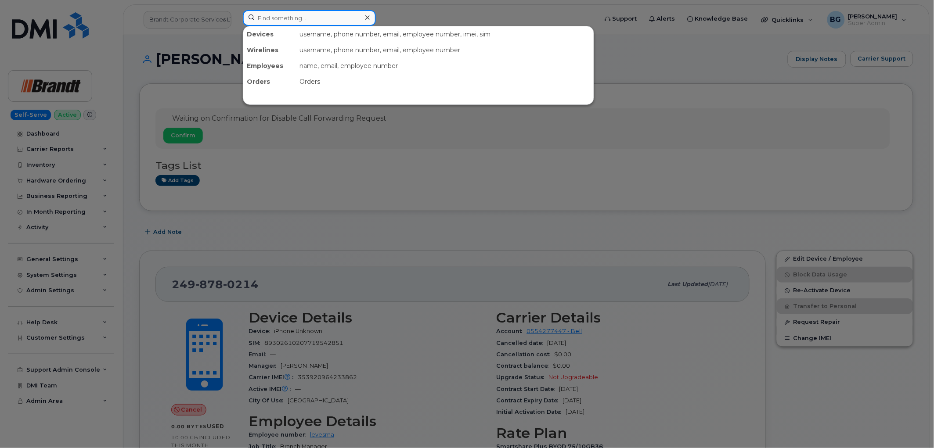
paste input "2498780214"
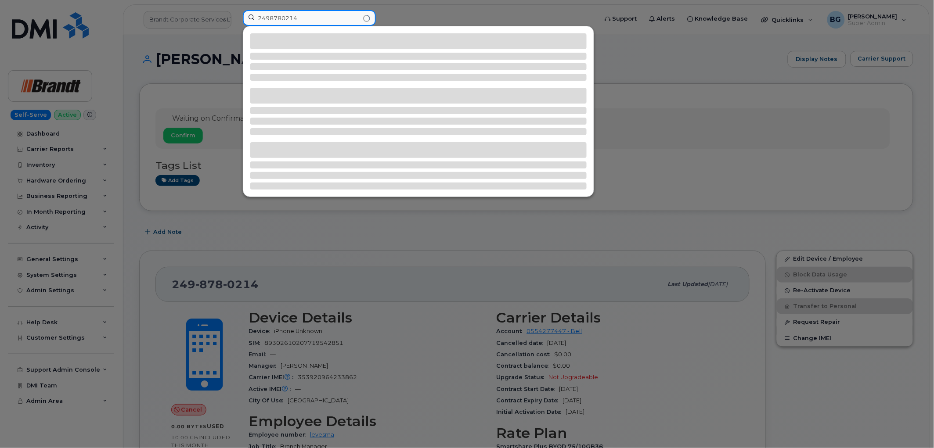
type input "2498780214"
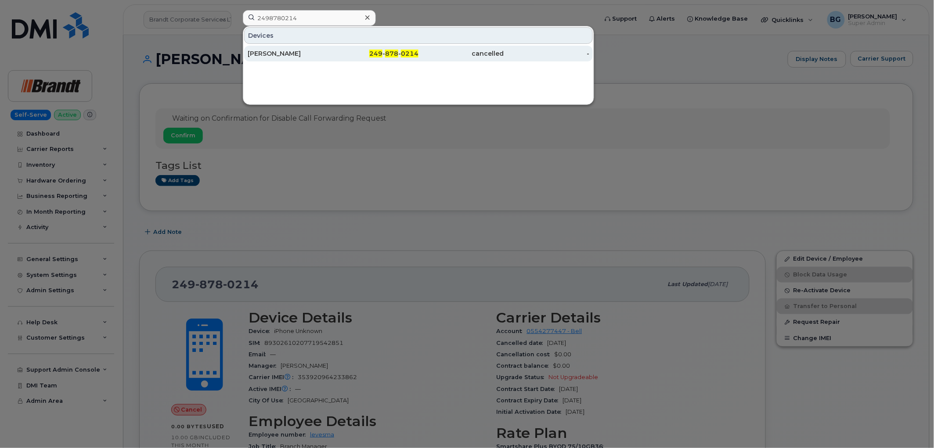
click at [404, 51] on span "0214" at bounding box center [410, 54] width 18 height 8
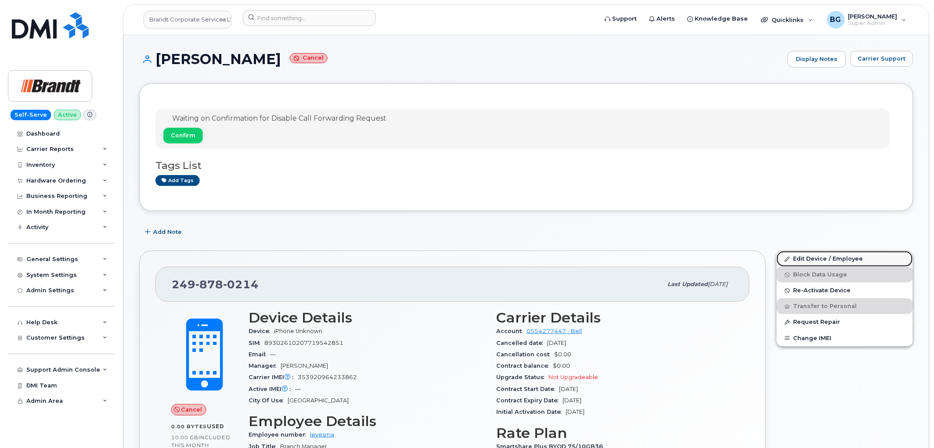
click at [808, 257] on link "Edit Device / Employee" at bounding box center [845, 259] width 136 height 16
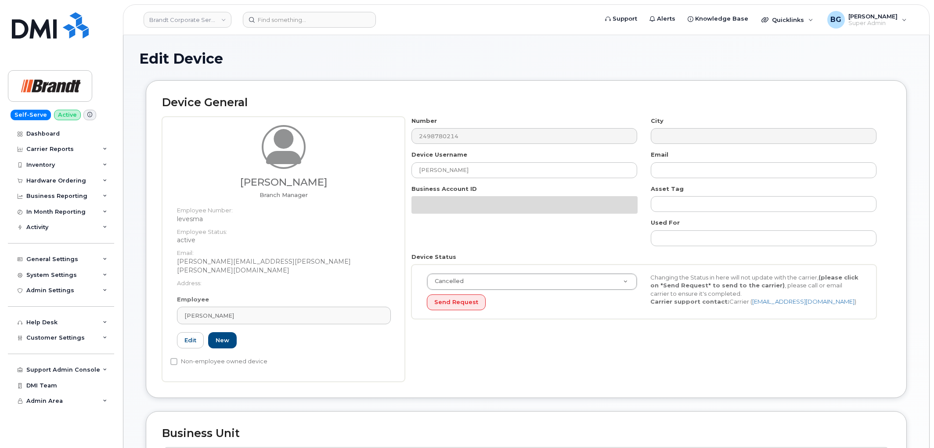
select select "34499224"
select select "34499155"
select select "35155013"
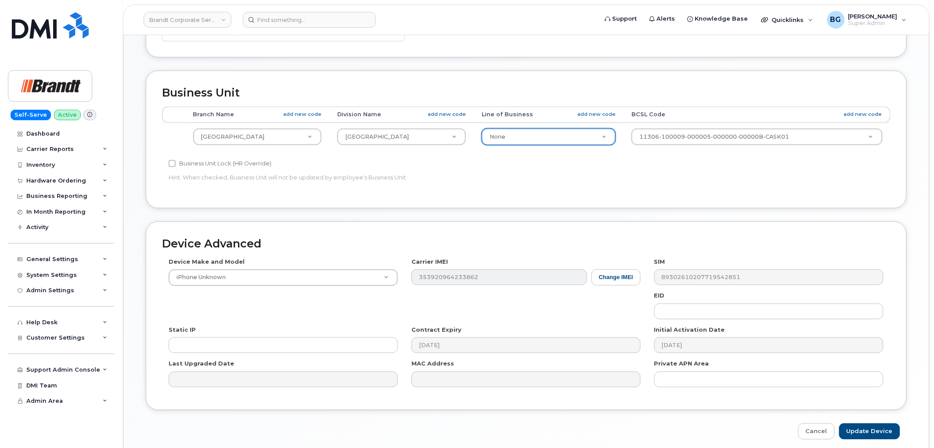
scroll to position [368, 0]
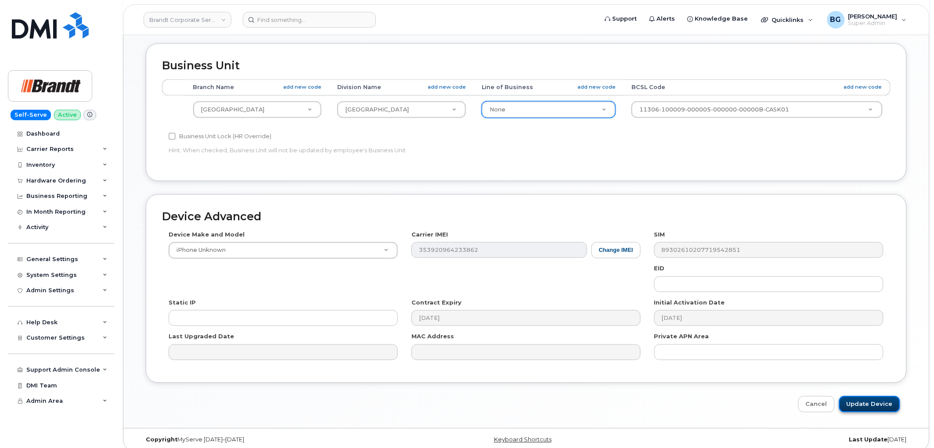
click at [864, 396] on input "Update Device" at bounding box center [869, 404] width 61 height 16
type input "Saving..."
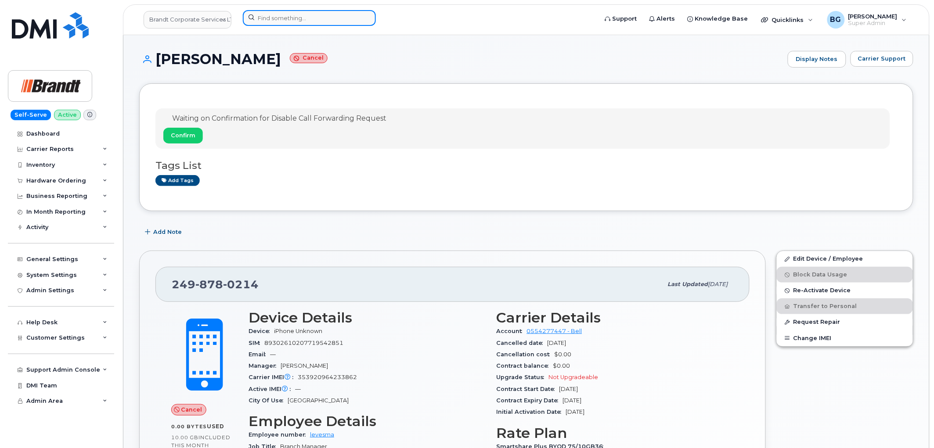
click at [290, 12] on input at bounding box center [309, 18] width 133 height 16
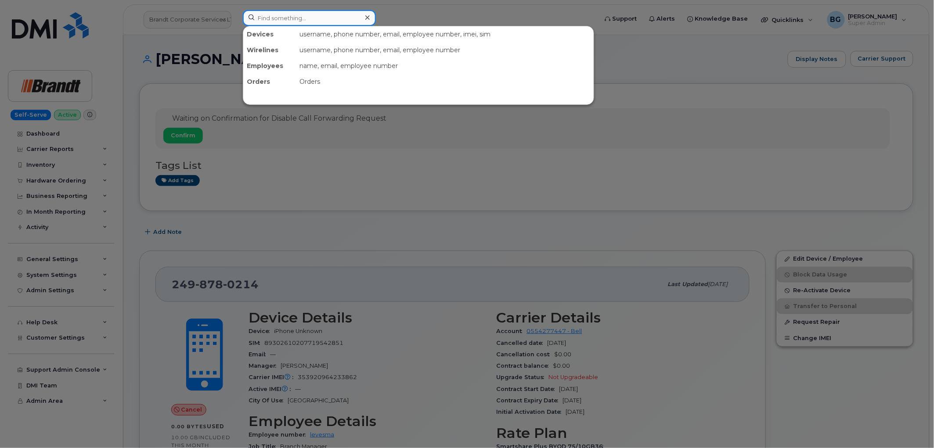
paste input "4038881617"
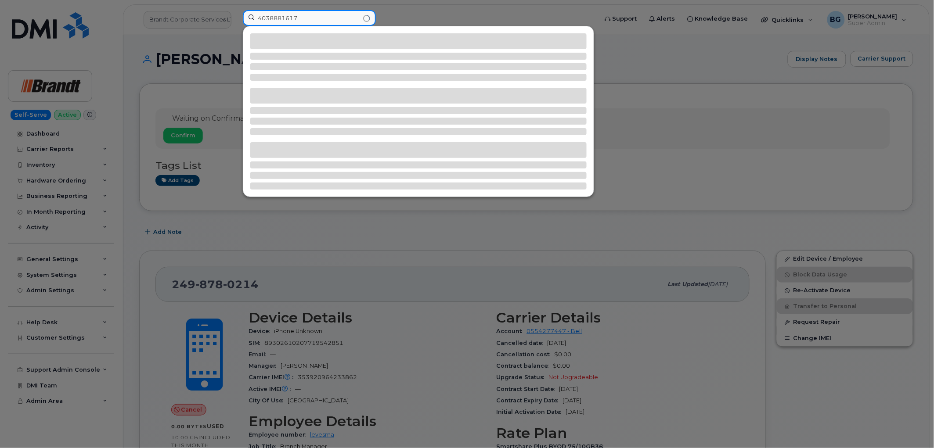
type input "4038881617"
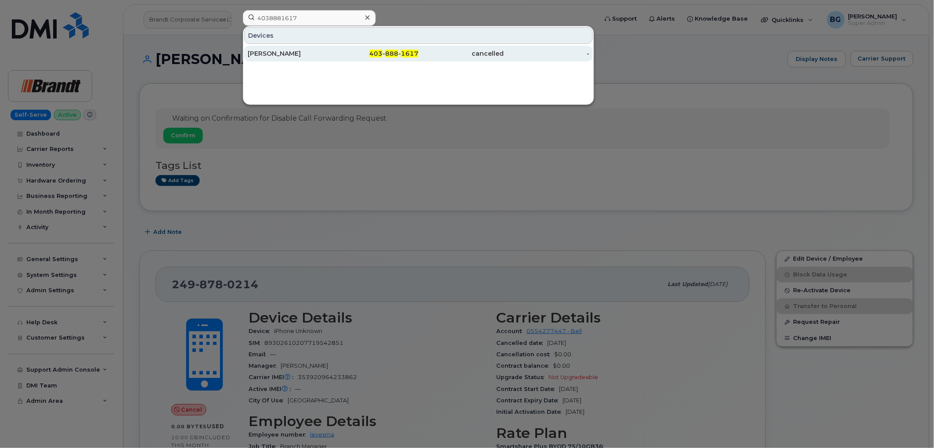
click at [377, 54] on span "403" at bounding box center [375, 54] width 13 height 8
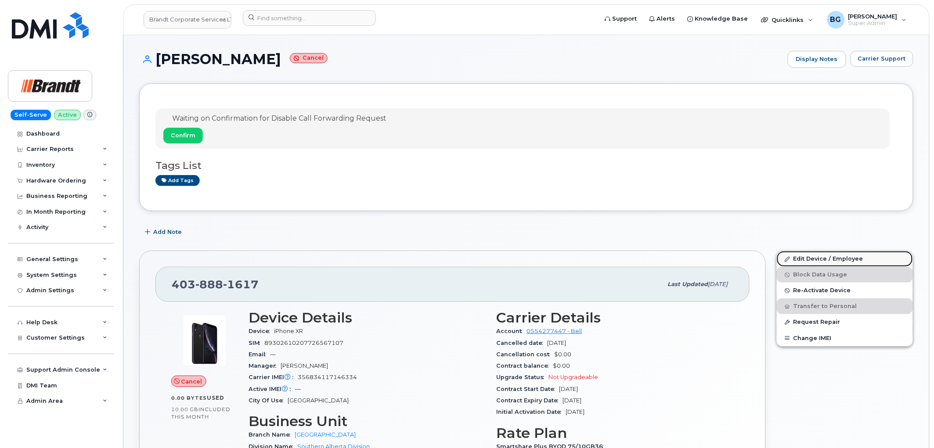
click at [820, 256] on link "Edit Device / Employee" at bounding box center [845, 259] width 136 height 16
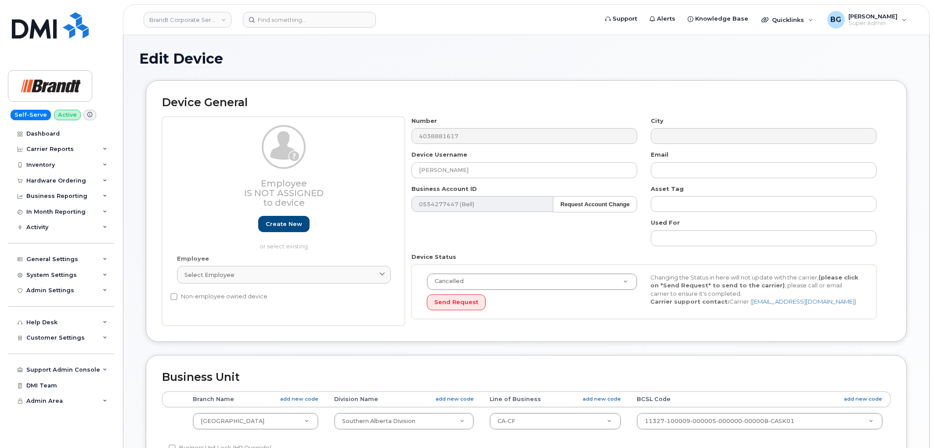
select select "34499226"
select select "34499245"
select select "35155014"
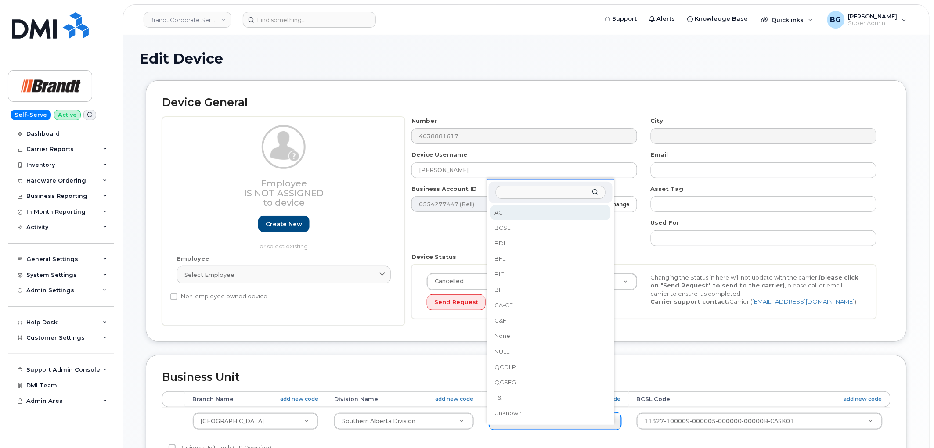
click at [524, 194] on input "text" at bounding box center [551, 192] width 110 height 13
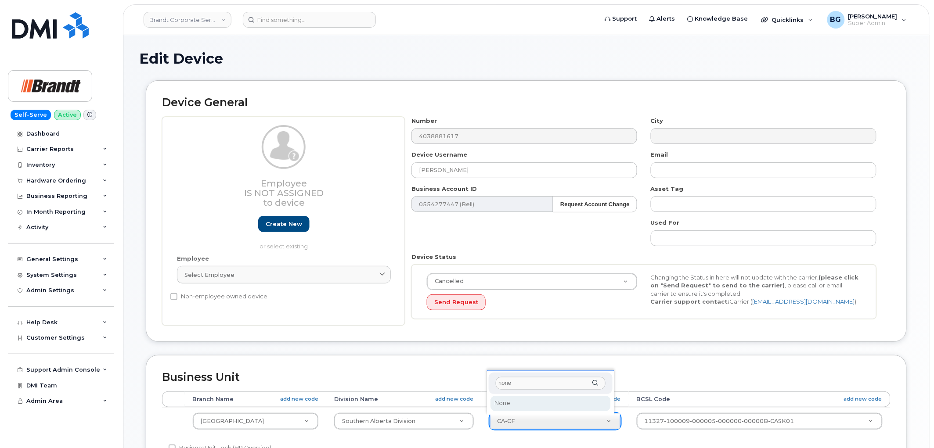
type input "none"
select select "34499155"
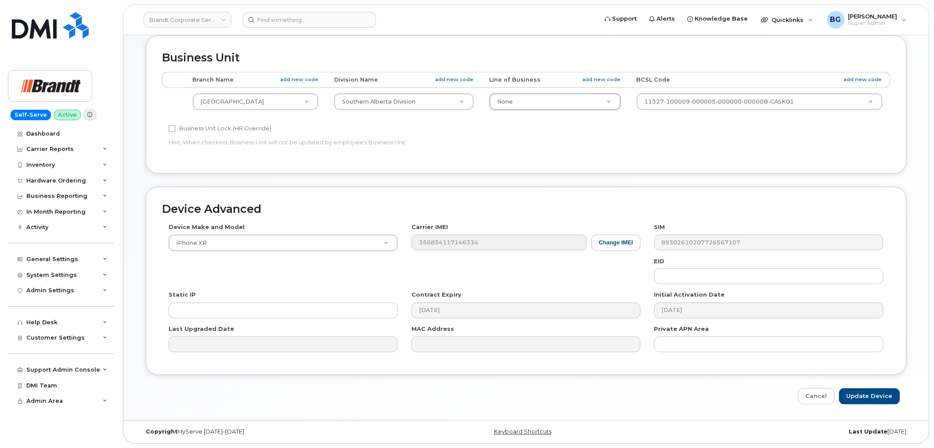
scroll to position [321, 0]
click at [868, 395] on input "Update Device" at bounding box center [869, 396] width 61 height 16
type input "Saving..."
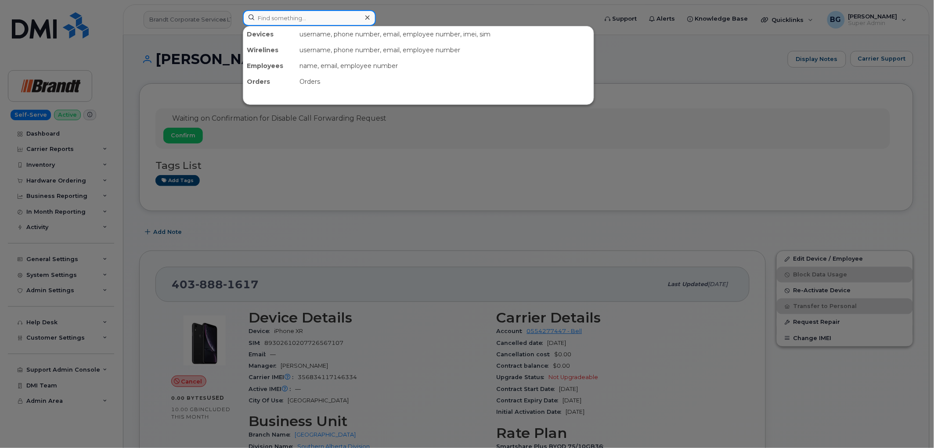
click at [296, 20] on input at bounding box center [309, 18] width 133 height 16
paste input "2498782273"
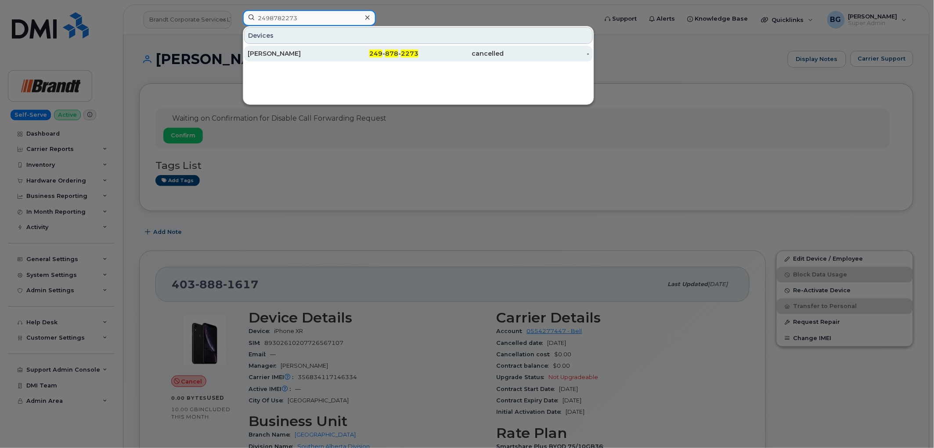
type input "2498782273"
click at [382, 51] on span "249" at bounding box center [375, 54] width 13 height 8
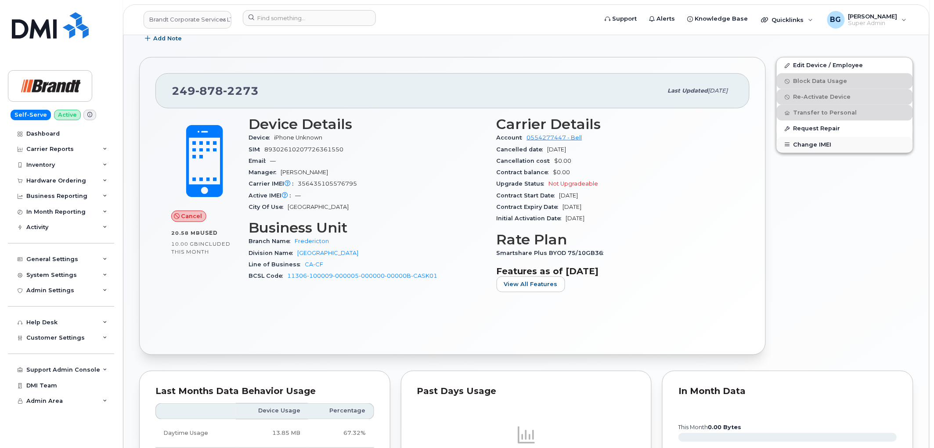
scroll to position [130, 0]
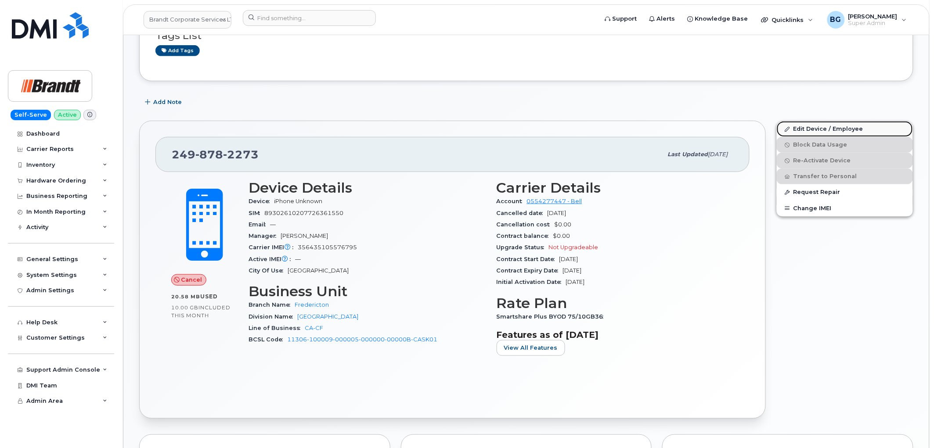
click at [802, 128] on link "Edit Device / Employee" at bounding box center [845, 129] width 136 height 16
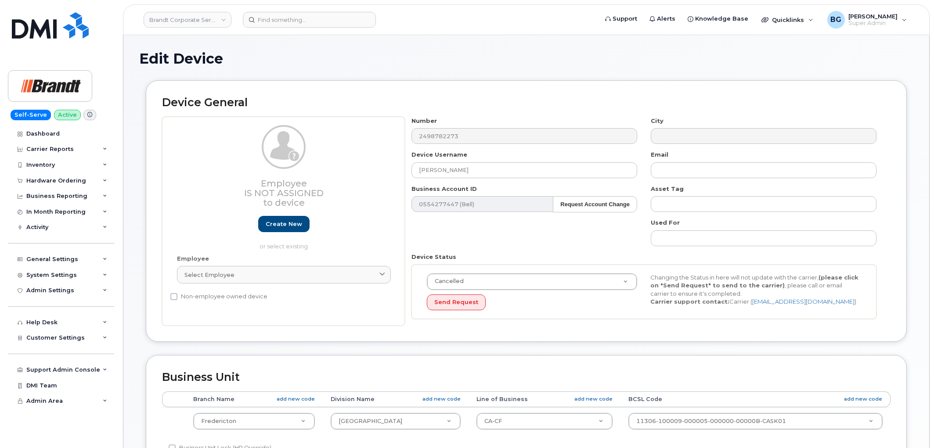
select select "34499224"
select select "34499245"
select select "35155013"
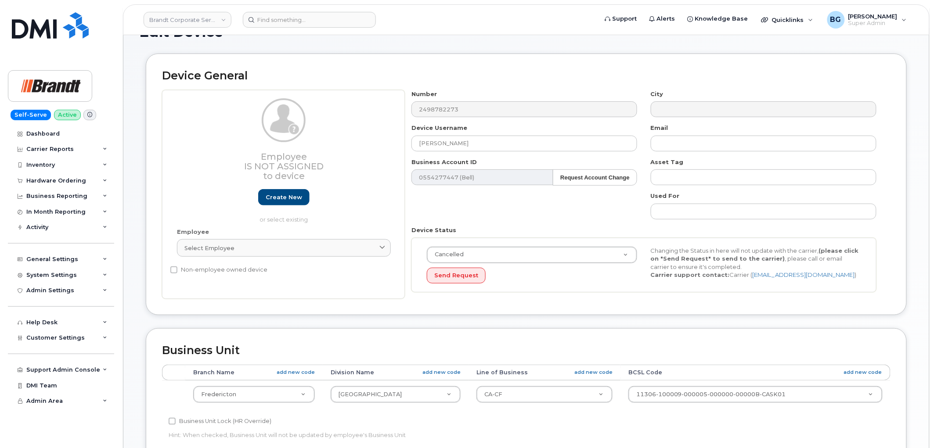
scroll to position [130, 0]
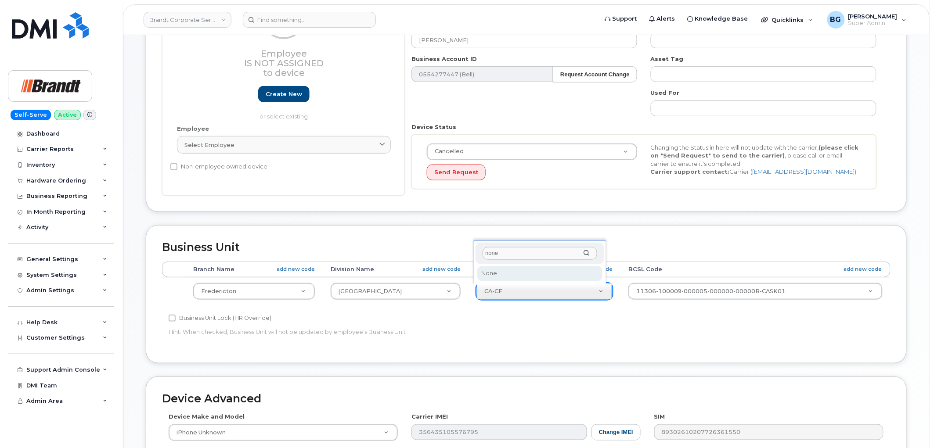
type input "none"
select select "34499155"
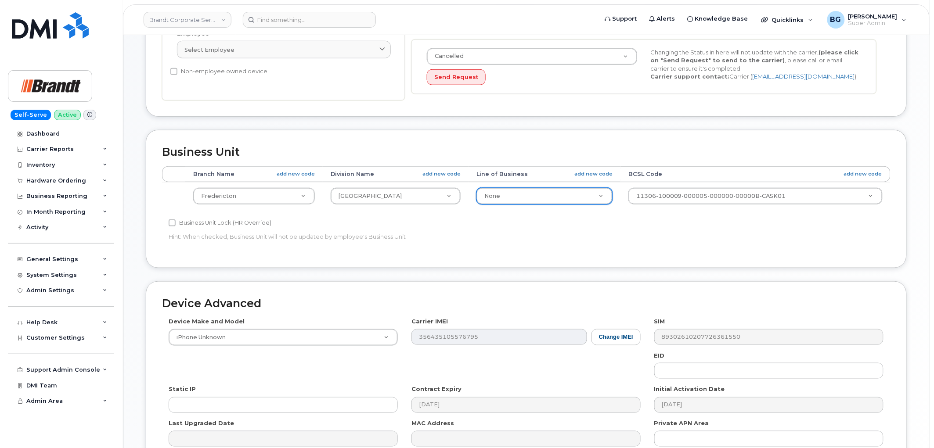
scroll to position [321, 0]
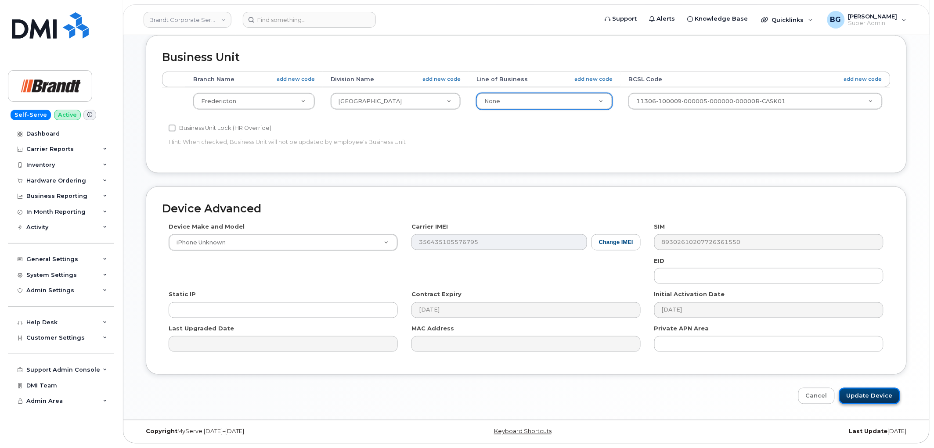
click at [874, 397] on input "Update Device" at bounding box center [869, 396] width 61 height 16
type input "Saving..."
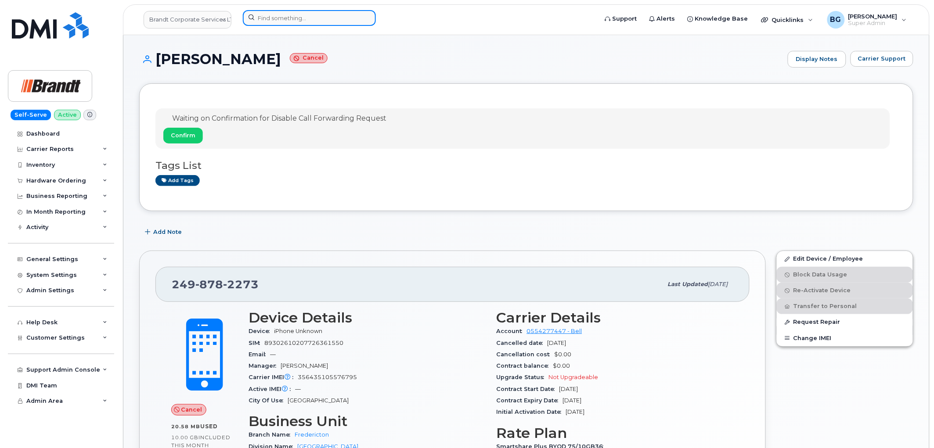
click at [283, 20] on input at bounding box center [309, 18] width 133 height 16
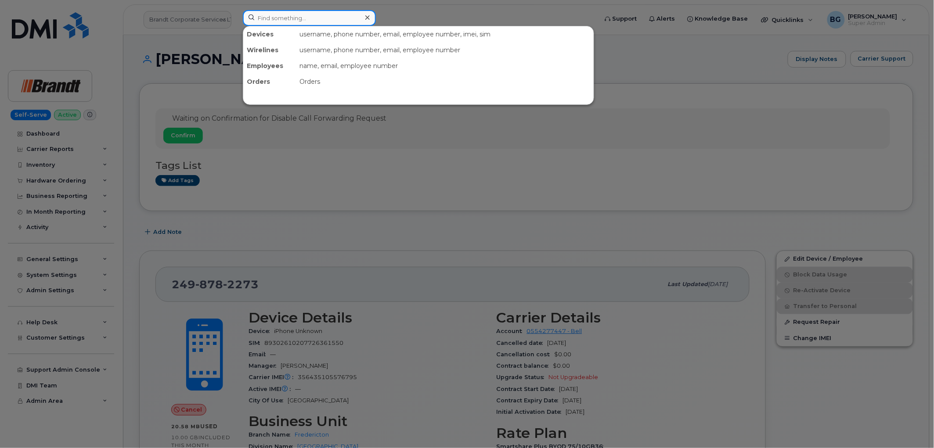
paste input "5062328990"
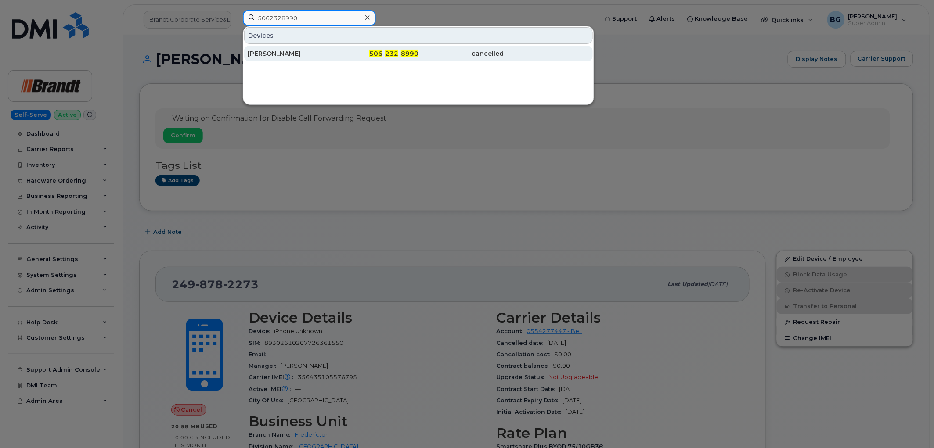
type input "5062328990"
click at [397, 51] on span "232" at bounding box center [391, 54] width 13 height 8
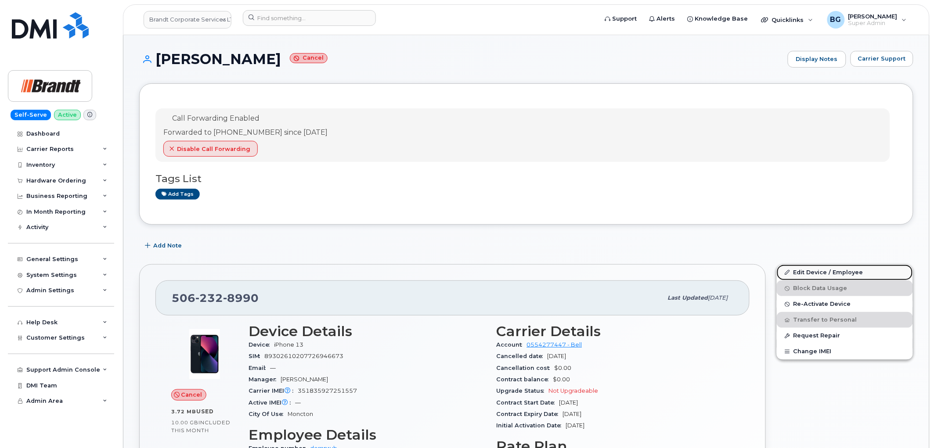
click at [805, 271] on link "Edit Device / Employee" at bounding box center [845, 273] width 136 height 16
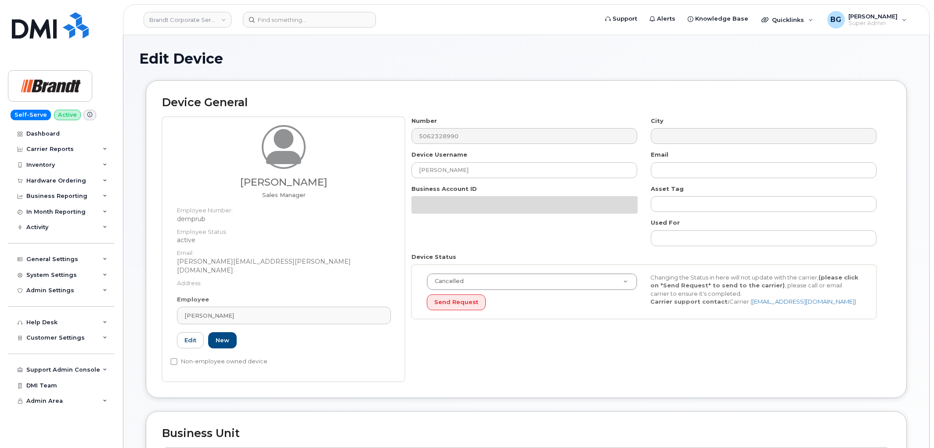
select select "34499232"
select select "34499245"
select select "35155013"
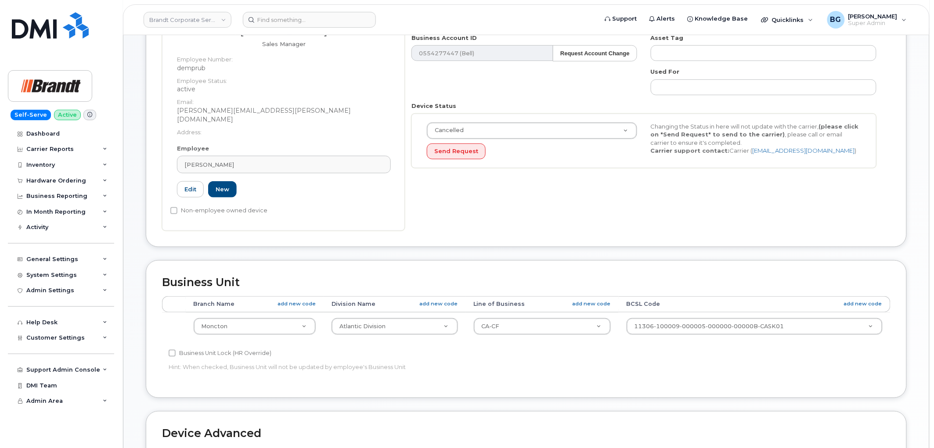
scroll to position [162, 0]
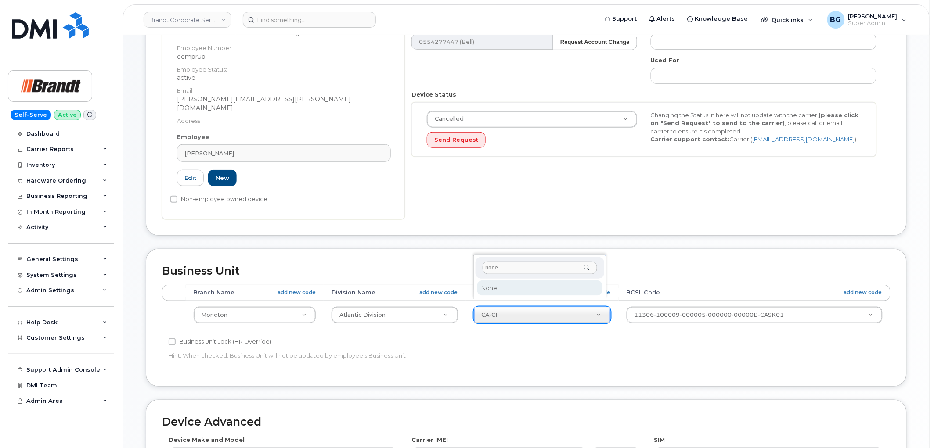
type input "none"
select select "34499155"
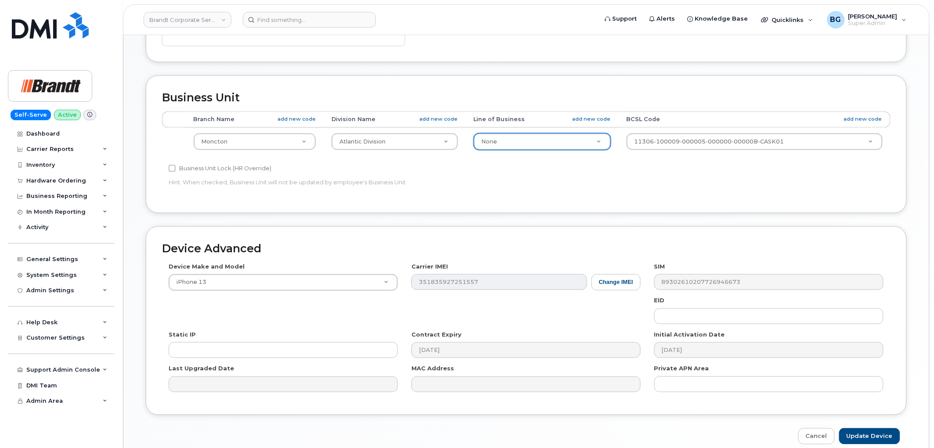
scroll to position [335, 0]
click at [865, 429] on input "Update Device" at bounding box center [869, 437] width 61 height 16
type input "Saving..."
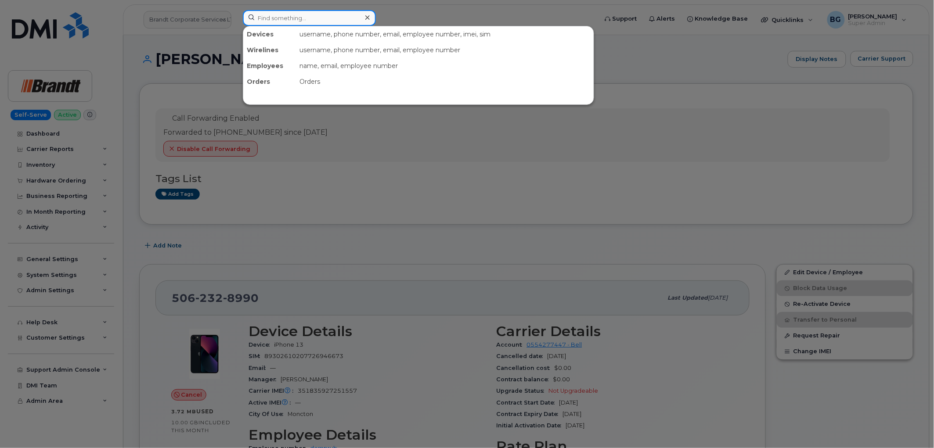
click at [280, 25] on input at bounding box center [309, 18] width 133 height 16
paste input "4033968494"
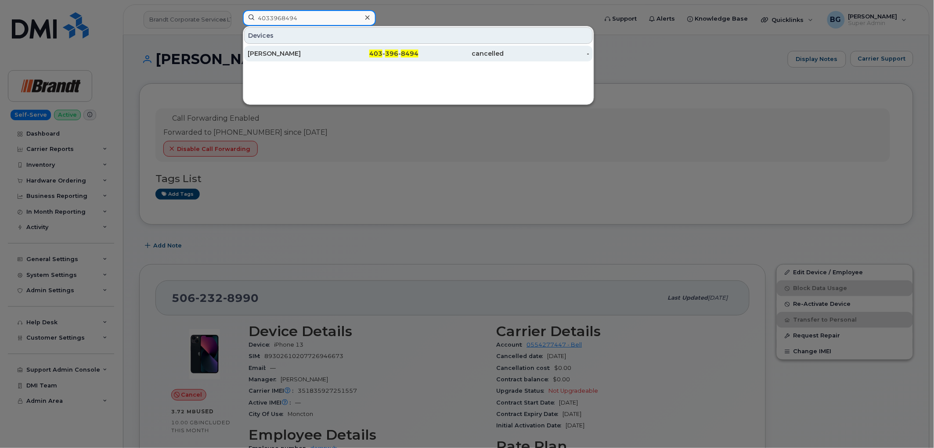
type input "4033968494"
click at [392, 51] on span "396" at bounding box center [391, 54] width 13 height 8
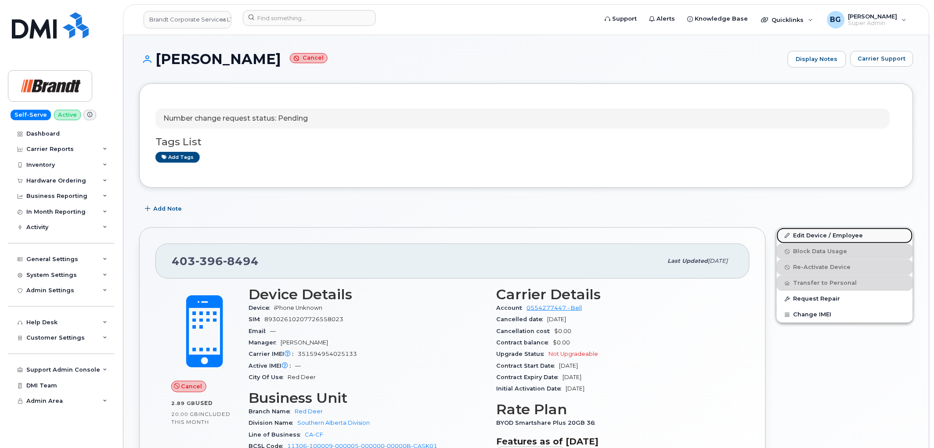
click at [813, 233] on link "Edit Device / Employee" at bounding box center [845, 236] width 136 height 16
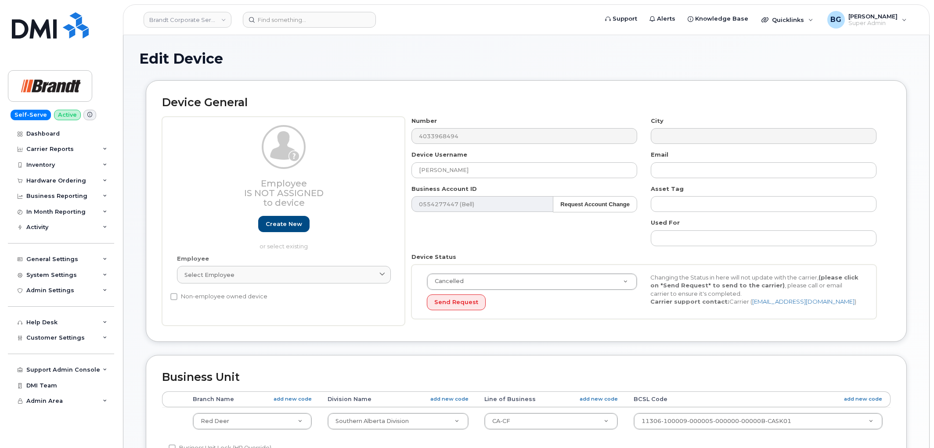
select select "34499226"
select select "34499245"
select select "35155013"
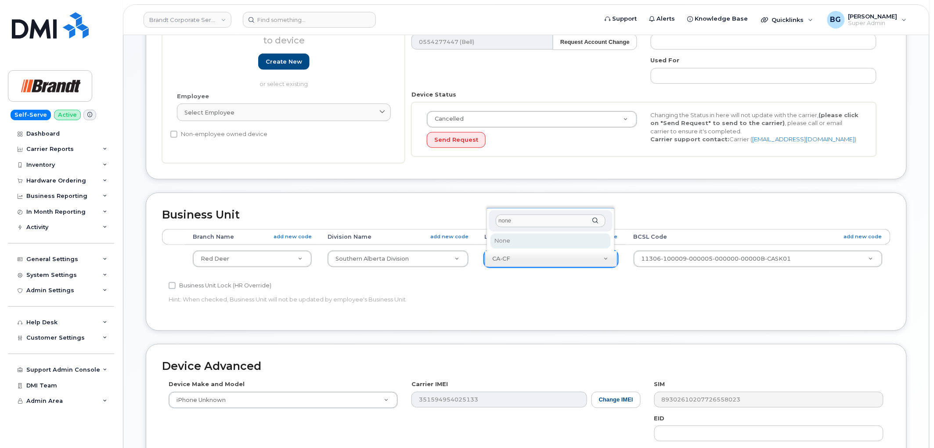
type input "none"
select select "34499155"
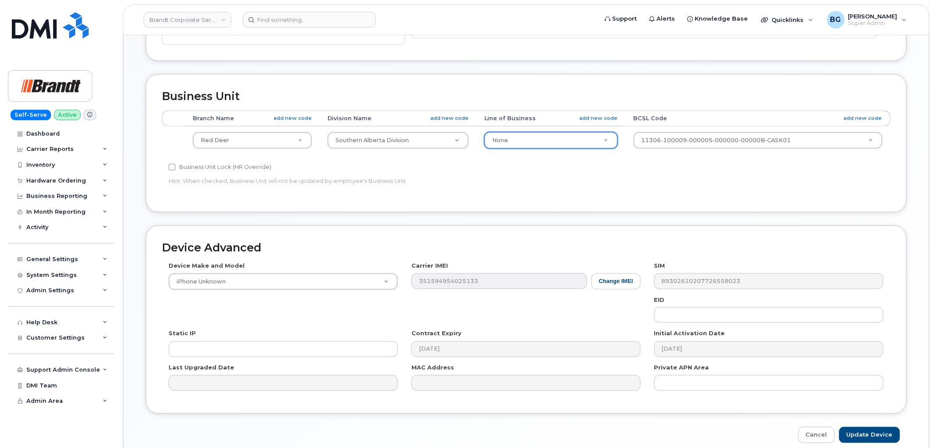
scroll to position [321, 0]
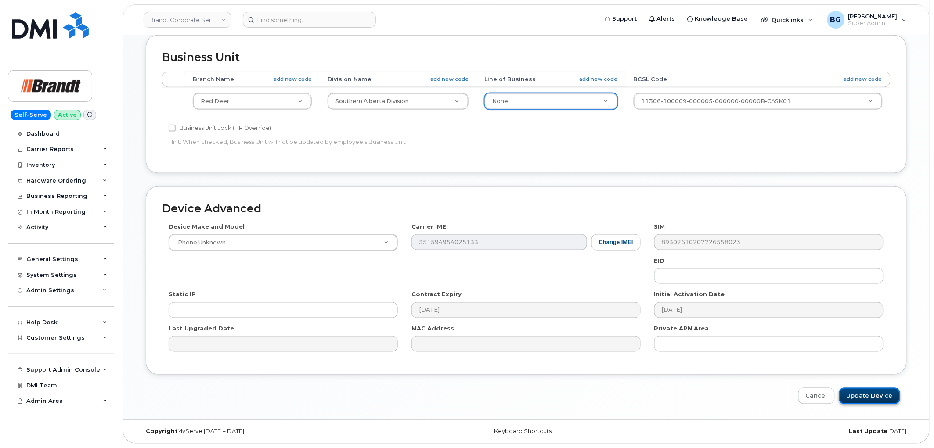
click at [878, 396] on input "Update Device" at bounding box center [869, 396] width 61 height 16
type input "Saving..."
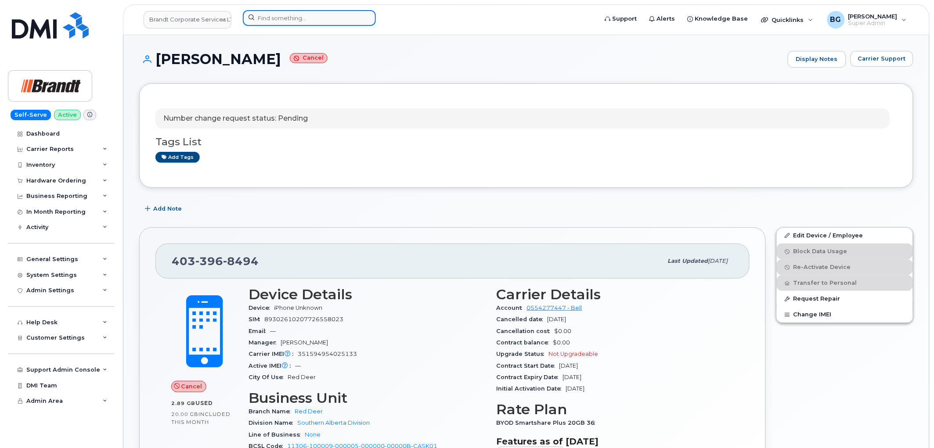
click at [295, 21] on input at bounding box center [309, 18] width 133 height 16
paste input "5195706526"
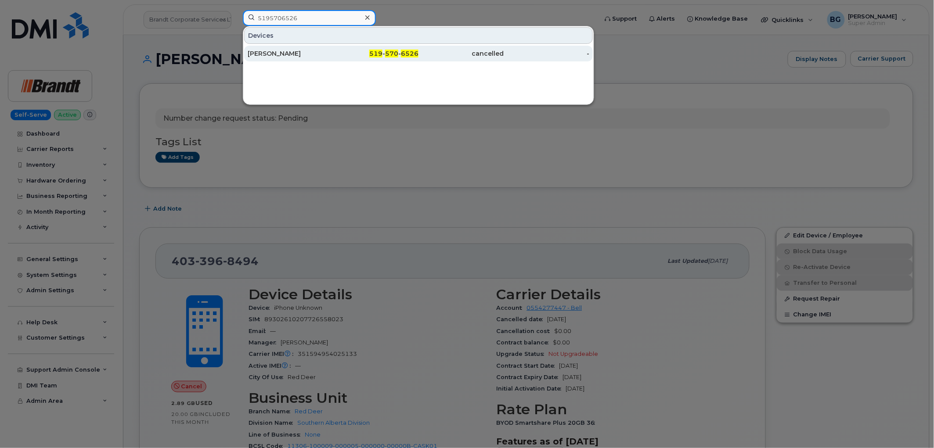
type input "5195706526"
click at [381, 53] on span "519" at bounding box center [375, 54] width 13 height 8
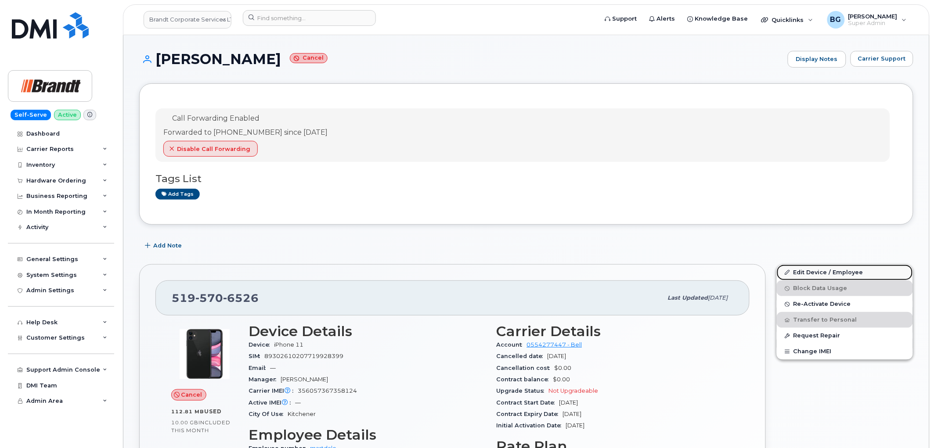
click at [823, 270] on link "Edit Device / Employee" at bounding box center [845, 273] width 136 height 16
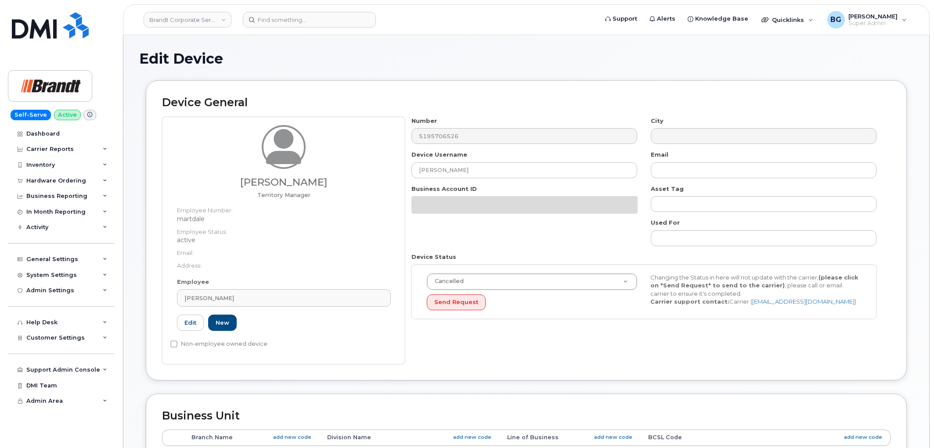
select select "34499233"
select select "34499245"
select select "35155013"
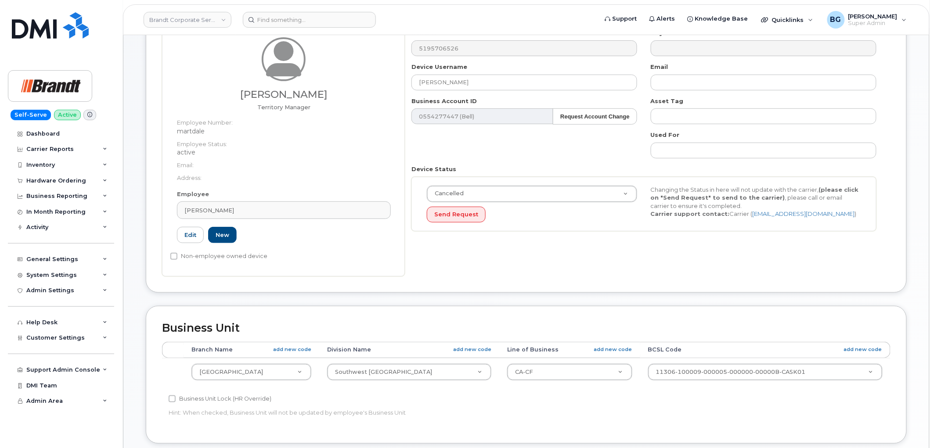
scroll to position [65, 0]
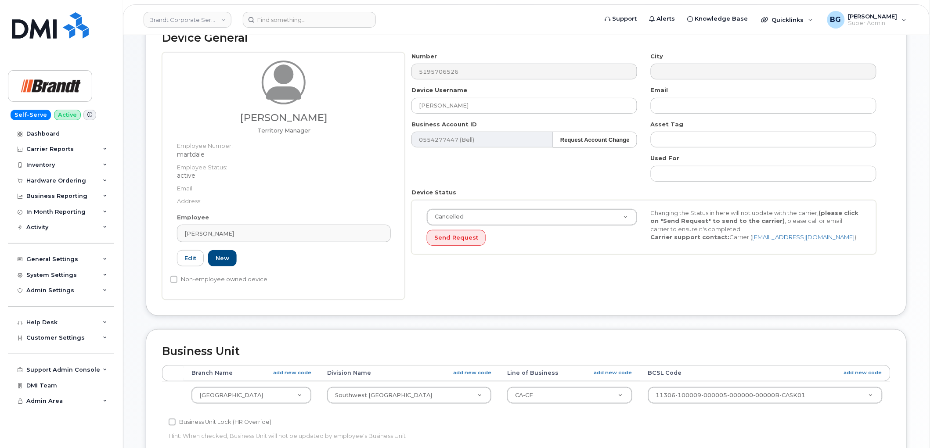
click at [514, 334] on div "Business Unit Accounting Categories Rules Branch Name add new code Division Nam…" at bounding box center [526, 398] width 761 height 138
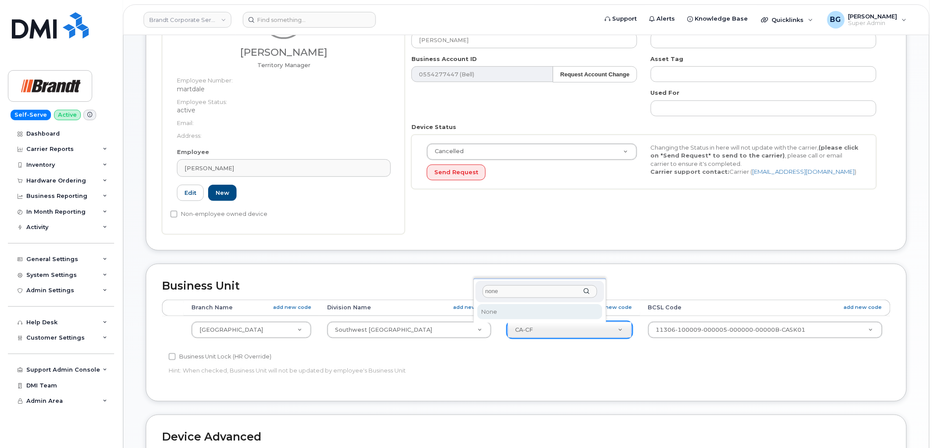
type input "none"
select select "34499155"
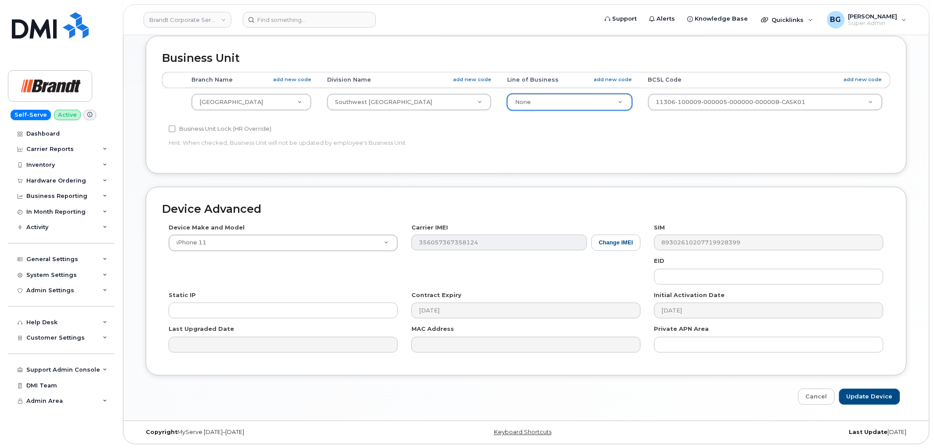
scroll to position [359, 0]
click at [861, 392] on input "Update Device" at bounding box center [869, 396] width 61 height 16
type input "Saving..."
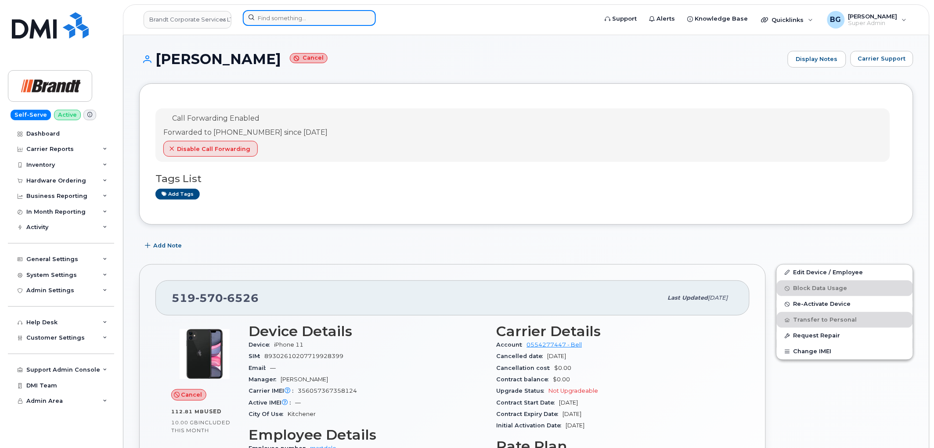
click at [312, 23] on input at bounding box center [309, 18] width 133 height 16
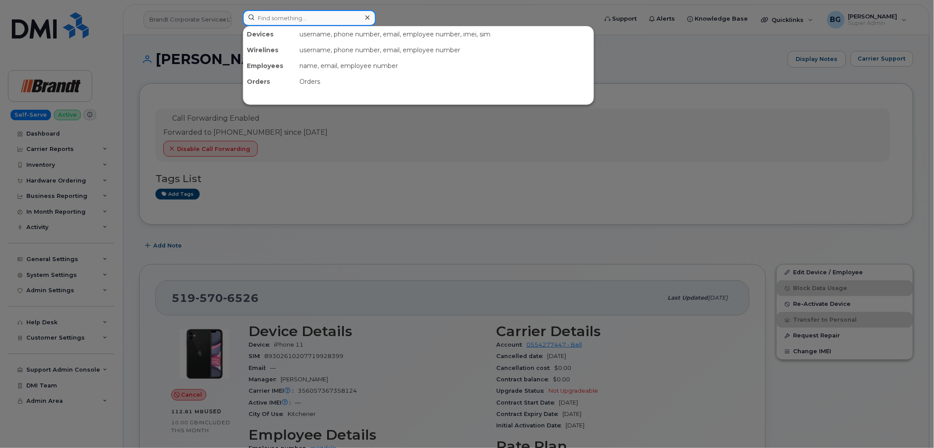
paste input "7808351899"
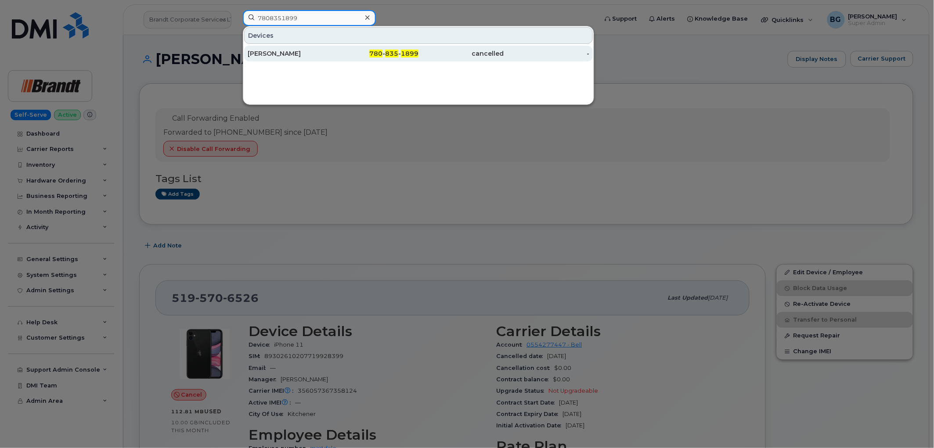
type input "7808351899"
click at [389, 51] on span "835" at bounding box center [391, 54] width 13 height 8
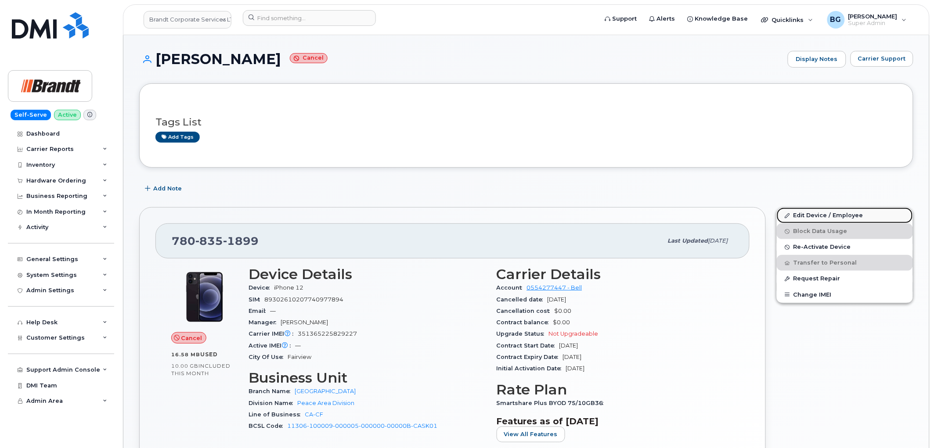
click at [817, 214] on link "Edit Device / Employee" at bounding box center [845, 216] width 136 height 16
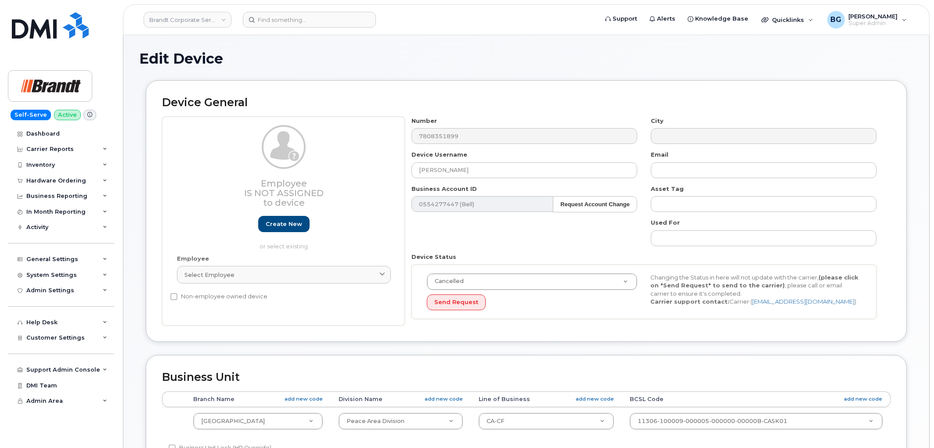
select select "34499223"
select select "34499245"
select select "35155013"
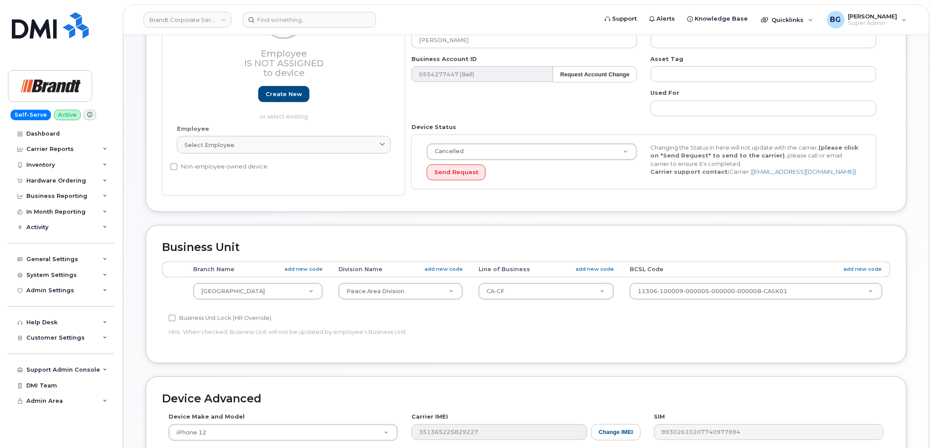
scroll to position [130, 0]
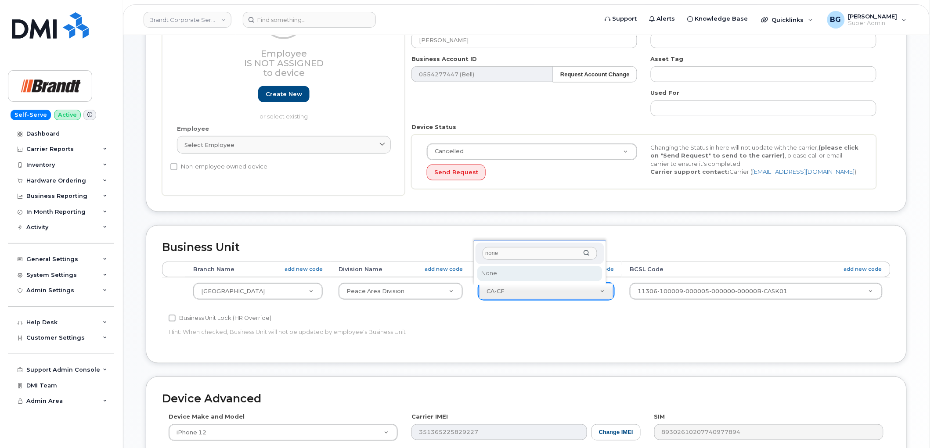
type input "none"
select select "34499155"
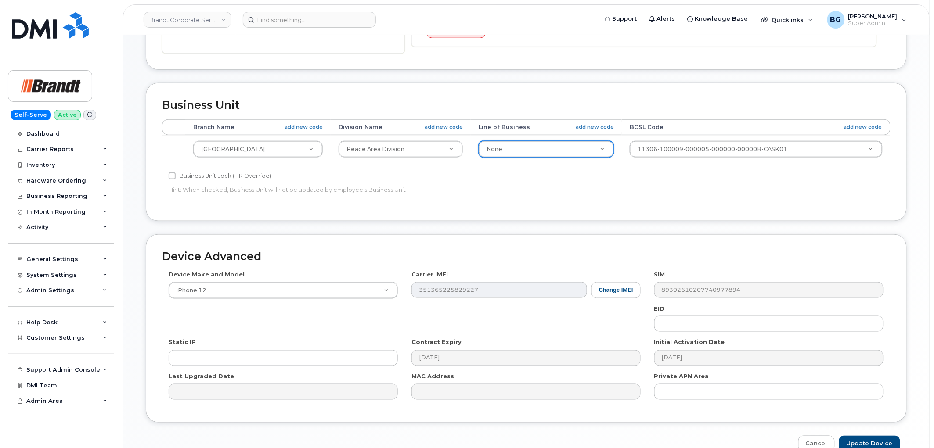
scroll to position [321, 0]
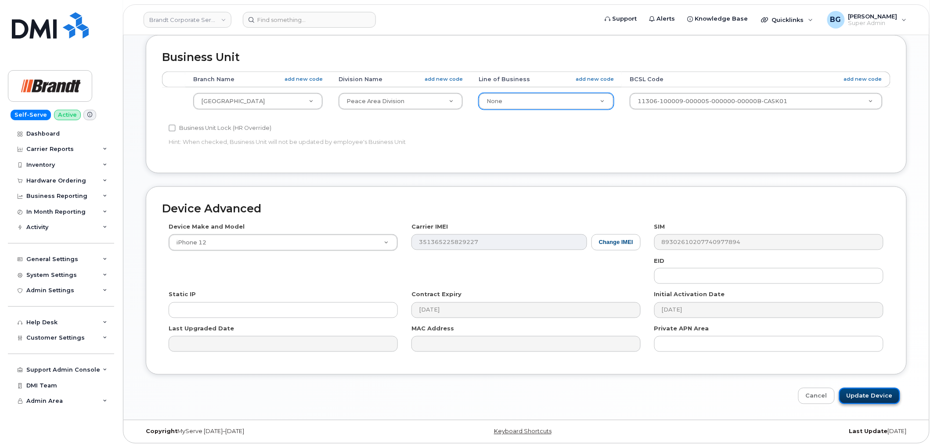
click at [868, 393] on input "Update Device" at bounding box center [869, 396] width 61 height 16
type input "Saving..."
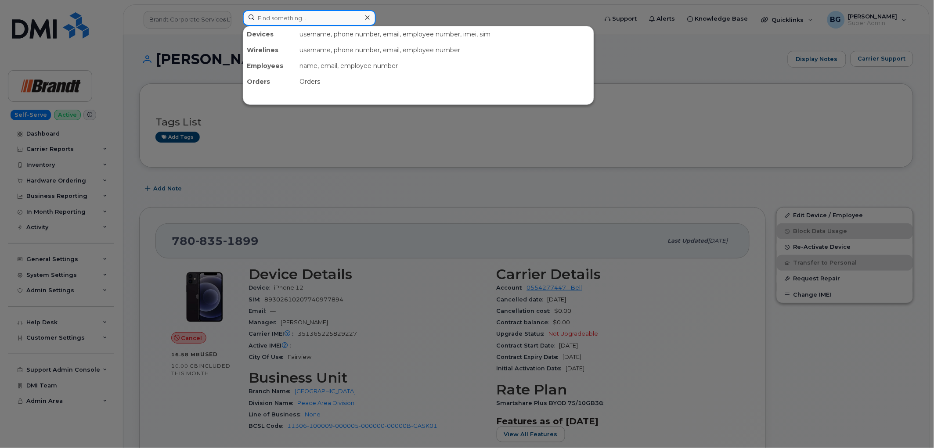
click at [309, 16] on input at bounding box center [309, 18] width 133 height 16
paste input "7053093411"
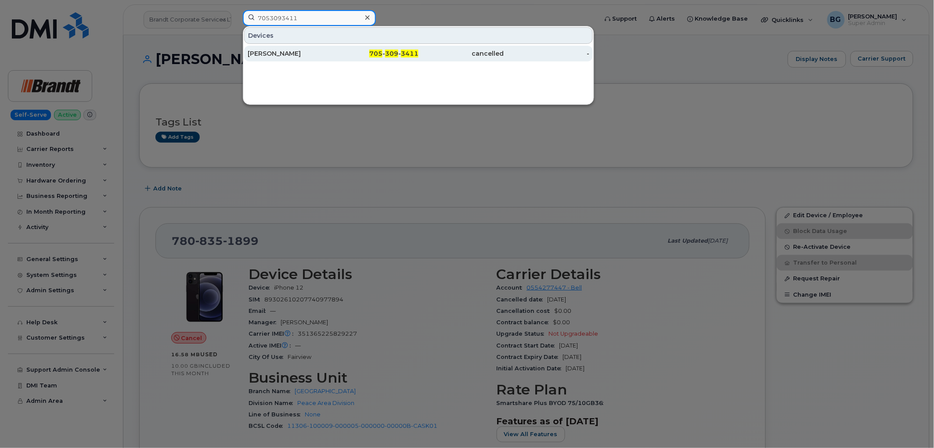
type input "7053093411"
click at [380, 51] on span "705" at bounding box center [375, 54] width 13 height 8
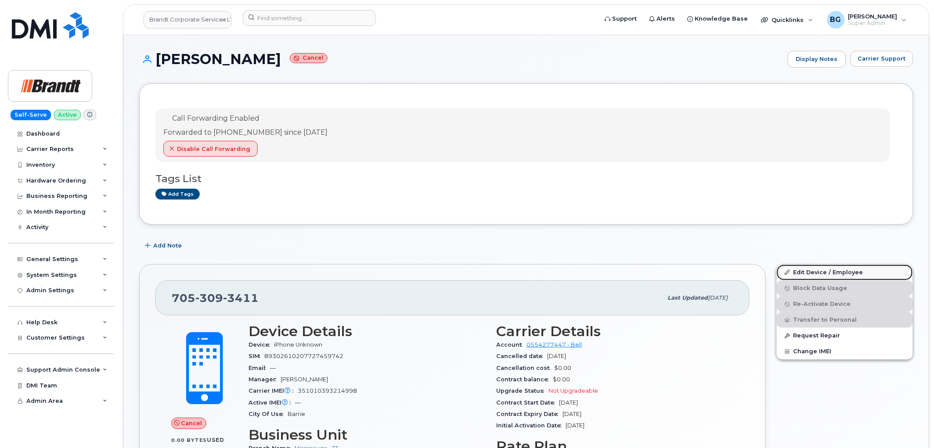
click at [816, 271] on link "Edit Device / Employee" at bounding box center [845, 273] width 136 height 16
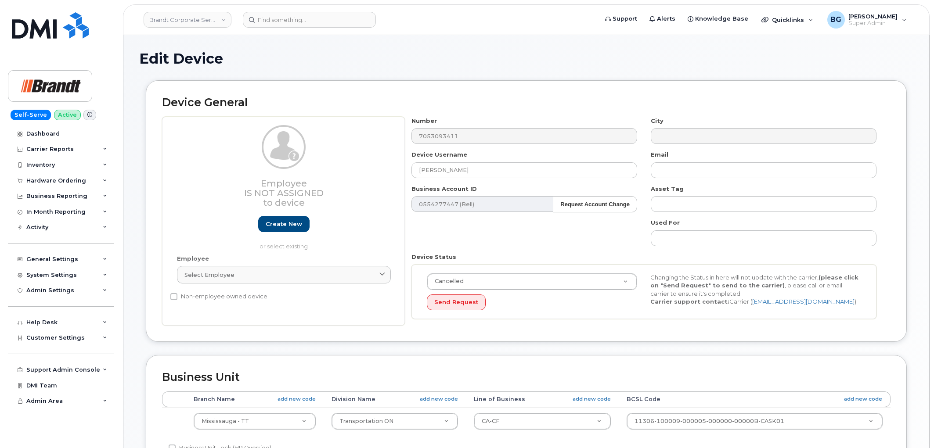
select select "34499225"
select select "34499245"
select select "35155013"
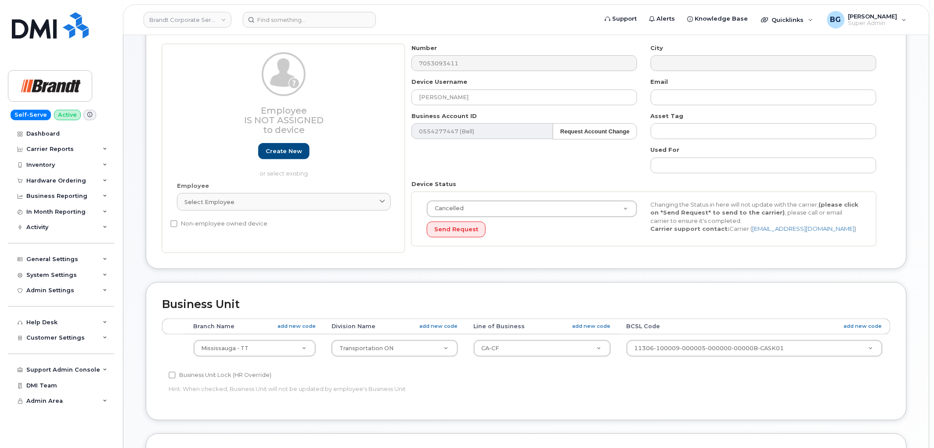
scroll to position [97, 0]
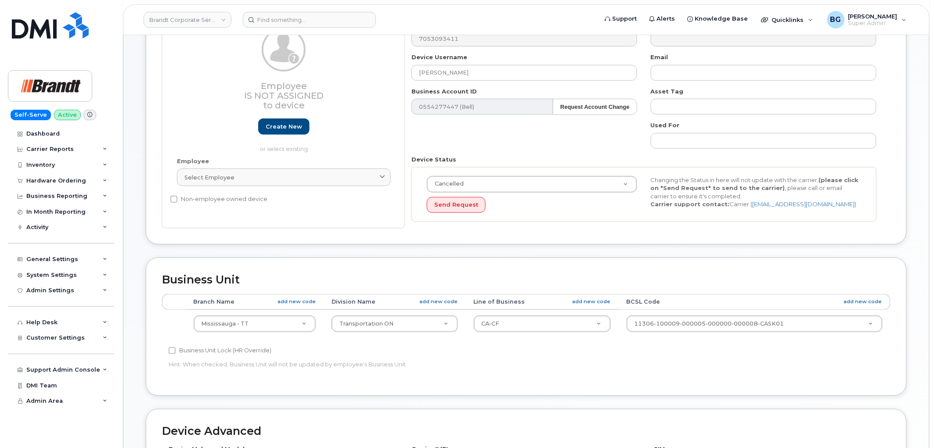
click at [511, 224] on div "Number 7053093411 City Device Username Deepak Rassewat Email Business Account I…" at bounding box center [644, 123] width 478 height 209
click at [515, 226] on div "Number 7053093411 City Device Username Deepak Rassewat Email Business Account I…" at bounding box center [644, 123] width 478 height 209
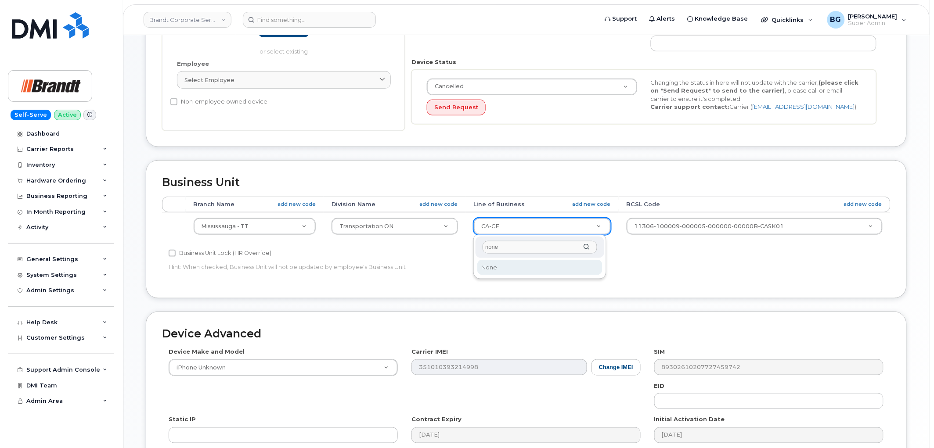
type input "none"
select select "34499155"
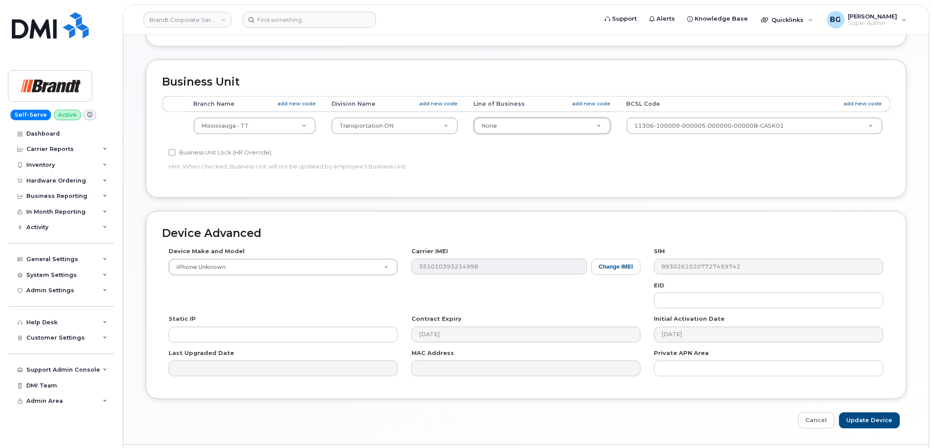
scroll to position [321, 0]
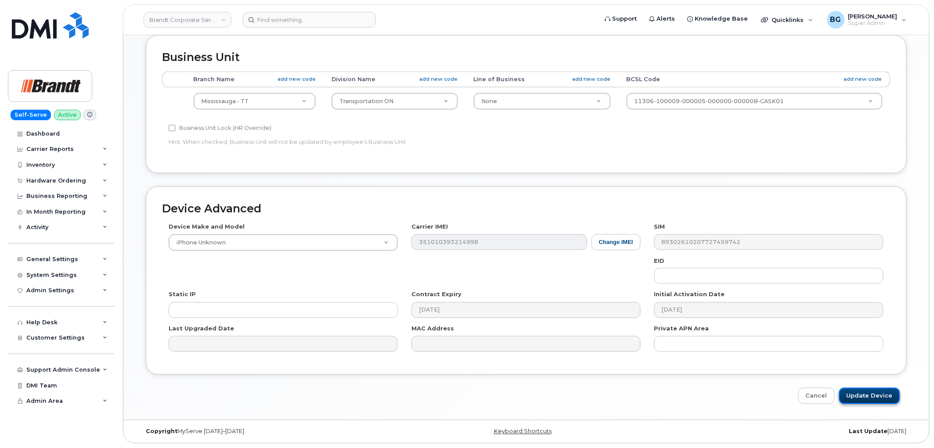
click at [865, 393] on input "Update Device" at bounding box center [869, 396] width 61 height 16
type input "Saving..."
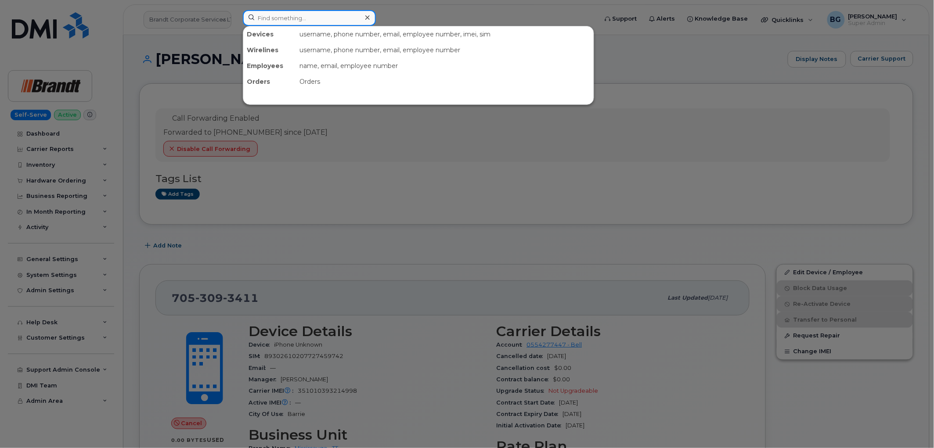
click at [303, 18] on input at bounding box center [309, 18] width 133 height 16
paste input "4185720836"
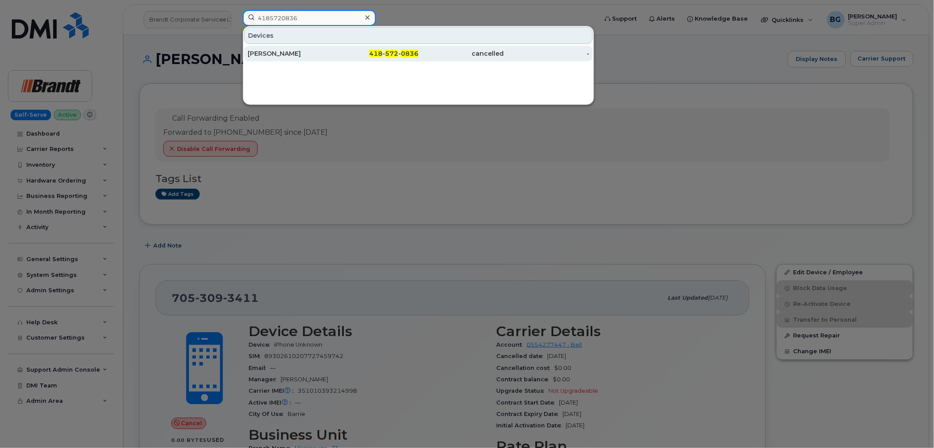
type input "4185720836"
click at [393, 53] on span "572" at bounding box center [391, 54] width 13 height 8
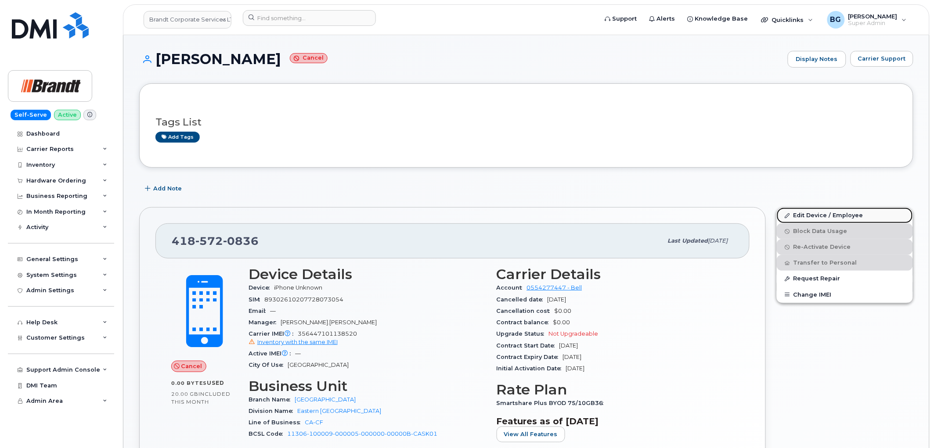
click at [814, 216] on link "Edit Device / Employee" at bounding box center [845, 216] width 136 height 16
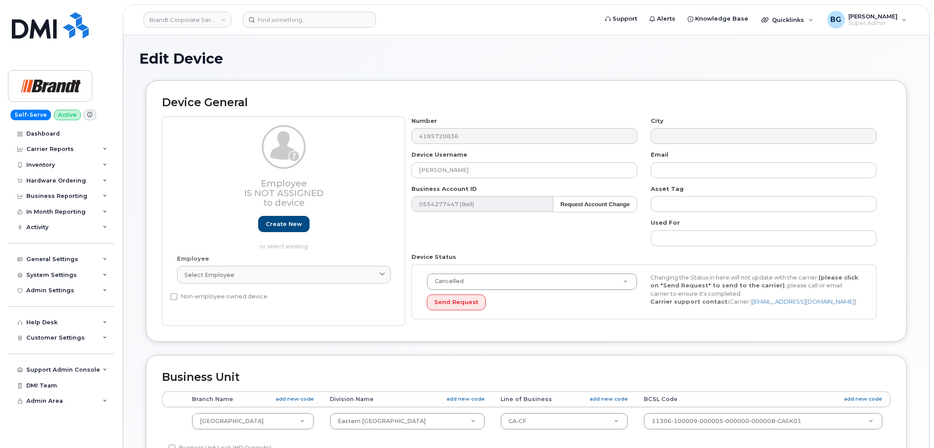
select select "34499236"
select select "34499245"
select select "35155013"
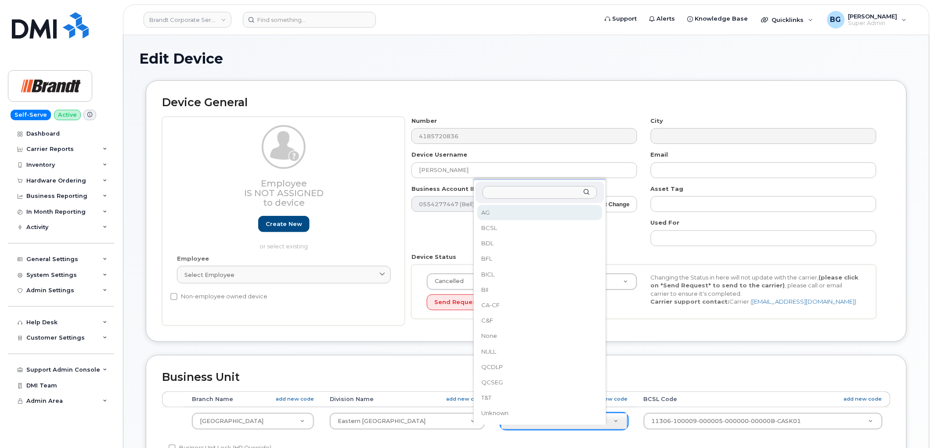
click at [518, 193] on input "text" at bounding box center [539, 192] width 115 height 13
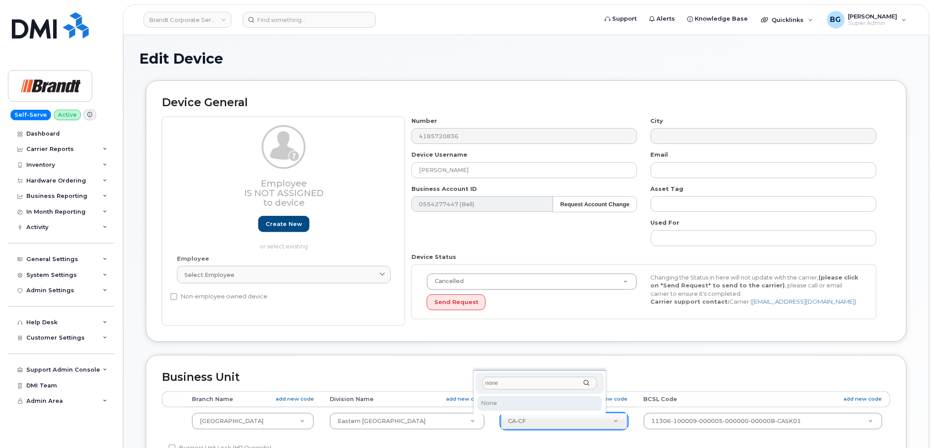
type input "none"
select select "34499155"
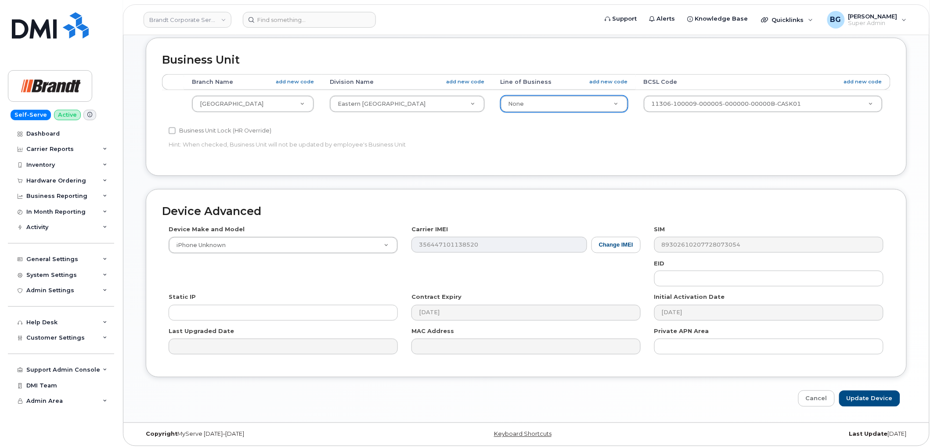
scroll to position [321, 0]
click at [870, 397] on input "Update Device" at bounding box center [869, 396] width 61 height 16
type input "Saving..."
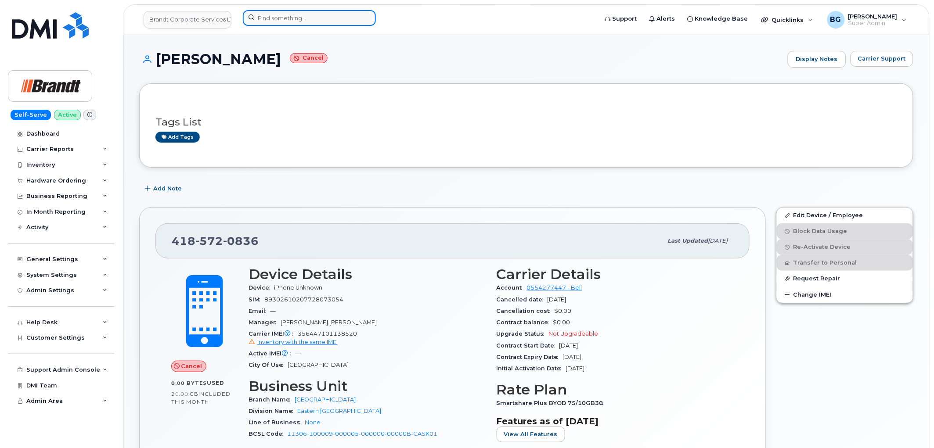
click at [266, 24] on input at bounding box center [309, 18] width 133 height 16
paste input "7804058383"
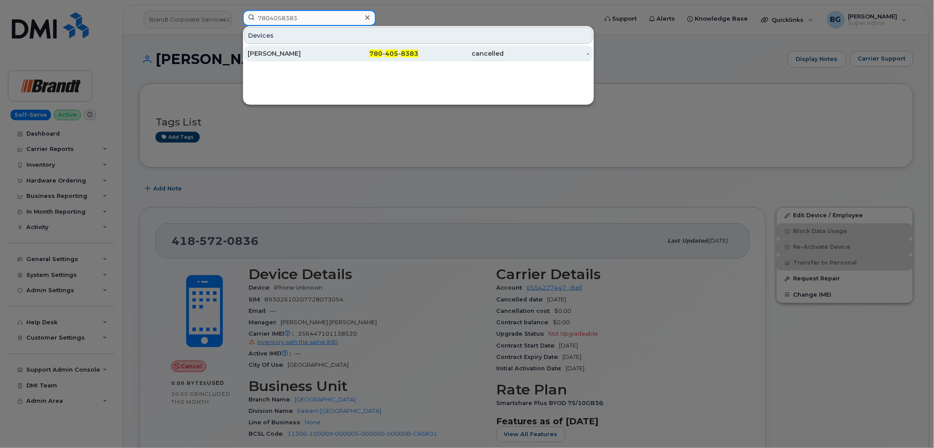
type input "7804058383"
click at [405, 51] on span "8383" at bounding box center [410, 54] width 18 height 8
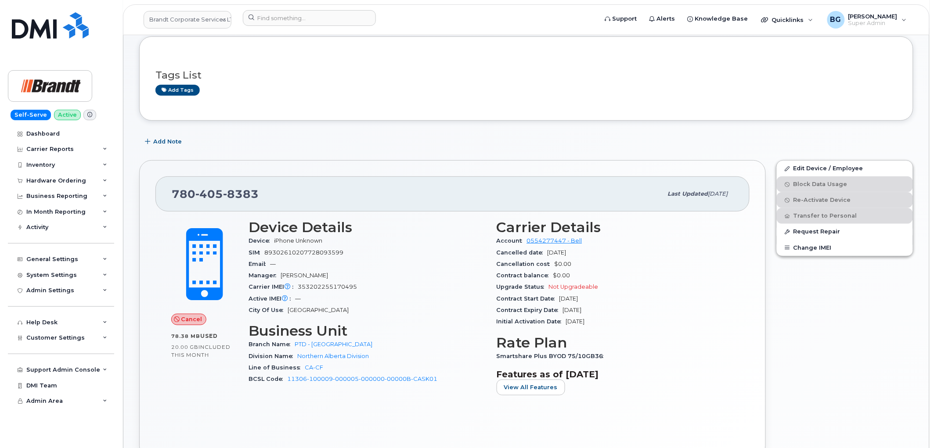
scroll to position [32, 0]
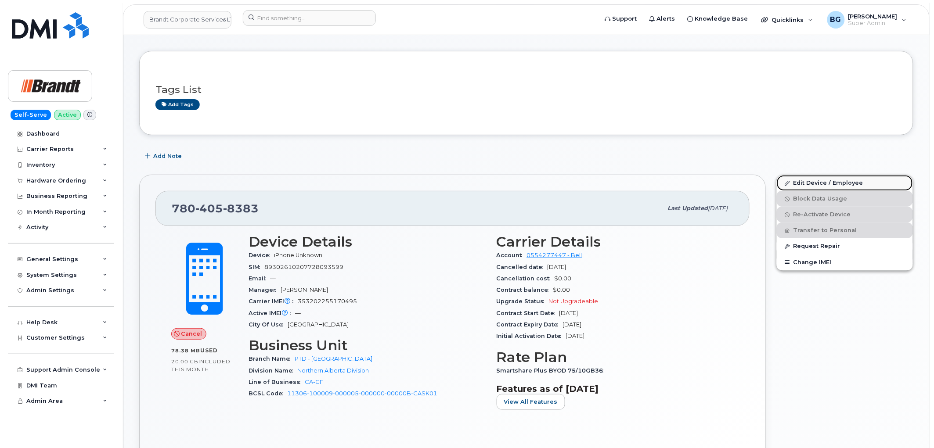
click at [807, 183] on link "Edit Device / Employee" at bounding box center [845, 183] width 136 height 16
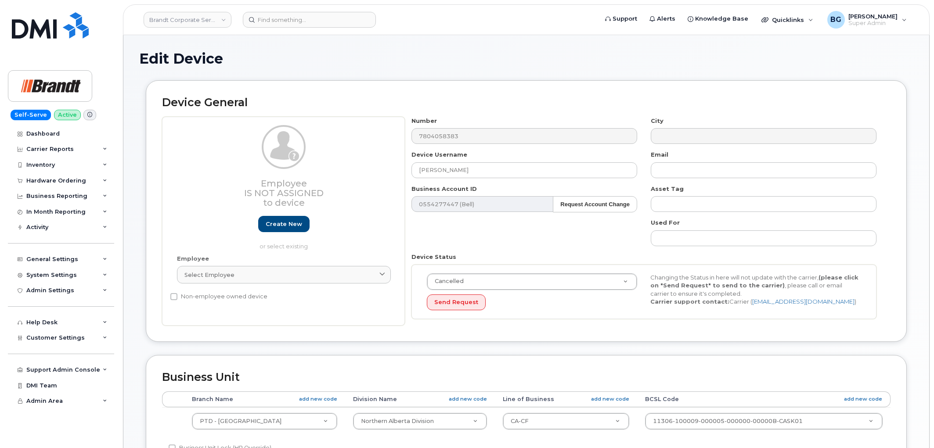
select select "34499230"
select select "34499245"
select select "35155013"
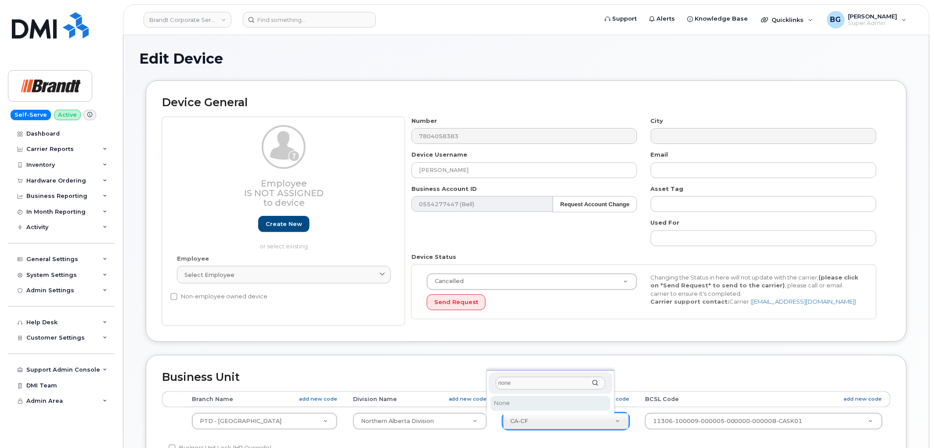
type input "none"
select select "34499155"
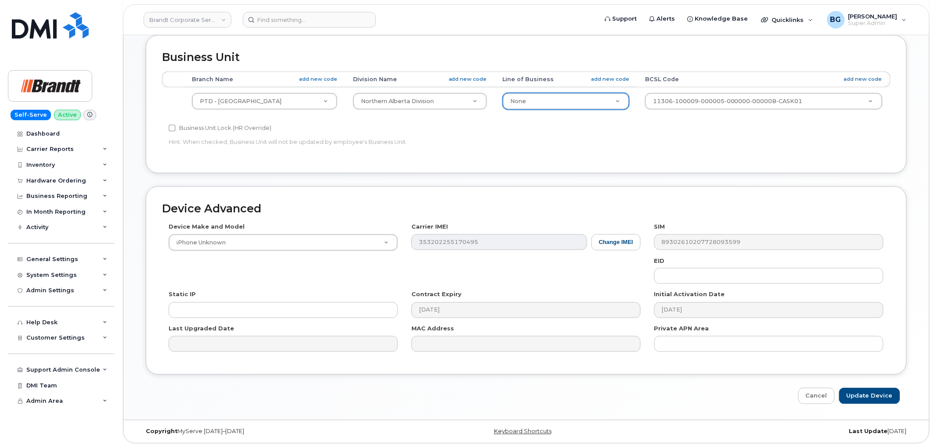
scroll to position [321, 0]
drag, startPoint x: 875, startPoint y: 392, endPoint x: 870, endPoint y: 415, distance: 24.0
click at [876, 392] on input "Update Device" at bounding box center [869, 396] width 61 height 16
type input "Saving..."
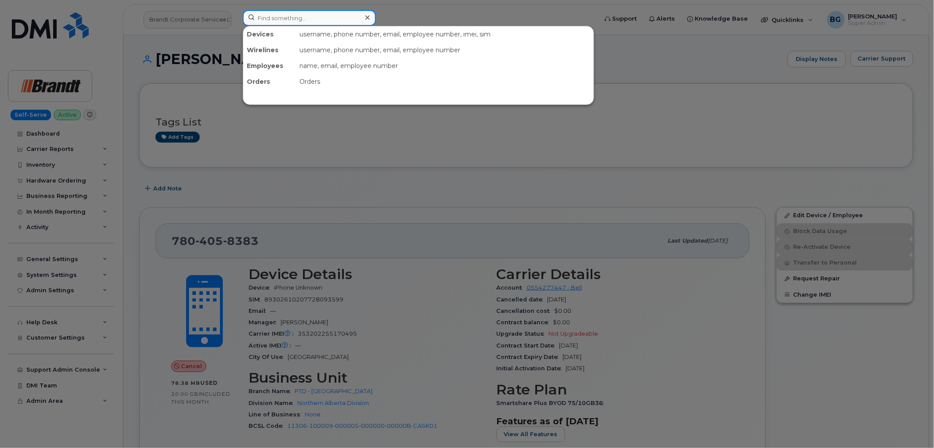
click at [314, 19] on input at bounding box center [309, 18] width 133 height 16
paste input "7807996974"
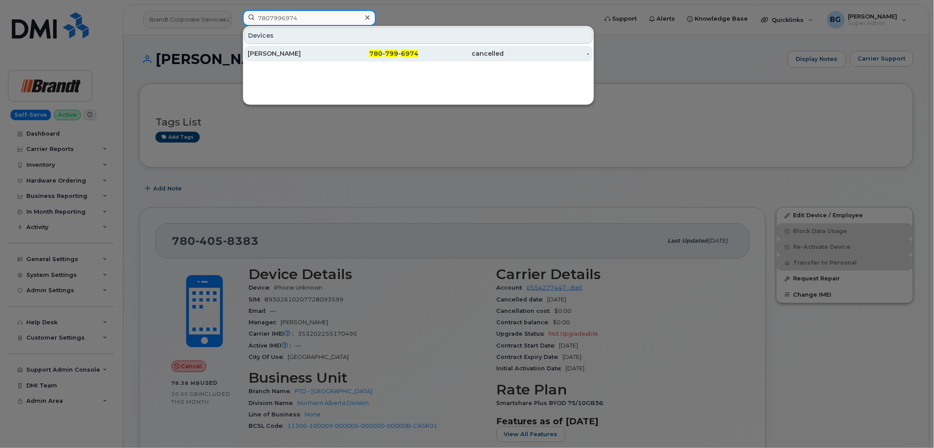
type input "7807996974"
click at [399, 51] on div "780 - 799 - 6974" at bounding box center [376, 53] width 86 height 9
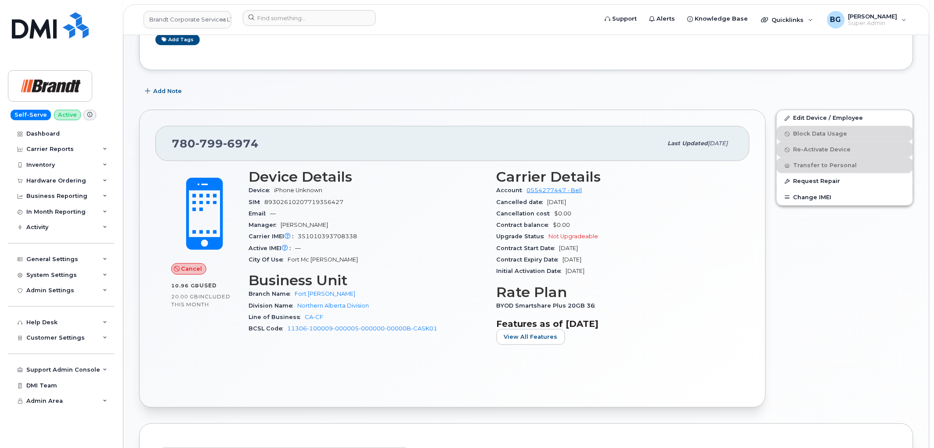
scroll to position [130, 0]
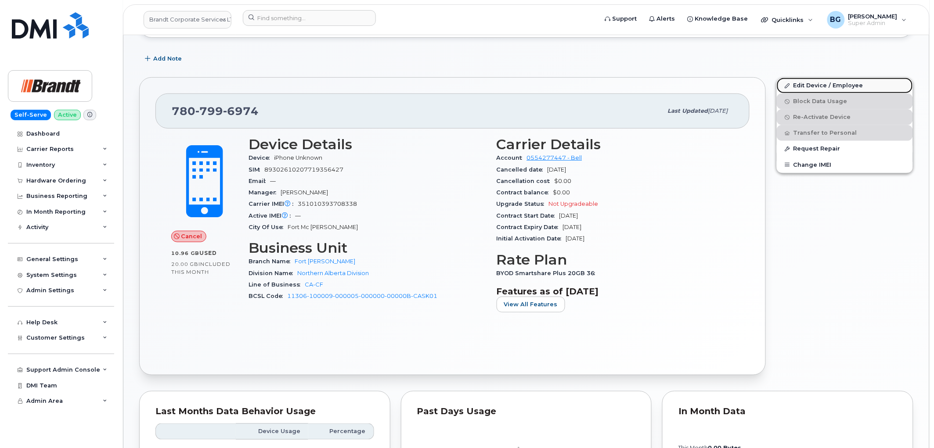
click at [804, 82] on link "Edit Device / Employee" at bounding box center [845, 86] width 136 height 16
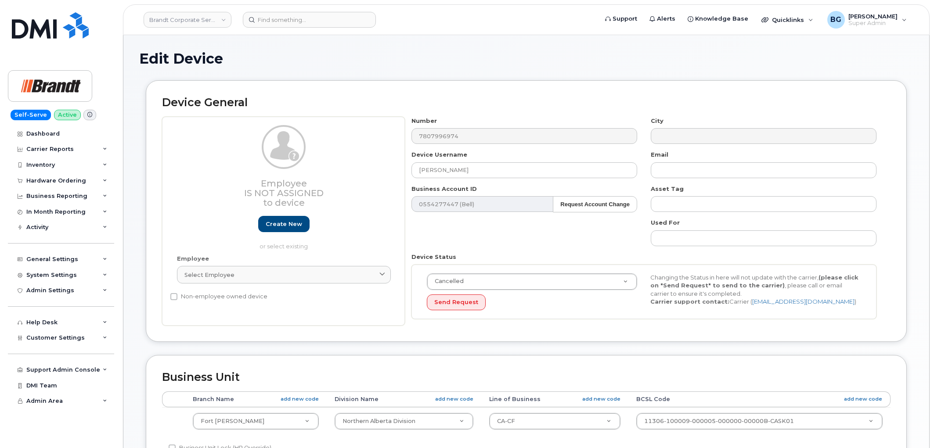
select select "34499230"
select select "34499245"
select select "35155013"
type input "none"
select select "34499155"
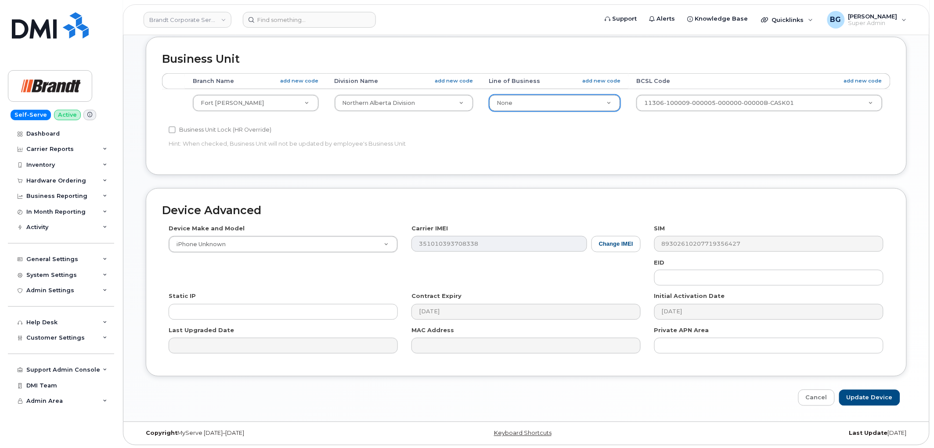
scroll to position [321, 0]
click at [860, 394] on input "Update Device" at bounding box center [869, 396] width 61 height 16
type input "Saving..."
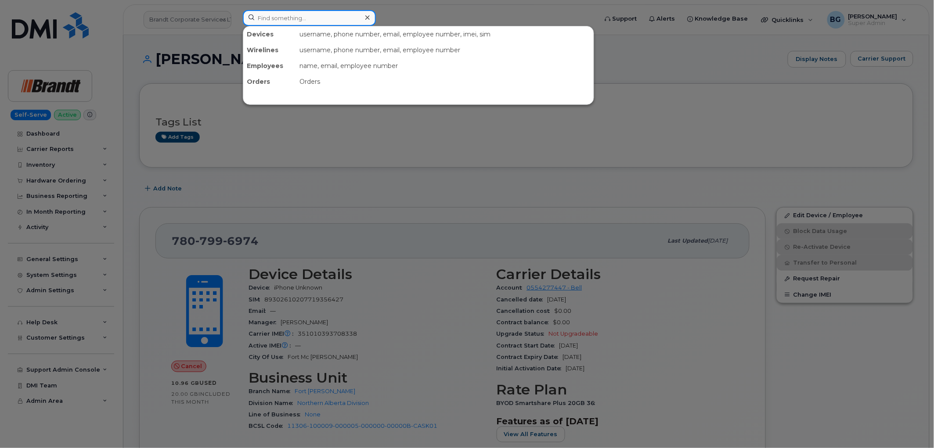
click at [313, 16] on input at bounding box center [309, 18] width 133 height 16
paste input "6729838047"
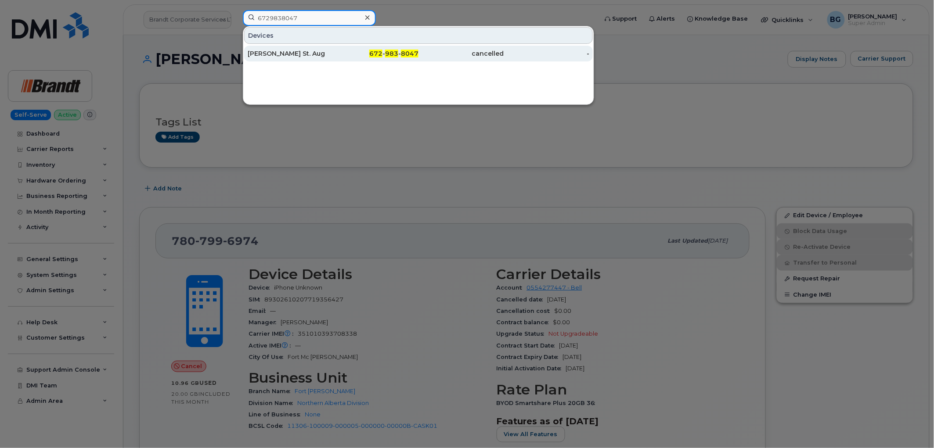
type input "6729838047"
click at [399, 54] on div "672 - 983 - 8047" at bounding box center [376, 53] width 86 height 9
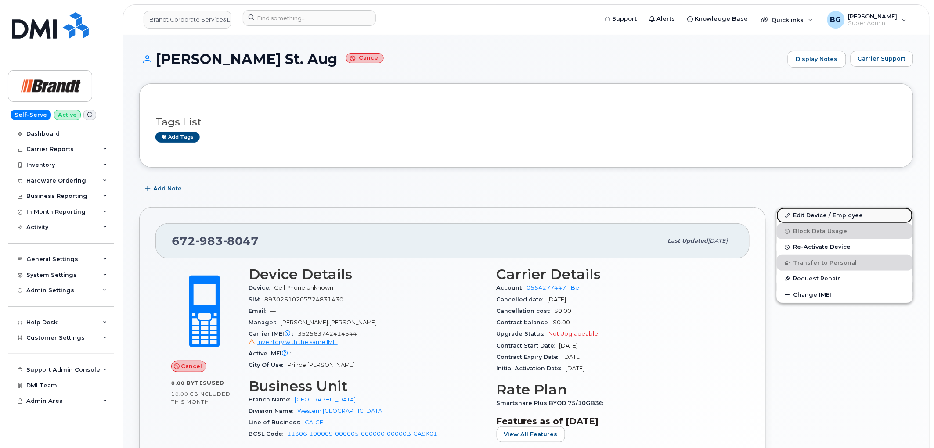
click at [821, 212] on link "Edit Device / Employee" at bounding box center [845, 216] width 136 height 16
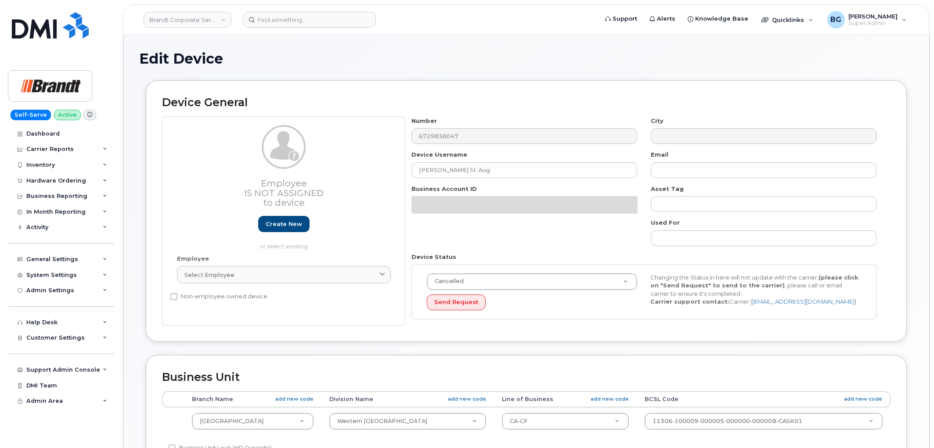
select select "34499237"
select select "34499245"
select select "35155013"
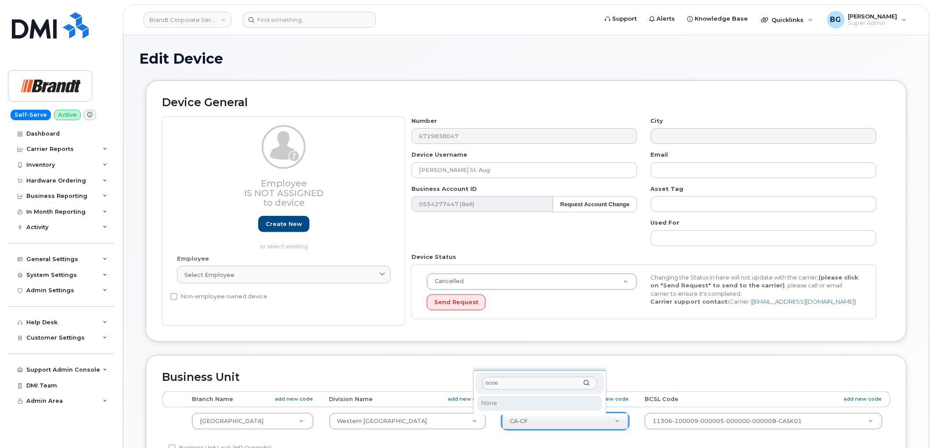
type input "none"
select select "34499155"
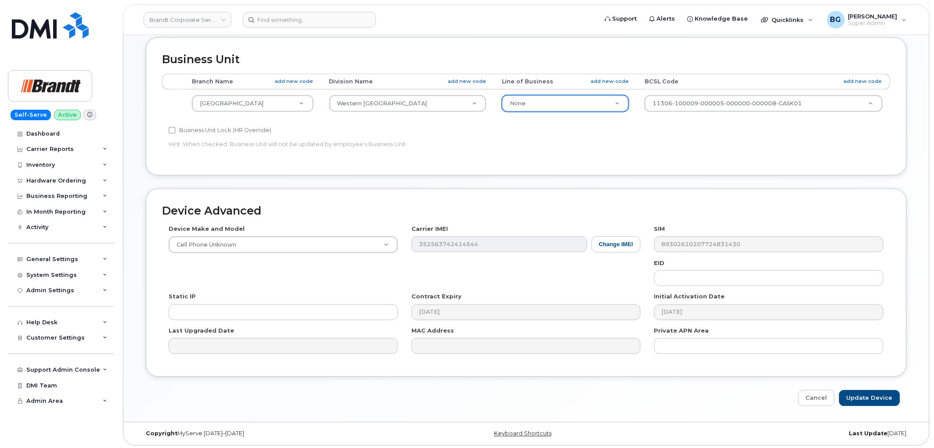
scroll to position [321, 0]
click at [870, 396] on input "Update Device" at bounding box center [869, 396] width 61 height 16
type input "Saving..."
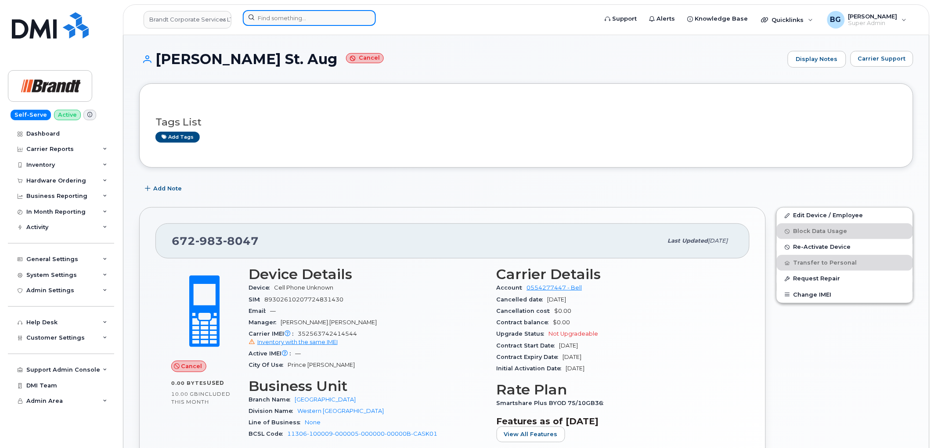
click at [291, 22] on input at bounding box center [309, 18] width 133 height 16
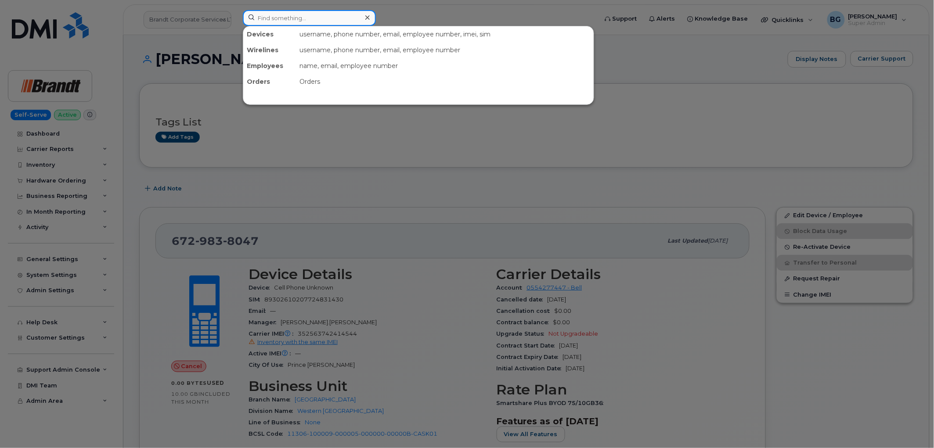
paste input "5062527863"
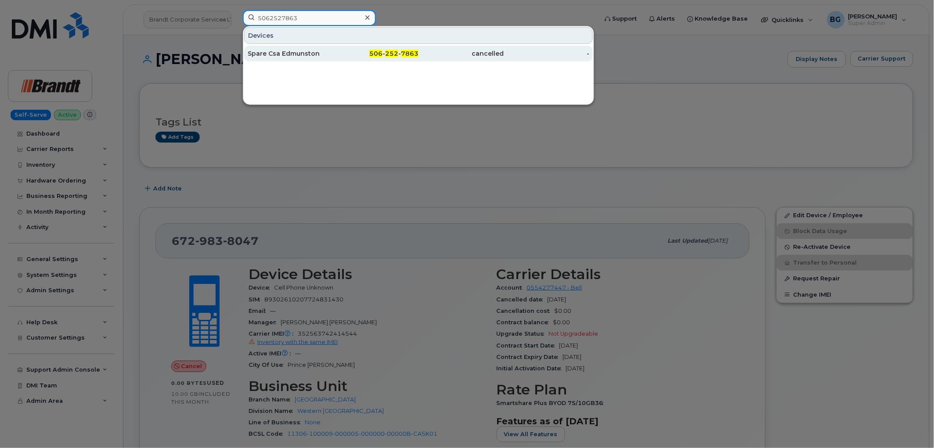
type input "5062527863"
click at [387, 54] on span "252" at bounding box center [391, 54] width 13 height 8
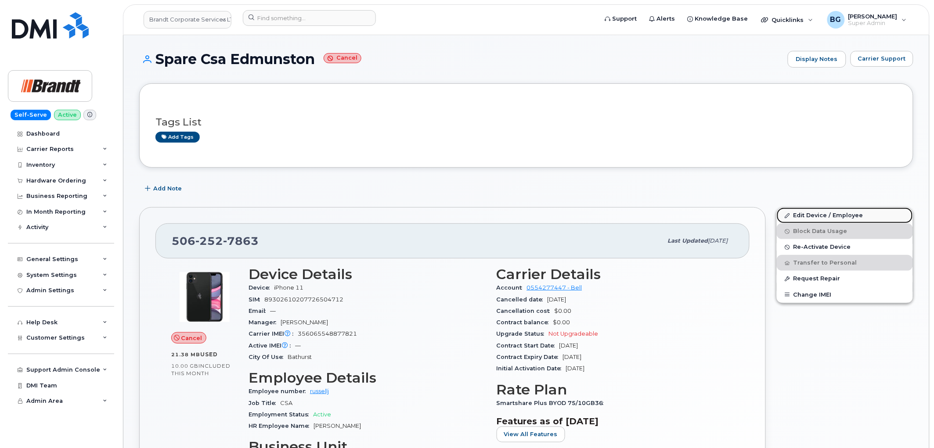
click at [823, 216] on link "Edit Device / Employee" at bounding box center [845, 216] width 136 height 16
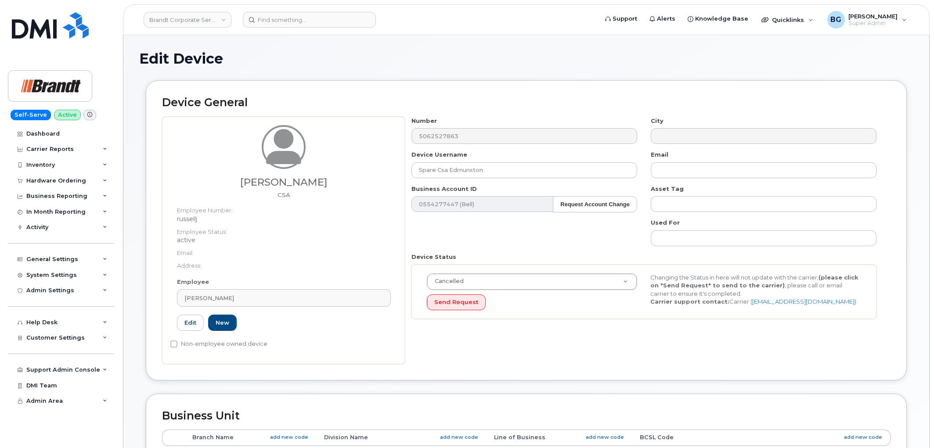
select select "34499234"
select select "34499245"
select select "35155013"
click at [518, 331] on div "Number 5062527863 City Device Username Spare Csa Edmunston Email Business Accou…" at bounding box center [647, 241] width 485 height 248
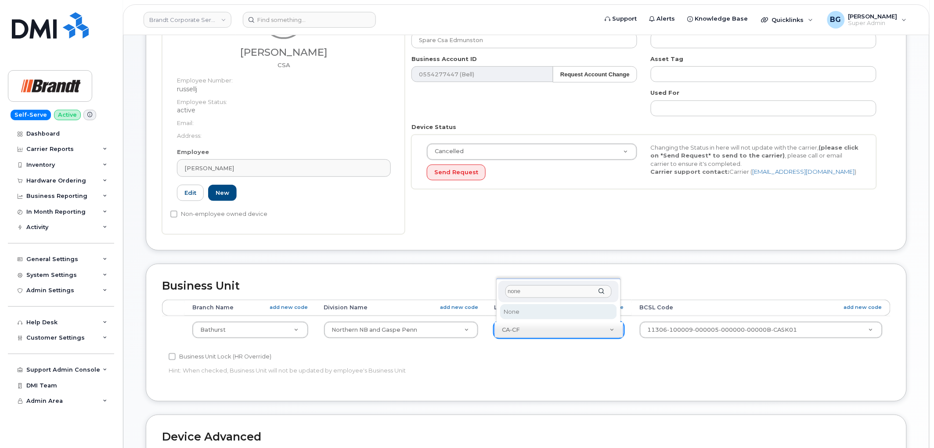
type input "none"
select select "34499155"
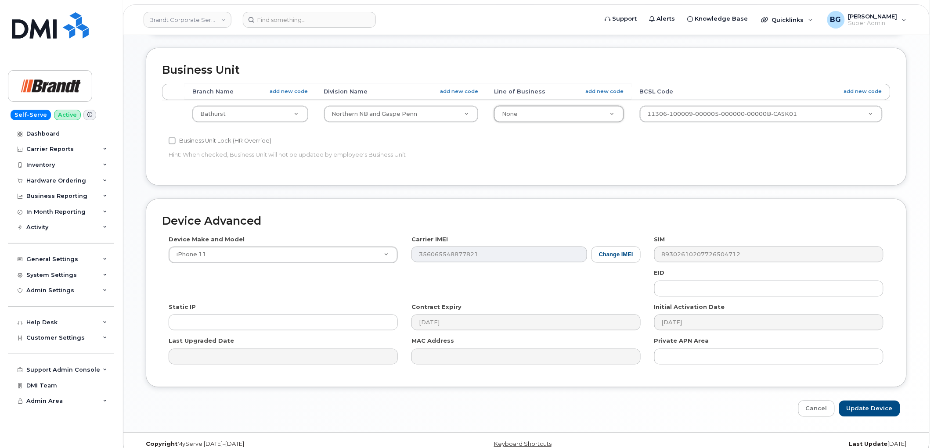
scroll to position [357, 0]
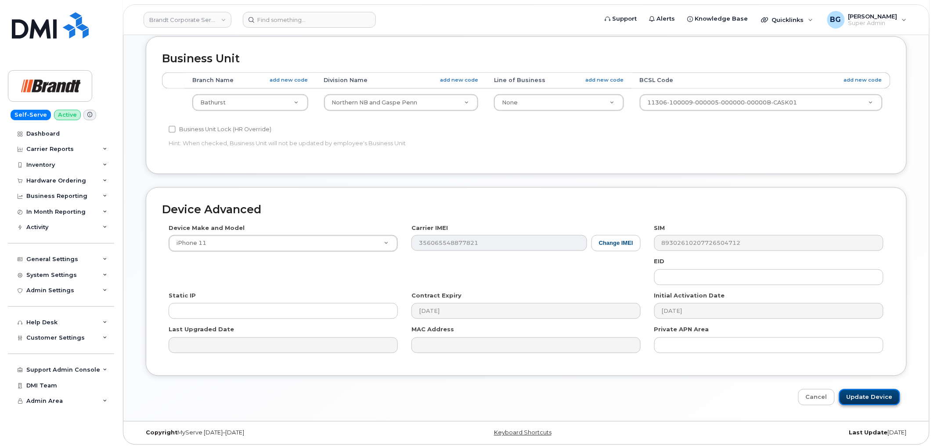
click at [863, 394] on input "Update Device" at bounding box center [869, 397] width 61 height 16
type input "Saving..."
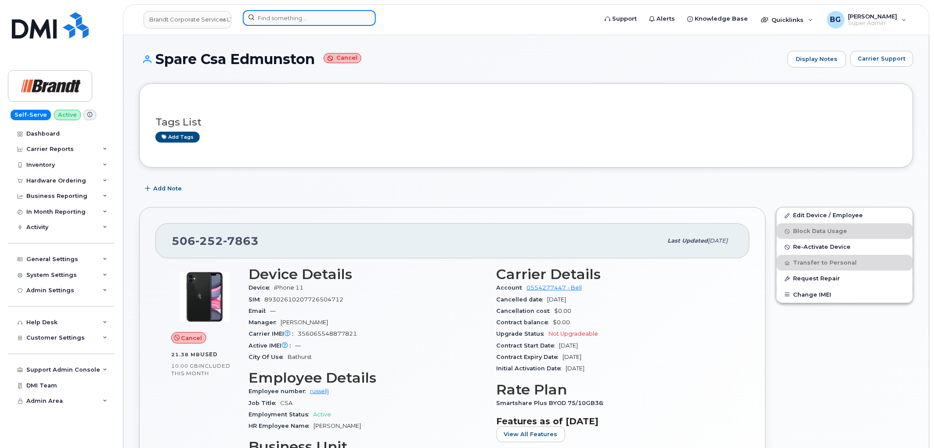
click at [303, 16] on input at bounding box center [309, 18] width 133 height 16
paste input "7786743041"
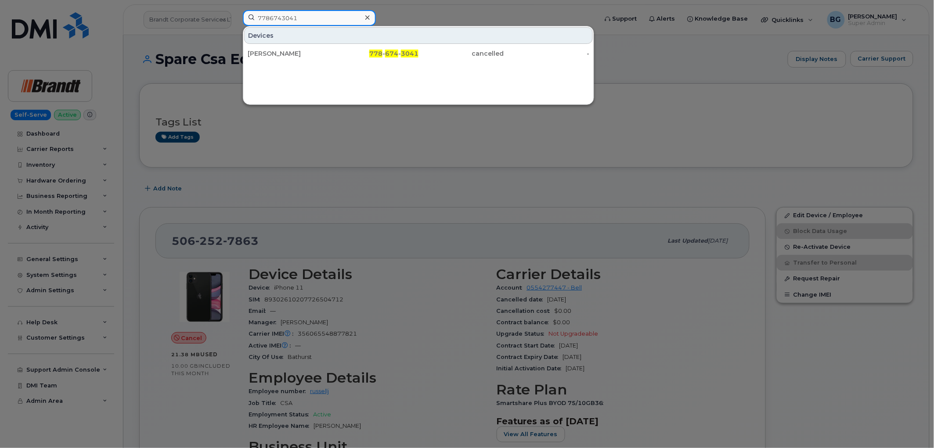
type input "7786743041"
click at [392, 51] on span "674" at bounding box center [391, 54] width 13 height 8
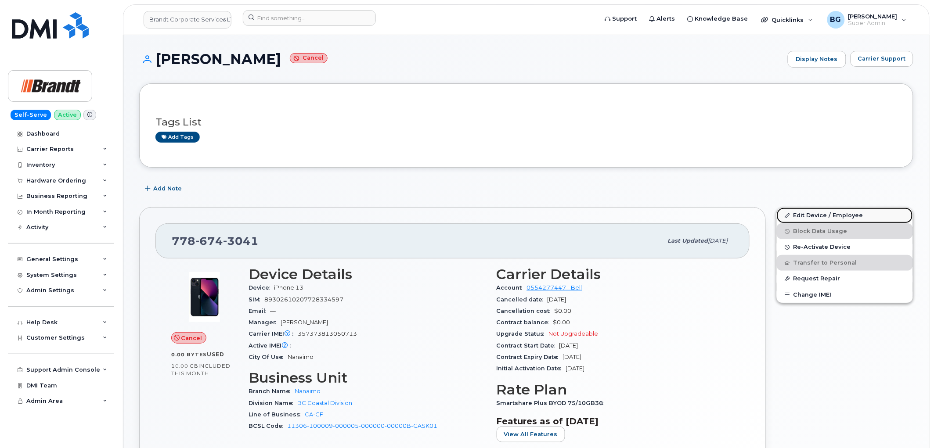
click at [809, 211] on link "Edit Device / Employee" at bounding box center [845, 216] width 136 height 16
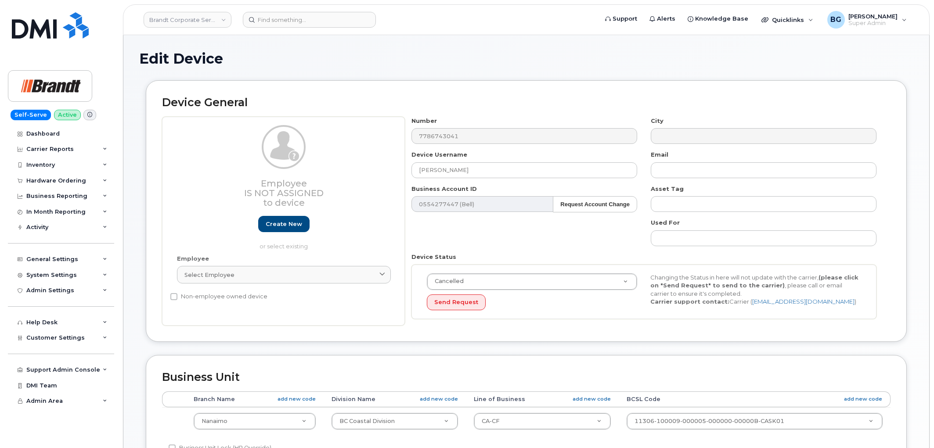
select select "34499238"
select select "34499245"
select select "35155013"
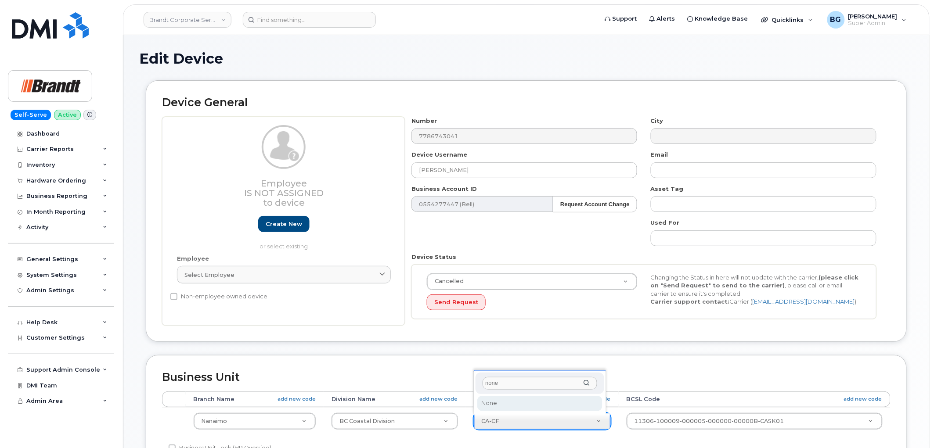
type input "none"
select select "34499155"
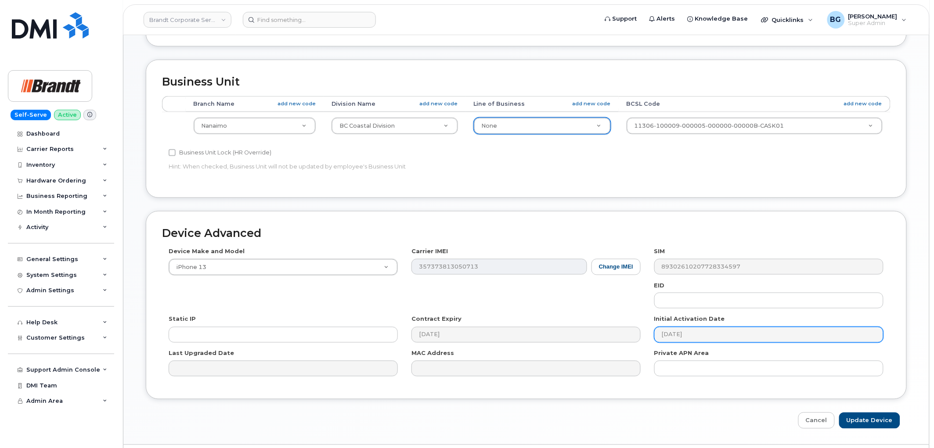
scroll to position [321, 0]
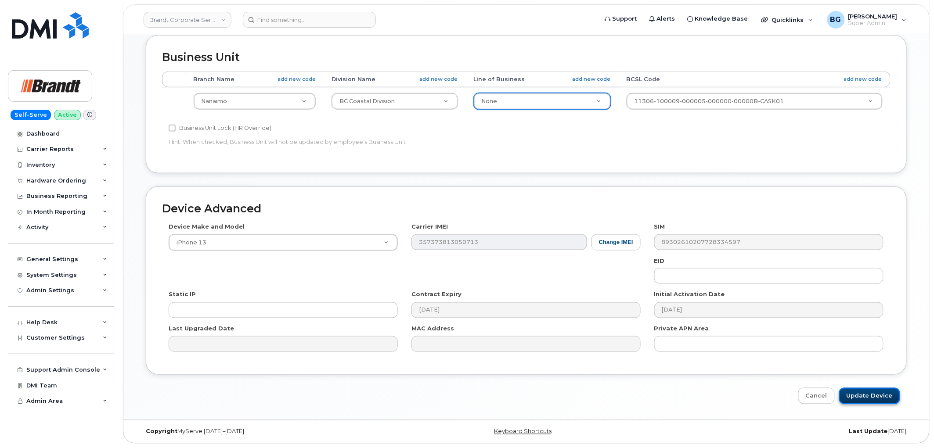
click at [878, 392] on input "Update Device" at bounding box center [869, 396] width 61 height 16
type input "Saving..."
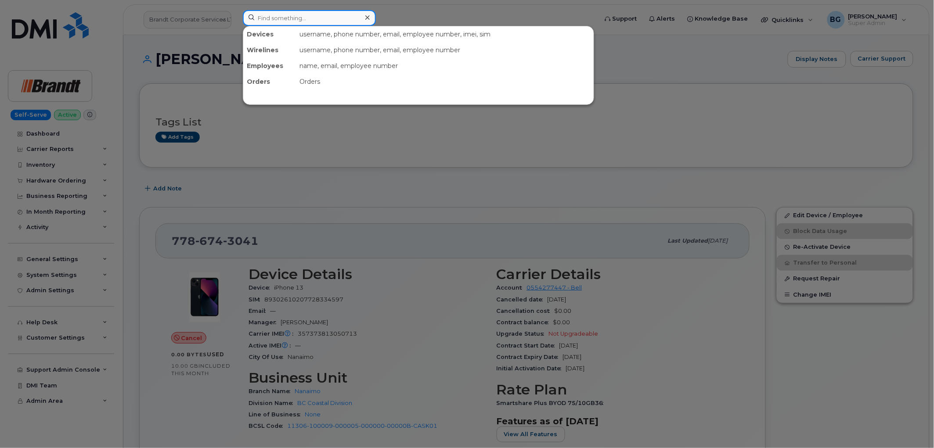
click at [288, 15] on input at bounding box center [309, 18] width 133 height 16
paste input "3689923050"
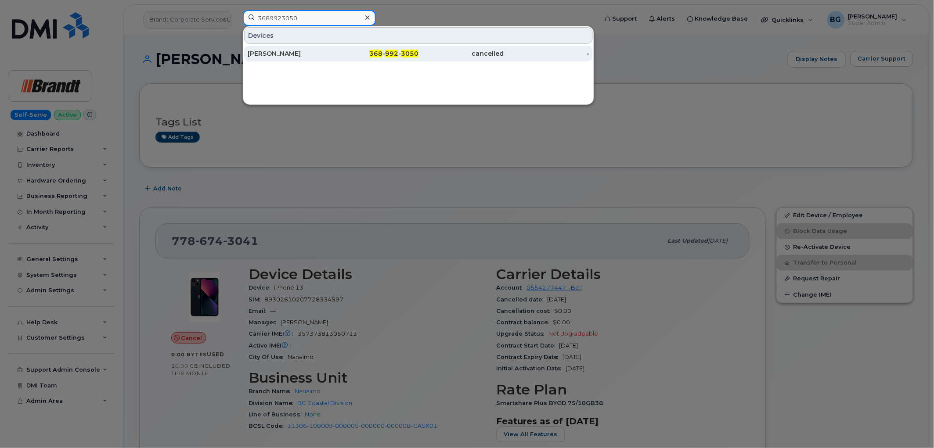
type input "3689923050"
click at [413, 55] on span "3050" at bounding box center [410, 54] width 18 height 8
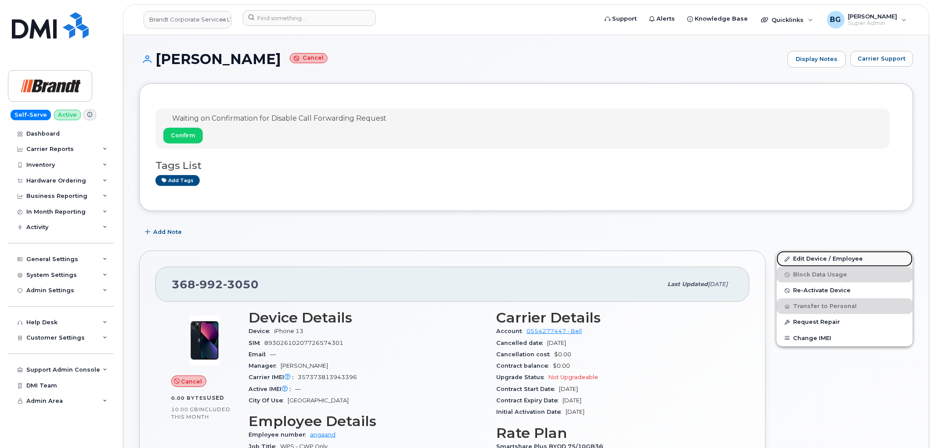
click at [828, 266] on link "Edit Device / Employee" at bounding box center [845, 259] width 136 height 16
click at [827, 260] on link "Edit Device / Employee" at bounding box center [845, 259] width 136 height 16
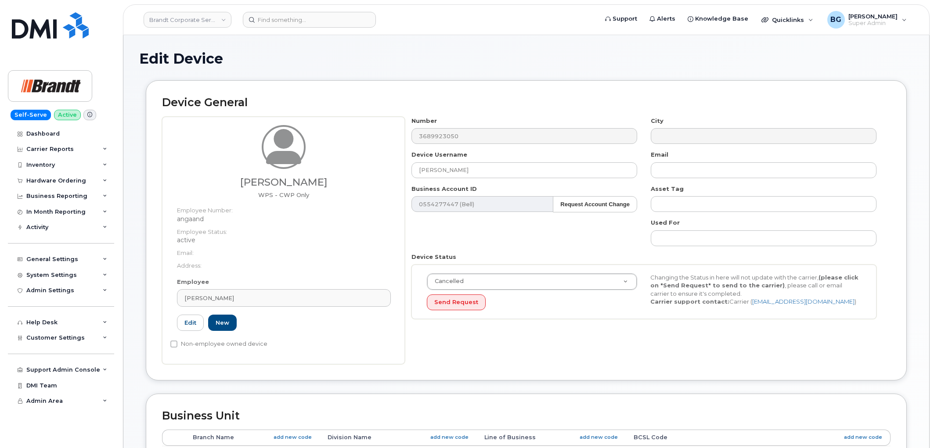
select select "34499226"
select select "34499245"
select select "35155013"
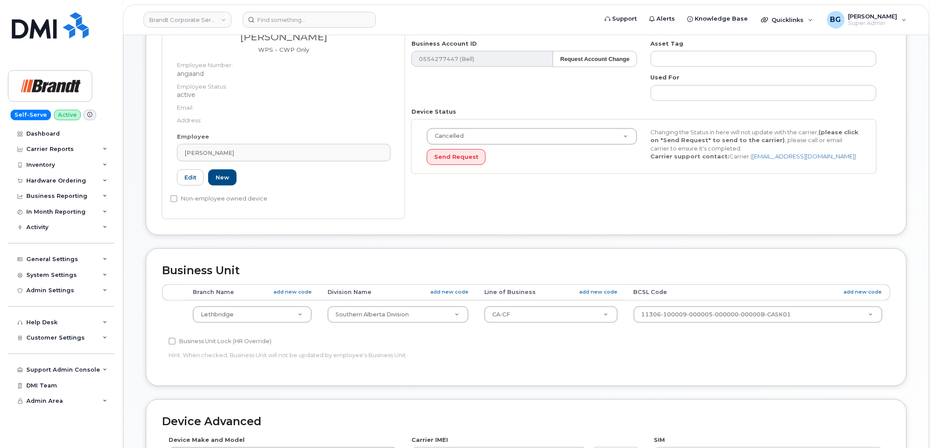
scroll to position [162, 0]
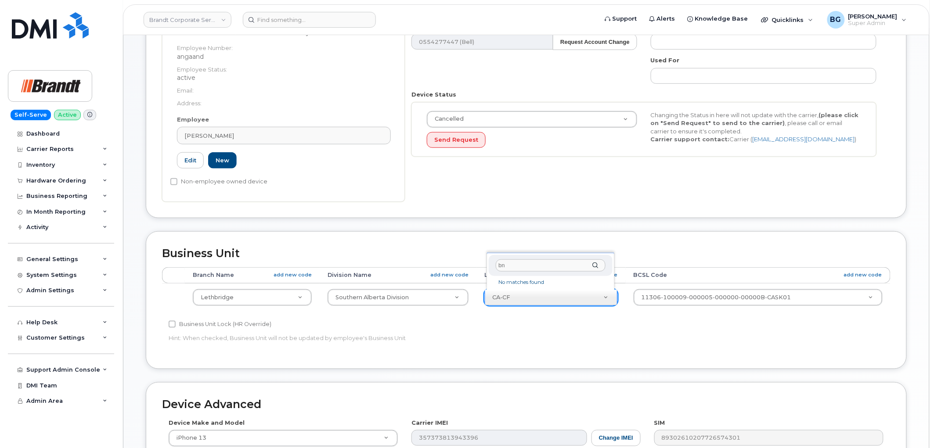
type input "b"
type input "none"
select select "34499155"
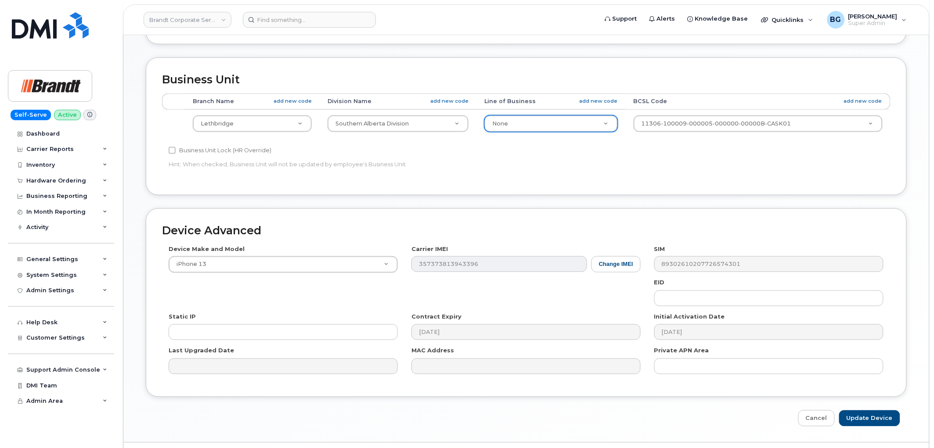
scroll to position [325, 0]
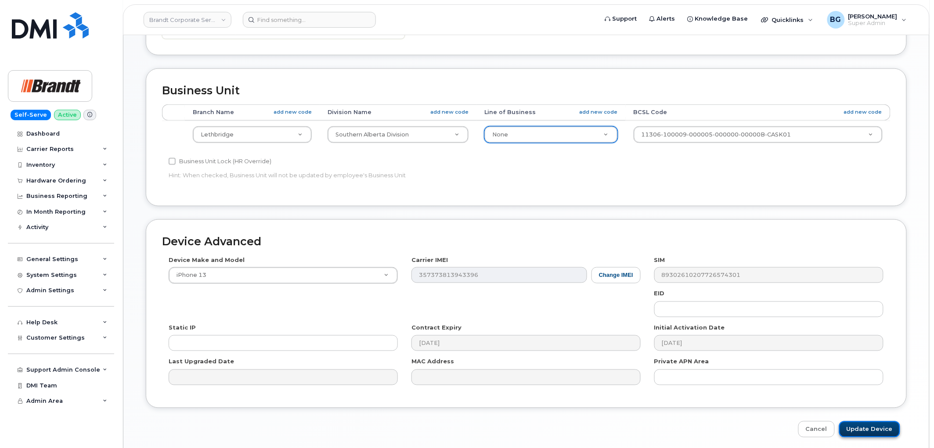
click at [866, 425] on input "Update Device" at bounding box center [869, 429] width 61 height 16
type input "Saving..."
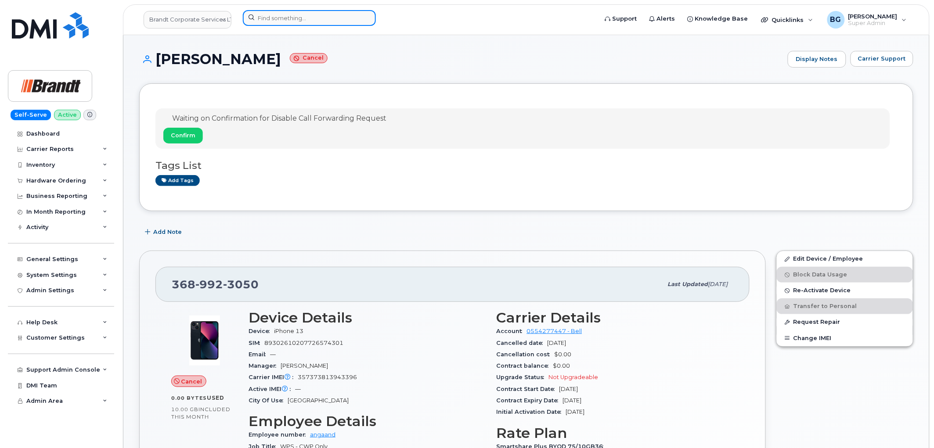
click at [271, 24] on input at bounding box center [309, 18] width 133 height 16
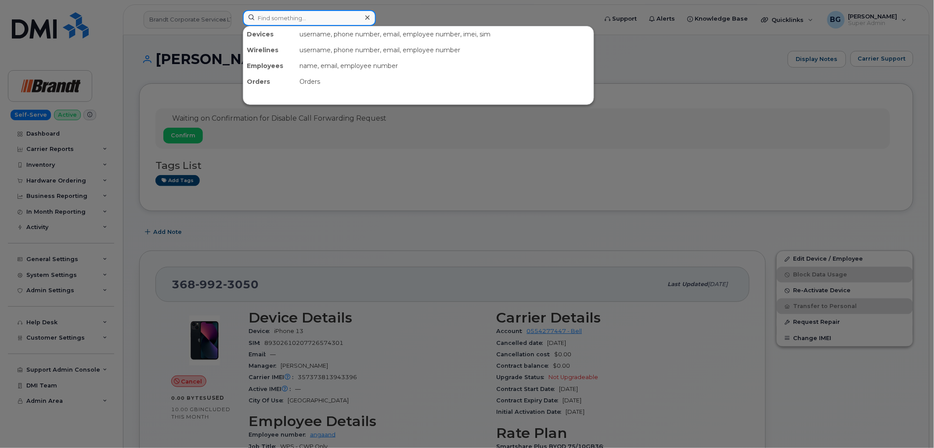
paste input "6729673757"
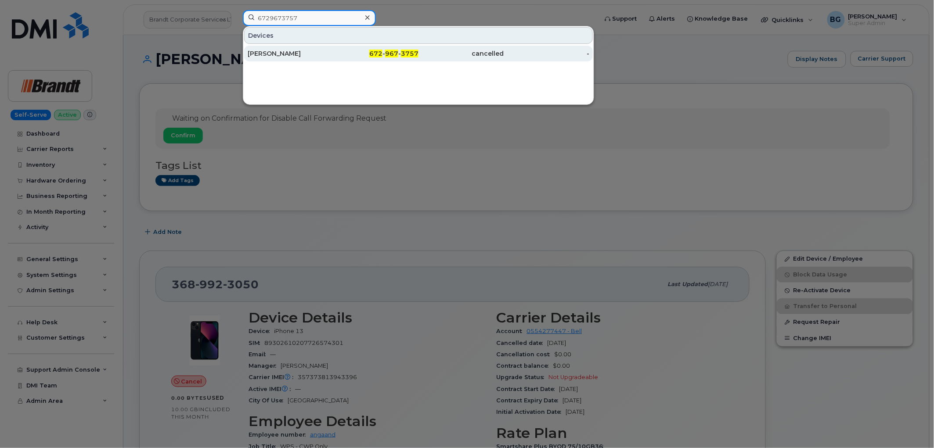
type input "6729673757"
click at [396, 54] on span "967" at bounding box center [391, 54] width 13 height 8
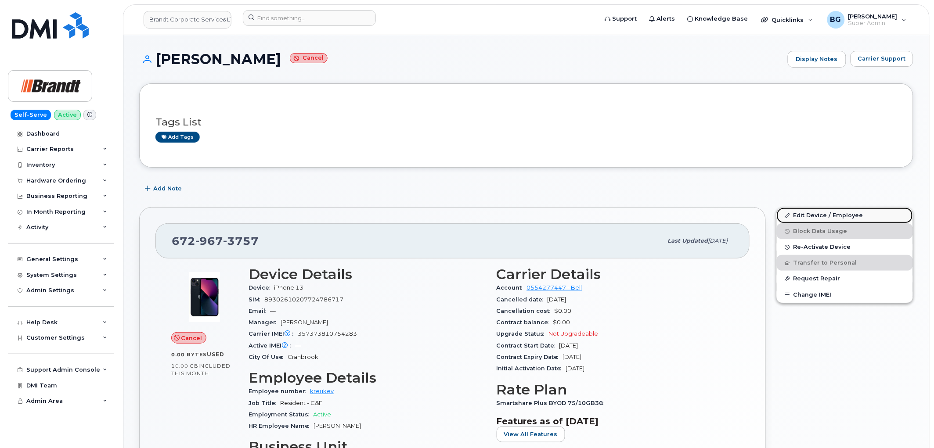
click at [816, 212] on link "Edit Device / Employee" at bounding box center [845, 216] width 136 height 16
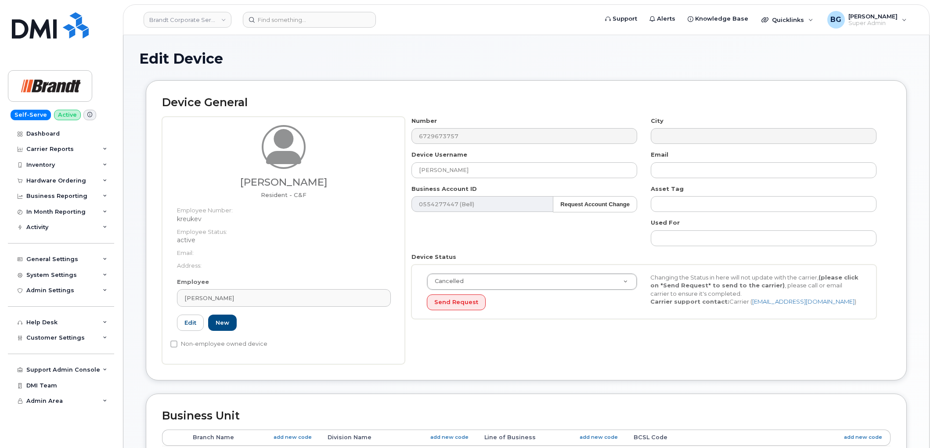
select select "34499226"
select select "34499245"
select select "35155013"
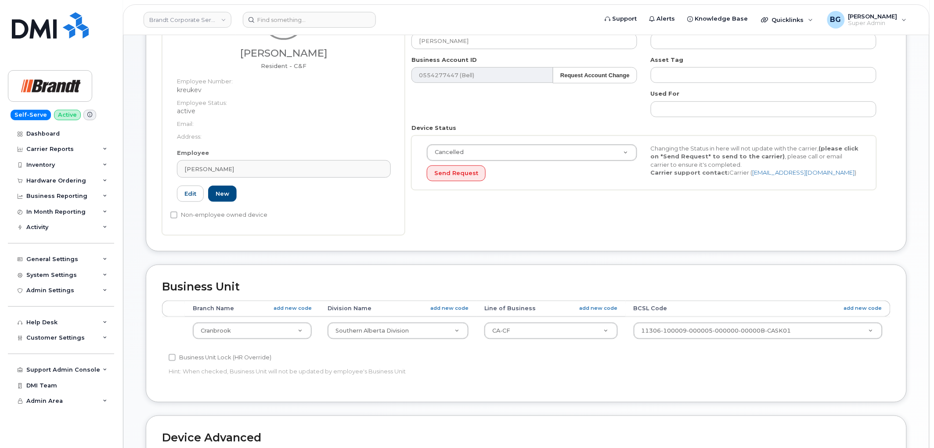
scroll to position [130, 0]
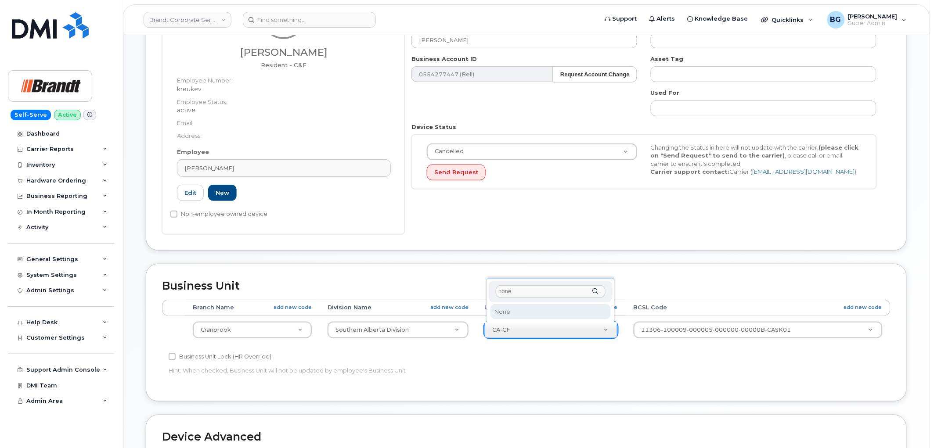
type input "none"
select select "34499155"
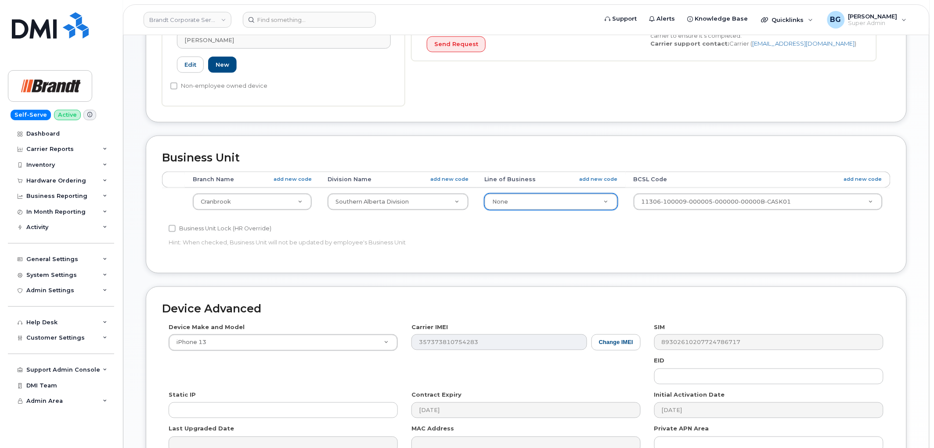
scroll to position [359, 0]
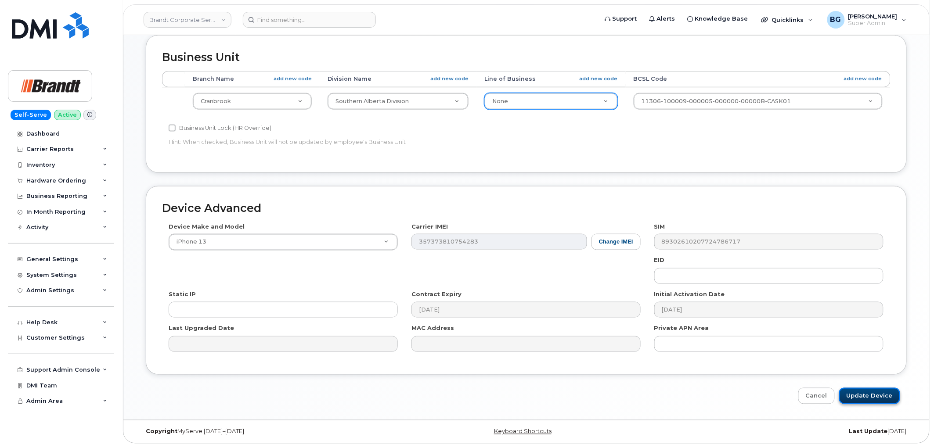
click at [856, 396] on input "Update Device" at bounding box center [869, 396] width 61 height 16
type input "Saving..."
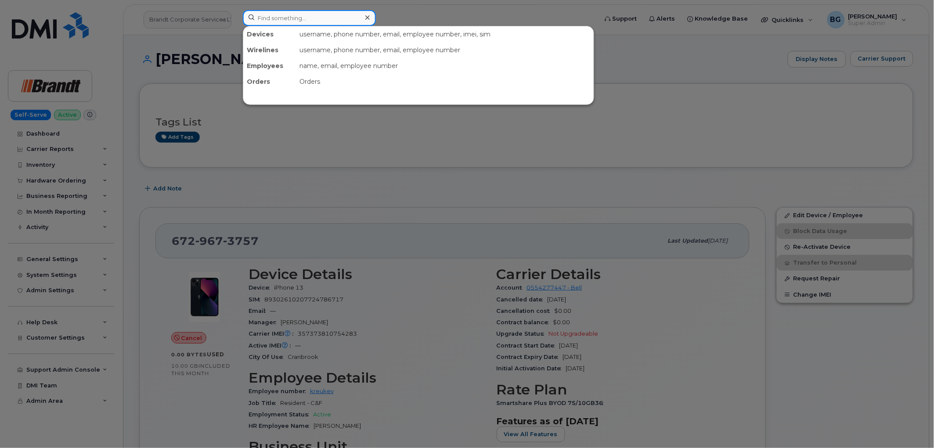
click at [327, 22] on input at bounding box center [309, 18] width 133 height 16
paste input "4036346766"
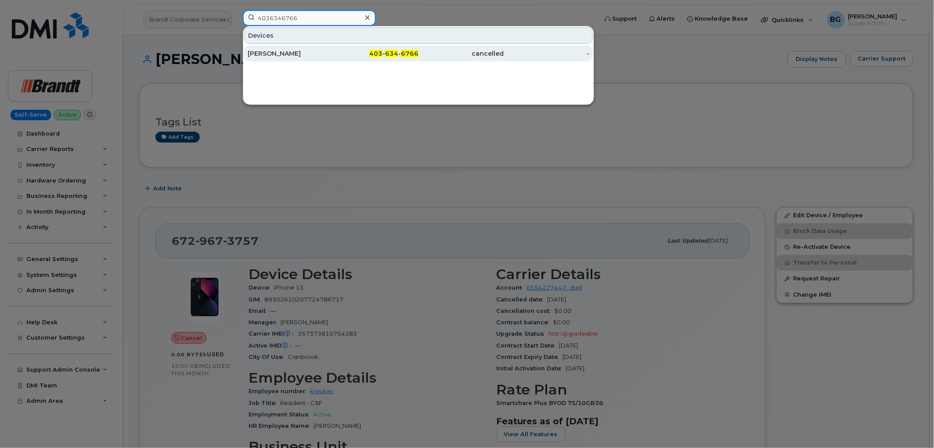
type input "4036346766"
click at [398, 55] on span "634" at bounding box center [391, 54] width 13 height 8
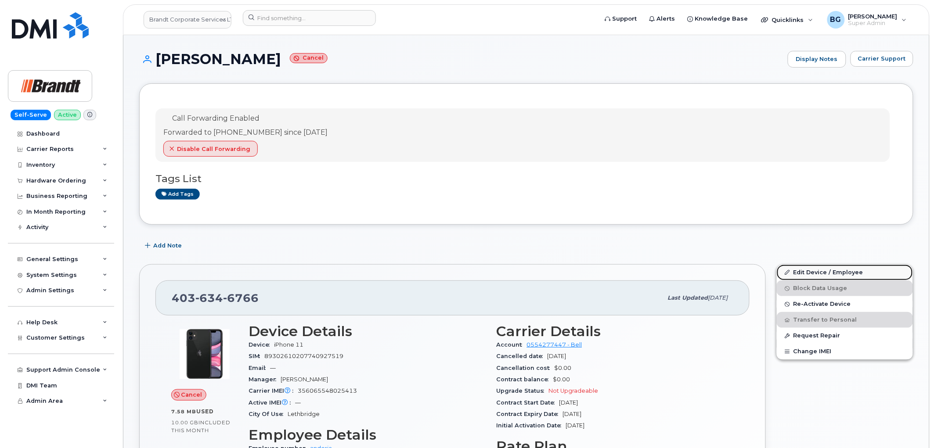
click at [830, 268] on link "Edit Device / Employee" at bounding box center [845, 273] width 136 height 16
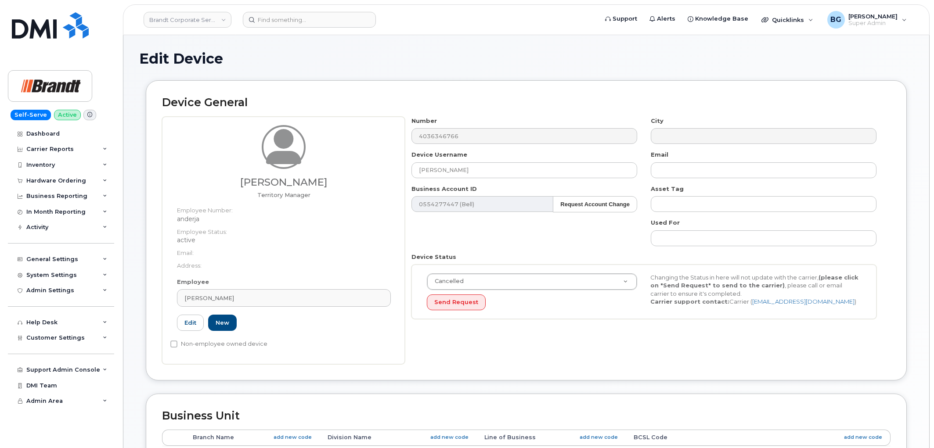
select select "34499226"
select select "34499245"
select select "35155013"
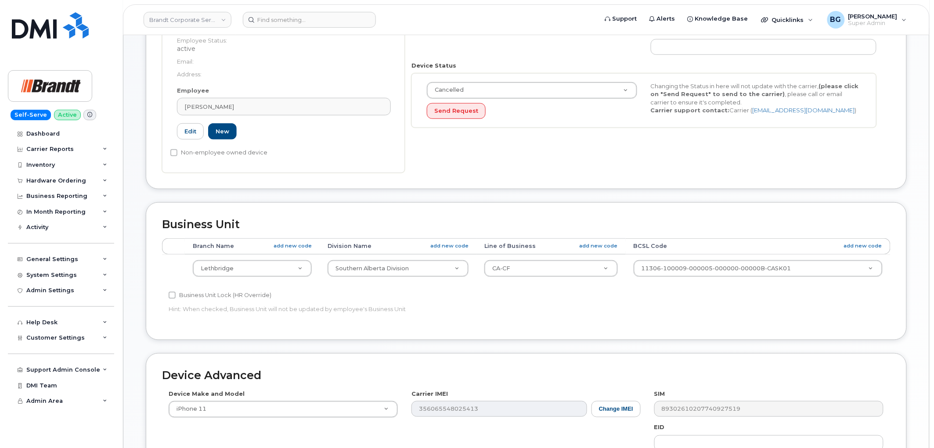
scroll to position [195, 0]
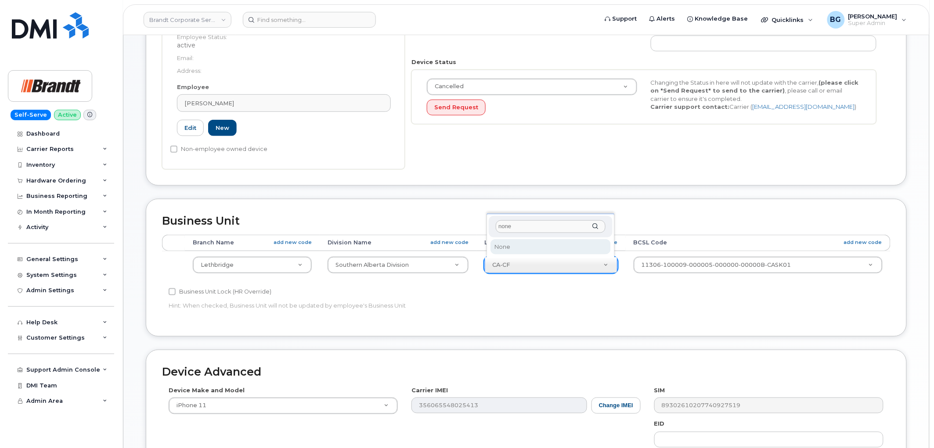
type input "none"
select select "34499155"
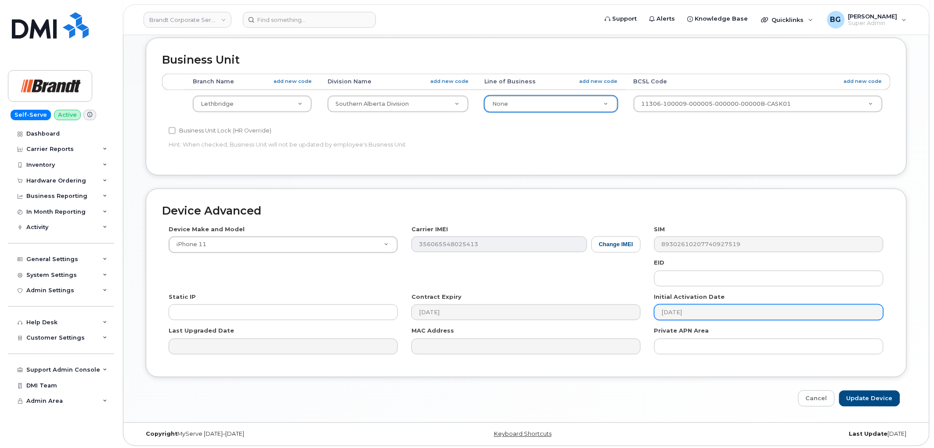
scroll to position [359, 0]
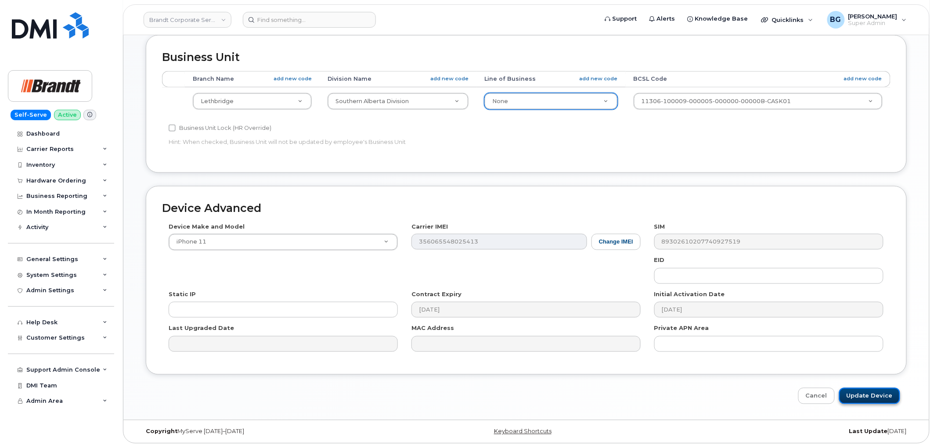
click at [869, 392] on input "Update Device" at bounding box center [869, 396] width 61 height 16
type input "Saving..."
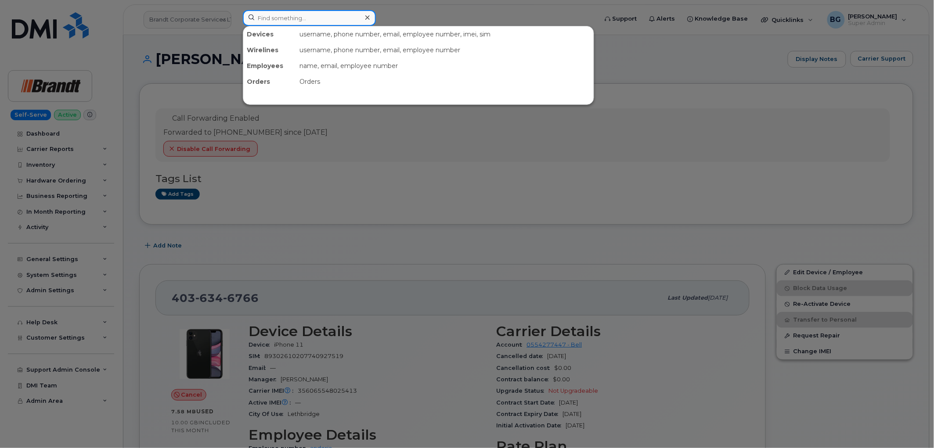
click at [329, 20] on input at bounding box center [309, 18] width 133 height 16
paste input "8194447826"
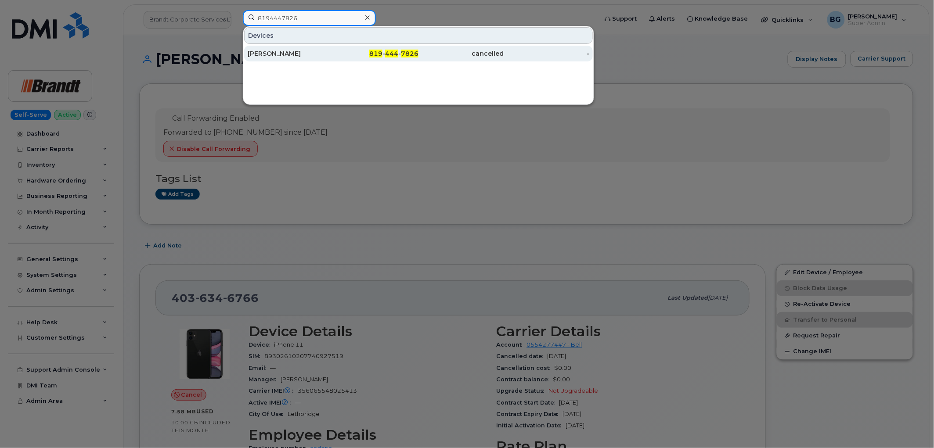
type input "8194447826"
click at [397, 51] on span "444" at bounding box center [391, 54] width 13 height 8
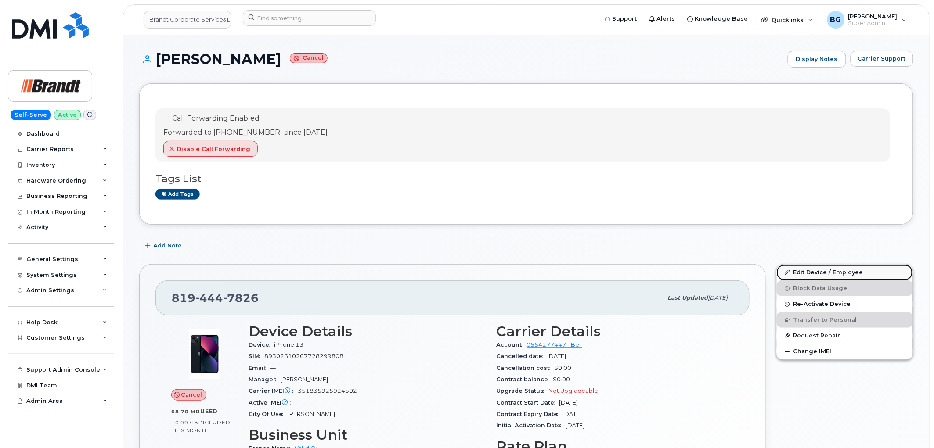
click at [817, 270] on link "Edit Device / Employee" at bounding box center [845, 273] width 136 height 16
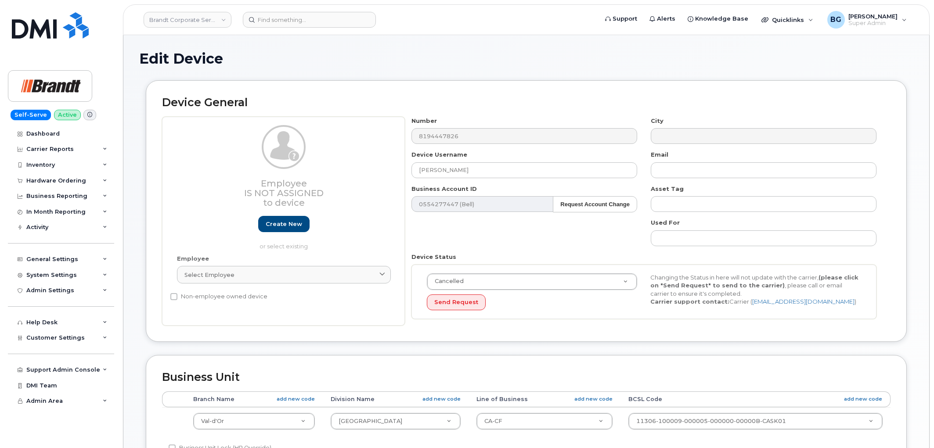
select select "34499224"
select select "34499245"
select select "35155013"
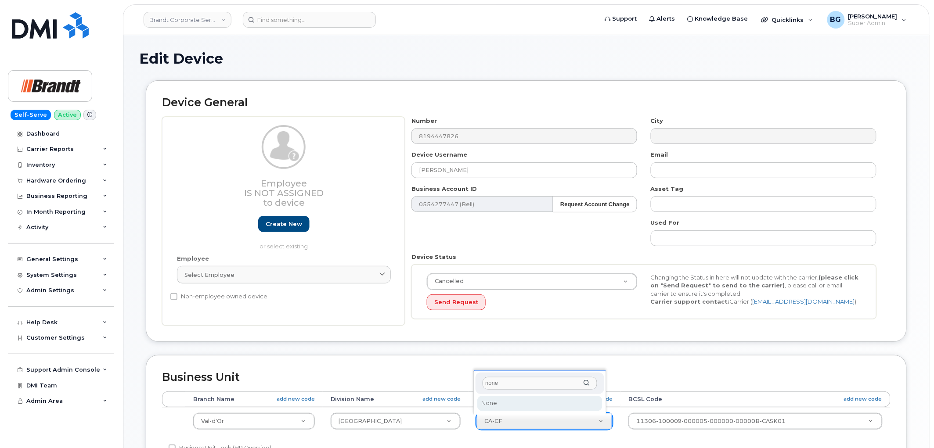
type input "none"
select select "34499155"
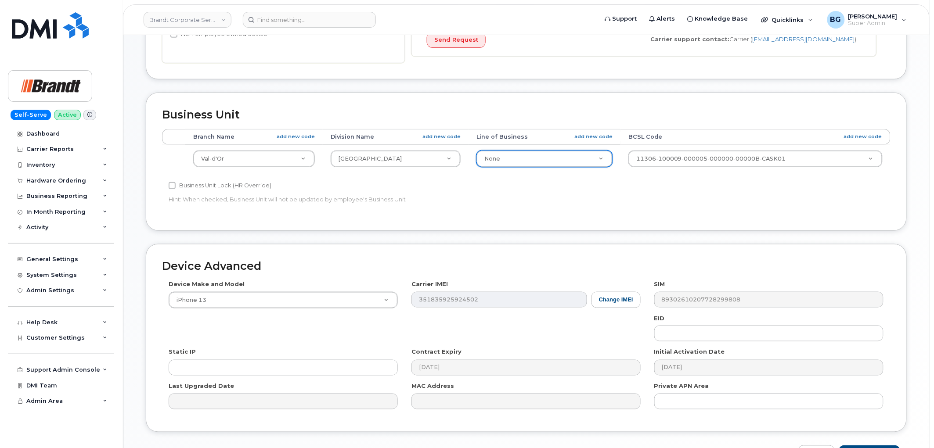
scroll to position [321, 0]
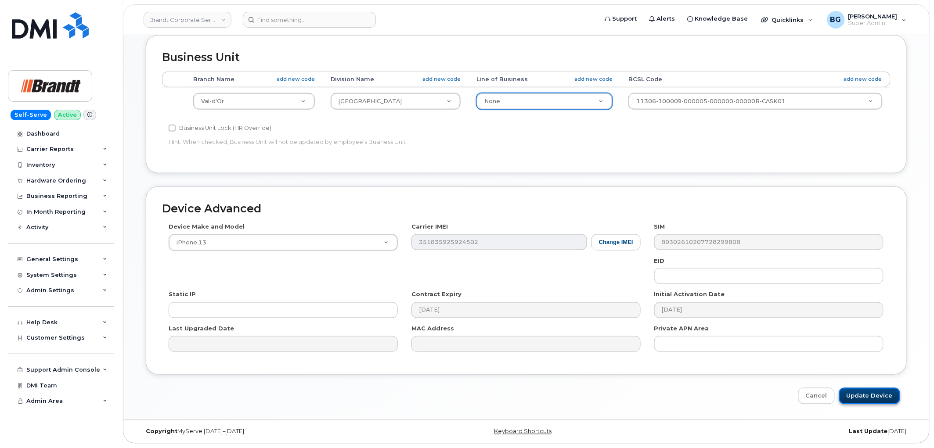
click at [879, 396] on input "Update Device" at bounding box center [869, 396] width 61 height 16
type input "Saving..."
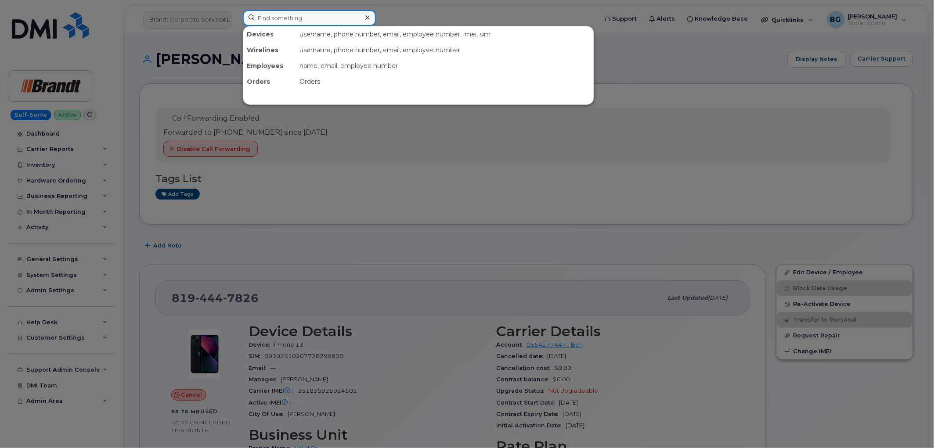
click at [282, 18] on input at bounding box center [309, 18] width 133 height 16
paste input "4183187381"
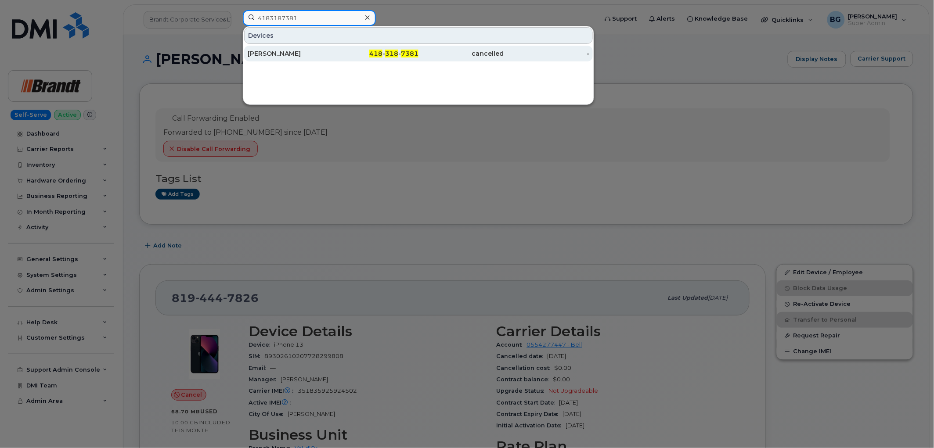
type input "4183187381"
click at [374, 55] on span "418" at bounding box center [375, 54] width 13 height 8
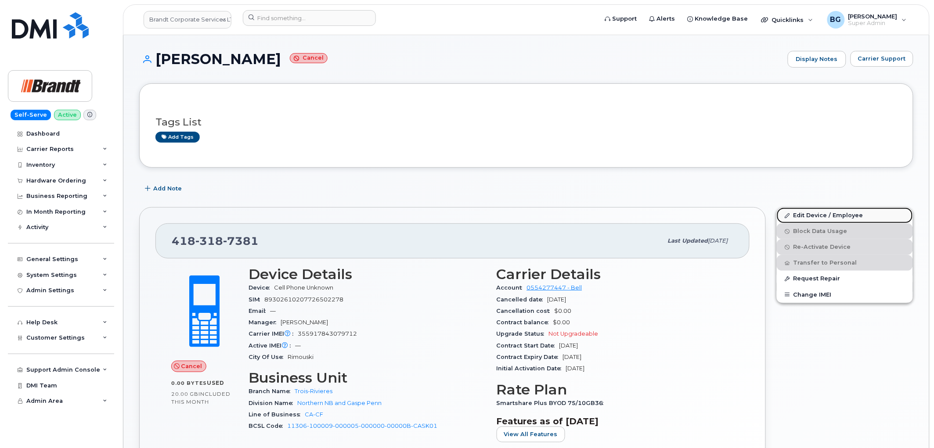
click at [814, 210] on link "Edit Device / Employee" at bounding box center [845, 216] width 136 height 16
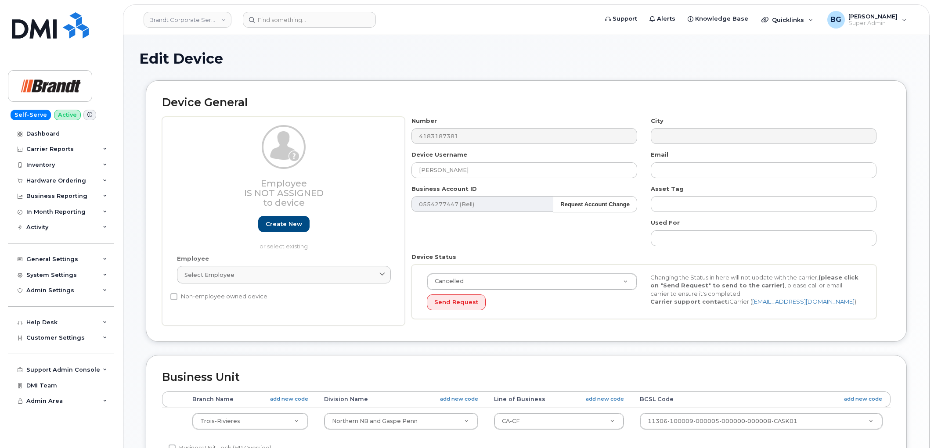
select select "34499234"
select select "34499245"
select select "35155013"
type input "none"
select select "34499155"
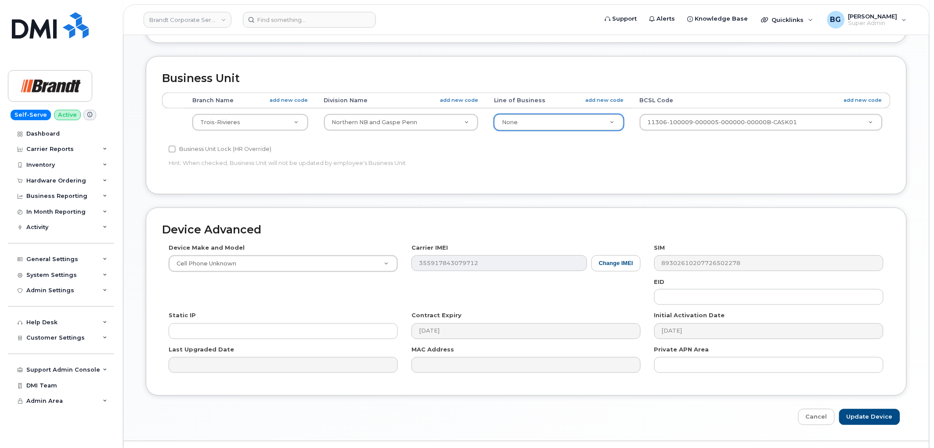
scroll to position [321, 0]
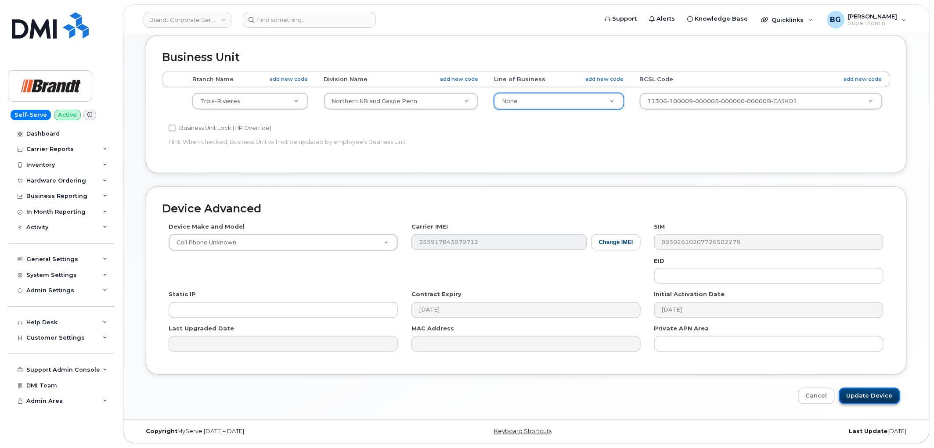
click at [874, 397] on input "Update Device" at bounding box center [869, 396] width 61 height 16
type input "Saving..."
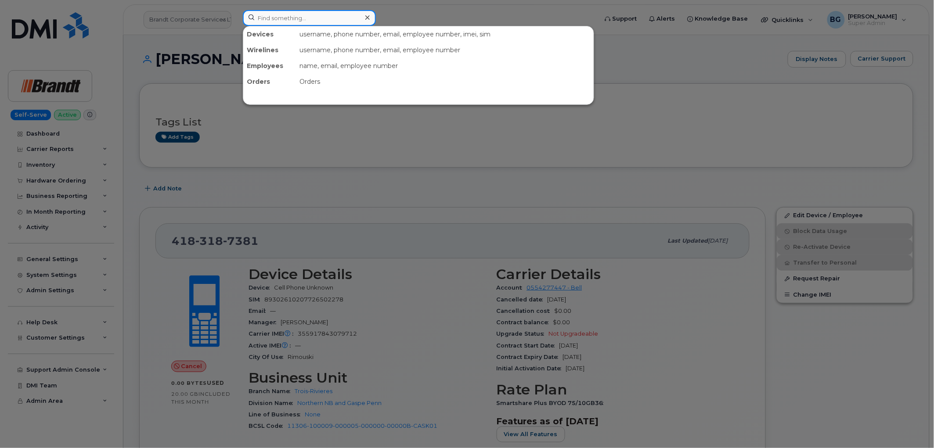
click at [308, 18] on input at bounding box center [309, 18] width 133 height 16
paste input "9056307788"
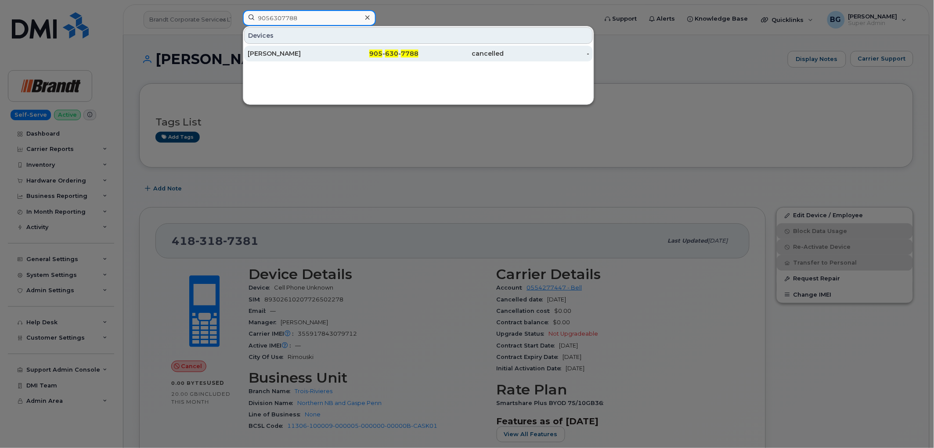
type input "9056307788"
click at [392, 51] on span "630" at bounding box center [391, 54] width 13 height 8
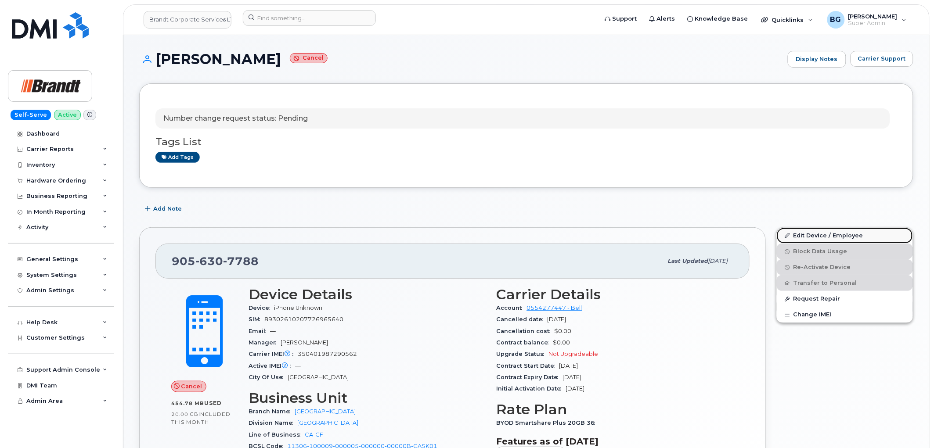
click at [811, 235] on link "Edit Device / Employee" at bounding box center [845, 236] width 136 height 16
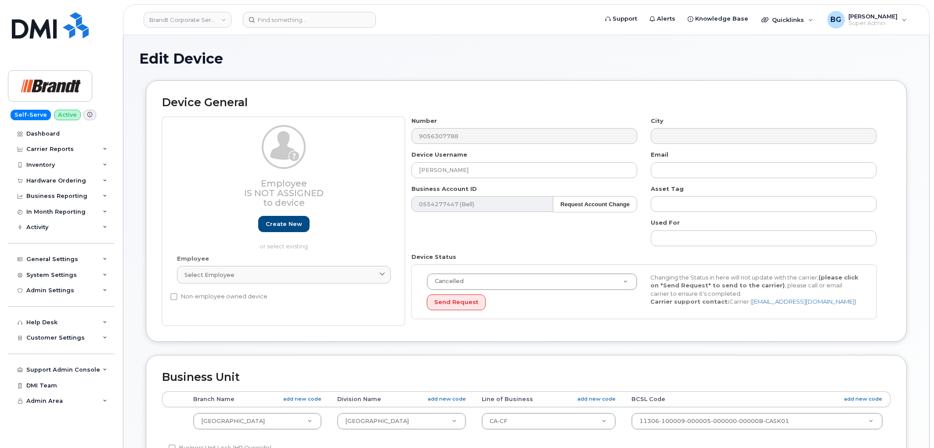
select select "34499235"
select select "34499245"
select select "35155013"
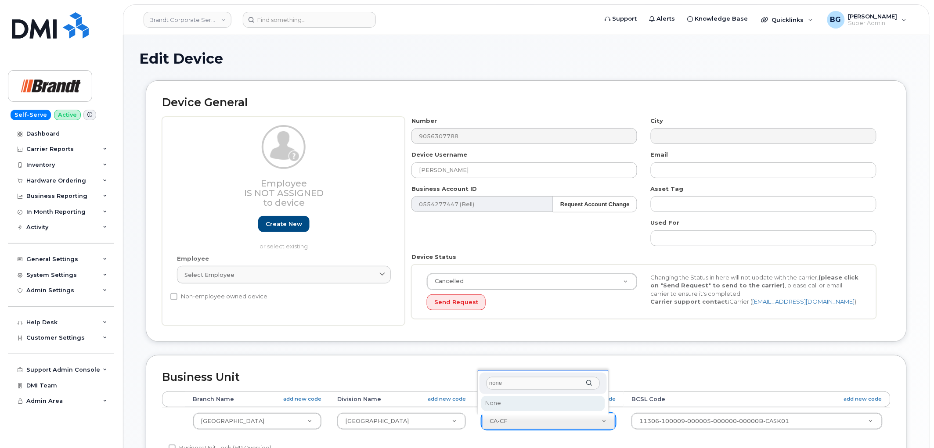
type input "none"
select select "34499155"
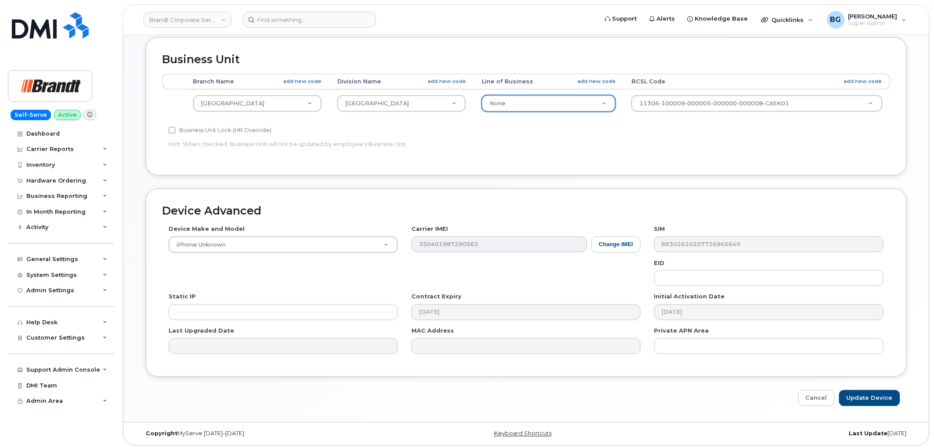
scroll to position [321, 0]
click at [866, 397] on input "Update Device" at bounding box center [869, 396] width 61 height 16
type input "Saving..."
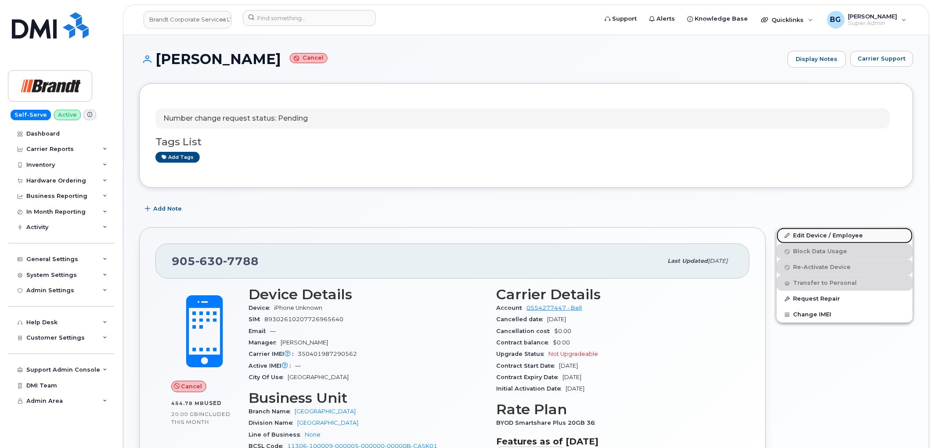
click at [804, 231] on link "Edit Device / Employee" at bounding box center [845, 236] width 136 height 16
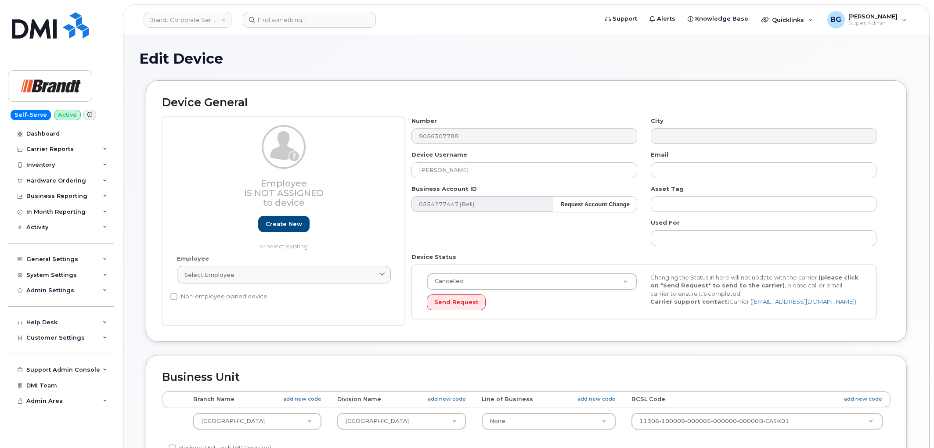
select select "34499235"
select select "34499155"
select select "35155013"
click at [278, 20] on input at bounding box center [309, 20] width 133 height 16
paste input "3065703915"
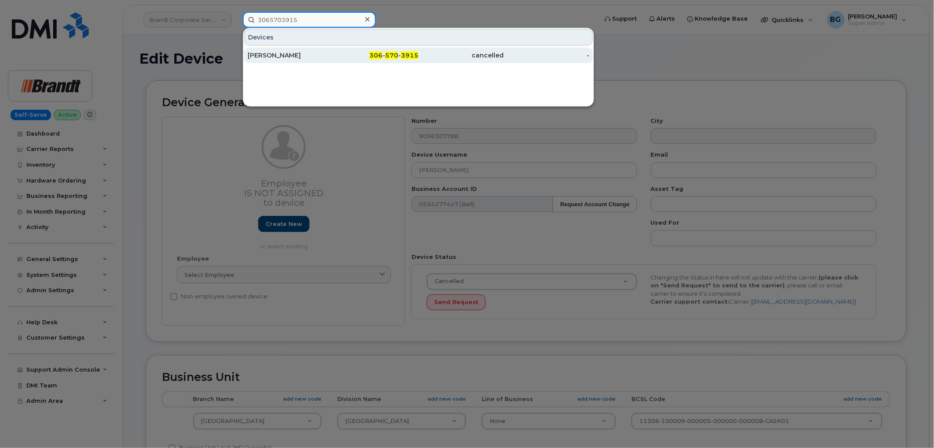
type input "3065703915"
click at [397, 54] on span "570" at bounding box center [391, 55] width 13 height 8
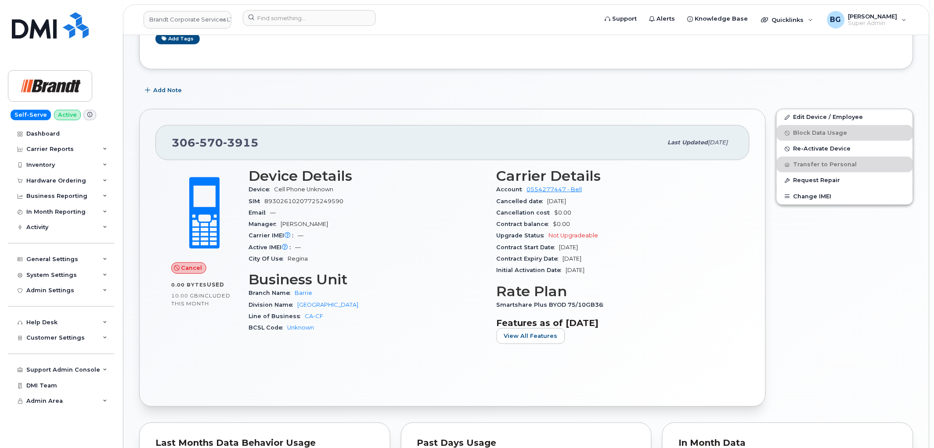
scroll to position [97, 0]
click at [819, 115] on link "Edit Device / Employee" at bounding box center [845, 118] width 136 height 16
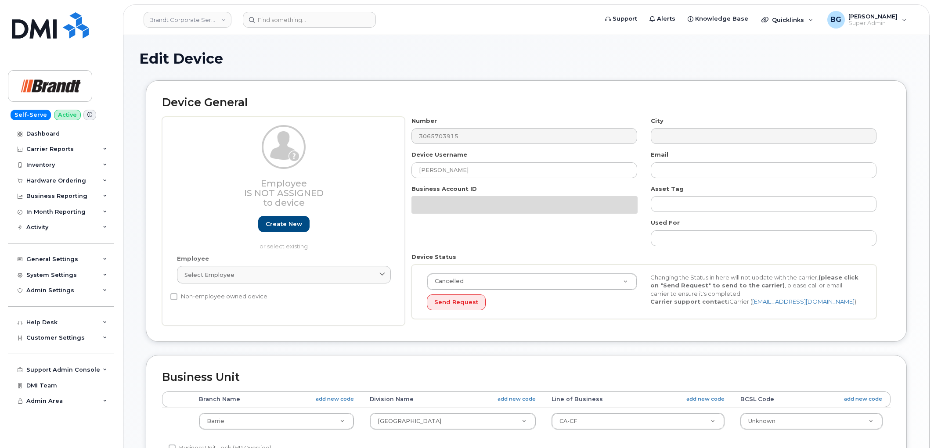
select select "34499235"
select select "34499245"
select select "35132258"
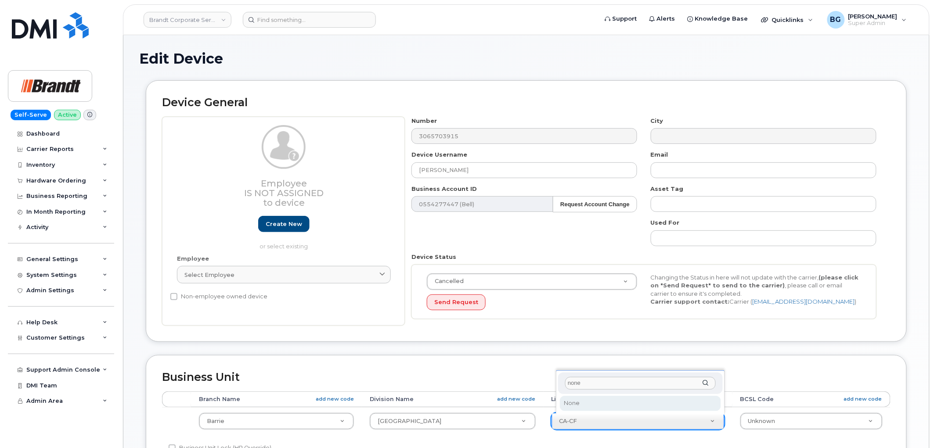
type input "none"
select select "34499155"
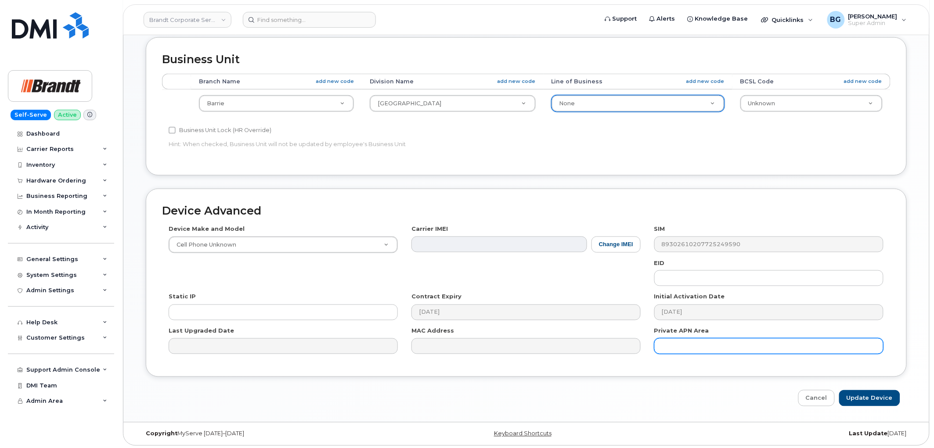
scroll to position [321, 0]
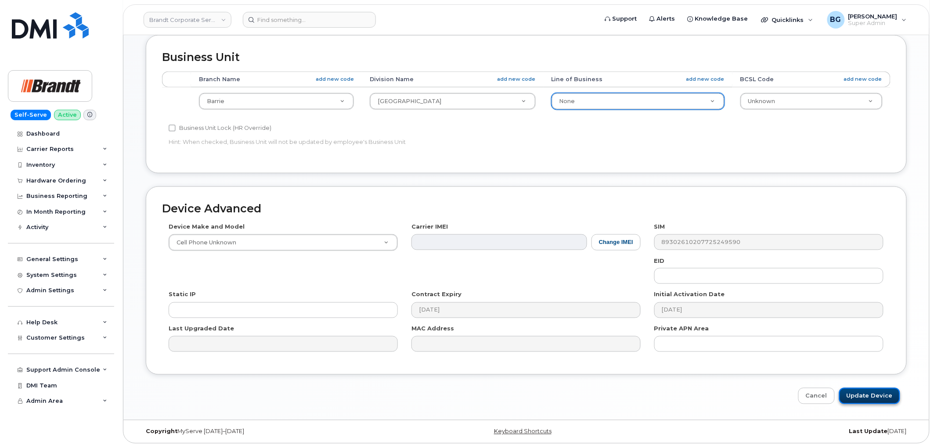
click at [880, 389] on input "Update Device" at bounding box center [869, 396] width 61 height 16
type input "Saving..."
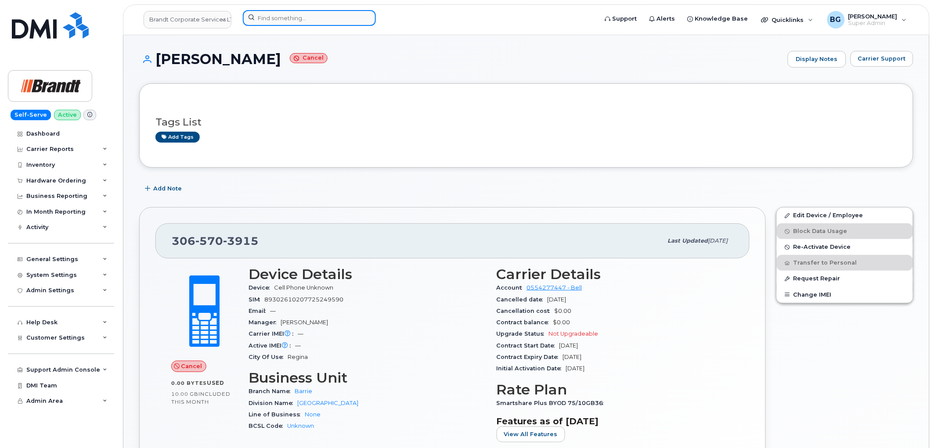
click at [291, 19] on input at bounding box center [309, 18] width 133 height 16
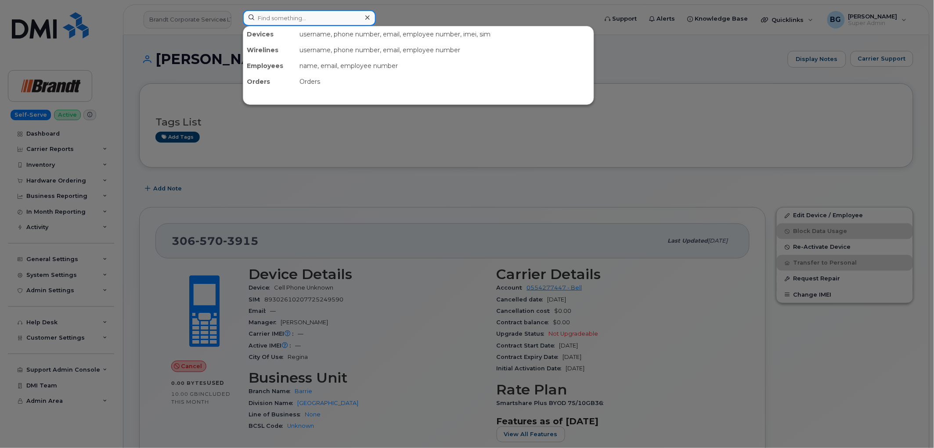
paste input "3065106574"
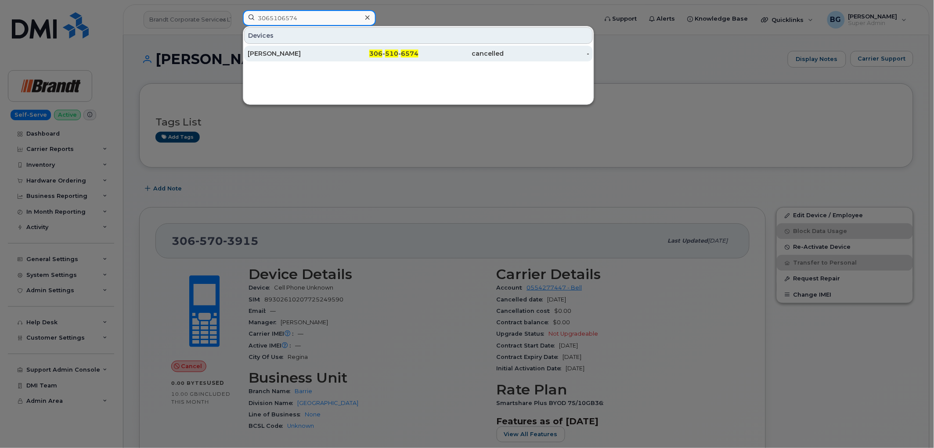
type input "3065106574"
click at [392, 54] on span "510" at bounding box center [391, 54] width 13 height 8
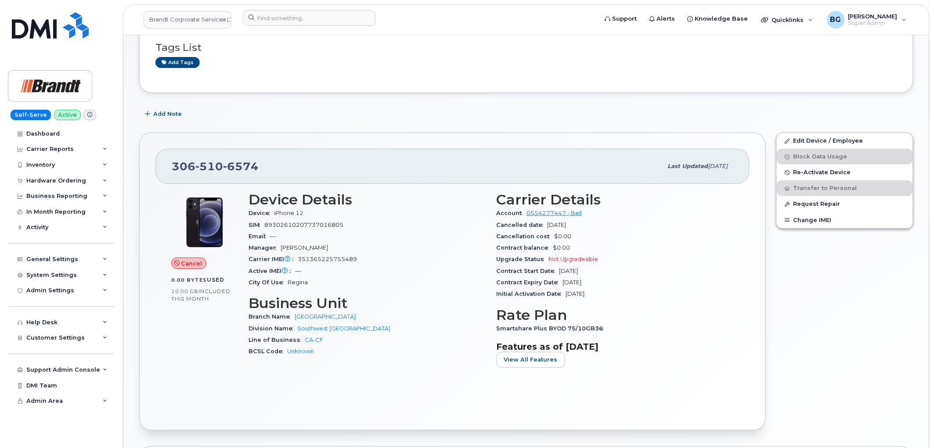
scroll to position [97, 0]
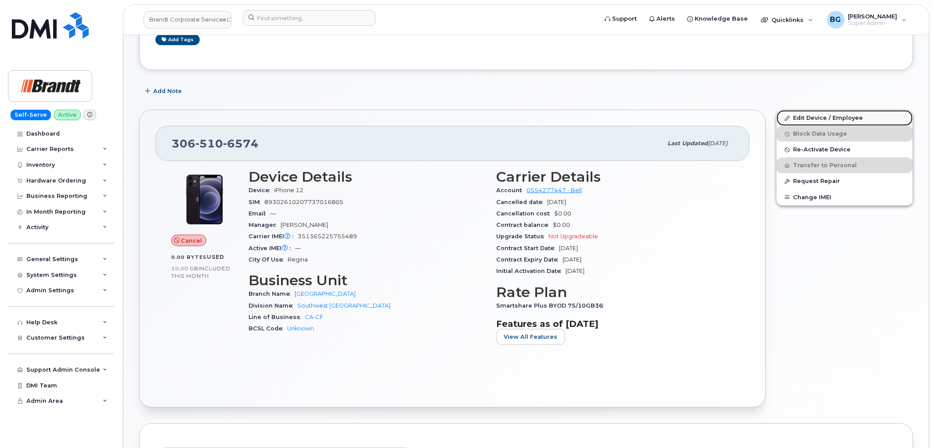
click at [820, 120] on link "Edit Device / Employee" at bounding box center [845, 118] width 136 height 16
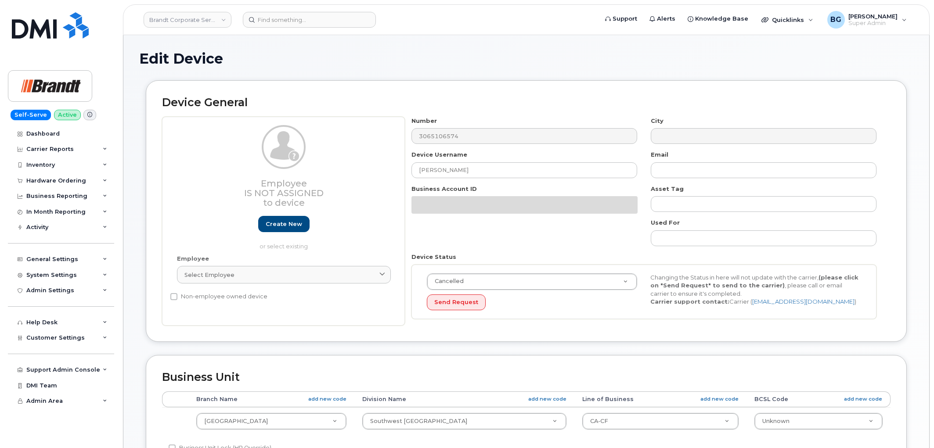
select select "34499233"
select select "34499245"
select select "35132258"
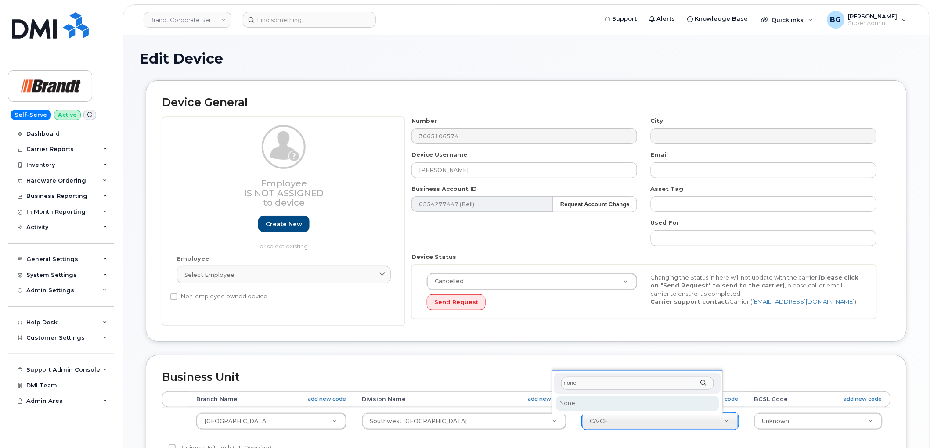
type input "none"
select select "34499155"
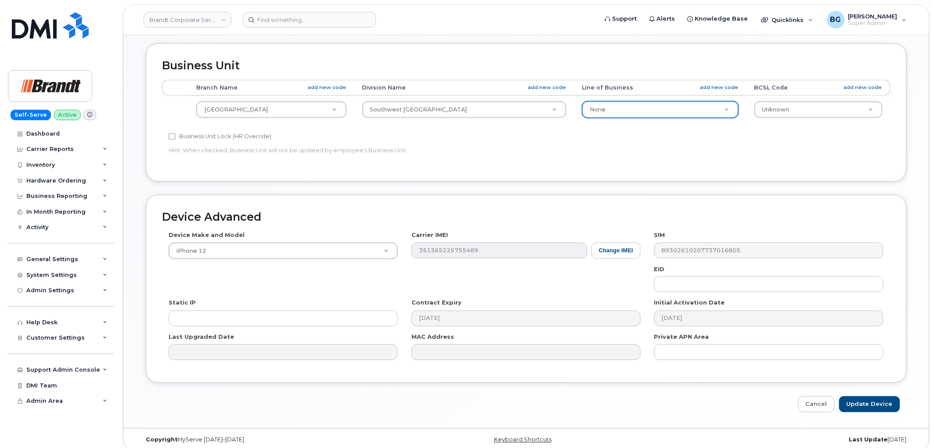
scroll to position [321, 0]
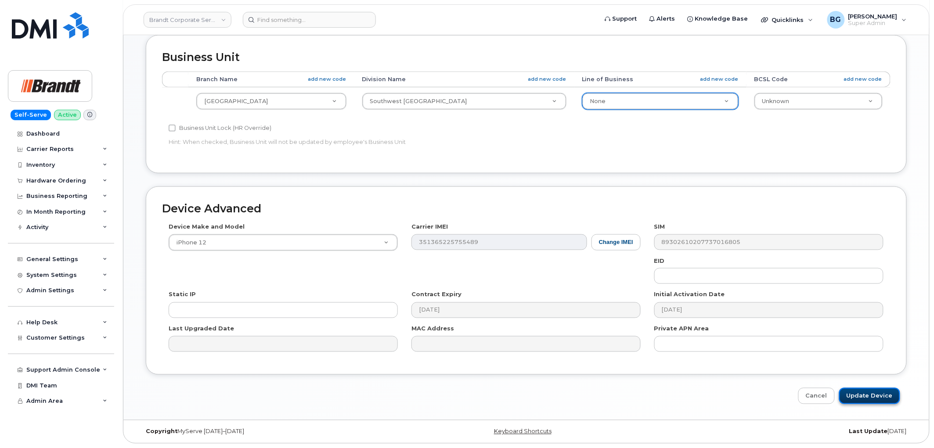
click at [869, 392] on input "Update Device" at bounding box center [869, 396] width 61 height 16
type input "Saving..."
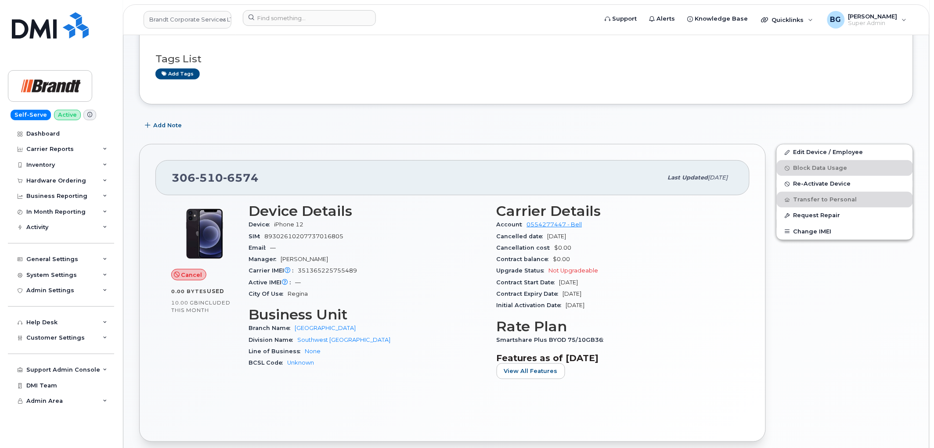
scroll to position [130, 0]
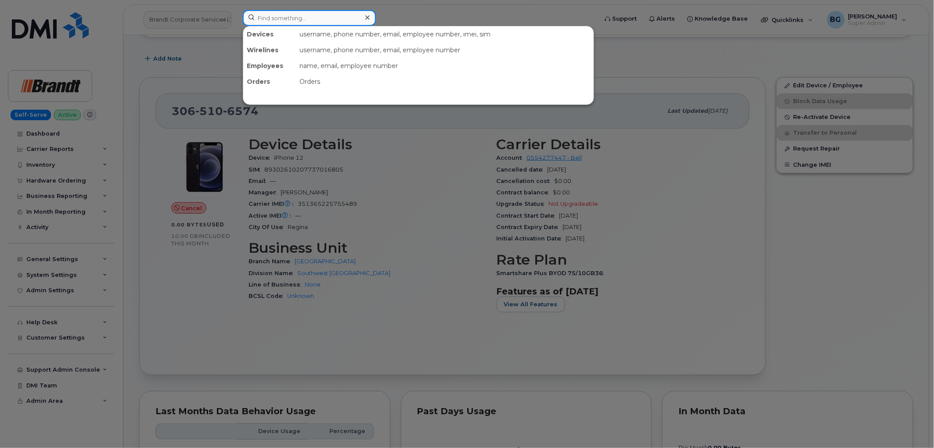
click at [280, 17] on input at bounding box center [309, 18] width 133 height 16
paste input "3062503628"
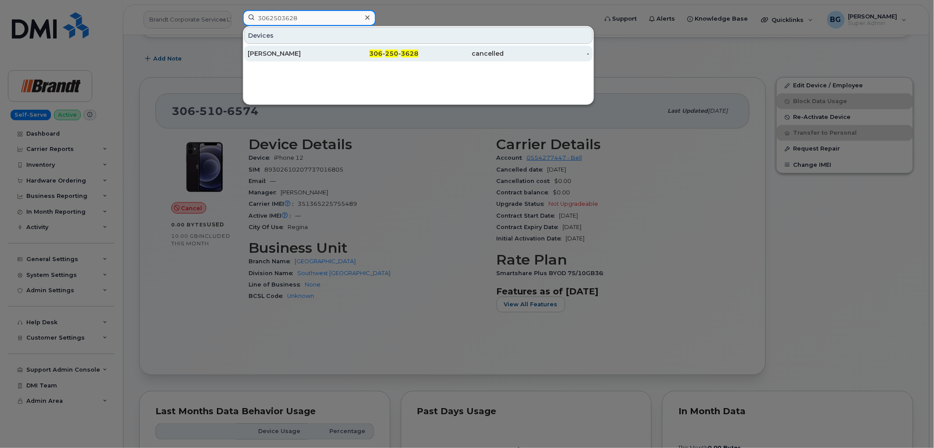
type input "3062503628"
click at [394, 54] on span "250" at bounding box center [391, 54] width 13 height 8
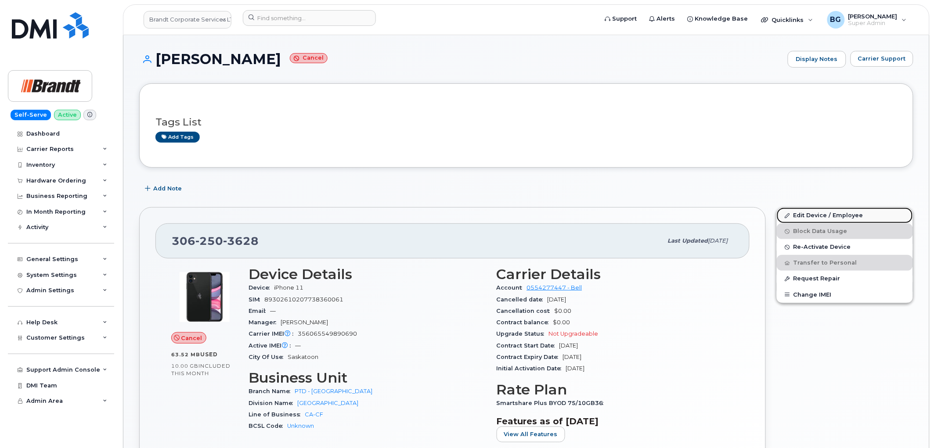
click at [797, 209] on link "Edit Device / Employee" at bounding box center [845, 216] width 136 height 16
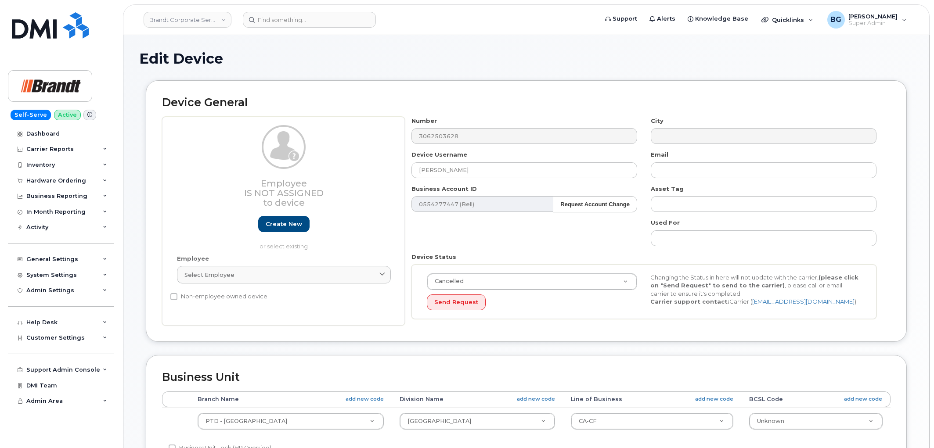
select select "34499227"
select select "34499245"
select select "35132258"
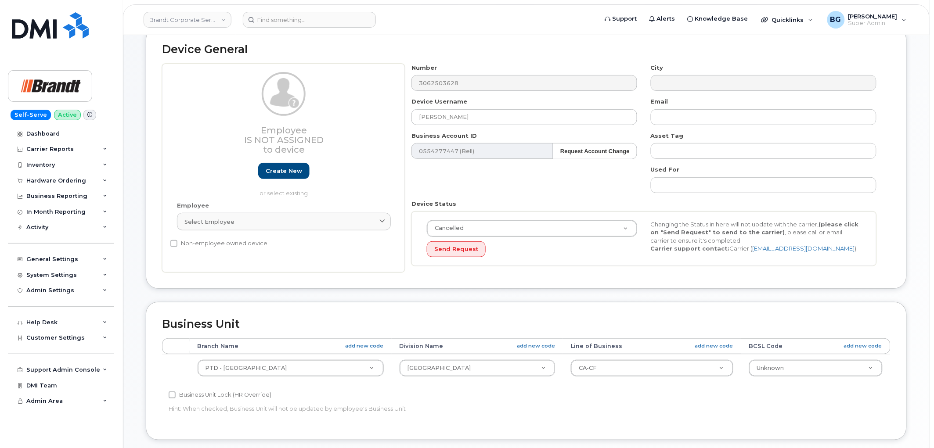
scroll to position [32, 0]
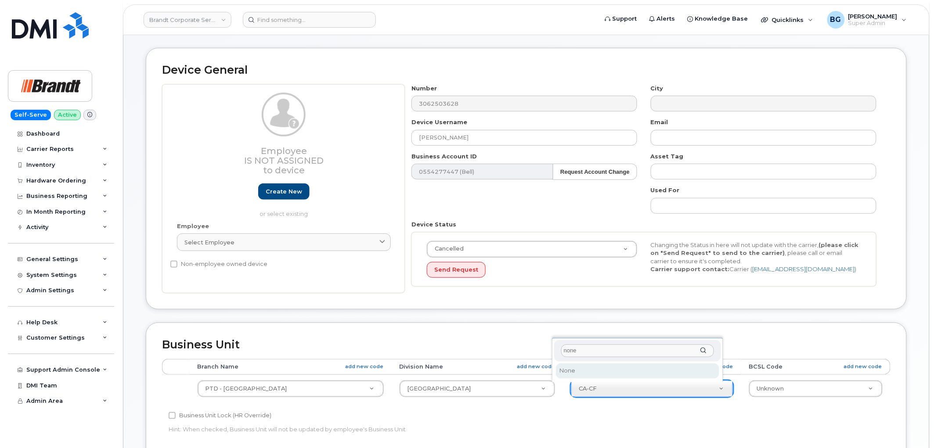
type input "none"
select select "34499155"
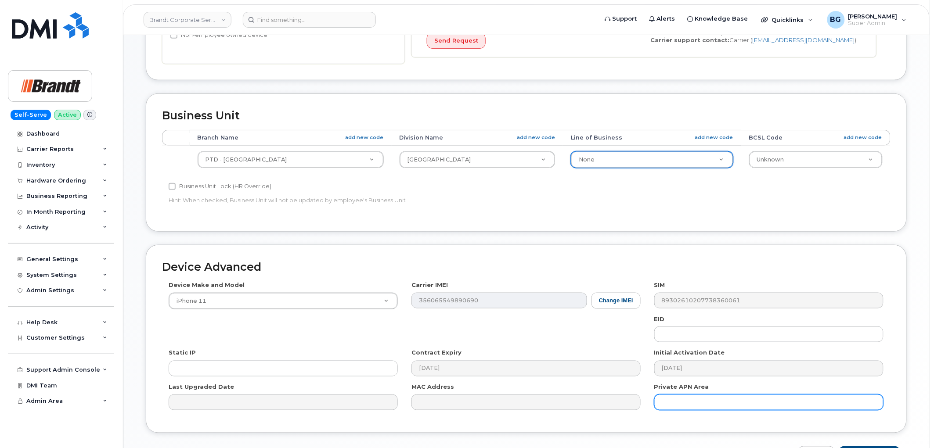
scroll to position [321, 0]
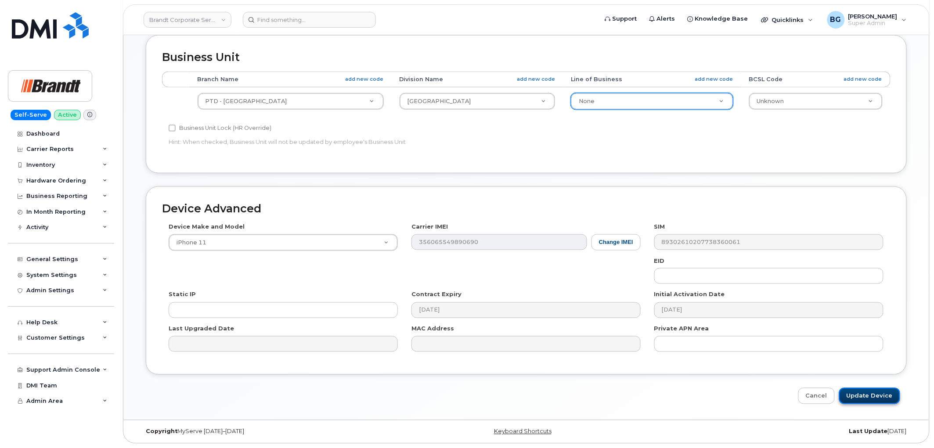
click at [857, 401] on input "Update Device" at bounding box center [869, 396] width 61 height 16
type input "Saving..."
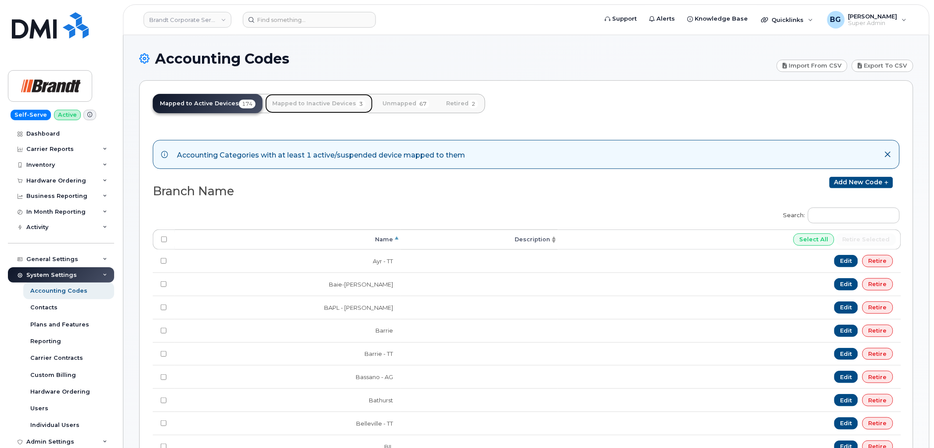
click at [308, 104] on link "Mapped to Inactive Devices 3" at bounding box center [319, 103] width 108 height 19
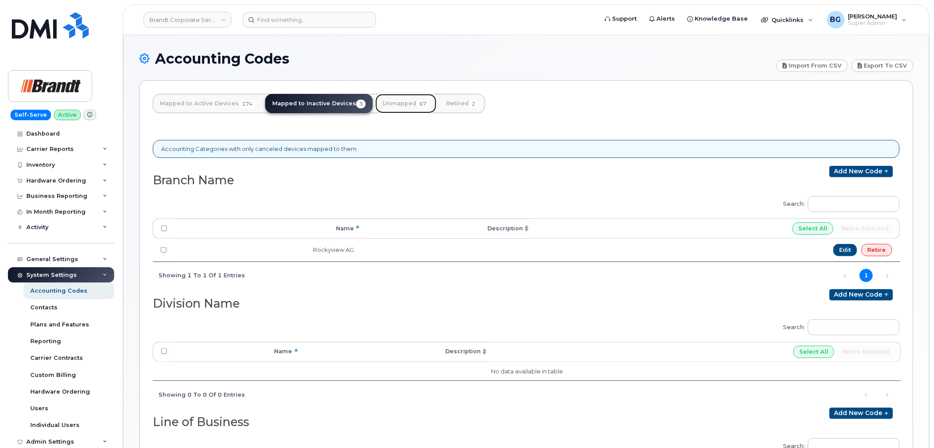
click at [402, 97] on link "Unmapped 67" at bounding box center [405, 103] width 61 height 19
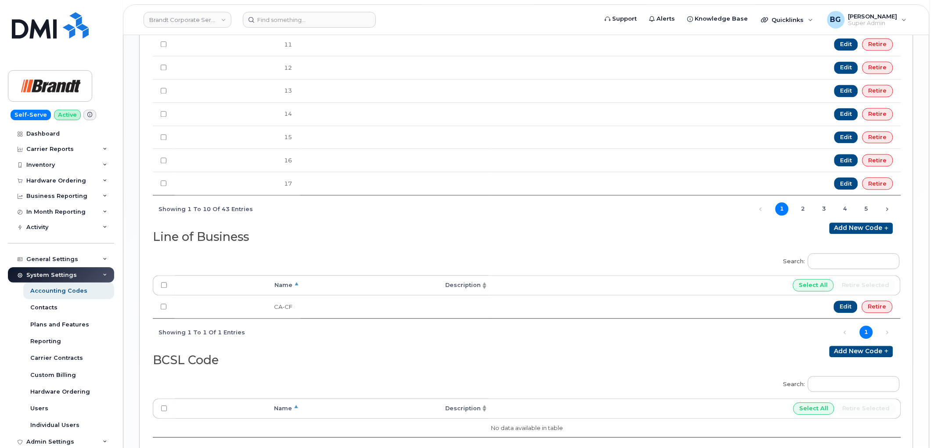
scroll to position [556, 0]
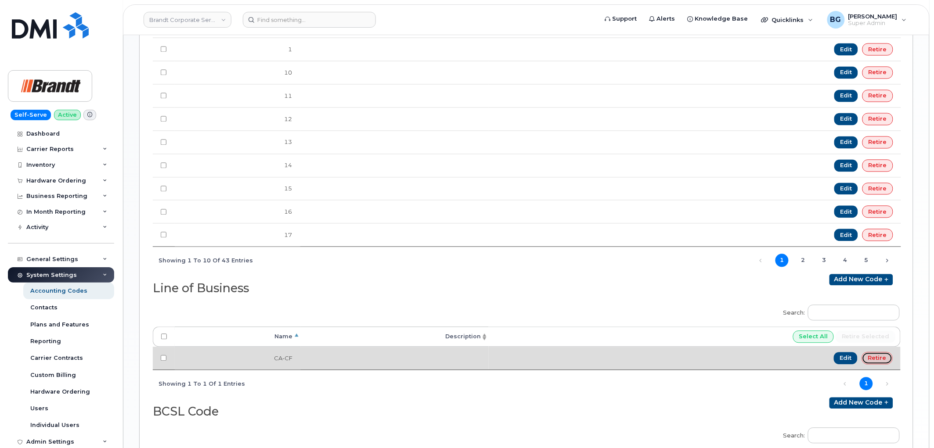
click at [883, 361] on link "Retire" at bounding box center [877, 358] width 31 height 12
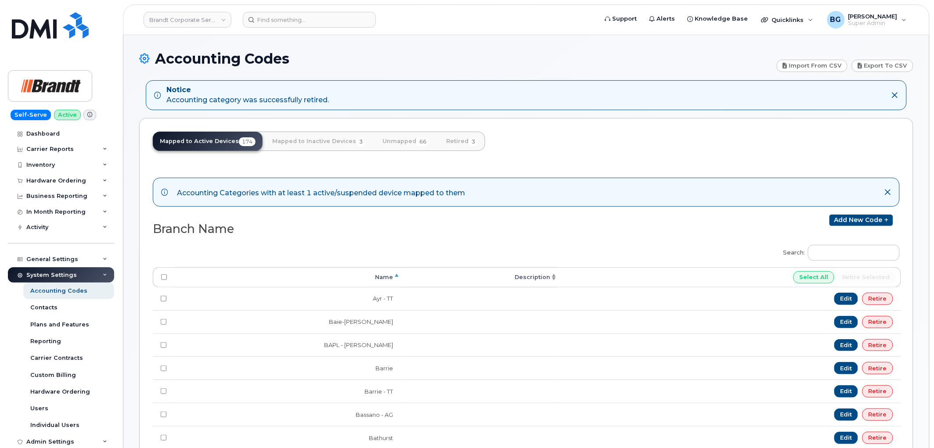
click at [392, 230] on h2 "Branch Name" at bounding box center [336, 229] width 367 height 13
click at [438, 234] on h2 "Branch Name" at bounding box center [336, 229] width 367 height 13
